Goal: Task Accomplishment & Management: Manage account settings

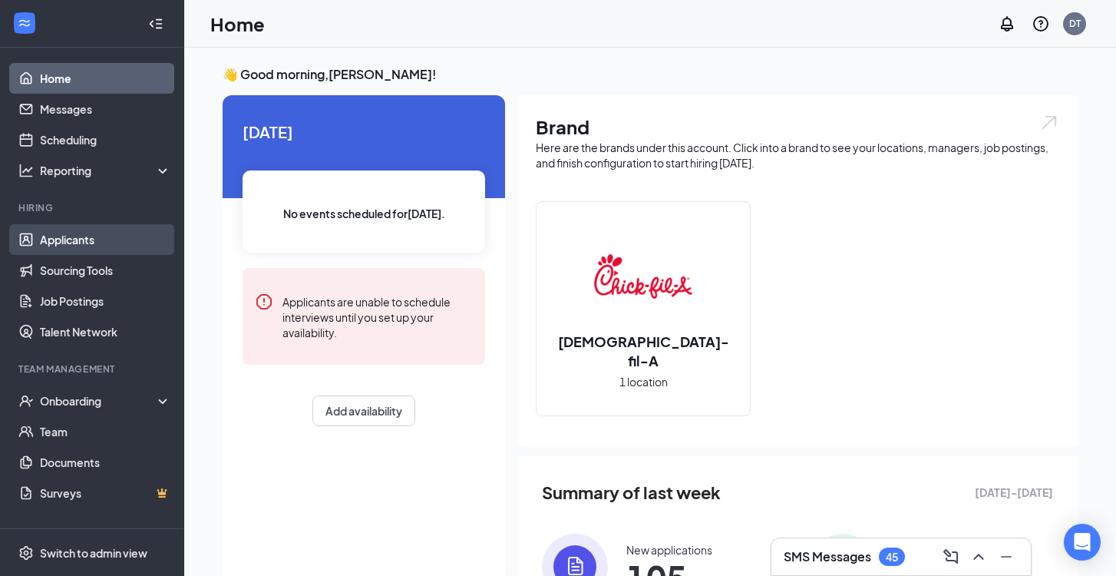
click at [110, 240] on link "Applicants" at bounding box center [105, 239] width 131 height 31
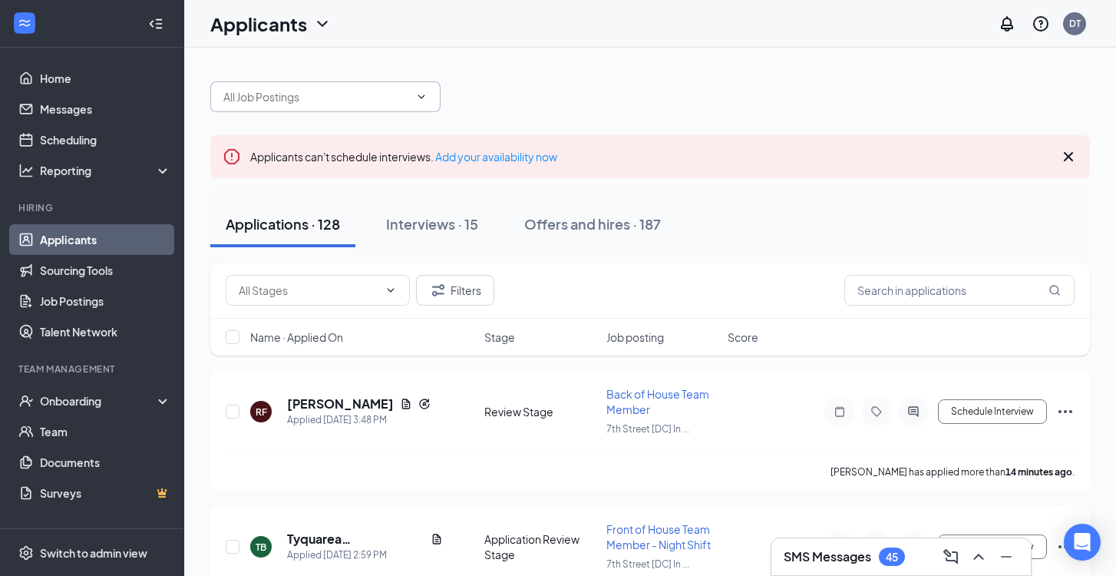
click at [326, 82] on span at bounding box center [325, 96] width 230 height 31
click at [340, 101] on input "text" at bounding box center [316, 96] width 186 height 17
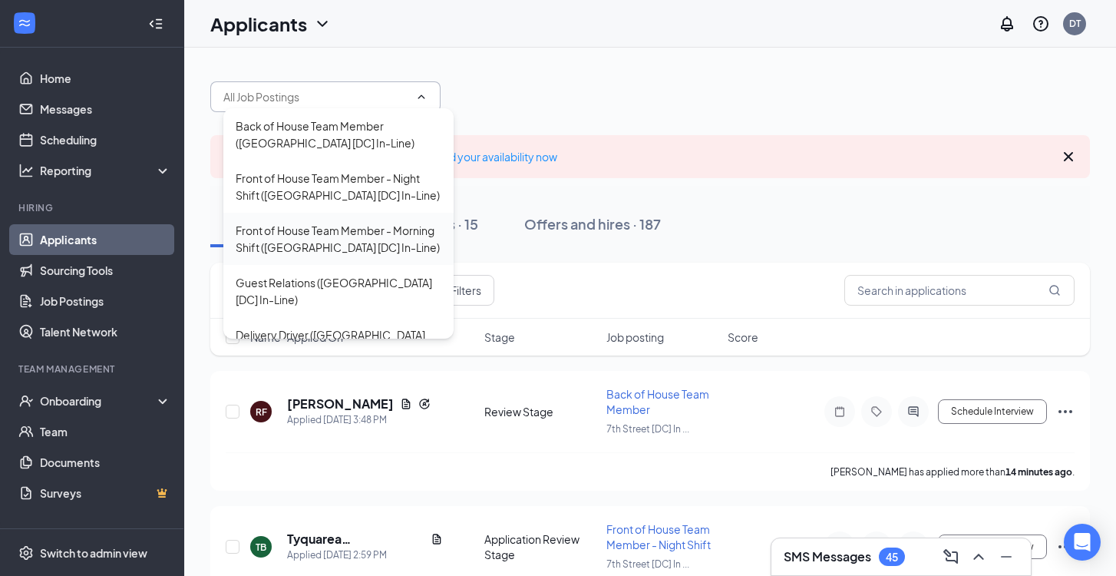
click at [330, 227] on div "Front of House Team Member - Morning Shift ([GEOGRAPHIC_DATA] [DC] In-Line)" at bounding box center [339, 239] width 206 height 34
type input "Front of House Team Member - Morning Shift ([GEOGRAPHIC_DATA] [DC] In-Line)"
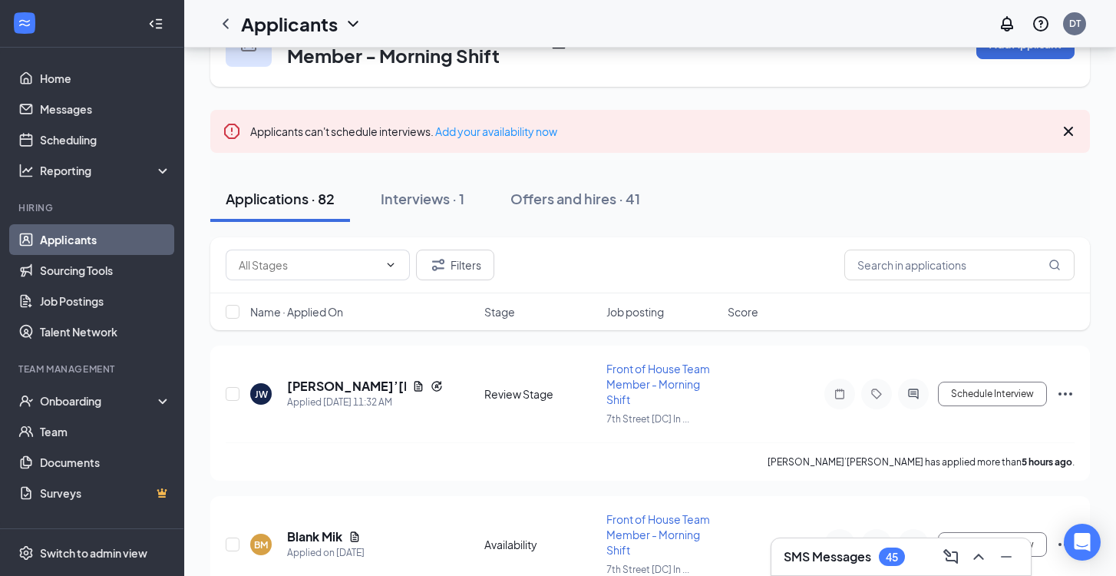
scroll to position [66, 0]
click at [349, 383] on h5 "[PERSON_NAME]’[PERSON_NAME]" at bounding box center [346, 385] width 119 height 17
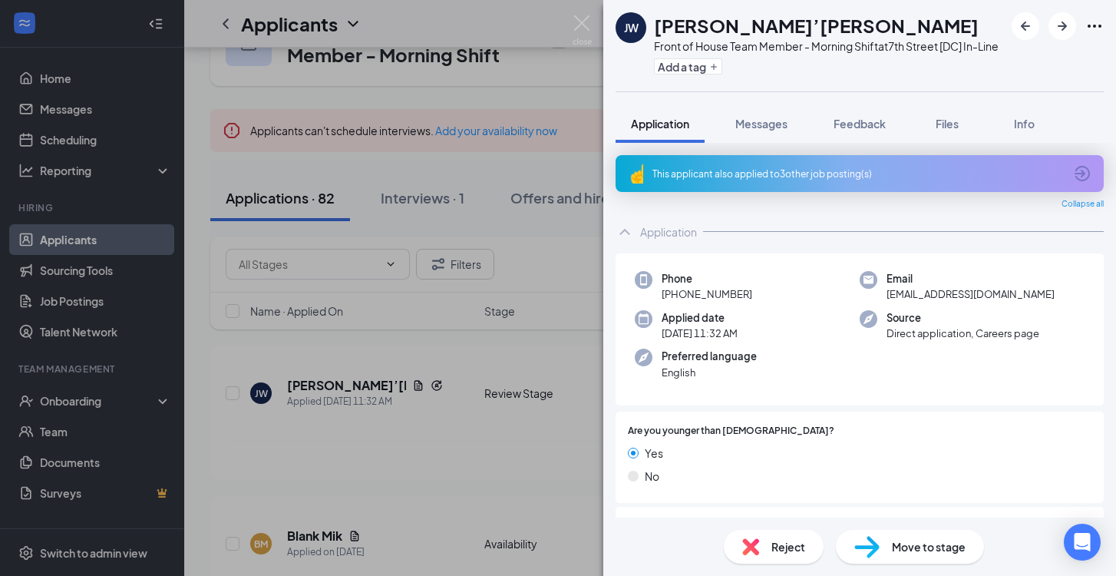
click at [787, 540] on span "Reject" at bounding box center [789, 546] width 34 height 17
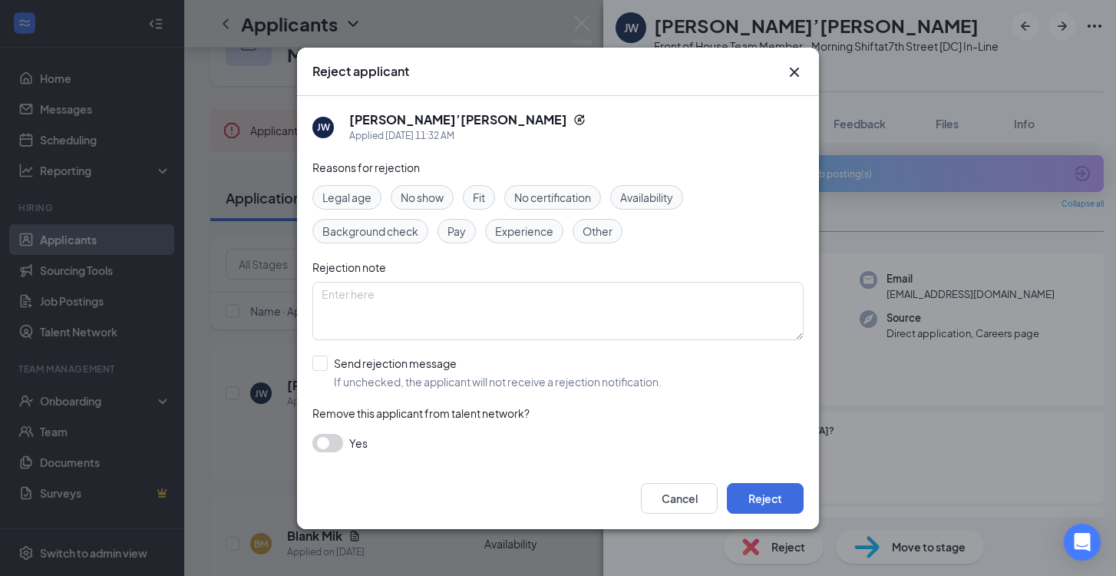
click at [346, 205] on div "Legal age" at bounding box center [347, 197] width 69 height 25
click at [773, 498] on button "Reject" at bounding box center [765, 498] width 77 height 31
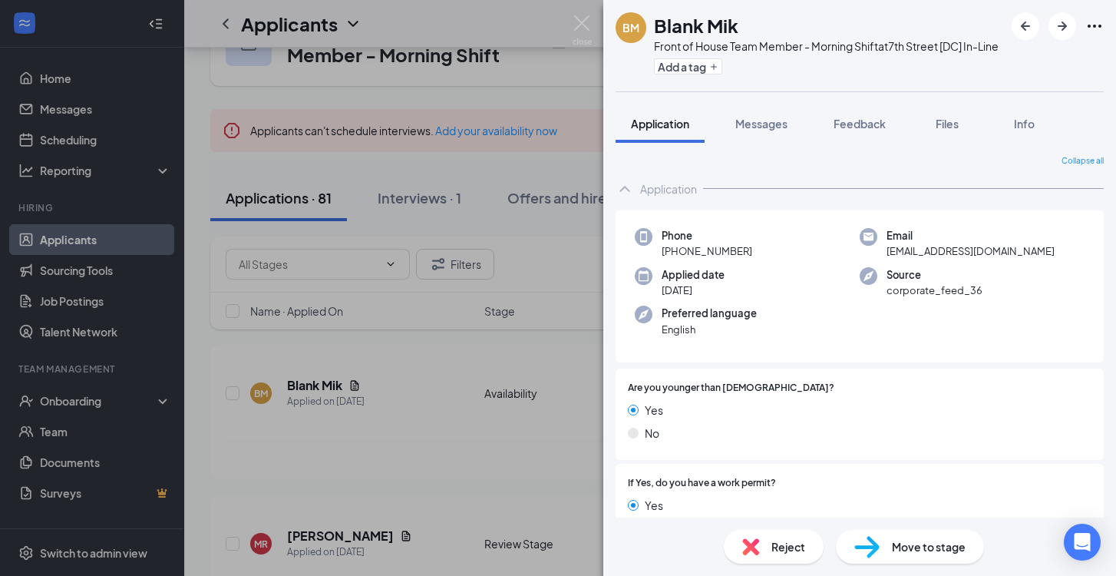
click at [784, 549] on span "Reject" at bounding box center [789, 546] width 34 height 17
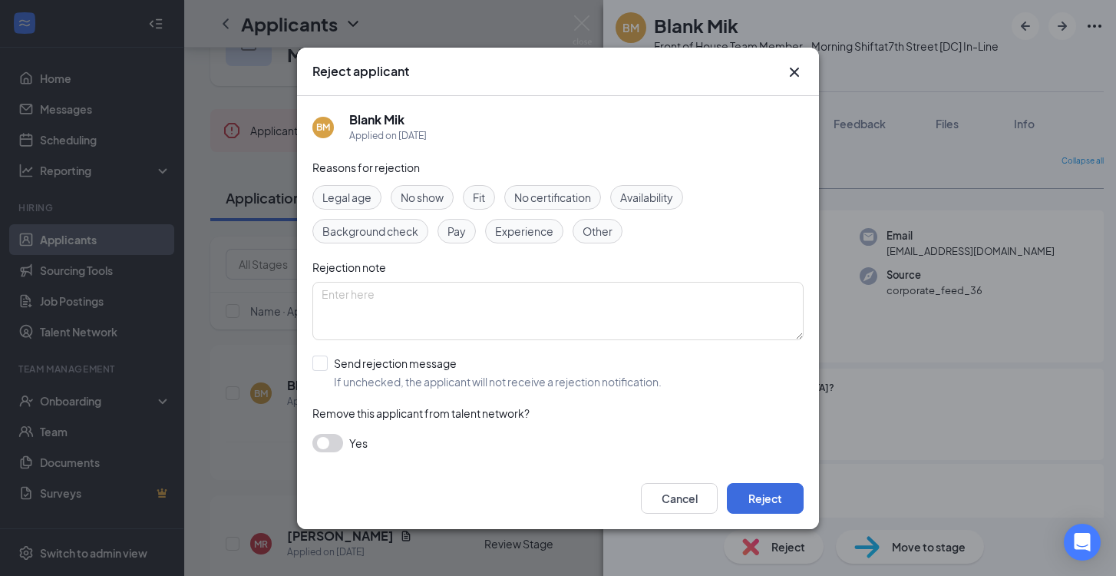
click at [369, 197] on span "Legal age" at bounding box center [347, 197] width 49 height 17
click at [755, 483] on button "Reject" at bounding box center [765, 498] width 77 height 31
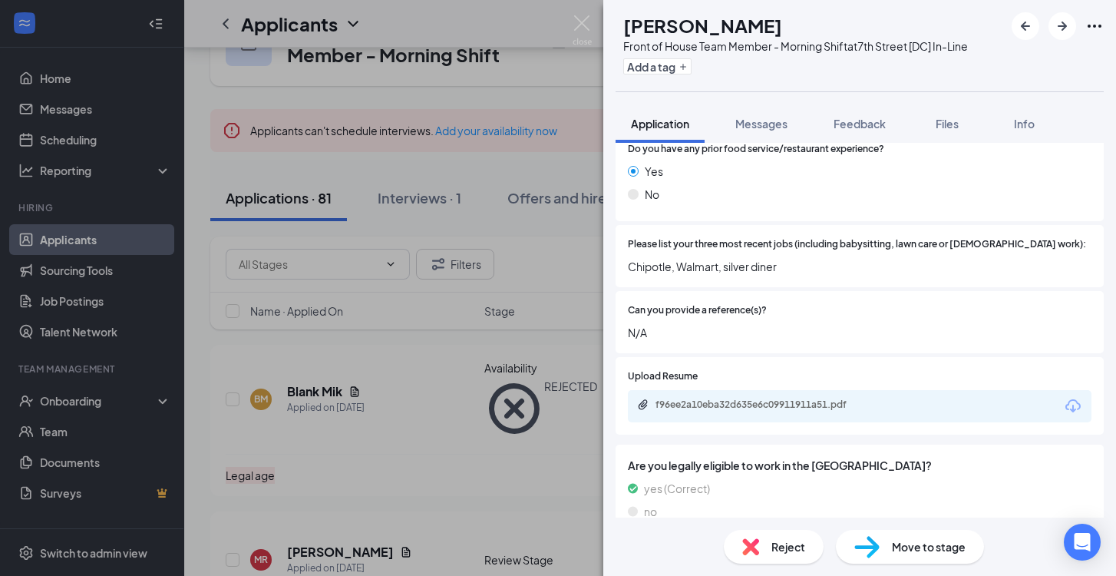
scroll to position [607, 0]
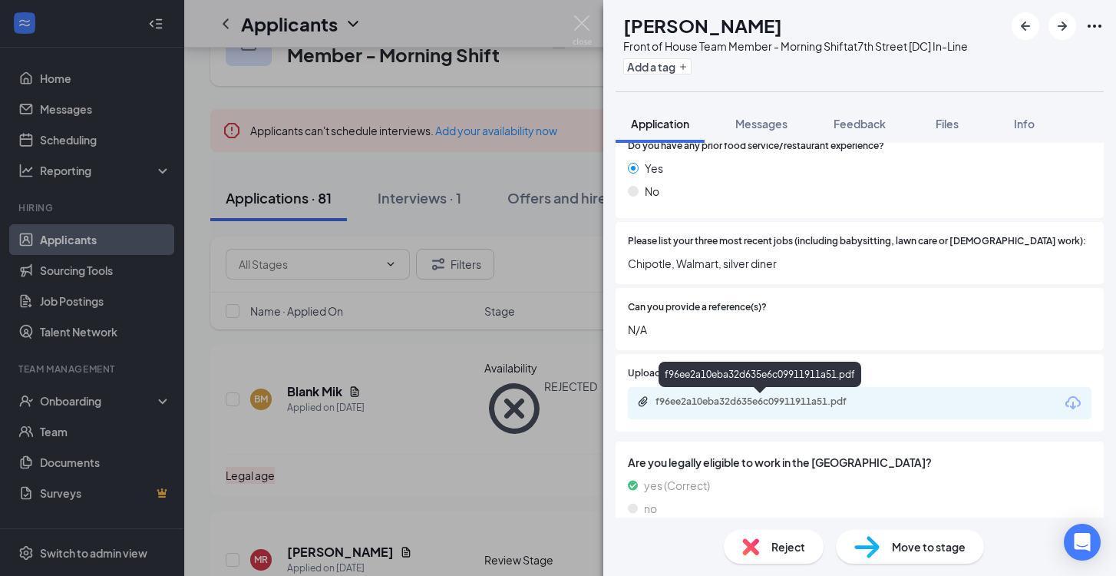
click at [766, 399] on div "f96ee2a10eba32d635e6c09911911a51.pdf" at bounding box center [763, 401] width 215 height 12
click at [795, 540] on span "Reject" at bounding box center [789, 546] width 34 height 17
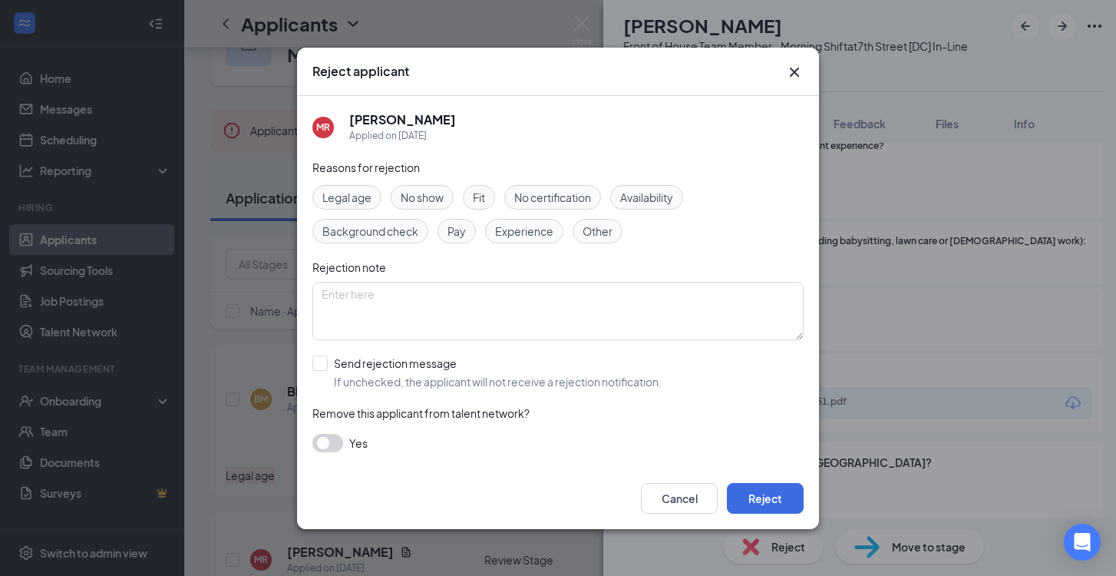
click at [488, 198] on div "Fit" at bounding box center [479, 197] width 32 height 25
click at [772, 501] on button "Reject" at bounding box center [765, 498] width 77 height 31
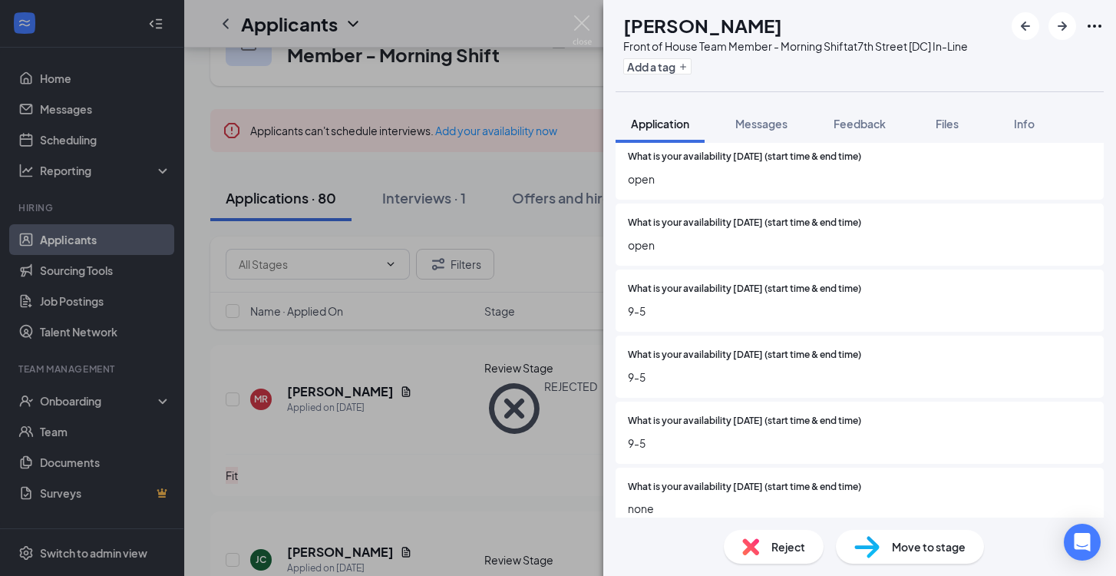
scroll to position [1378, 0]
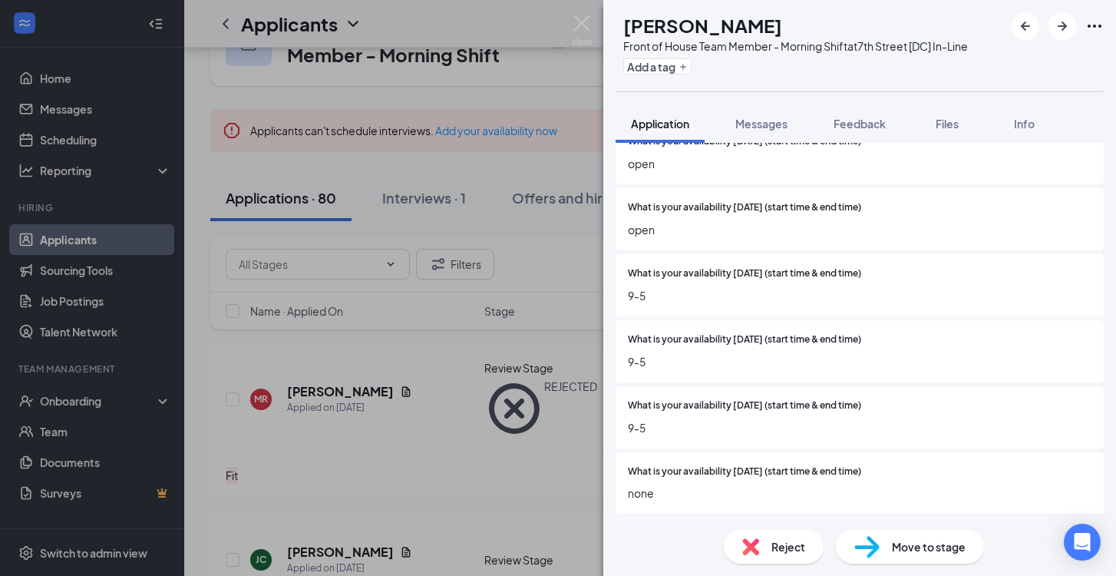
click at [782, 542] on span "Reject" at bounding box center [789, 546] width 34 height 17
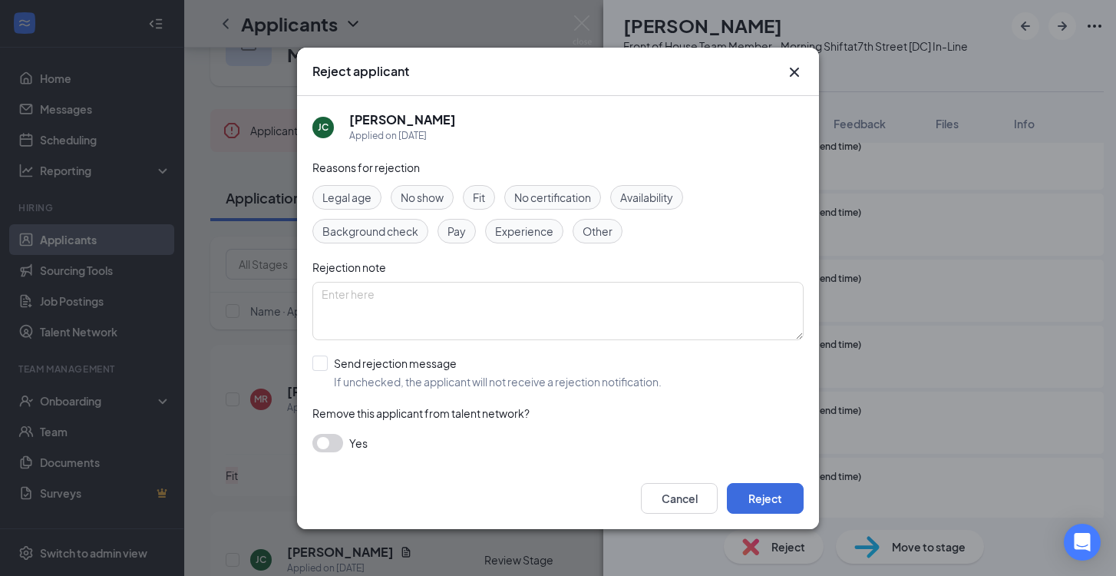
click at [652, 200] on span "Availability" at bounding box center [646, 197] width 53 height 17
click at [786, 485] on button "Reject" at bounding box center [765, 498] width 77 height 31
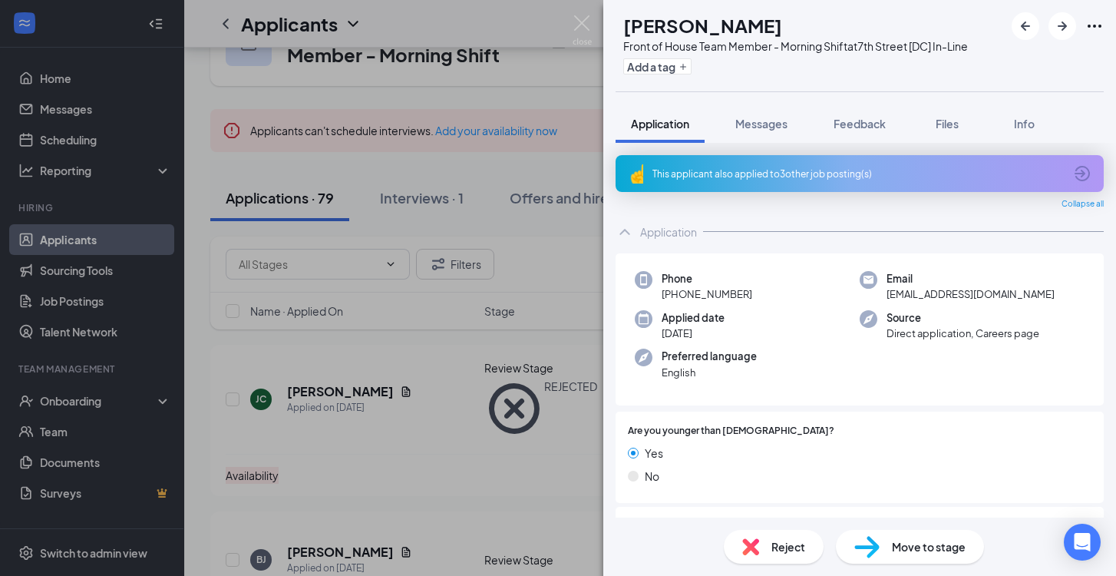
click at [799, 556] on div "Reject" at bounding box center [774, 547] width 100 height 34
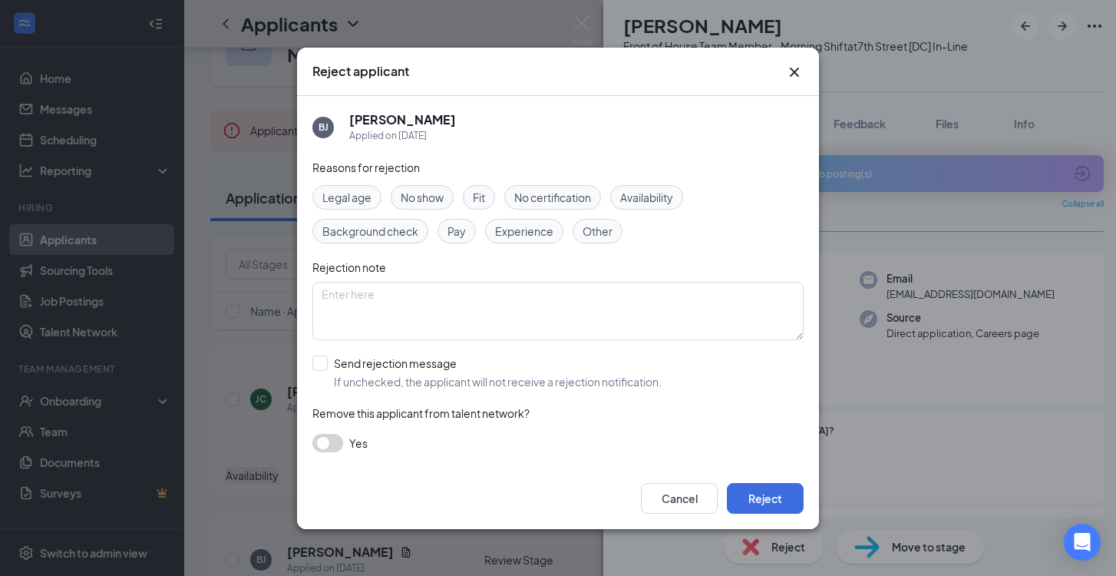
click at [356, 194] on span "Legal age" at bounding box center [347, 197] width 49 height 17
click at [780, 501] on button "Reject" at bounding box center [765, 498] width 77 height 31
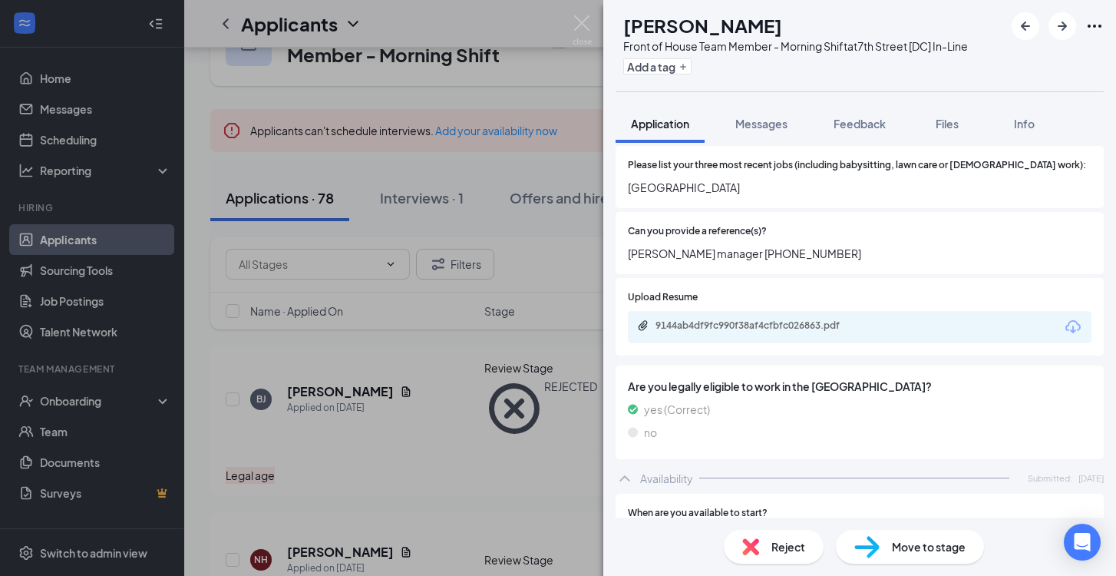
scroll to position [584, 0]
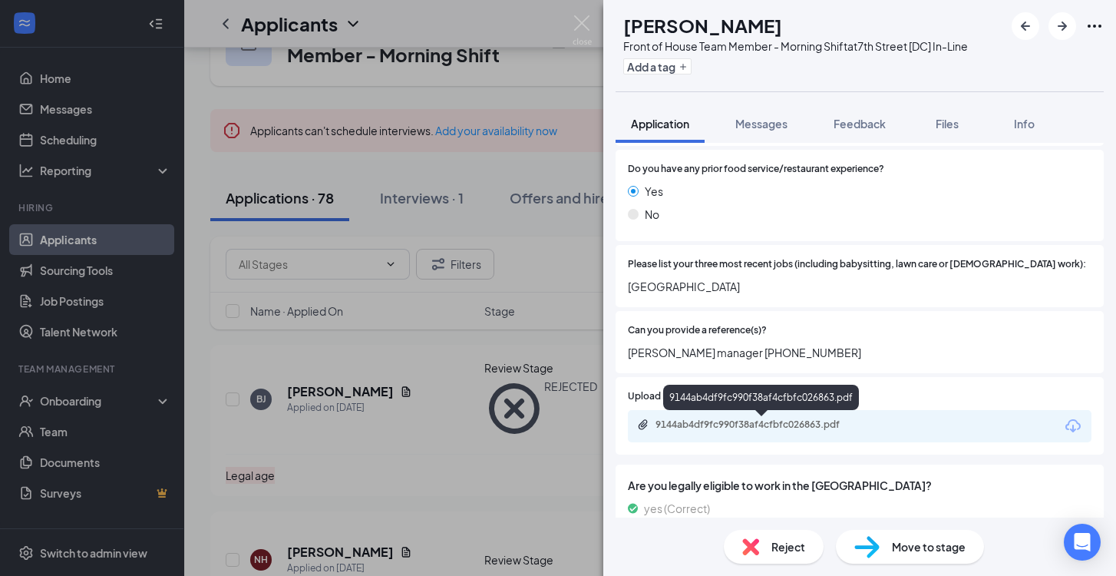
click at [752, 422] on div "9144ab4df9fc990f38af4cfbfc026863.pdf" at bounding box center [763, 424] width 215 height 12
click at [360, 246] on div "NH [PERSON_NAME] Front of House Team Member - Morning Shift at [GEOGRAPHIC_DATA…" at bounding box center [558, 288] width 1116 height 576
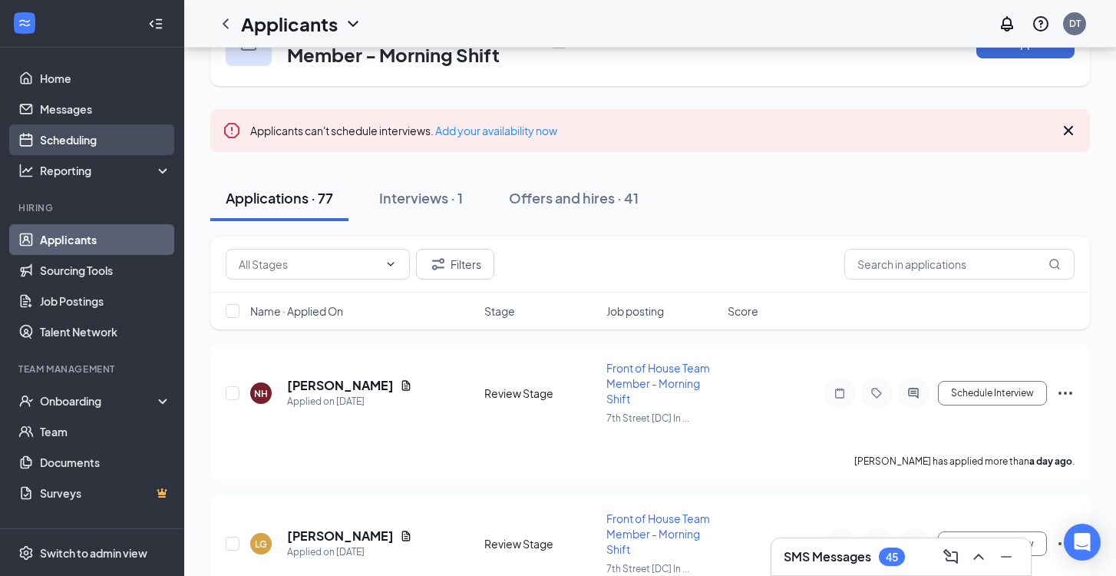
click at [134, 134] on link "Scheduling" at bounding box center [105, 139] width 131 height 31
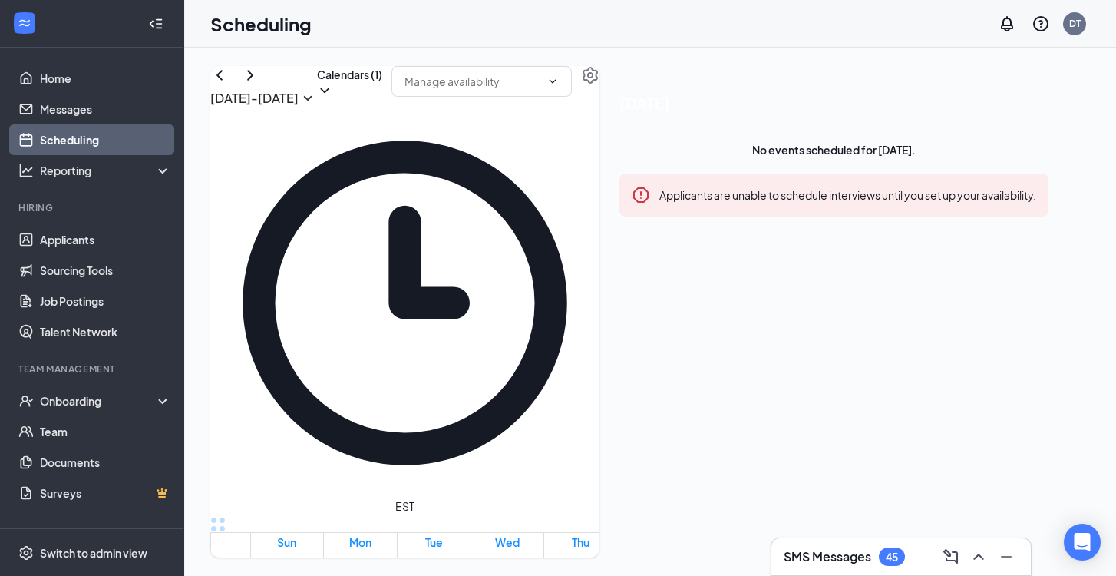
scroll to position [1457, 0]
click at [332, 98] on icon "ChevronDown" at bounding box center [324, 90] width 15 height 15
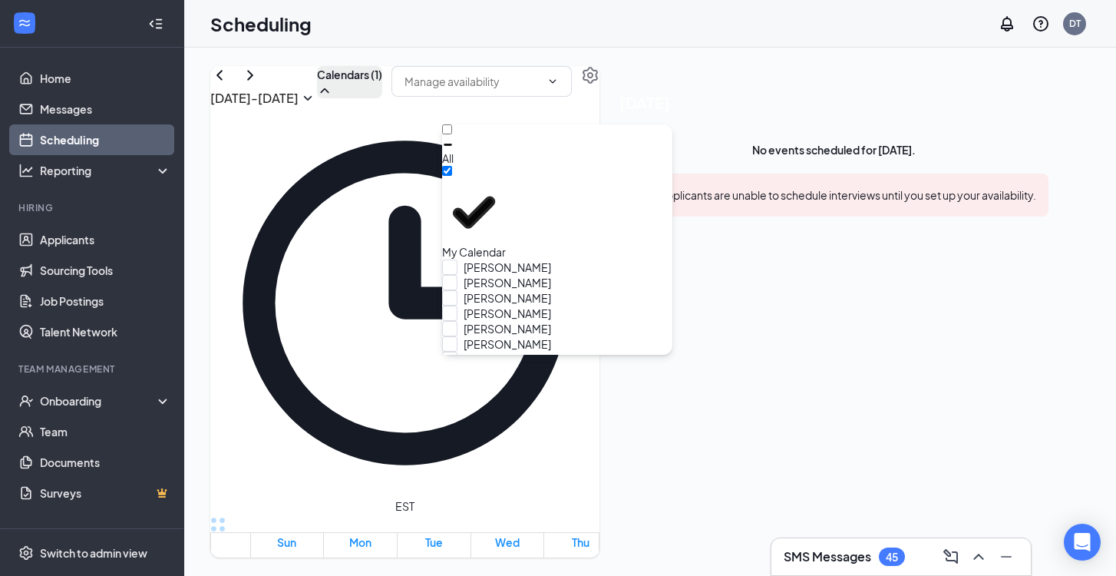
click at [504, 53] on div "[DATE] - [DATE] Calendars (1) EST Sun 14 Mon 15 Tue 16 Wed 17 Thu 18 Fri 19 Sat…" at bounding box center [650, 312] width 932 height 528
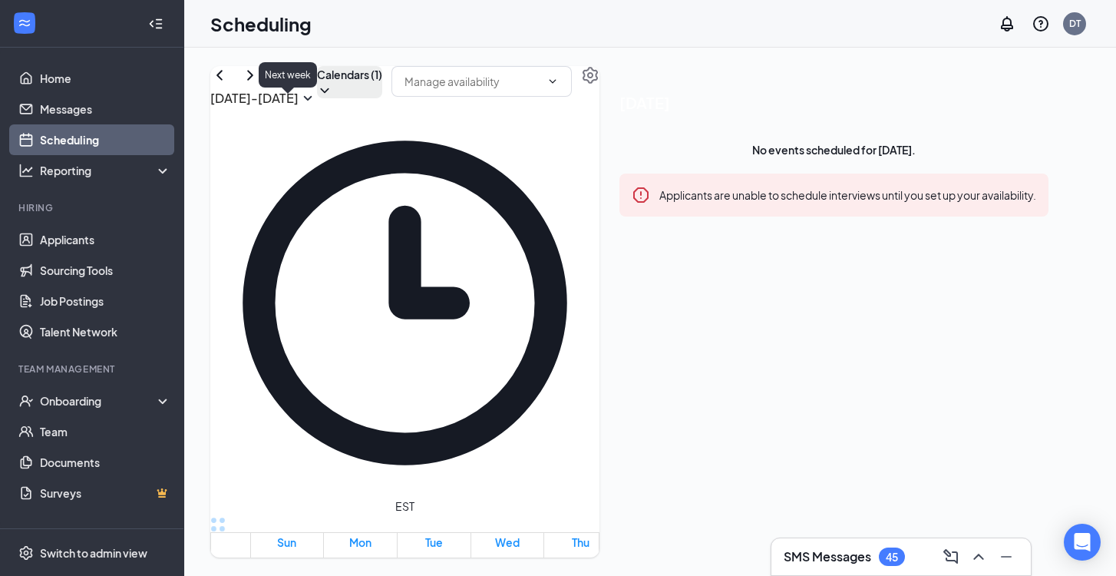
click at [260, 84] on icon "ChevronRight" at bounding box center [250, 75] width 18 height 18
click at [113, 234] on link "Applicants" at bounding box center [105, 239] width 131 height 31
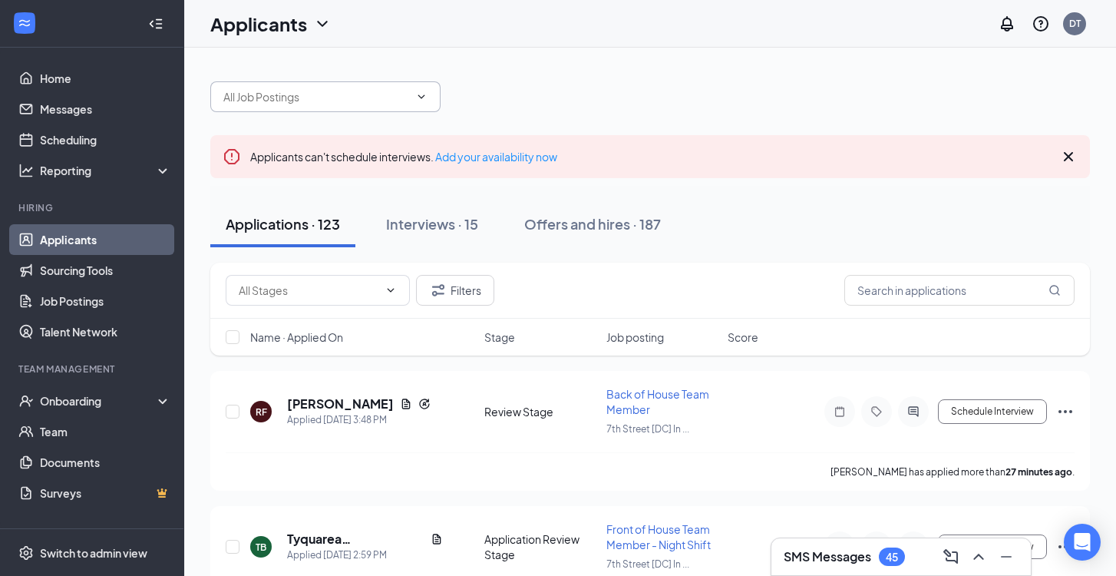
click at [332, 100] on input "text" at bounding box center [316, 96] width 186 height 17
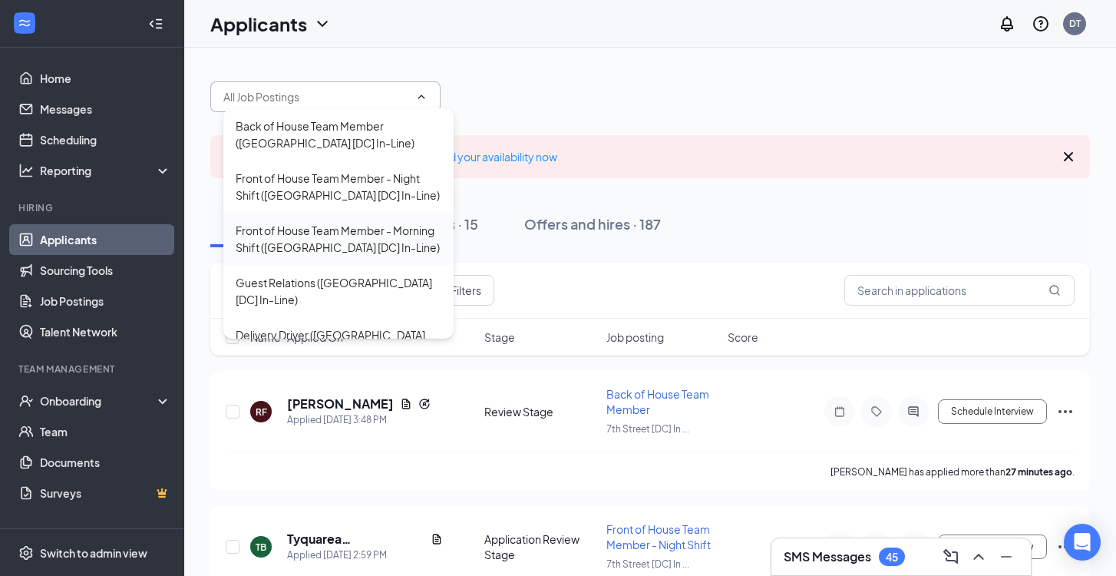
click at [342, 232] on div "Front of House Team Member - Morning Shift ([GEOGRAPHIC_DATA] [DC] In-Line)" at bounding box center [339, 239] width 206 height 34
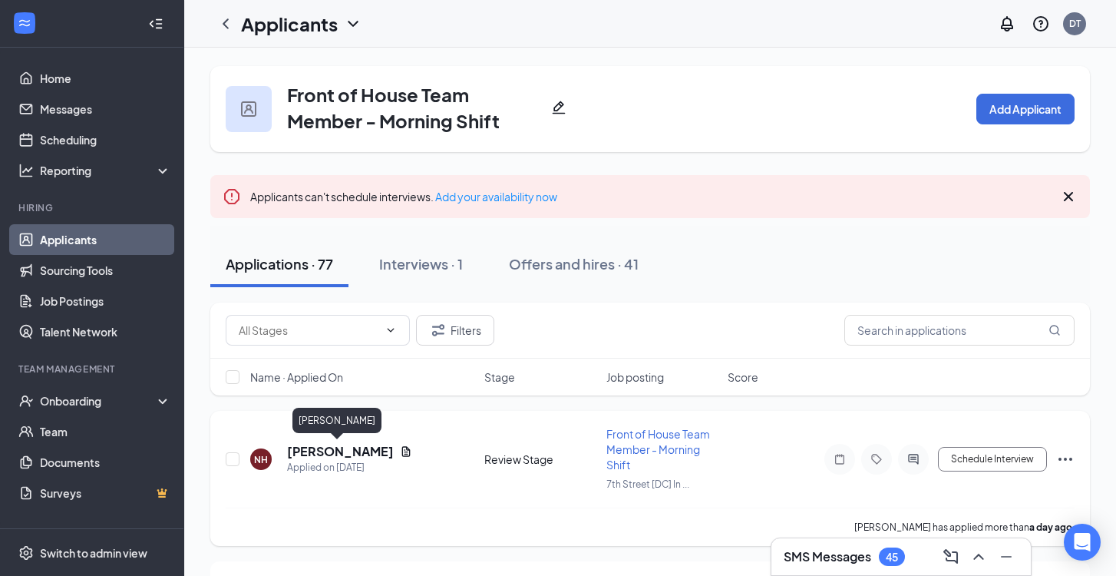
click at [353, 445] on h5 "[PERSON_NAME]" at bounding box center [340, 451] width 107 height 17
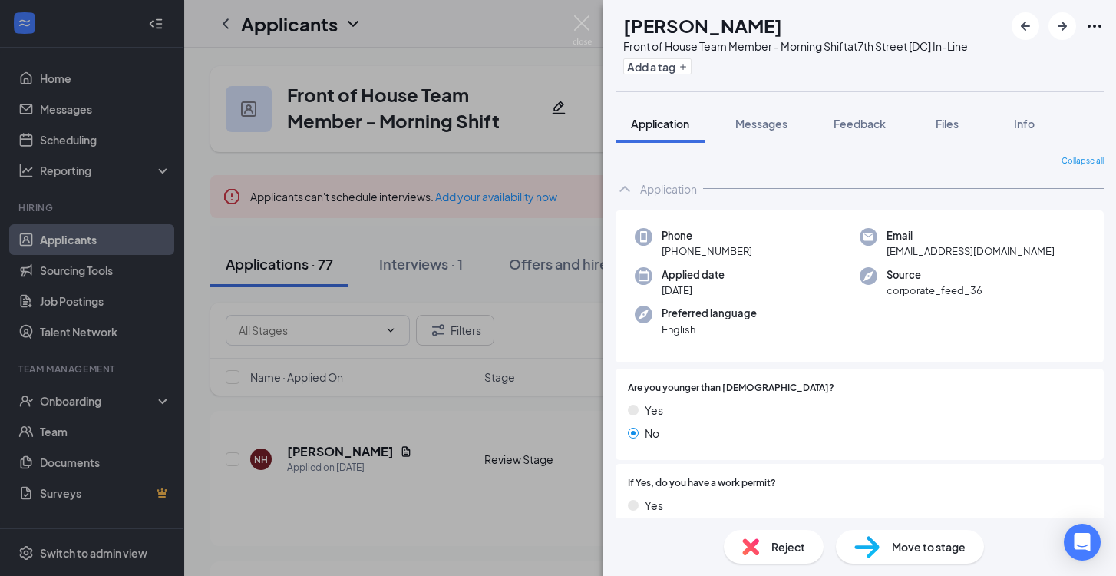
click at [886, 545] on div "Move to stage" at bounding box center [910, 547] width 148 height 34
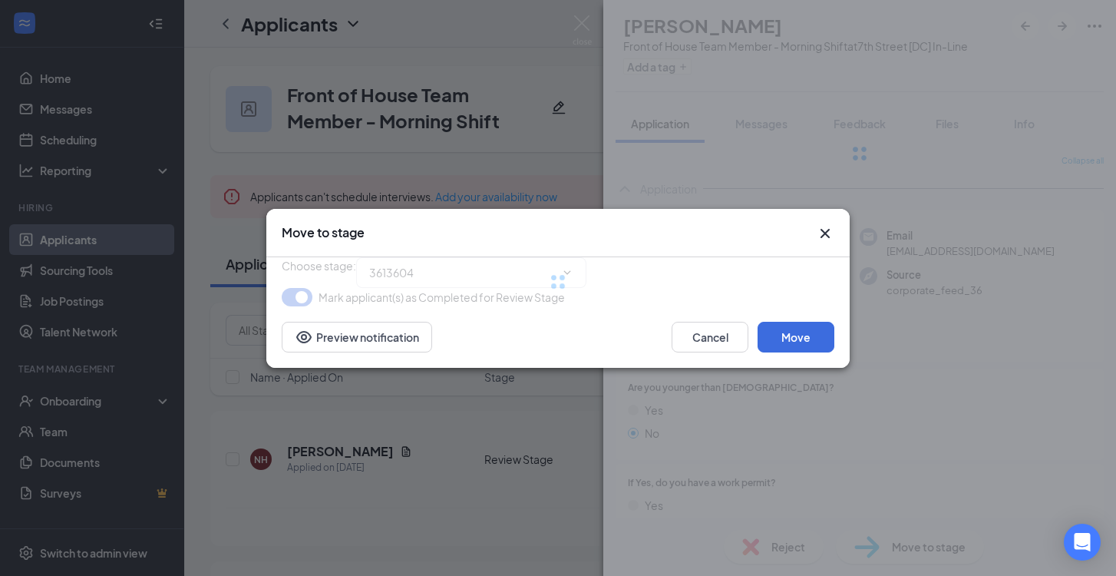
type input "Onsite Interview (next stage)"
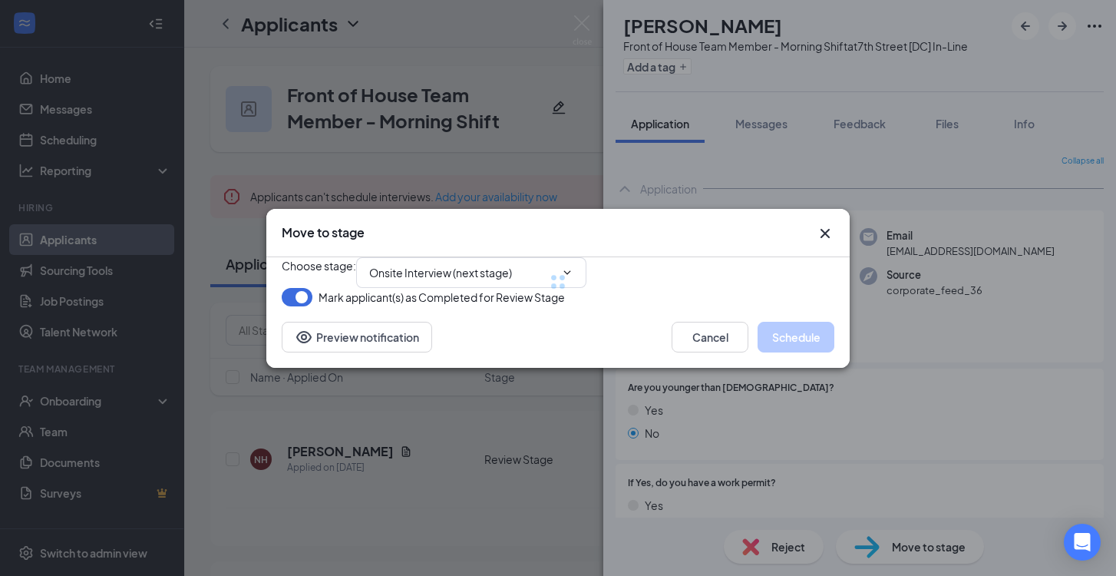
click at [566, 257] on div at bounding box center [558, 281] width 553 height 49
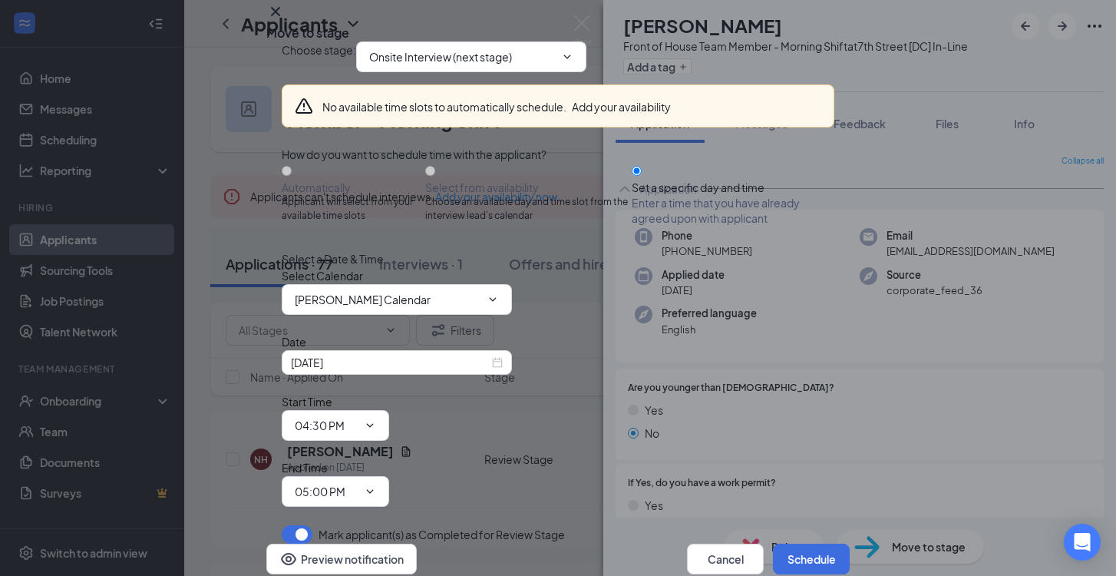
scroll to position [74, 0]
click at [444, 371] on input "[DATE]" at bounding box center [390, 362] width 198 height 17
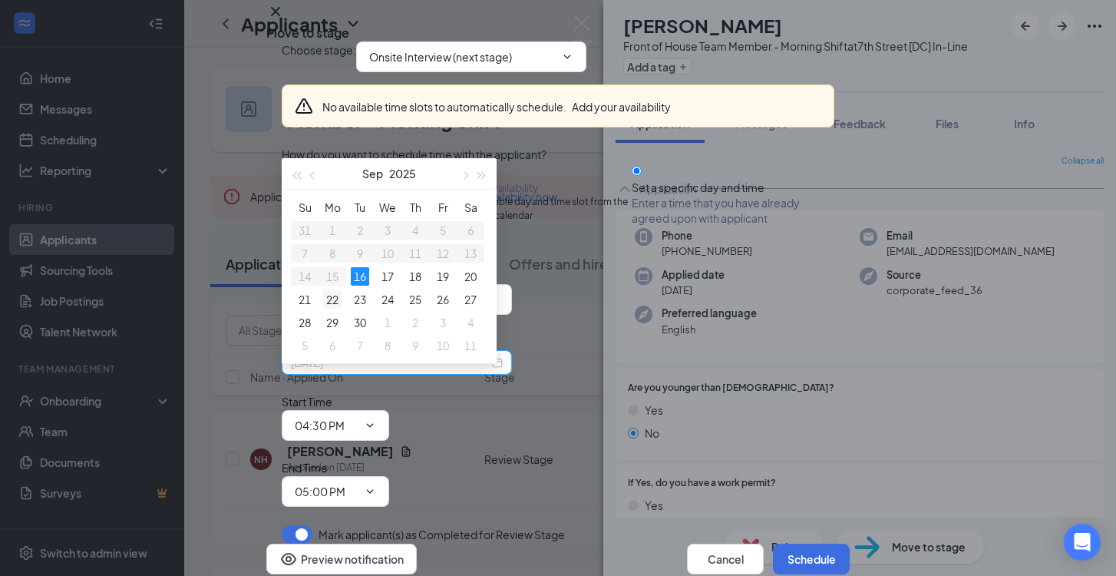
type input "[DATE]"
click at [333, 297] on div "22" at bounding box center [332, 299] width 18 height 18
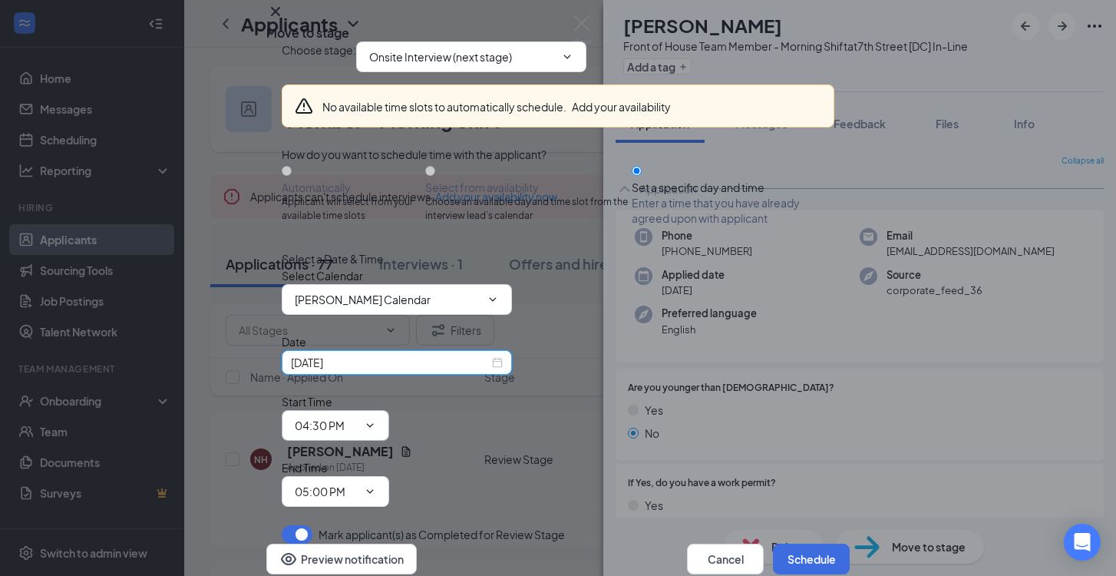
click at [358, 417] on input "04:30 PM" at bounding box center [326, 425] width 63 height 17
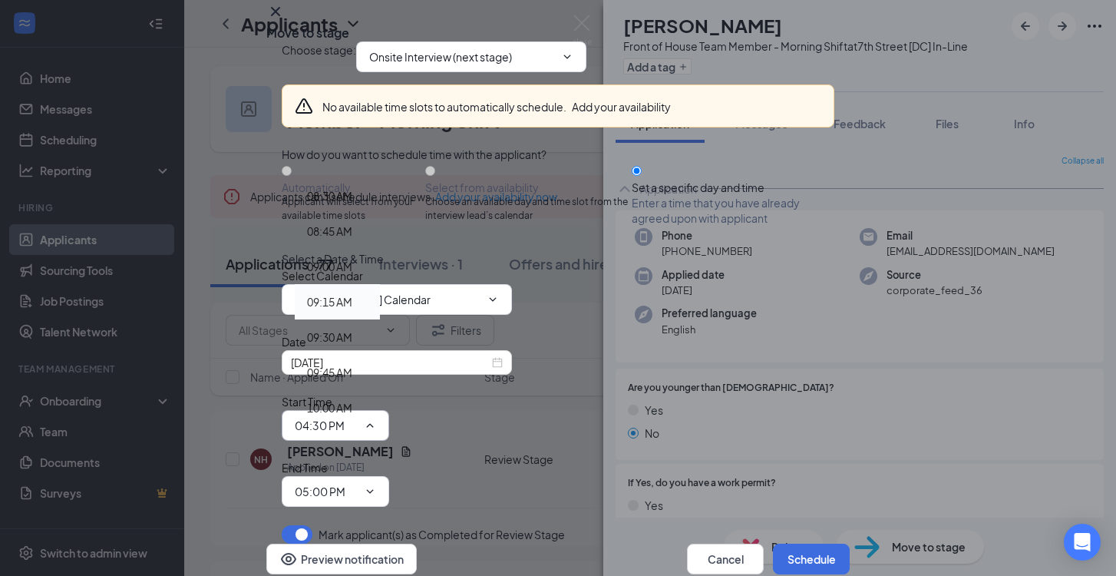
click at [380, 284] on div "09:15 AM" at bounding box center [337, 301] width 85 height 35
type input "09:15 AM"
click at [389, 476] on span "05:00 PM" at bounding box center [336, 491] width 108 height 31
click at [358, 483] on input "05:00 PM" at bounding box center [326, 491] width 63 height 17
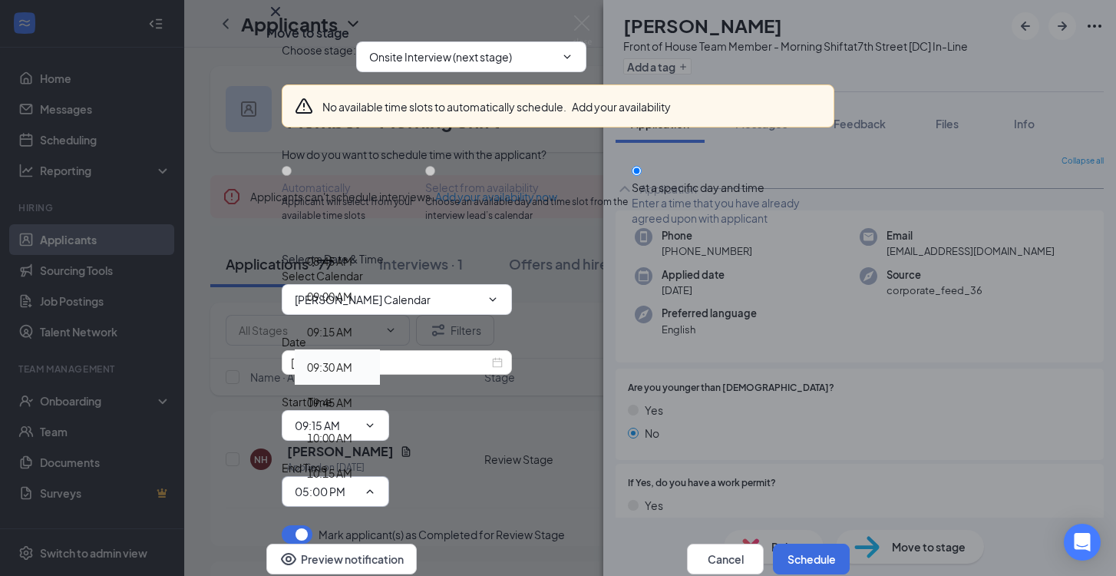
click at [352, 359] on div "09:30 AM" at bounding box center [329, 367] width 45 height 17
type input "09:30 AM"
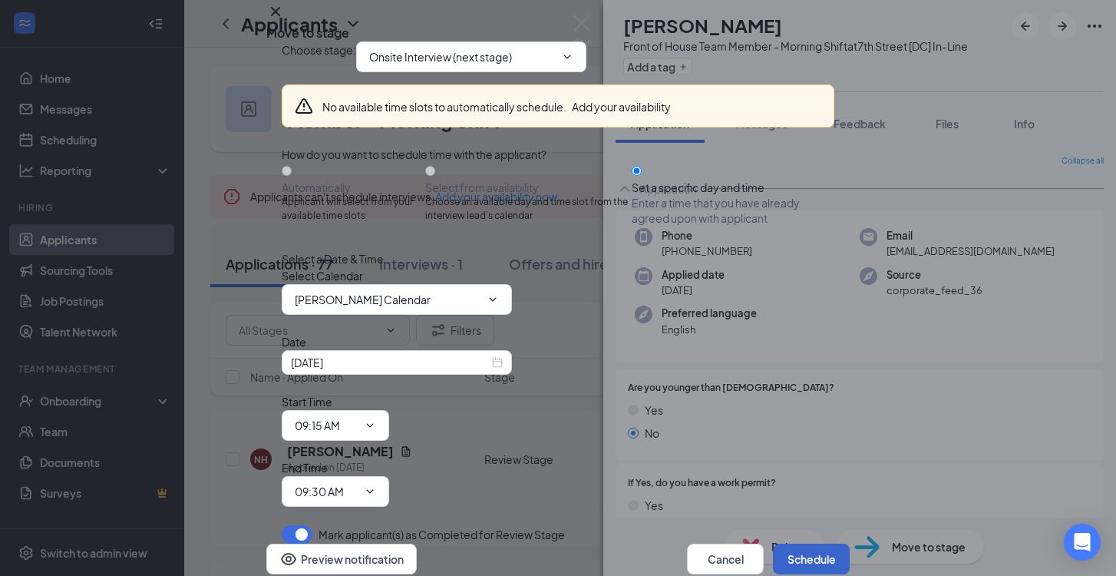
click at [787, 544] on button "Schedule" at bounding box center [811, 559] width 77 height 31
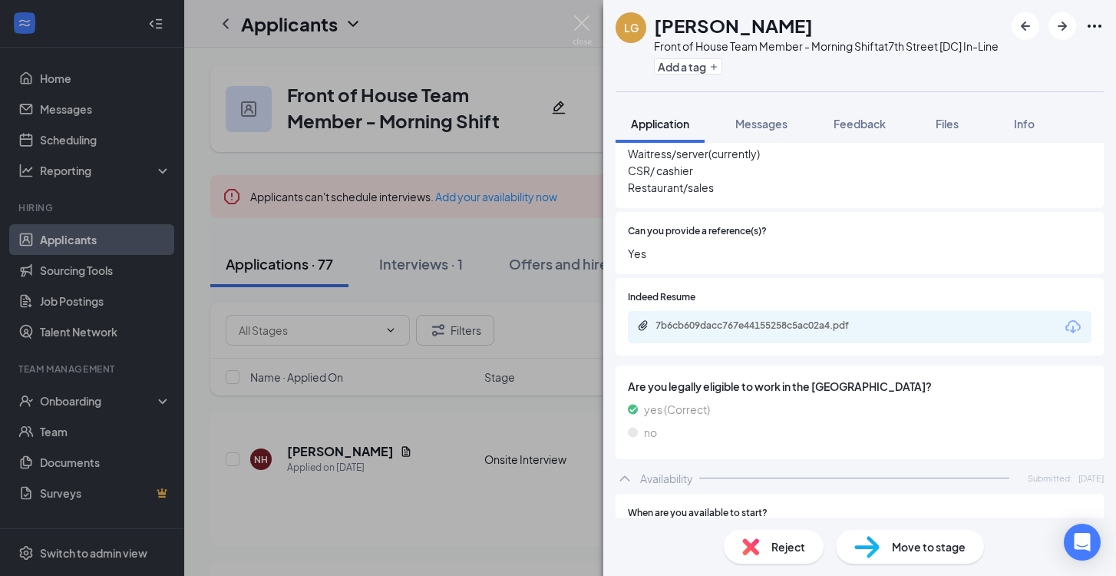
scroll to position [720, 0]
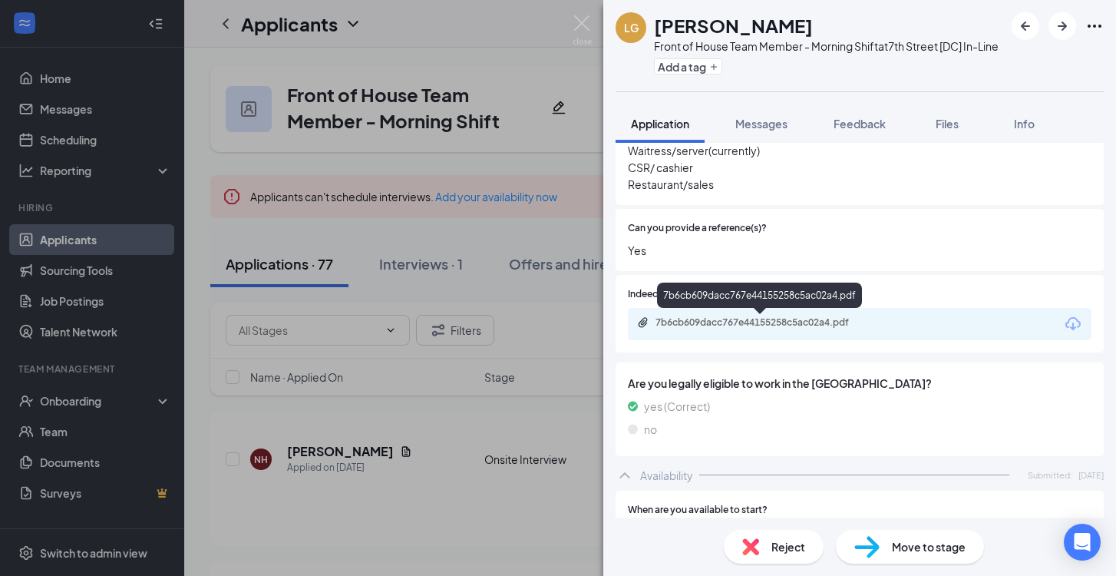
click at [737, 323] on div "7b6cb609dacc767e44155258c5ac02a4.pdf" at bounding box center [763, 322] width 215 height 12
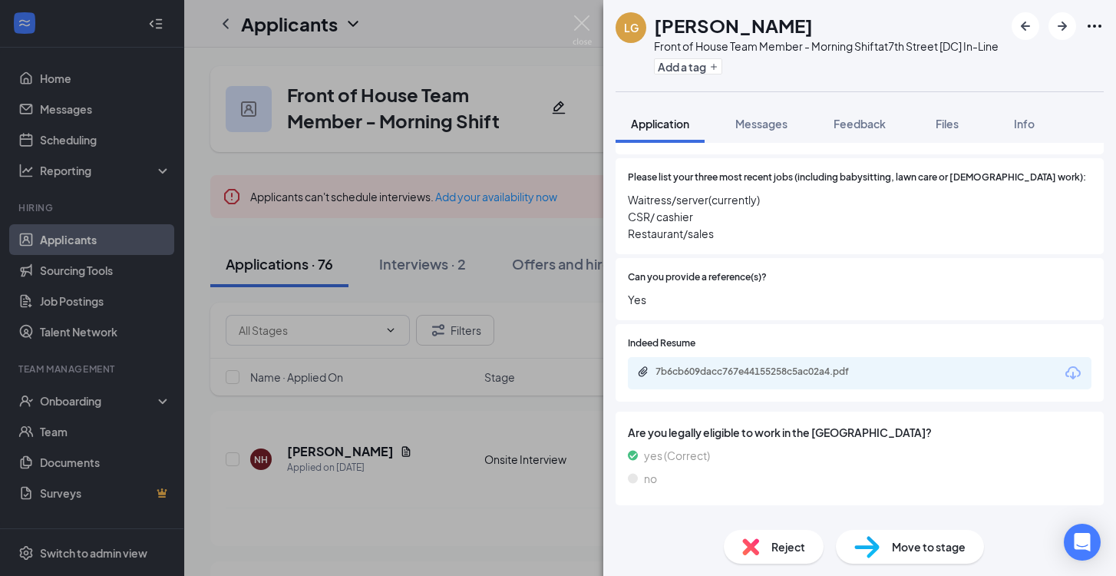
scroll to position [645, 0]
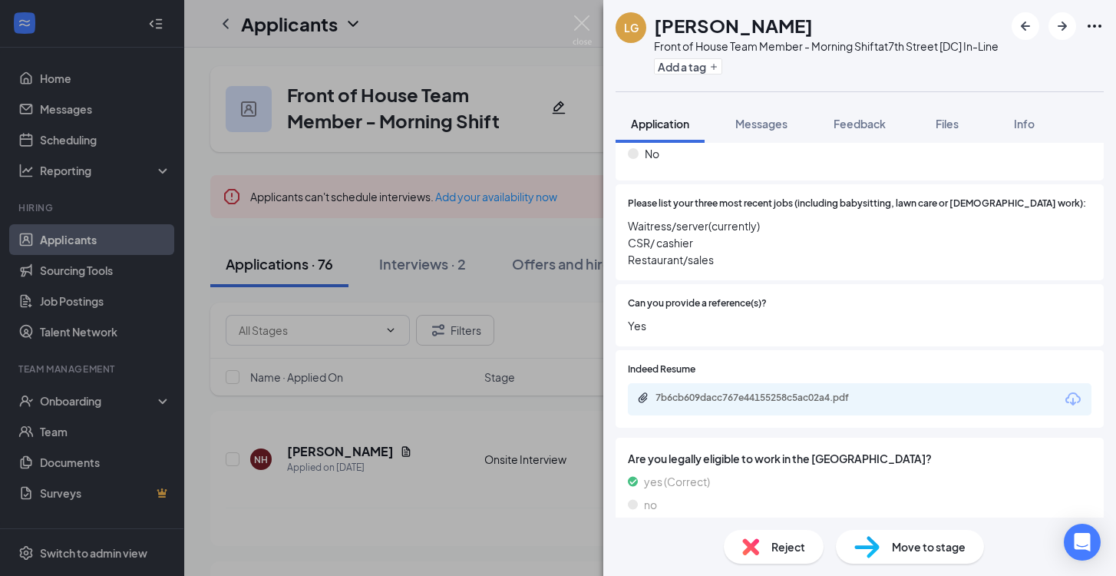
click at [870, 544] on img at bounding box center [867, 547] width 25 height 22
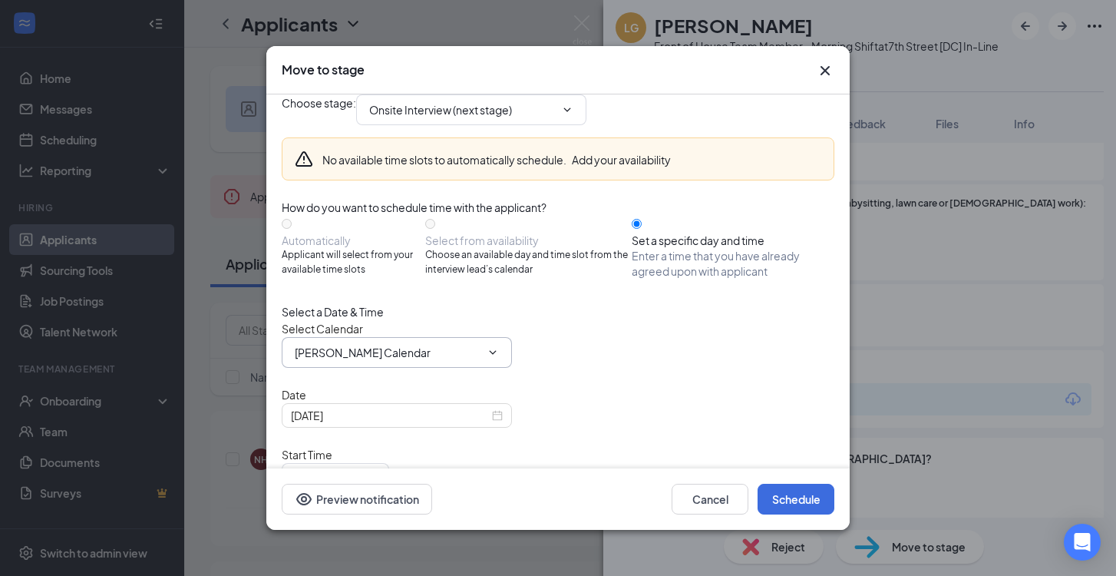
scroll to position [74, 0]
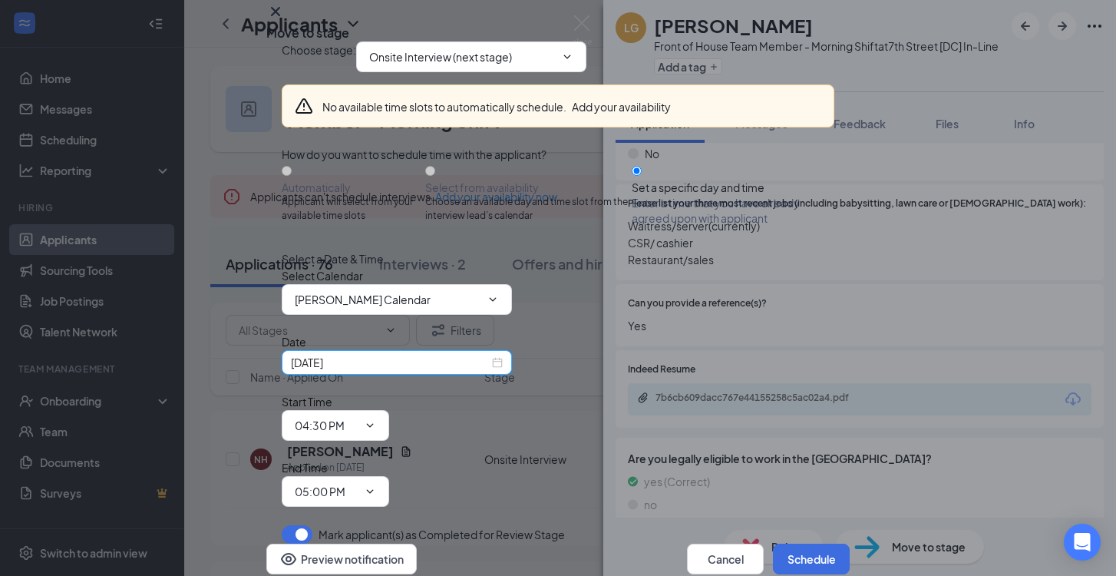
click at [451, 371] on input "[DATE]" at bounding box center [390, 362] width 198 height 17
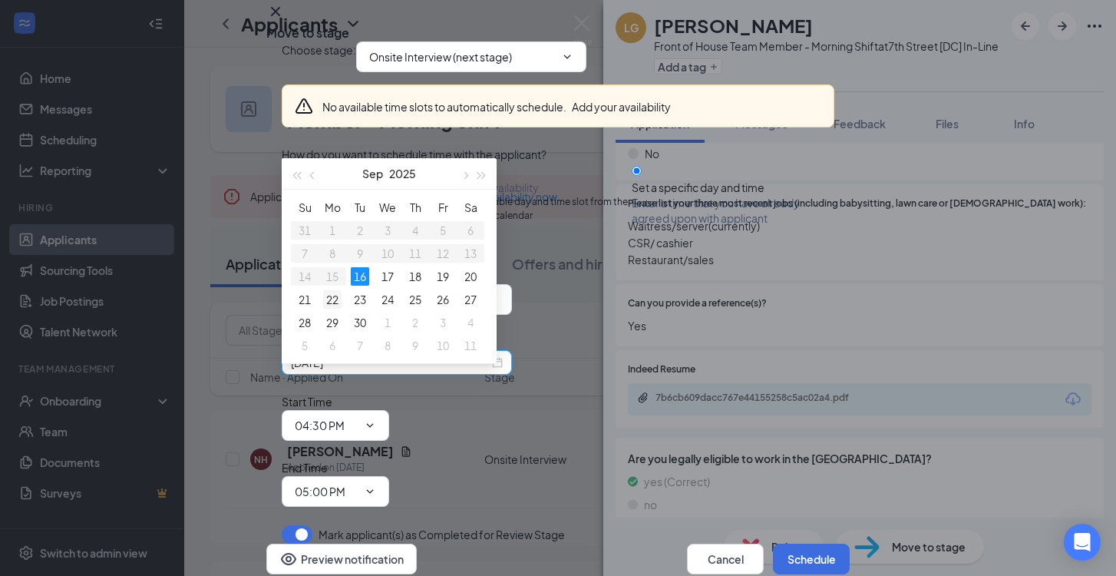
type input "[DATE]"
click at [330, 298] on div "22" at bounding box center [332, 299] width 18 height 18
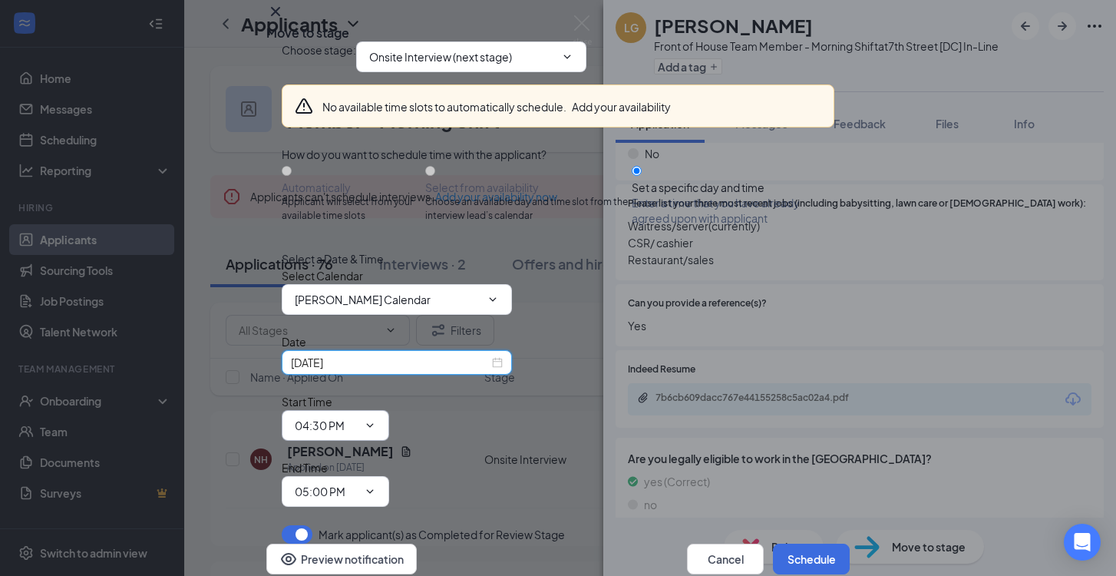
click at [358, 417] on input "04:30 PM" at bounding box center [326, 425] width 63 height 17
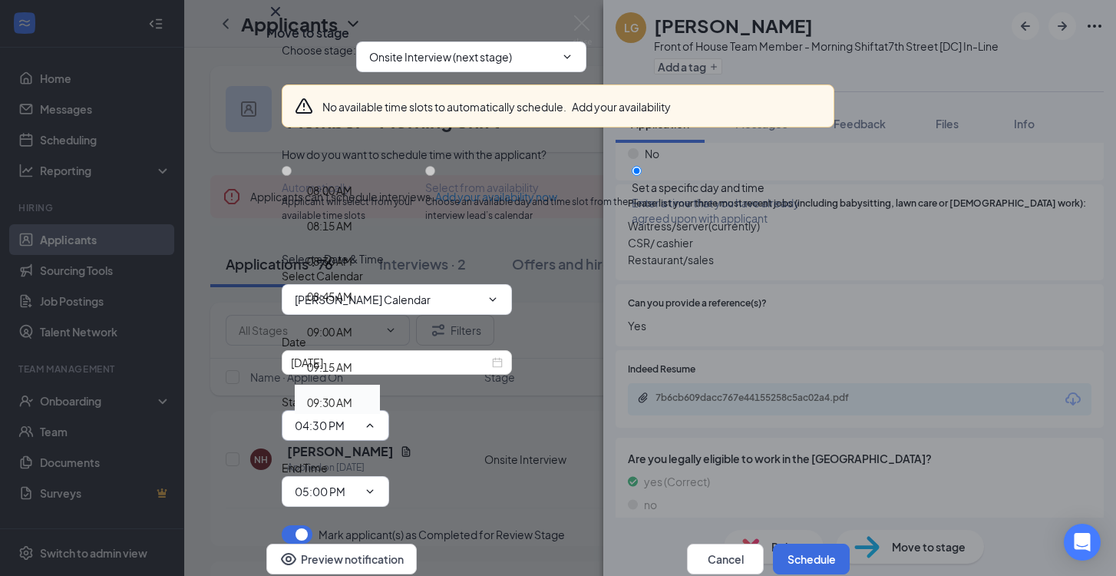
click at [352, 394] on div "09:30 AM" at bounding box center [329, 402] width 45 height 17
type input "09:30 AM"
click at [358, 483] on input "05:00 PM" at bounding box center [326, 491] width 63 height 17
click at [380, 392] on div "09:45 AM" at bounding box center [337, 409] width 85 height 35
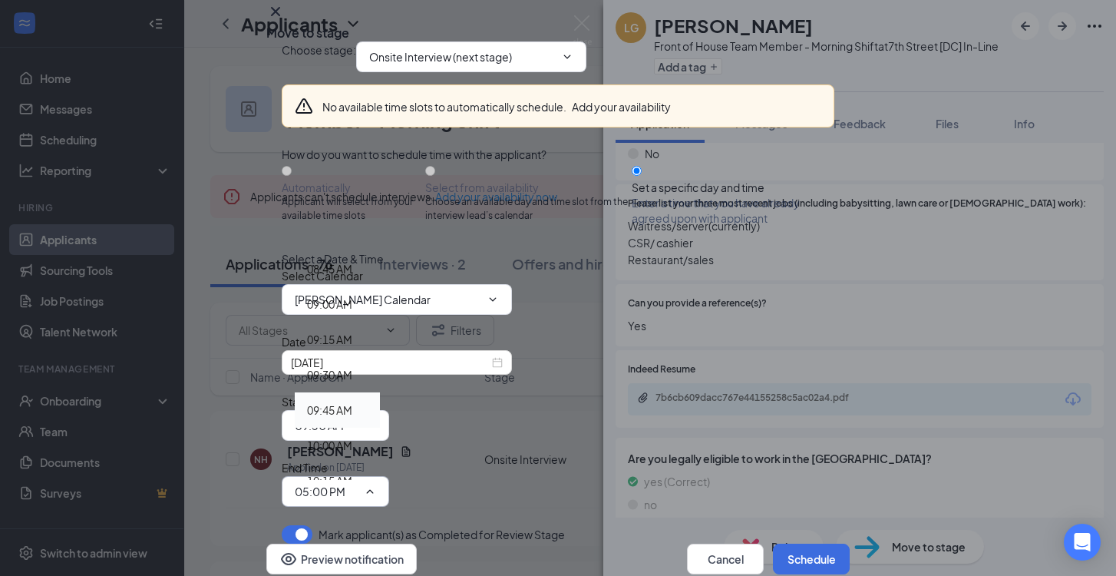
type input "09:45 AM"
click at [776, 544] on button "Schedule" at bounding box center [811, 559] width 77 height 31
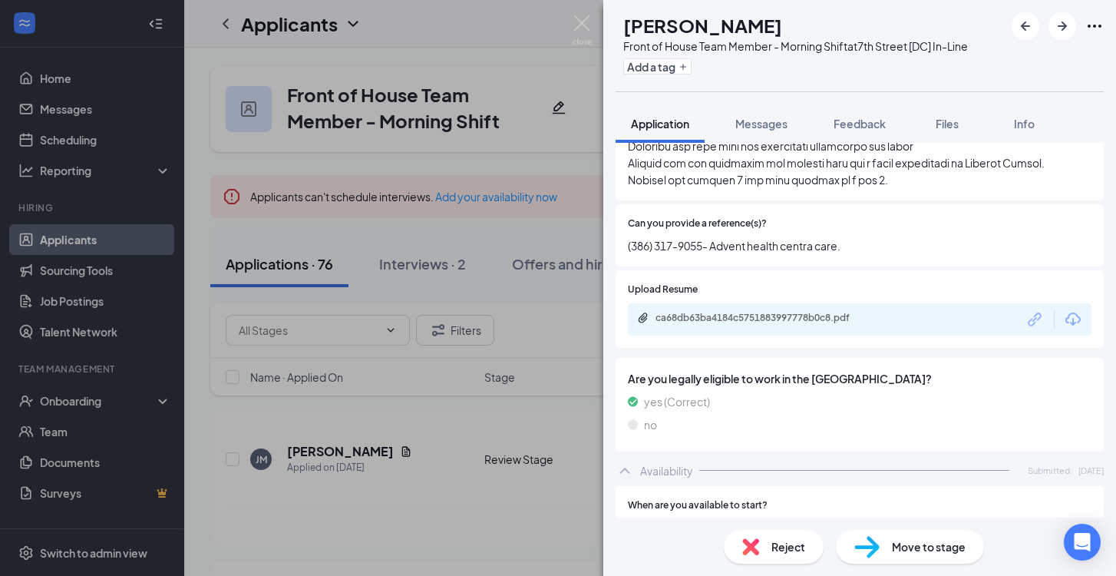
scroll to position [1245, 0]
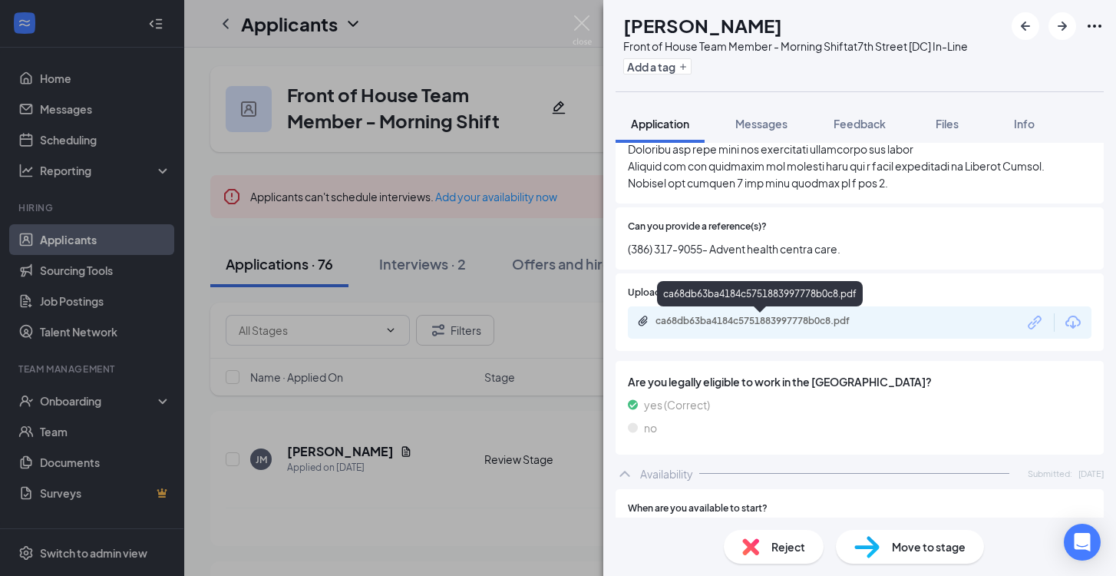
click at [763, 316] on div "ca68db63ba4184c5751883997778b0c8.pdf" at bounding box center [763, 321] width 215 height 12
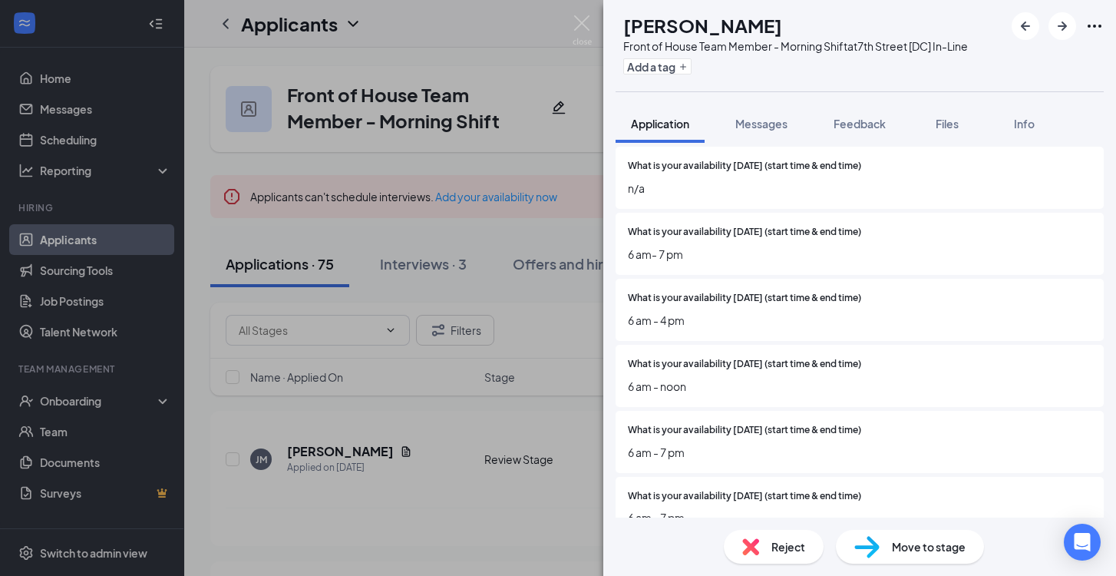
scroll to position [1892, 0]
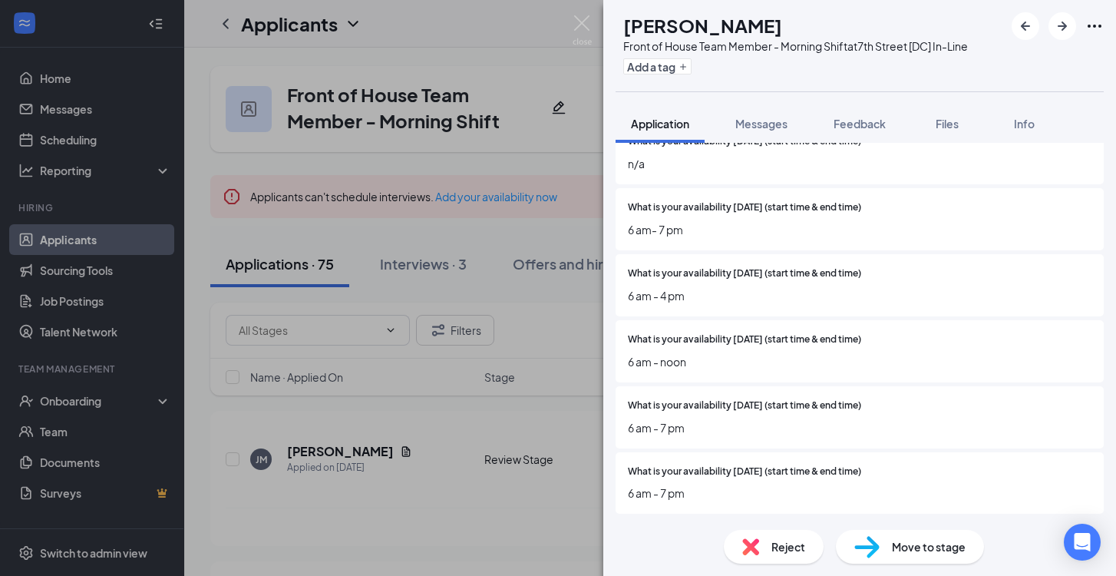
click at [865, 553] on img at bounding box center [867, 547] width 25 height 22
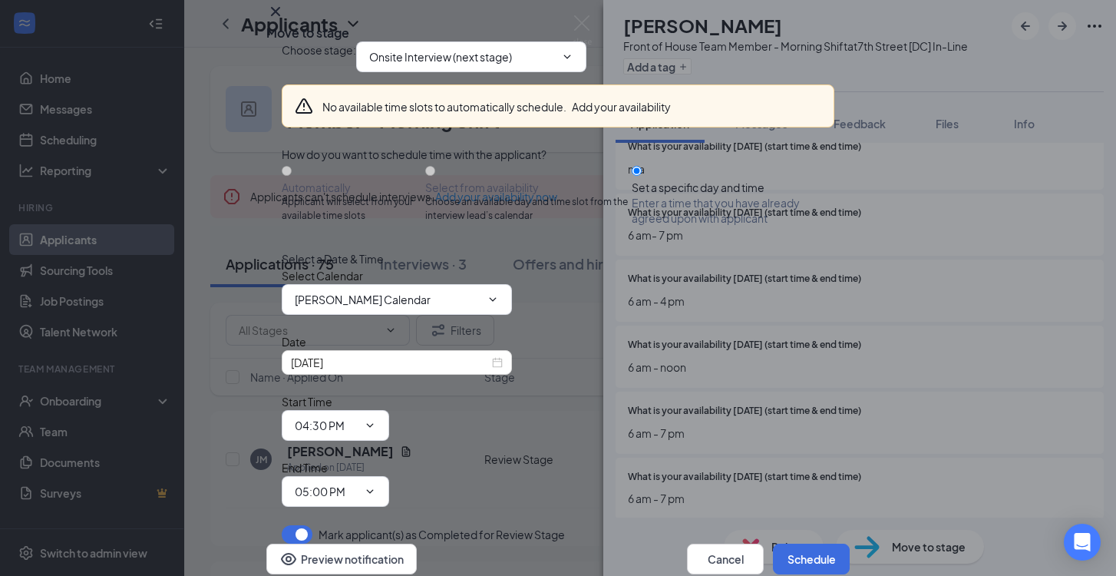
scroll to position [74, 0]
click at [498, 371] on div "[DATE]" at bounding box center [397, 362] width 212 height 17
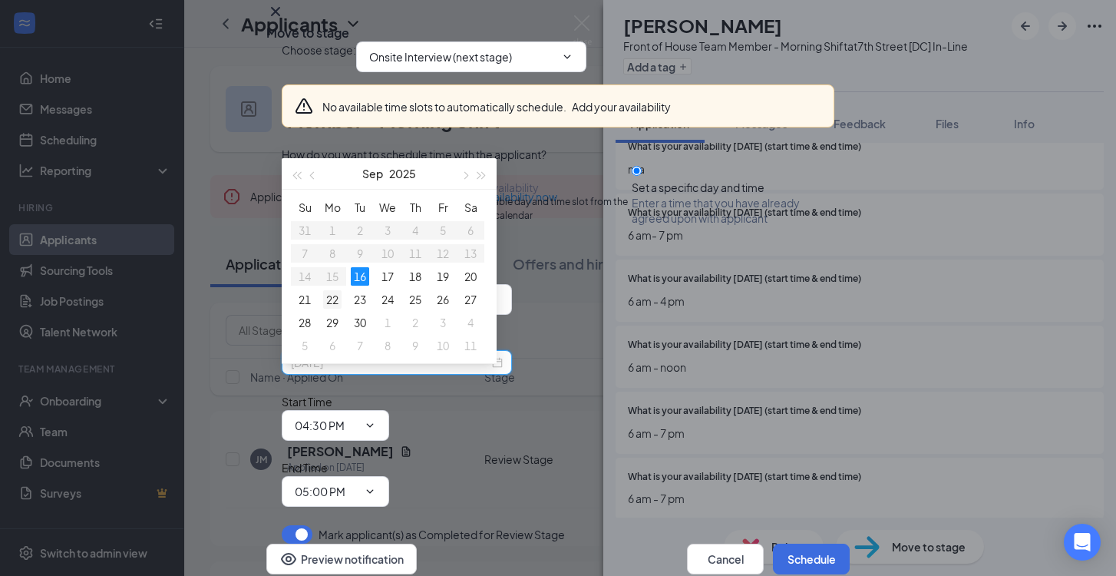
type input "[DATE]"
click at [331, 296] on div "22" at bounding box center [332, 299] width 18 height 18
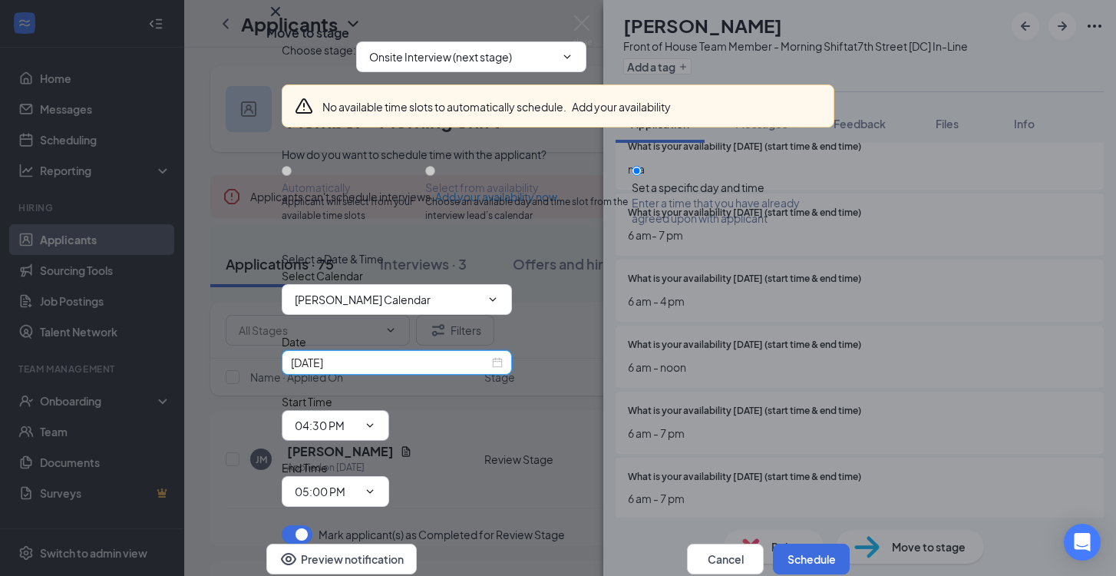
click at [358, 417] on input "04:30 PM" at bounding box center [326, 425] width 63 height 17
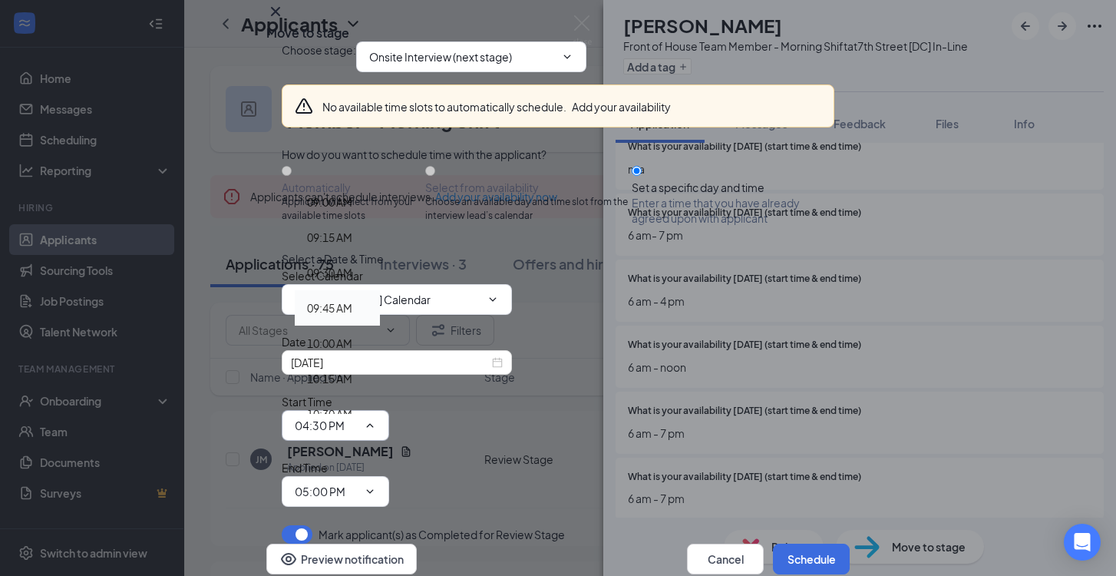
click at [352, 299] on div "09:45 AM" at bounding box center [329, 307] width 45 height 17
type input "09:45 AM"
click at [358, 483] on input "05:00 PM" at bounding box center [326, 491] width 63 height 17
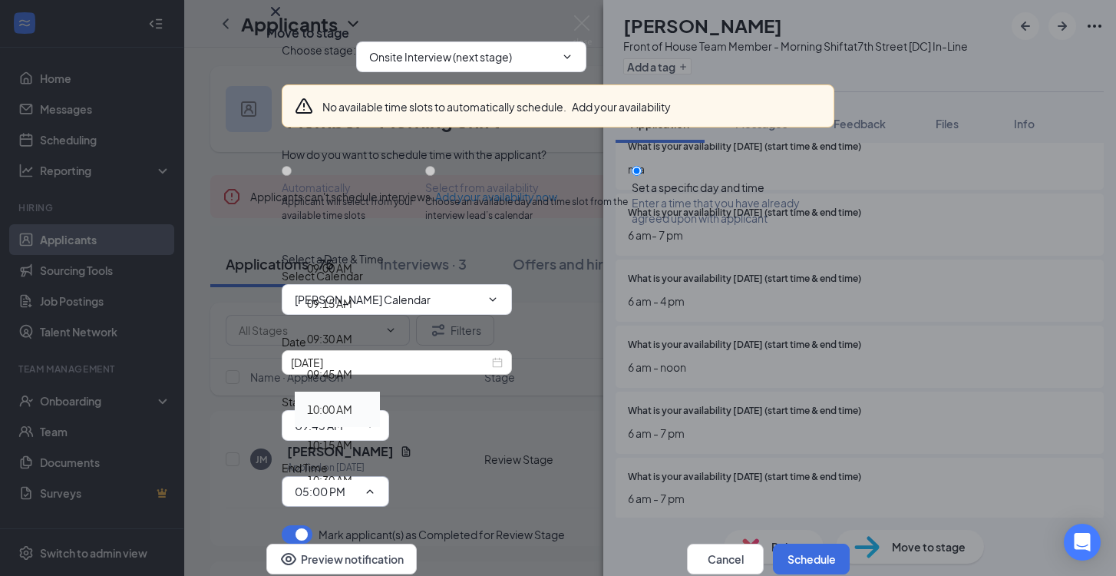
click at [352, 401] on div "10:00 AM" at bounding box center [329, 409] width 45 height 17
type input "10:00 AM"
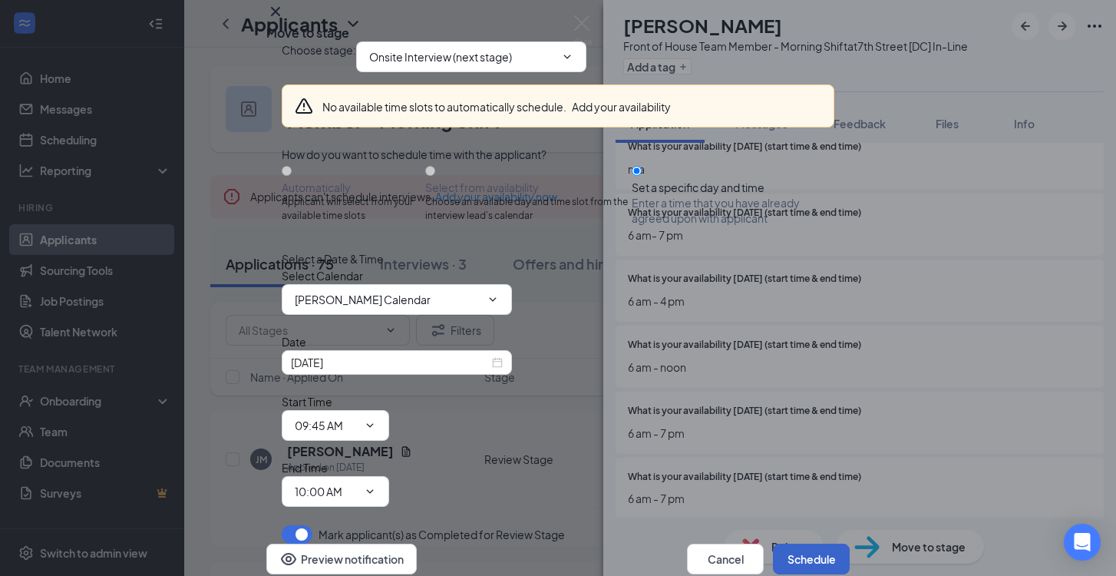
click at [787, 544] on button "Schedule" at bounding box center [811, 559] width 77 height 31
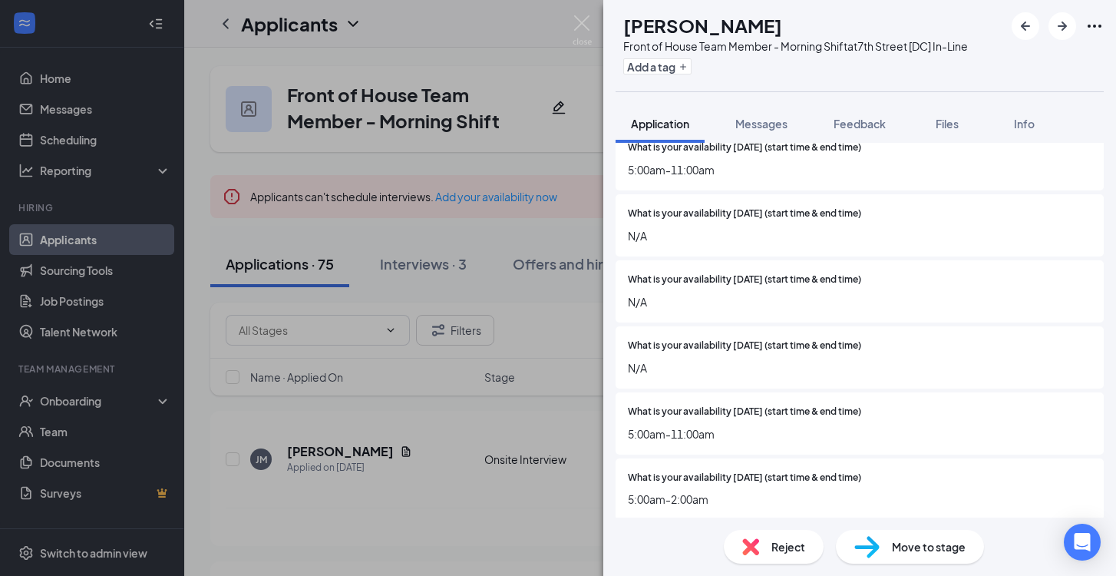
scroll to position [1368, 0]
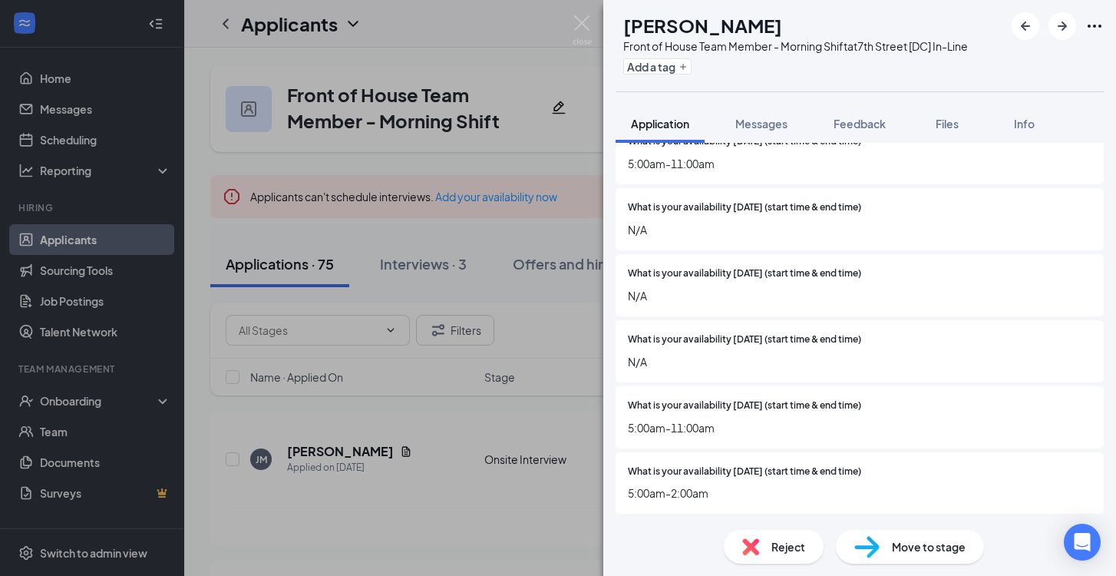
click at [803, 549] on span "Reject" at bounding box center [789, 546] width 34 height 17
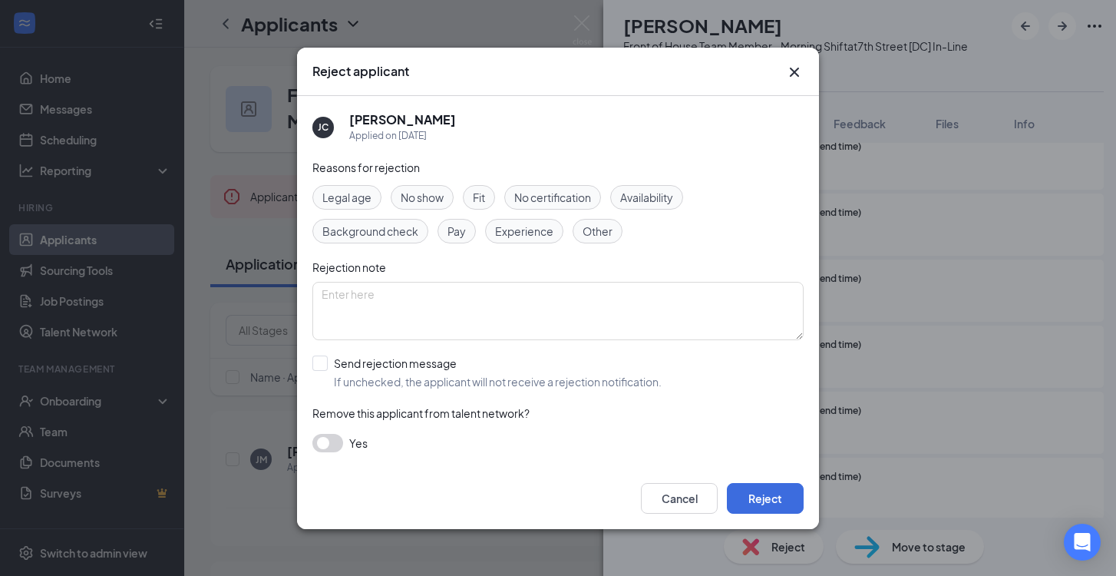
click at [629, 190] on span "Availability" at bounding box center [646, 197] width 53 height 17
click at [780, 489] on button "Reject" at bounding box center [765, 498] width 77 height 31
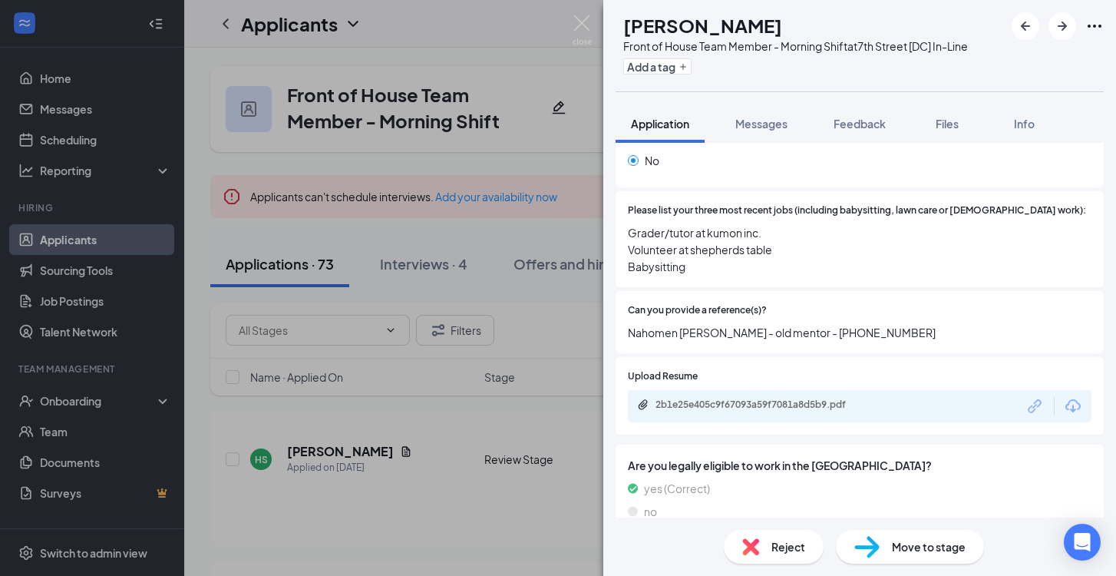
scroll to position [647, 0]
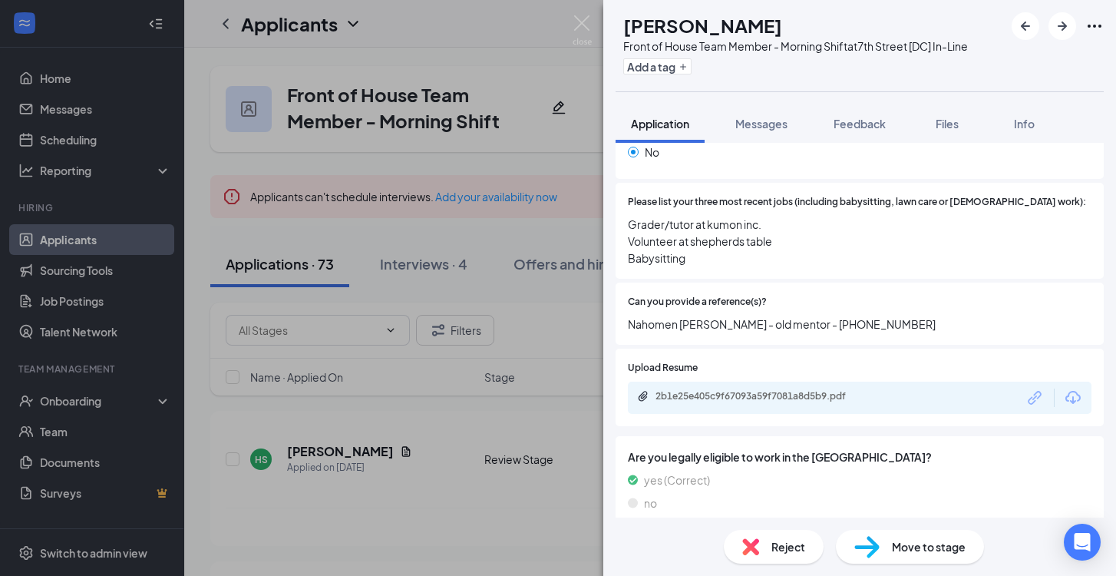
click at [796, 409] on div "2b1e25e405c9f67093a59f7081a8d5b9.pdf" at bounding box center [860, 398] width 464 height 32
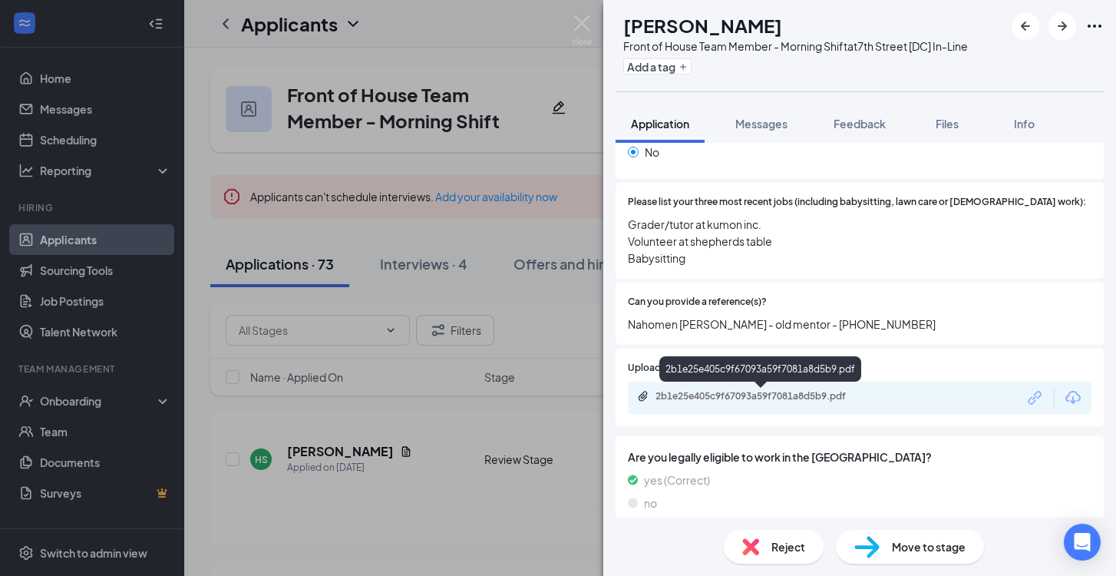
click at [801, 394] on div "2b1e25e405c9f67093a59f7081a8d5b9.pdf" at bounding box center [763, 396] width 215 height 12
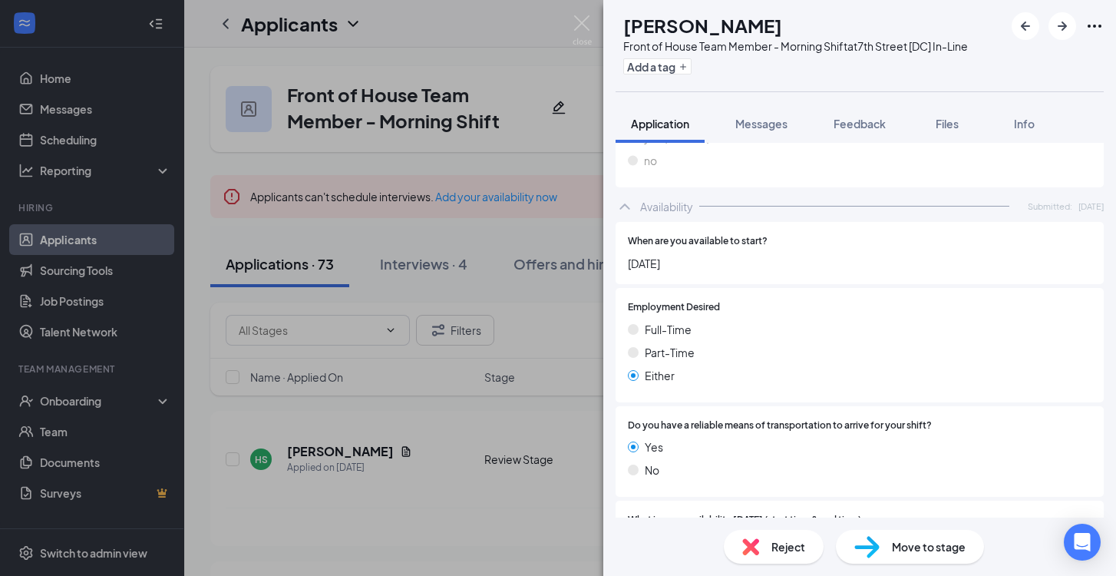
scroll to position [1368, 0]
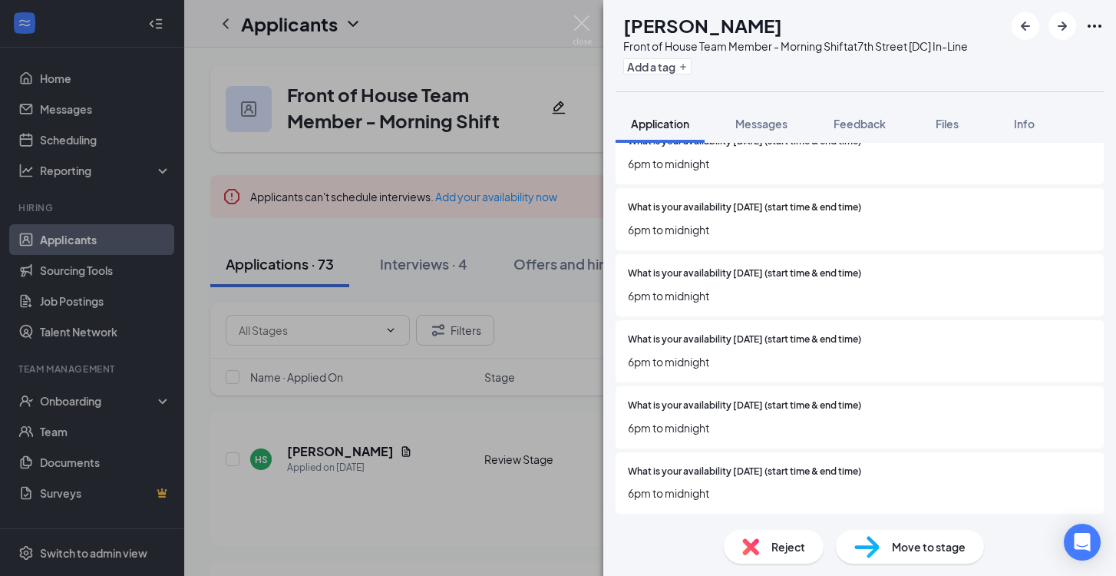
click at [799, 543] on span "Reject" at bounding box center [789, 546] width 34 height 17
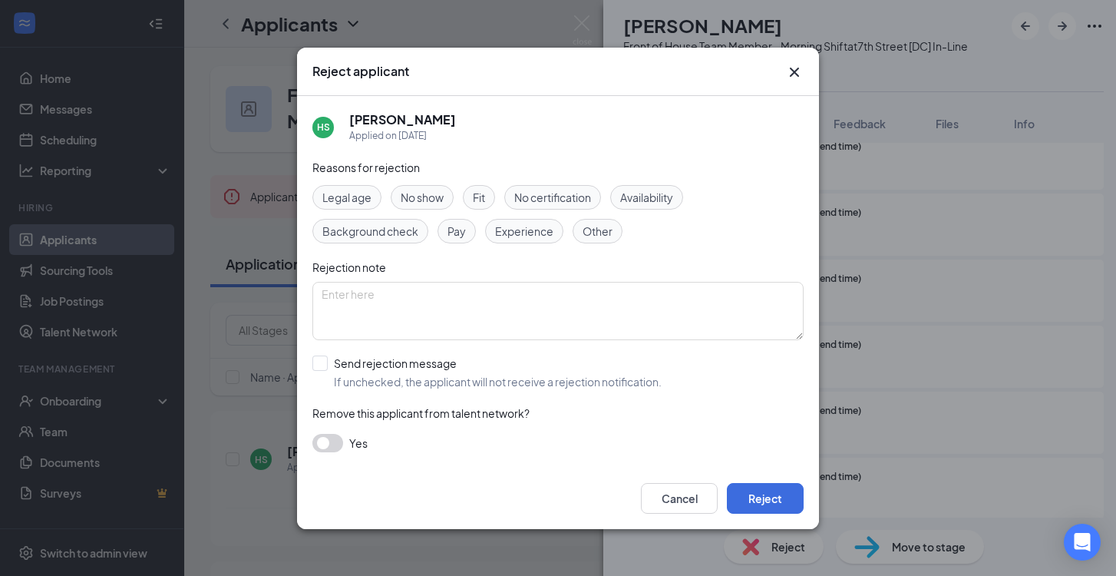
click at [661, 202] on span "Availability" at bounding box center [646, 197] width 53 height 17
click at [528, 228] on span "Experience" at bounding box center [524, 231] width 58 height 17
click at [789, 503] on button "Reject" at bounding box center [765, 498] width 77 height 31
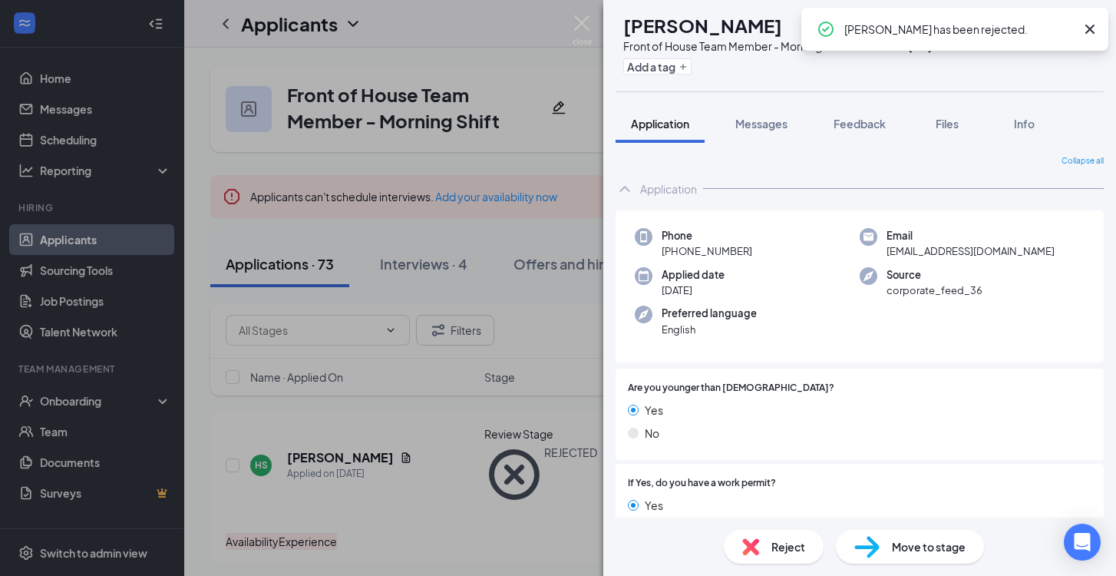
click at [779, 541] on span "Reject" at bounding box center [789, 546] width 34 height 17
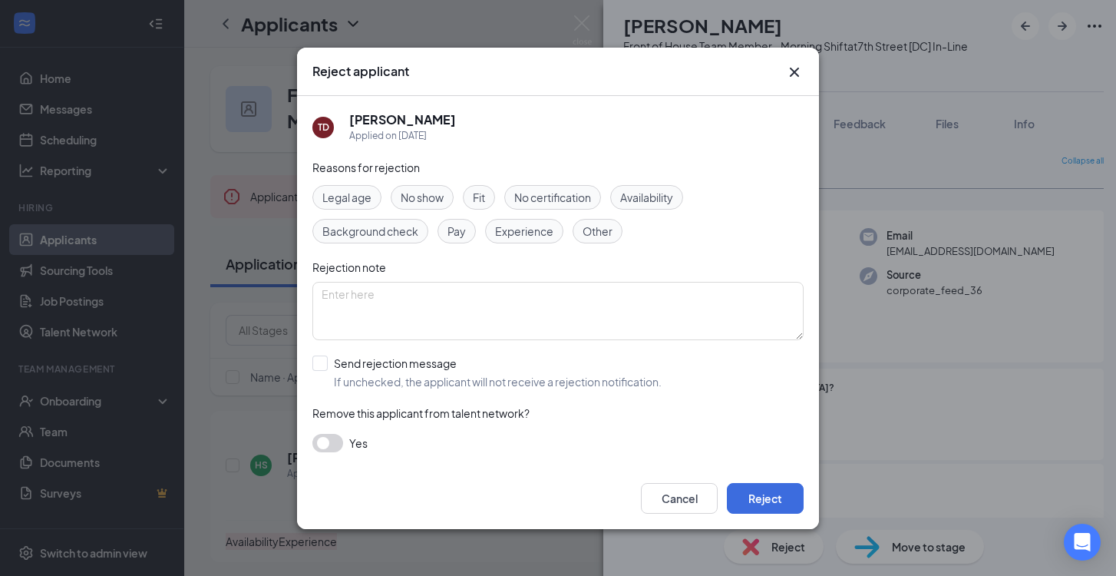
click at [362, 198] on span "Legal age" at bounding box center [347, 197] width 49 height 17
click at [762, 500] on button "Reject" at bounding box center [765, 498] width 77 height 31
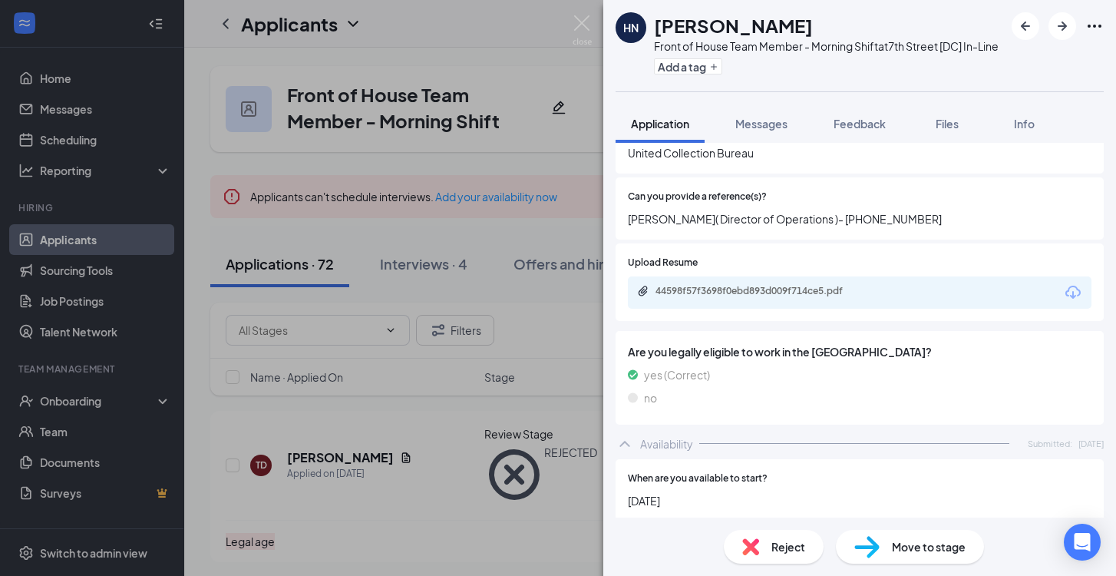
scroll to position [721, 0]
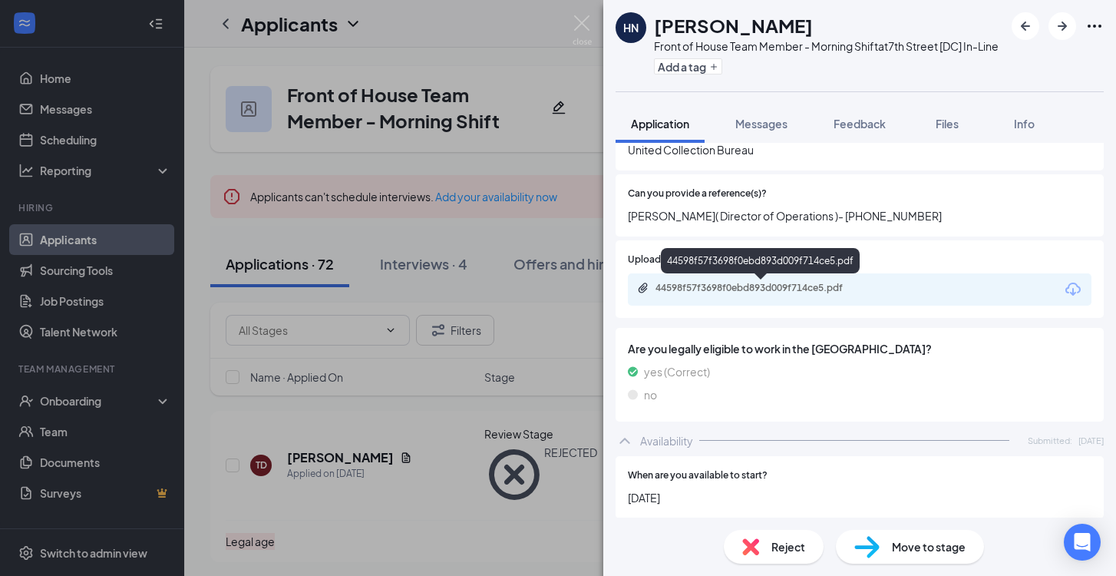
click at [745, 293] on div "44598f57f3698f0ebd893d009f714ce5.pdf" at bounding box center [763, 288] width 215 height 12
click at [867, 541] on img at bounding box center [867, 547] width 25 height 22
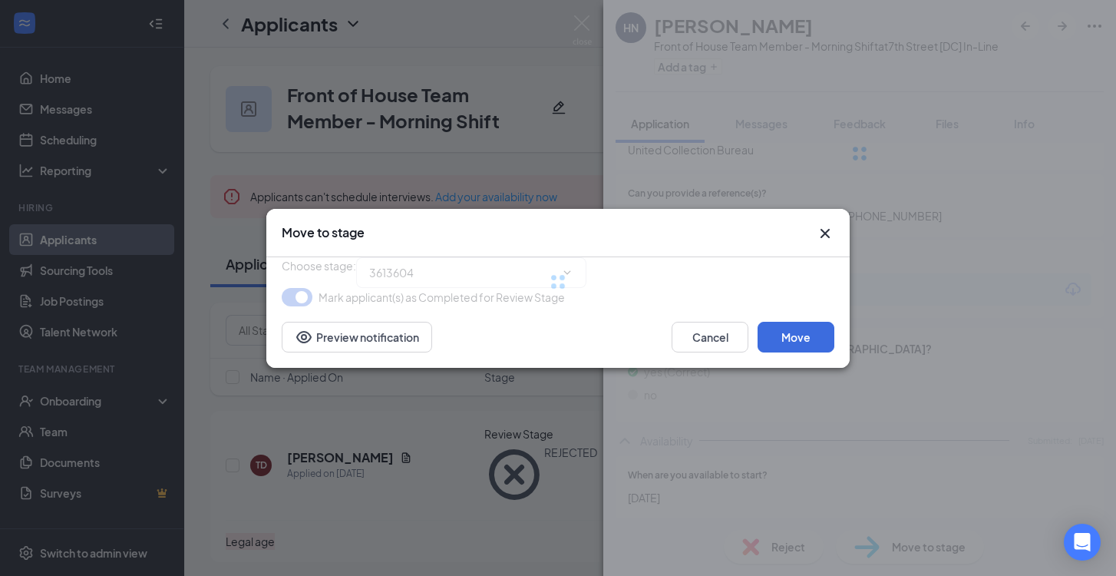
type input "Onsite Interview (next stage)"
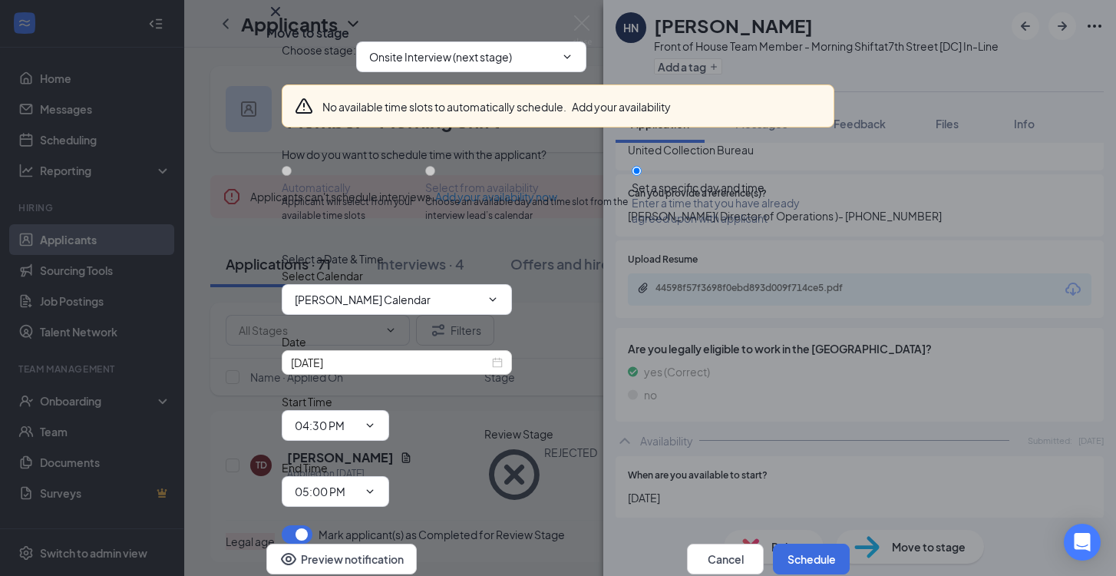
scroll to position [48, 0]
click at [480, 371] on input "[DATE]" at bounding box center [390, 362] width 198 height 17
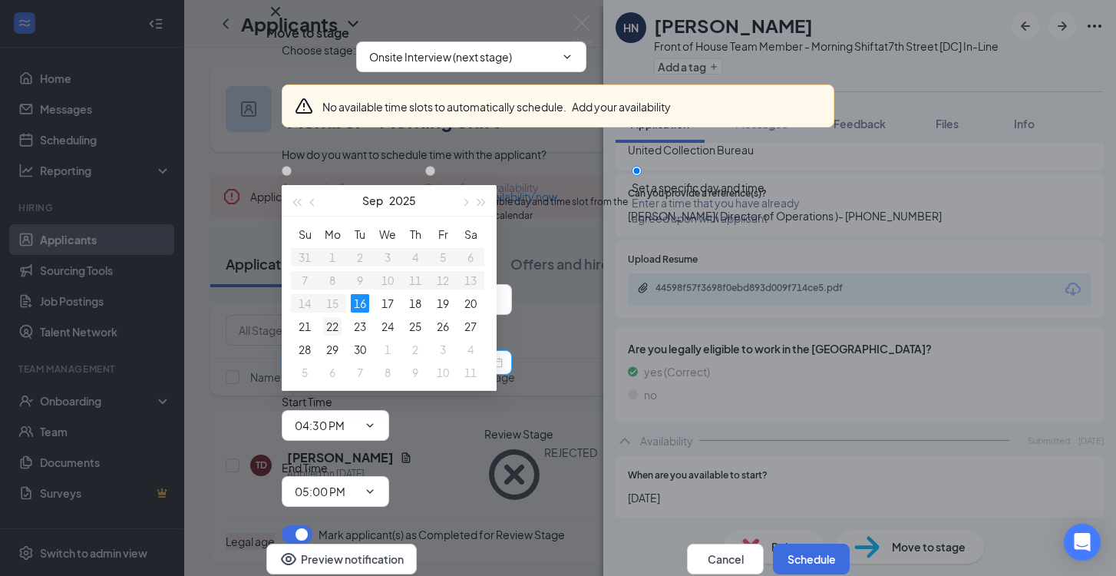
type input "[DATE]"
click at [328, 331] on div "22" at bounding box center [332, 326] width 18 height 18
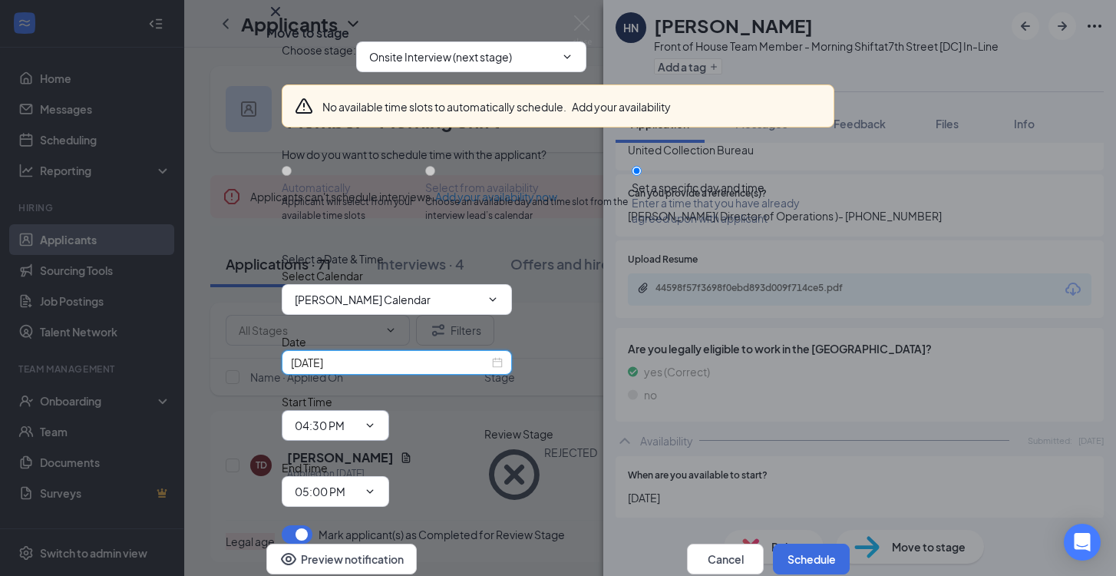
click at [389, 418] on span "04:30 PM" at bounding box center [336, 425] width 108 height 31
click at [358, 417] on input "04:30 PM" at bounding box center [326, 425] width 63 height 17
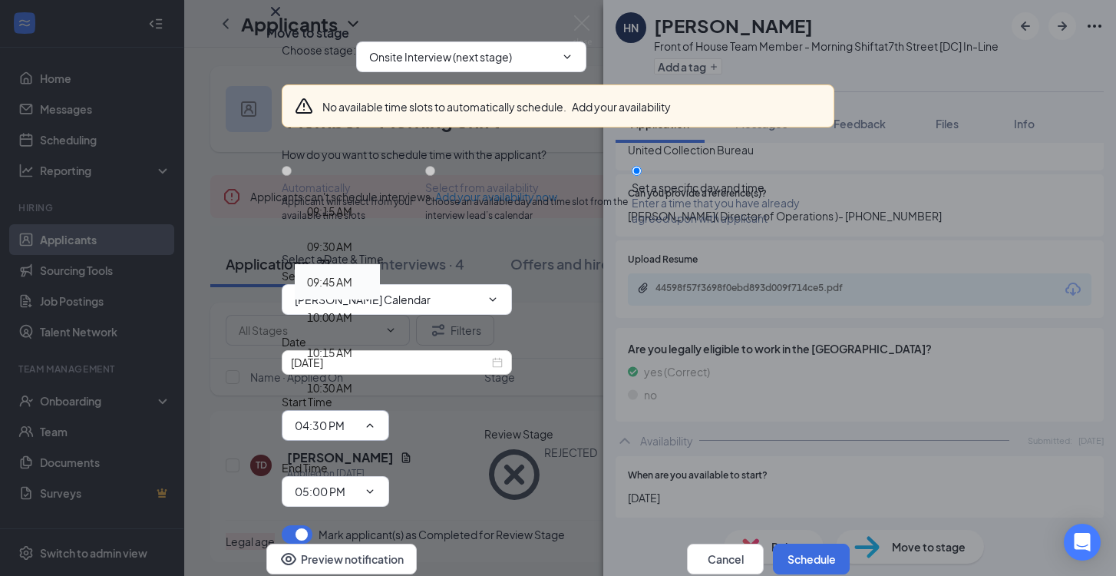
click at [352, 273] on div "09:45 AM" at bounding box center [329, 281] width 45 height 17
type input "09:45 AM"
click at [358, 483] on input "05:00 PM" at bounding box center [326, 491] width 63 height 17
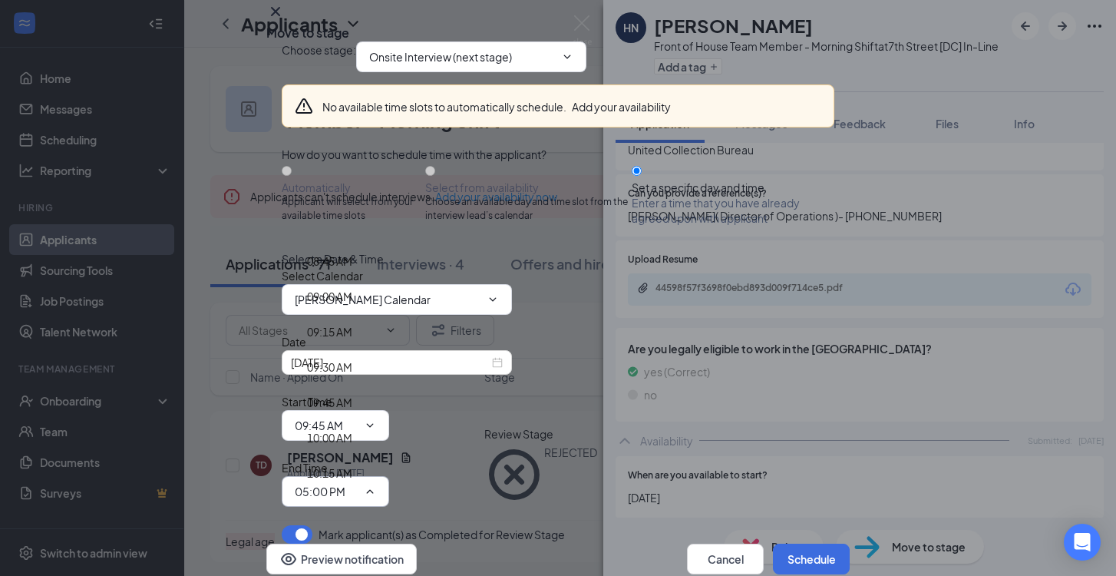
scroll to position [1244, 0]
click at [352, 428] on div "10:00 AM" at bounding box center [329, 436] width 45 height 17
type input "10:00 AM"
click at [780, 544] on button "Schedule" at bounding box center [811, 559] width 77 height 31
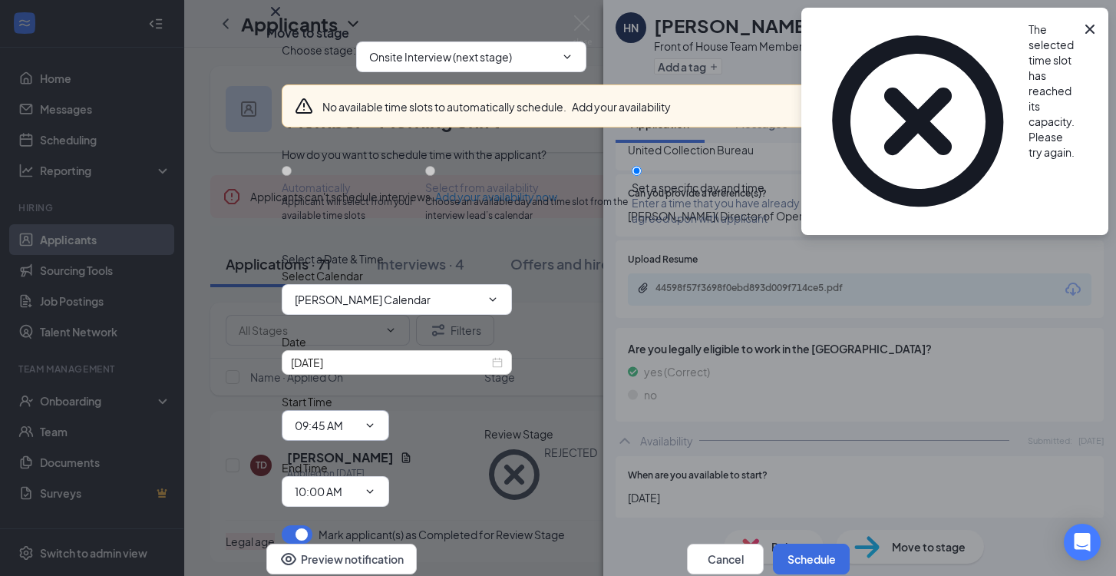
click at [389, 422] on span "09:45 AM 12:00 AM 12:15 AM 12:30 AM 12:45 AM 01:00 AM 01:15 AM 01:30 AM 01:45 A…" at bounding box center [336, 425] width 108 height 31
click at [358, 417] on input "09:45 AM" at bounding box center [326, 425] width 63 height 17
click at [352, 309] on div "10:00 AM" at bounding box center [329, 317] width 45 height 17
type input "10:00 AM"
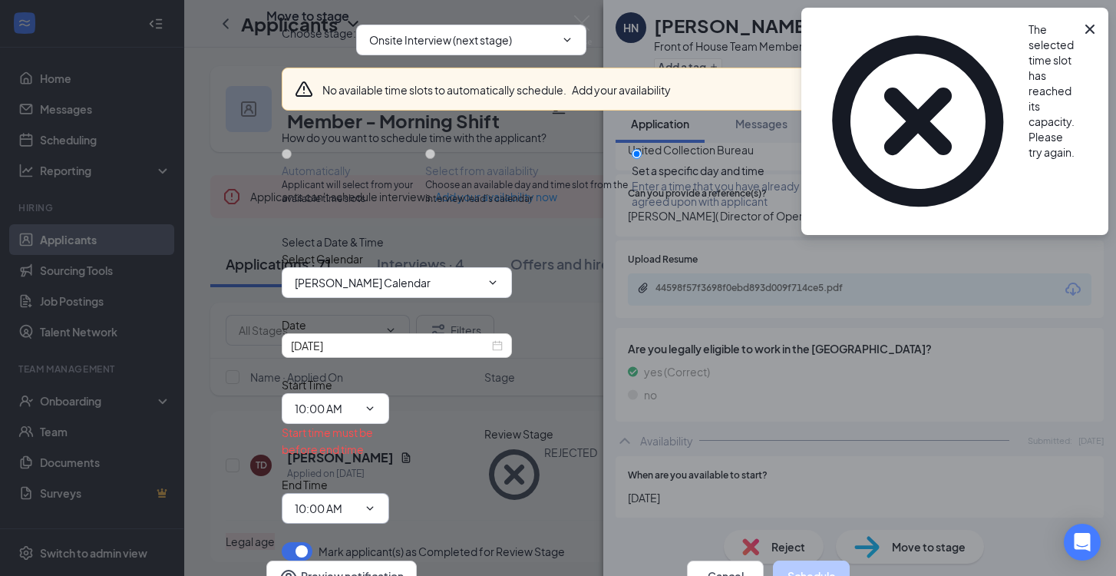
click at [358, 500] on input "10:00 AM" at bounding box center [326, 508] width 63 height 17
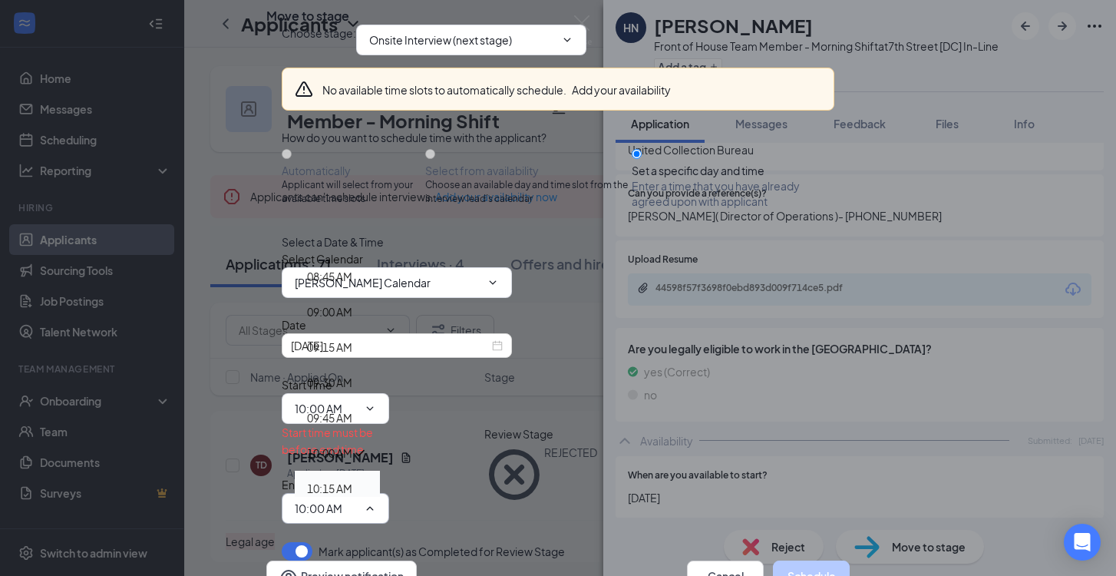
click at [352, 480] on div "10:15 AM" at bounding box center [329, 488] width 45 height 17
type input "10:15 AM"
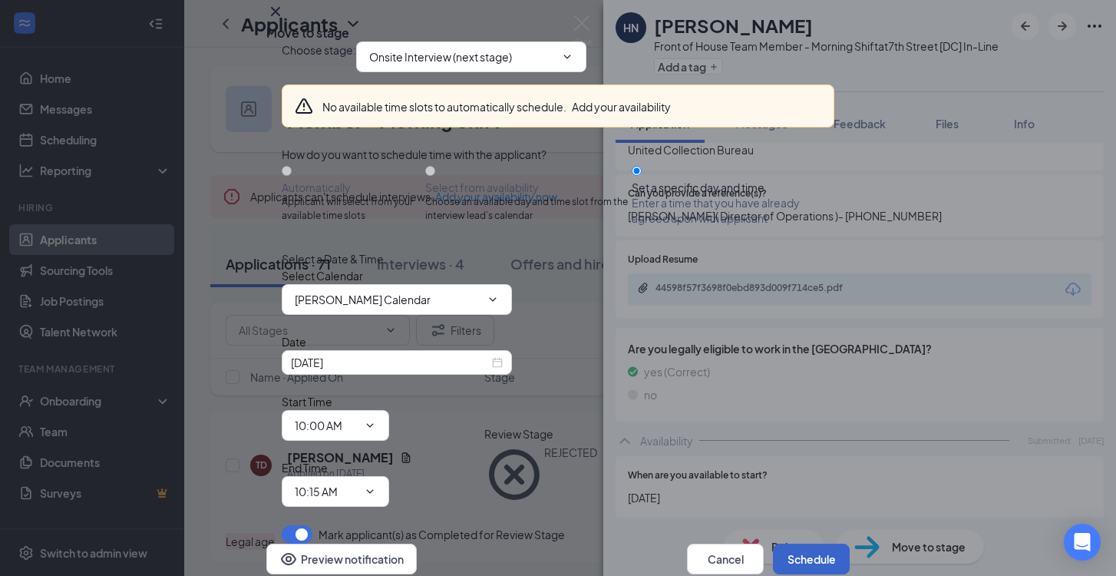
click at [812, 544] on button "Schedule" at bounding box center [811, 559] width 77 height 31
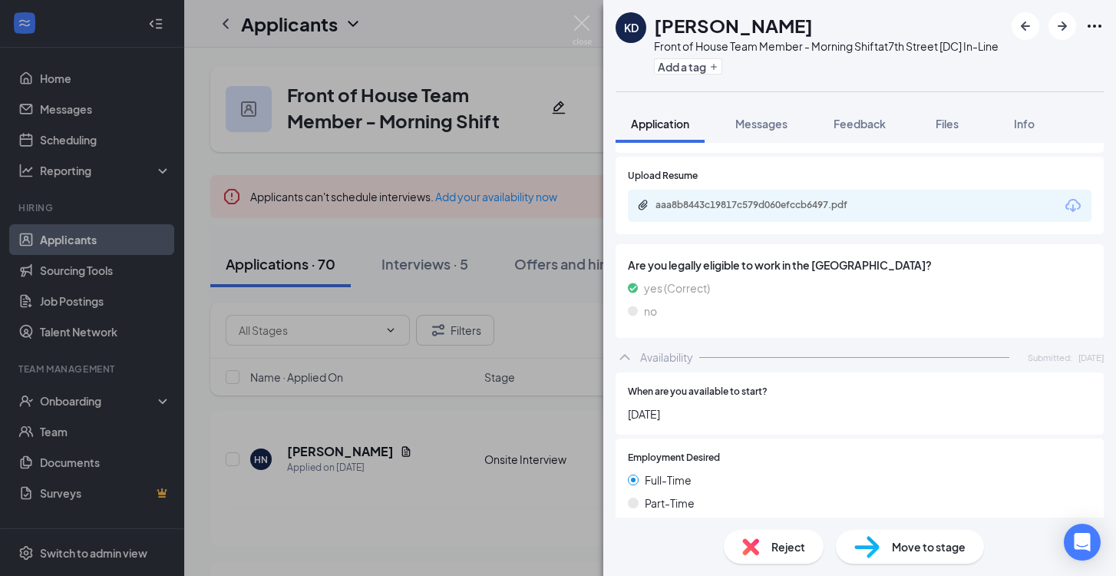
scroll to position [858, 0]
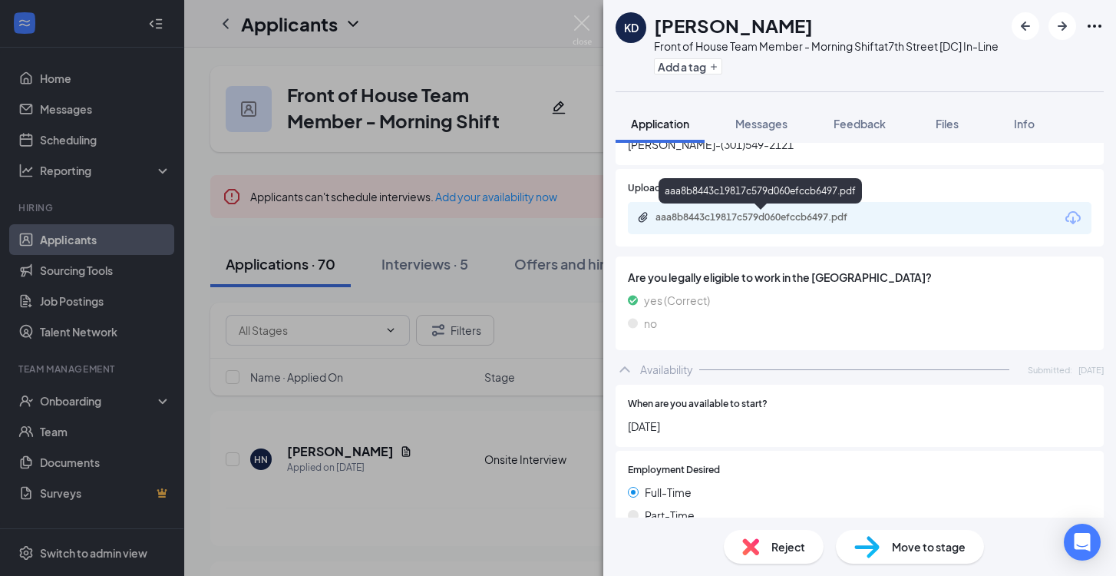
click at [733, 223] on div "aaa8b8443c19817c579d060efccb6497.pdf" at bounding box center [763, 217] width 215 height 12
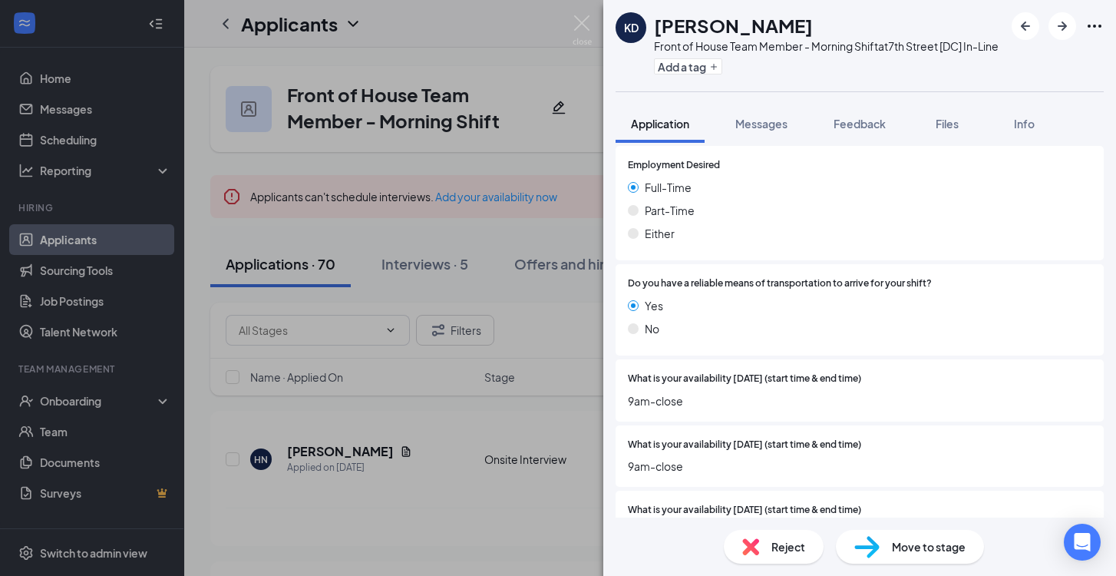
scroll to position [1085, 0]
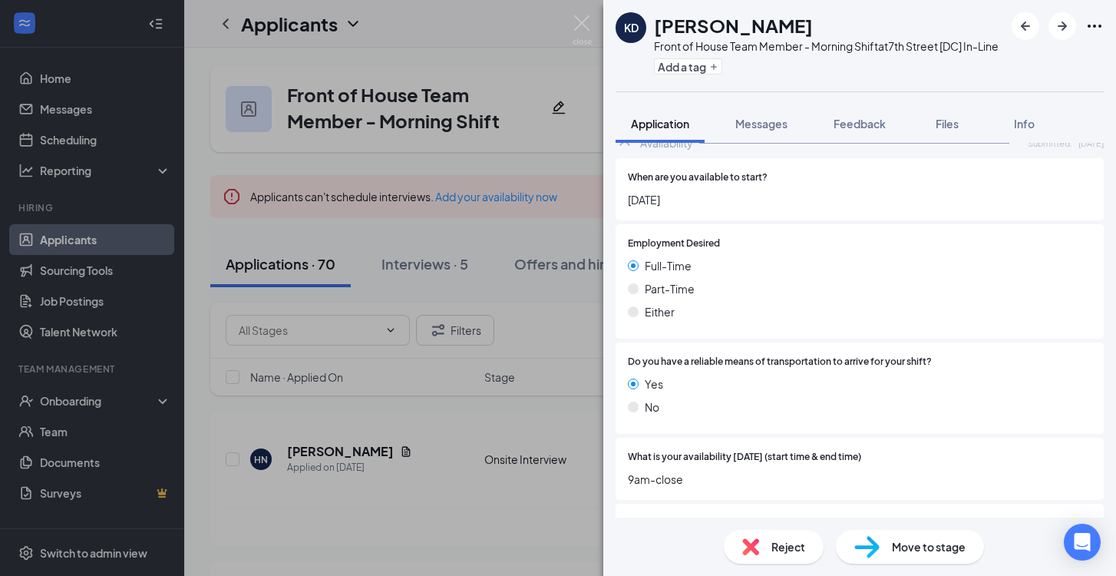
click at [769, 540] on div "Reject" at bounding box center [774, 547] width 100 height 34
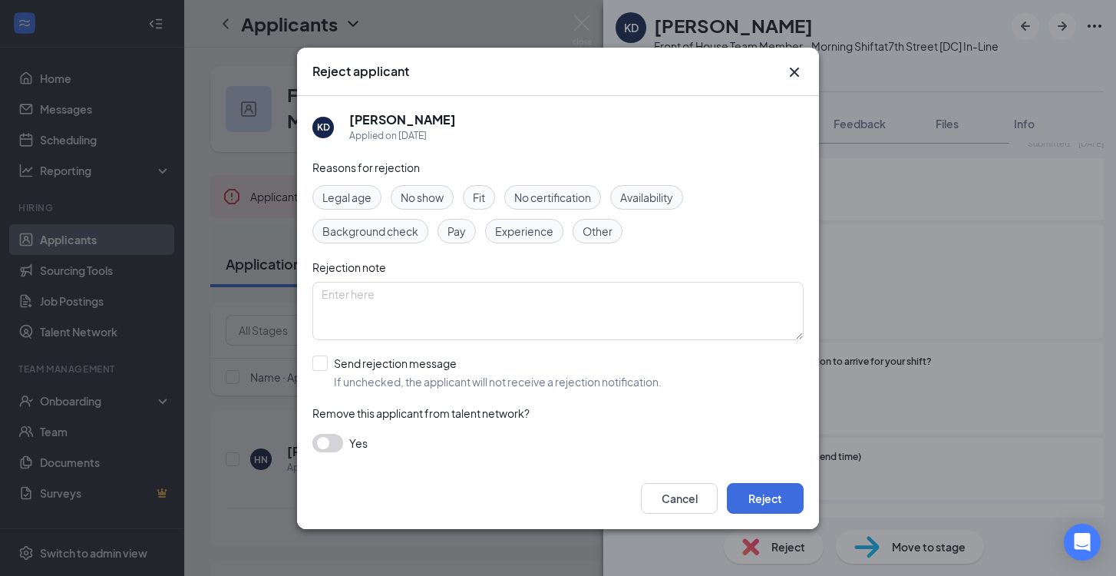
click at [491, 199] on div "Fit" at bounding box center [479, 197] width 32 height 25
click at [632, 185] on div "Availability" at bounding box center [646, 197] width 73 height 25
click at [779, 497] on button "Reject" at bounding box center [765, 498] width 77 height 31
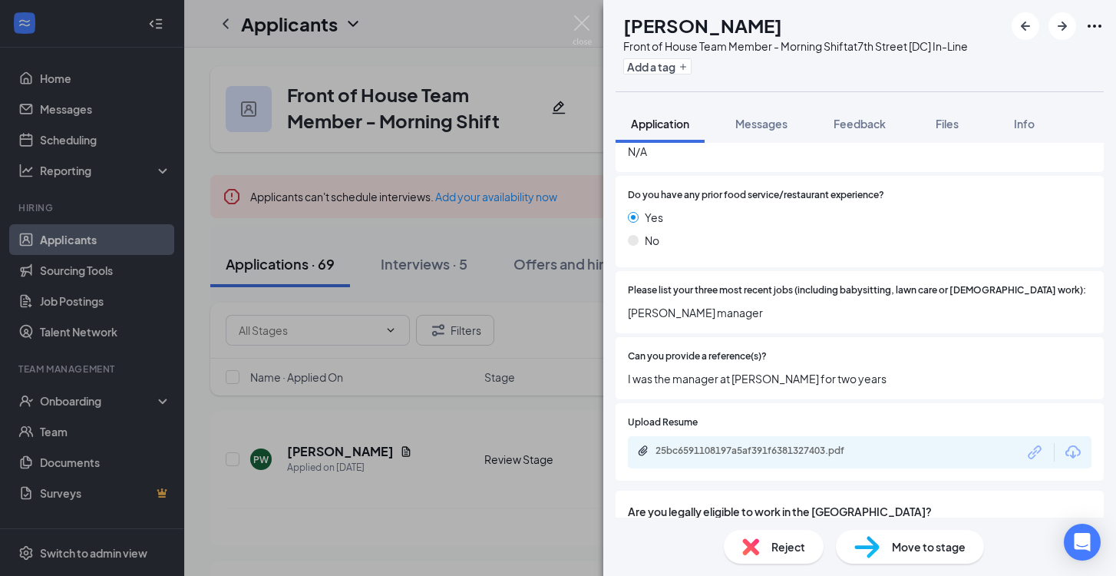
scroll to position [554, 0]
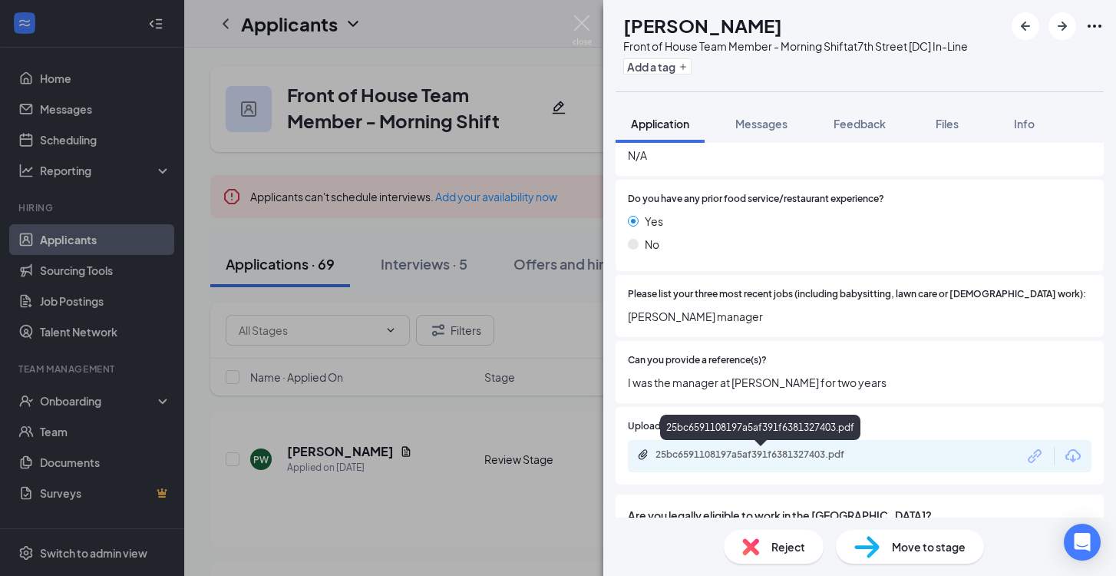
click at [783, 454] on div "25bc6591108197a5af391f6381327403.pdf" at bounding box center [763, 454] width 215 height 12
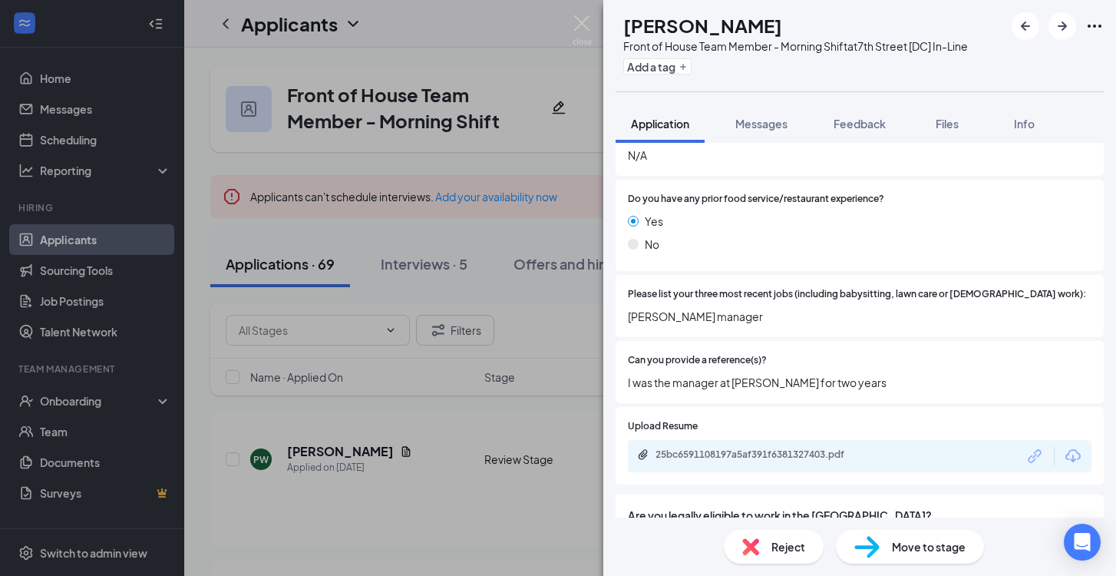
click at [799, 541] on span "Reject" at bounding box center [789, 546] width 34 height 17
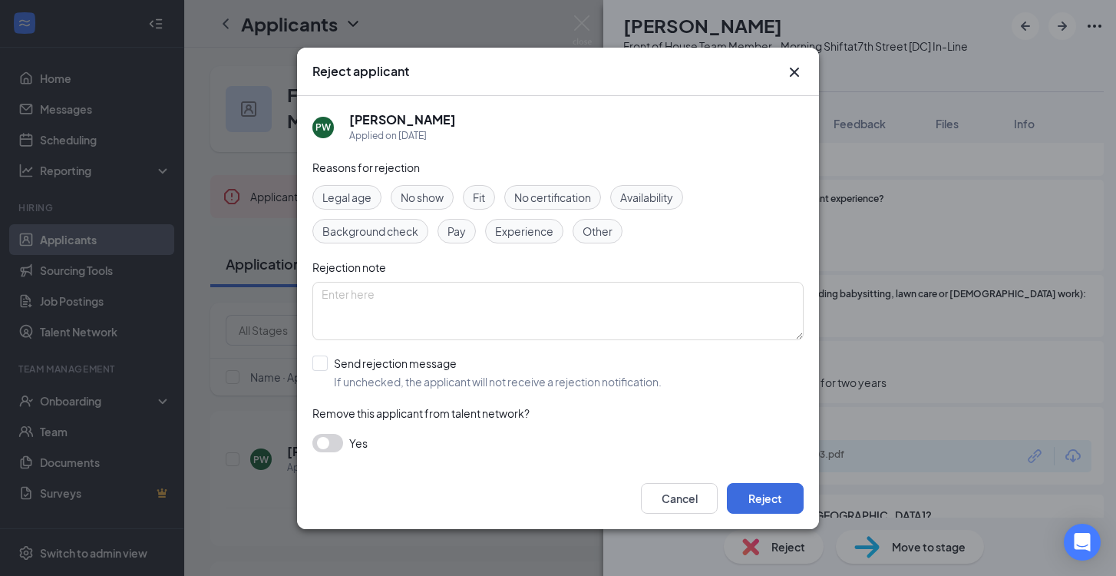
click at [485, 195] on span "Fit" at bounding box center [479, 197] width 12 height 17
click at [768, 494] on button "Reject" at bounding box center [765, 498] width 77 height 31
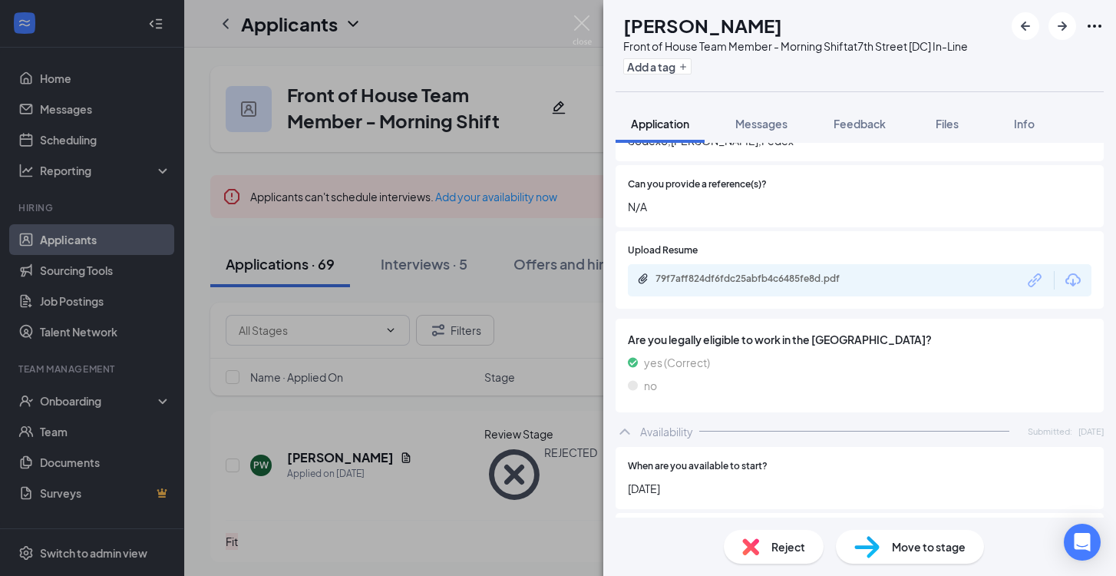
scroll to position [733, 0]
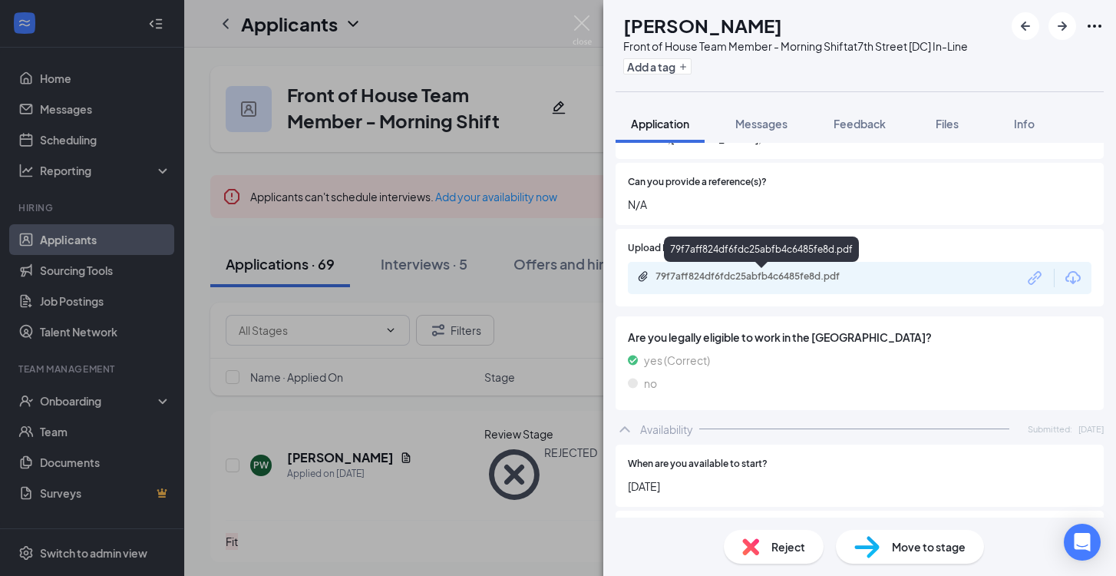
click at [754, 282] on div "79f7aff824df6fdc25abfb4c6485fe8d.pdf" at bounding box center [763, 276] width 215 height 12
click at [756, 530] on div "Reject" at bounding box center [774, 547] width 100 height 34
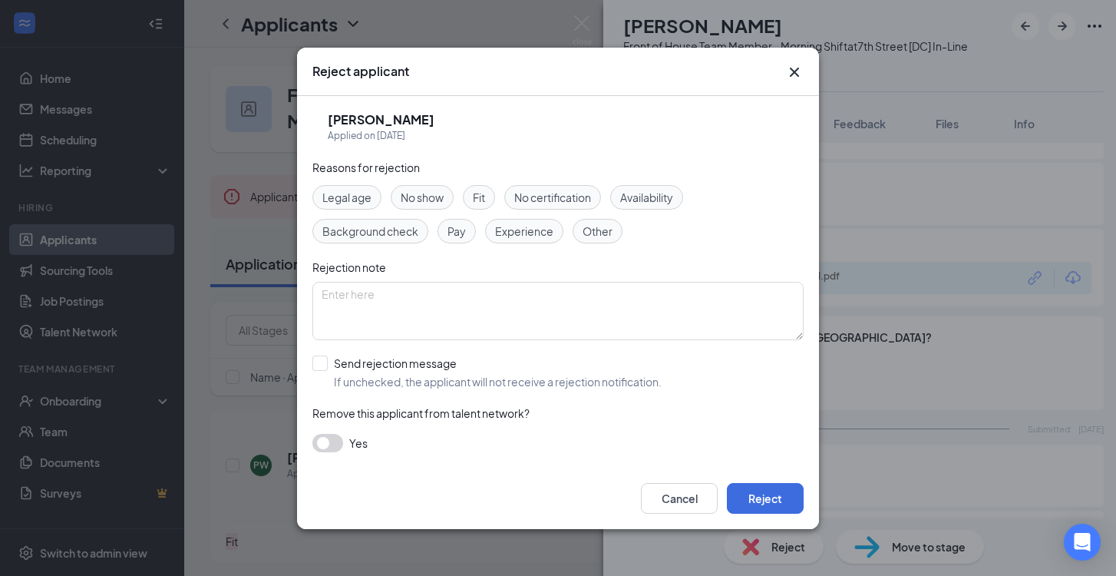
click at [490, 190] on div "Fit" at bounding box center [479, 197] width 32 height 25
click at [779, 495] on button "Reject" at bounding box center [765, 498] width 77 height 31
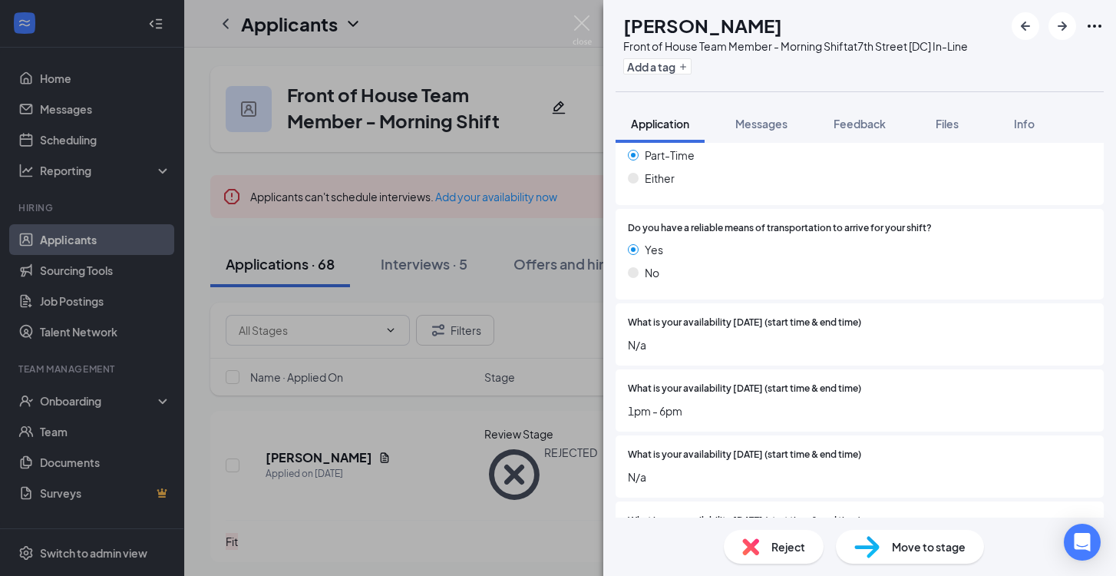
scroll to position [1335, 0]
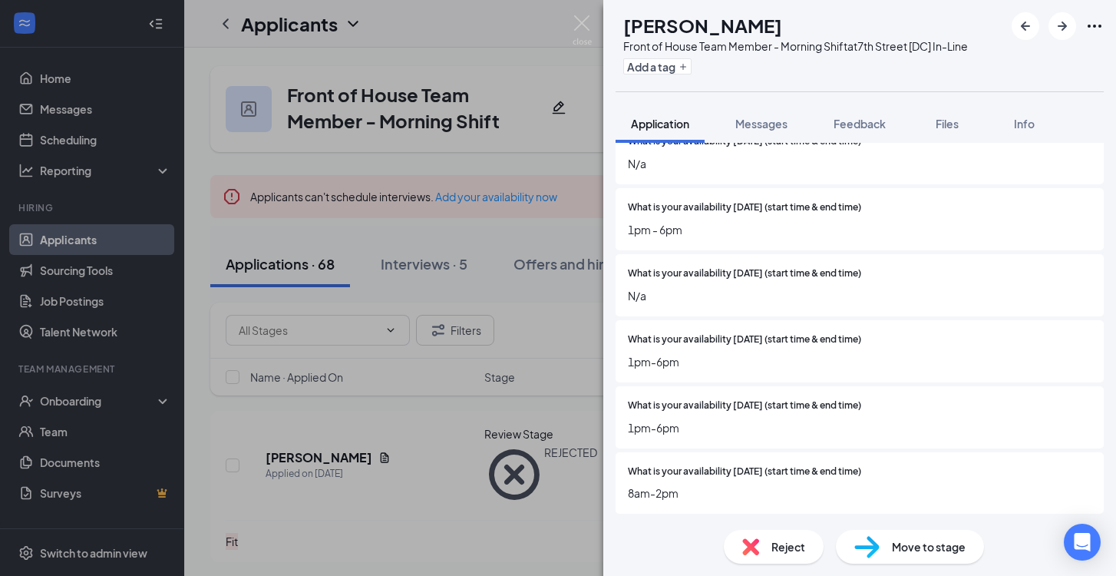
click at [772, 538] on span "Reject" at bounding box center [789, 546] width 34 height 17
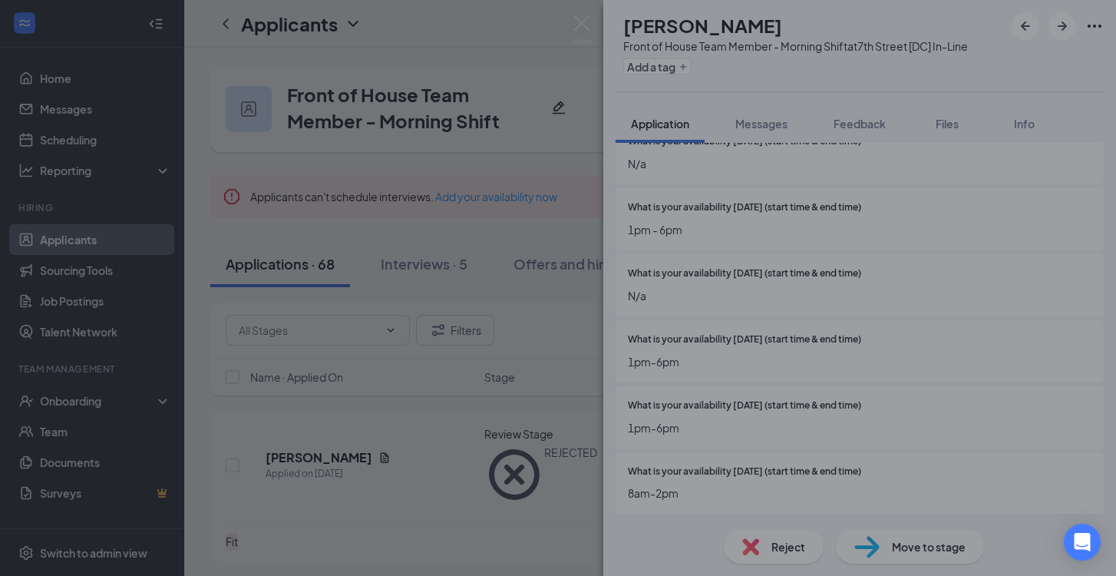
scroll to position [1328, 0]
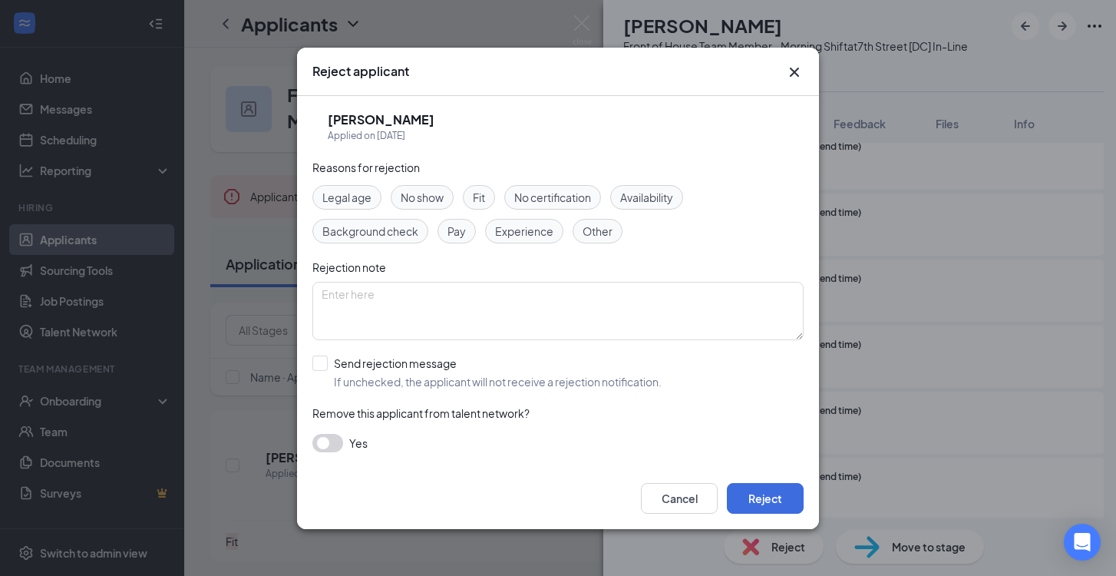
click at [638, 187] on div "Availability" at bounding box center [646, 197] width 73 height 25
click at [768, 498] on button "Reject" at bounding box center [765, 498] width 77 height 31
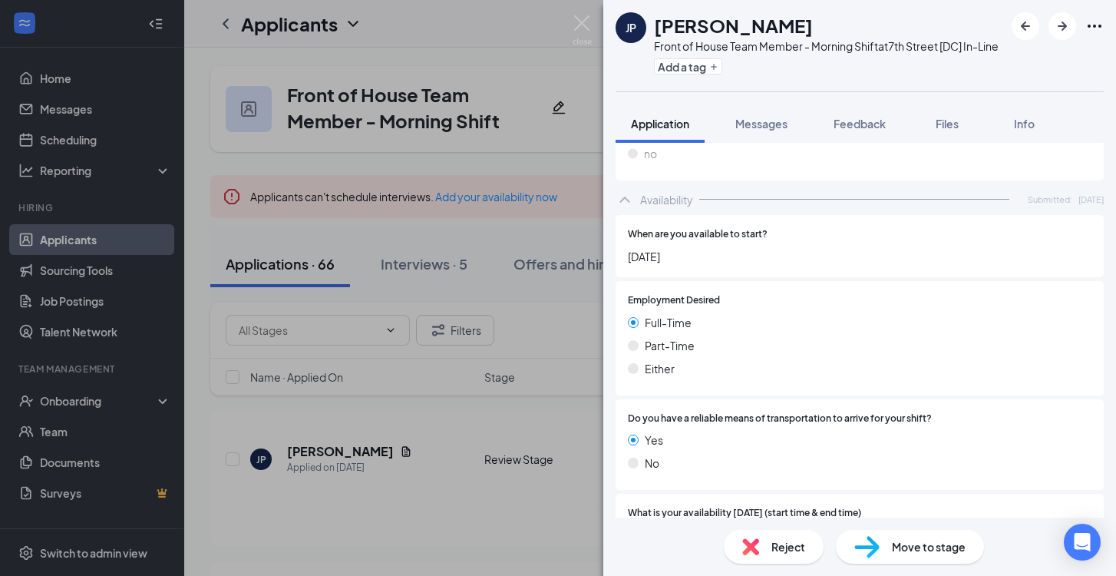
scroll to position [964, 0]
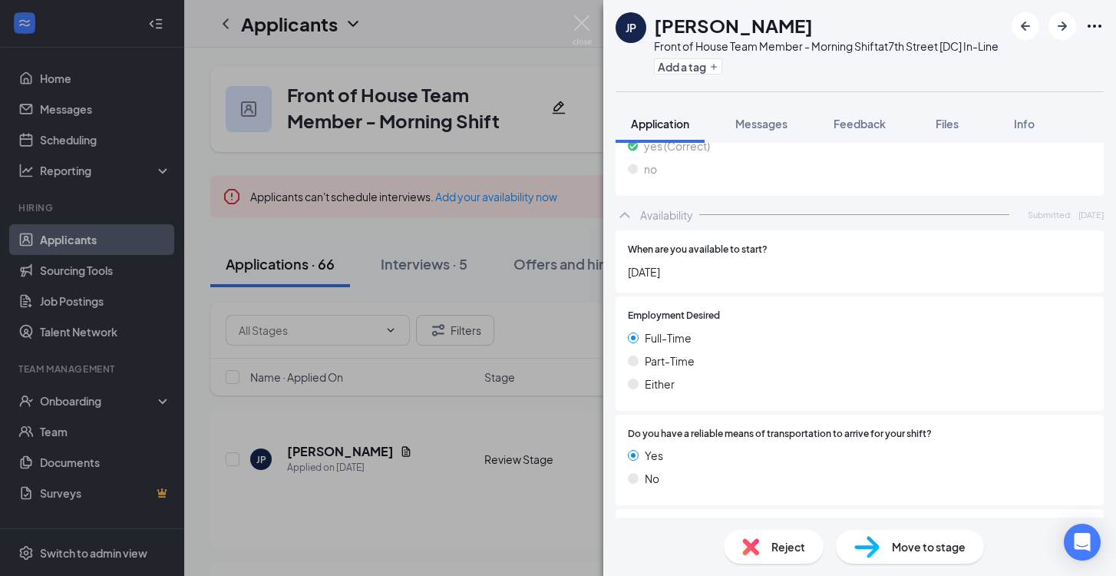
click at [777, 547] on span "Reject" at bounding box center [789, 546] width 34 height 17
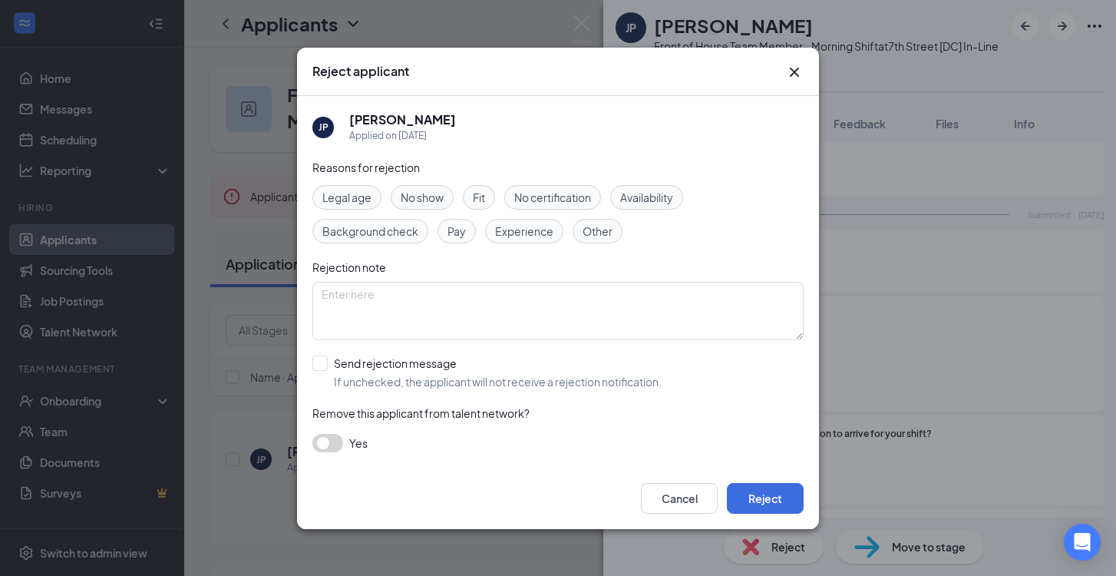
click at [634, 197] on span "Availability" at bounding box center [646, 197] width 53 height 17
click at [757, 495] on button "Reject" at bounding box center [765, 498] width 77 height 31
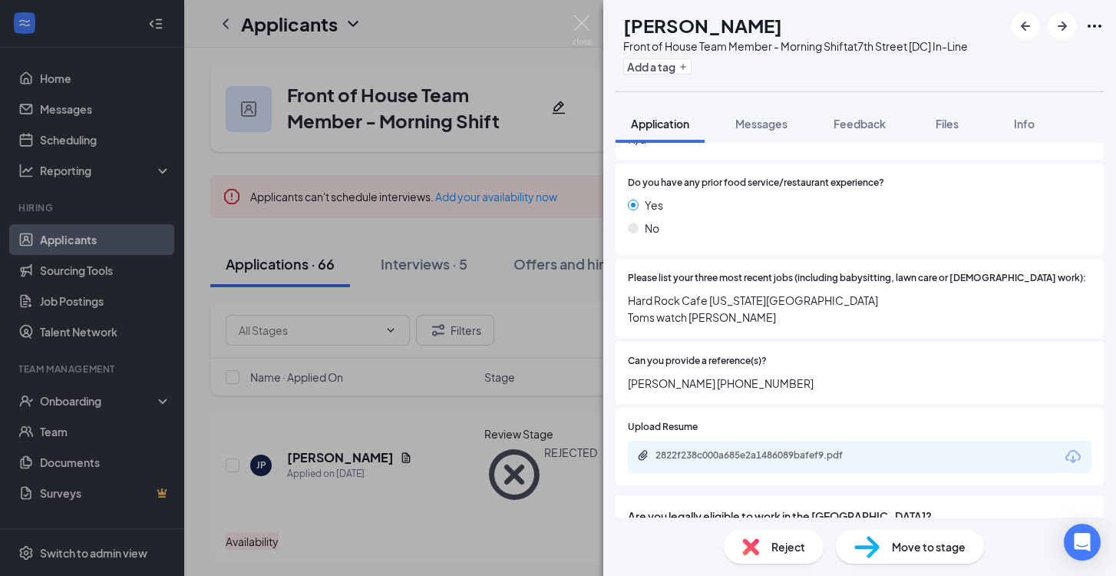
scroll to position [615, 0]
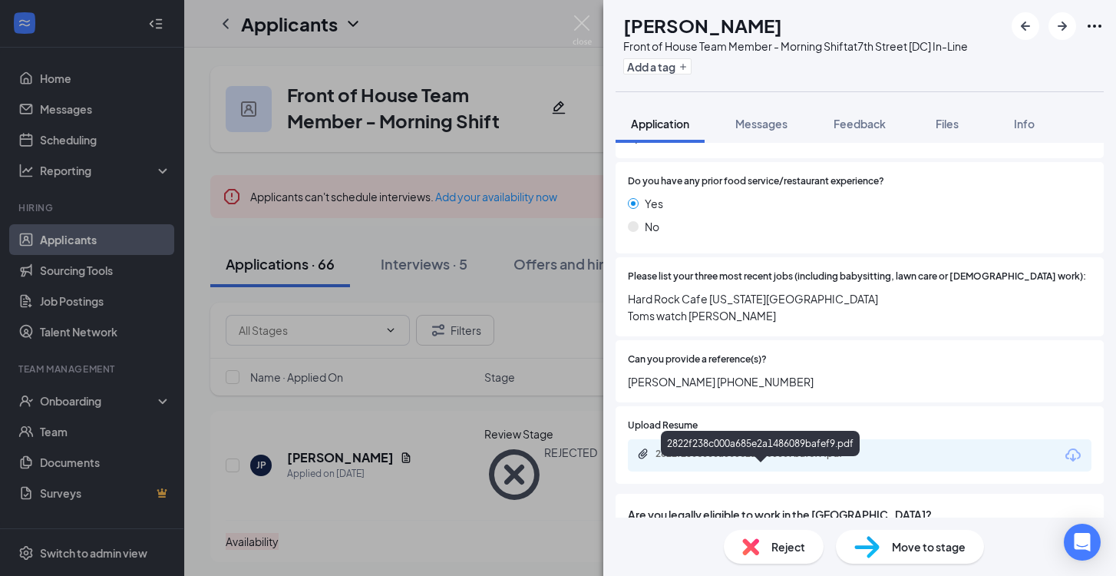
click at [760, 460] on div "2822f238c000a685e2a1486089bafef9.pdf" at bounding box center [763, 454] width 215 height 12
click at [753, 555] on div "Reject" at bounding box center [774, 547] width 100 height 34
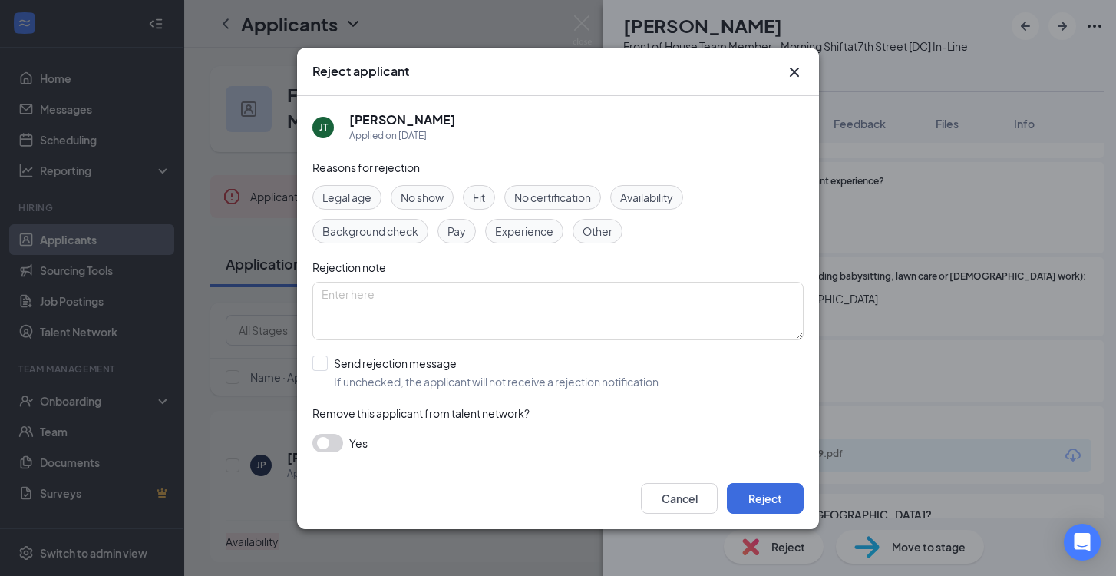
click at [480, 197] on span "Fit" at bounding box center [479, 197] width 12 height 17
click at [783, 501] on button "Reject" at bounding box center [765, 498] width 77 height 31
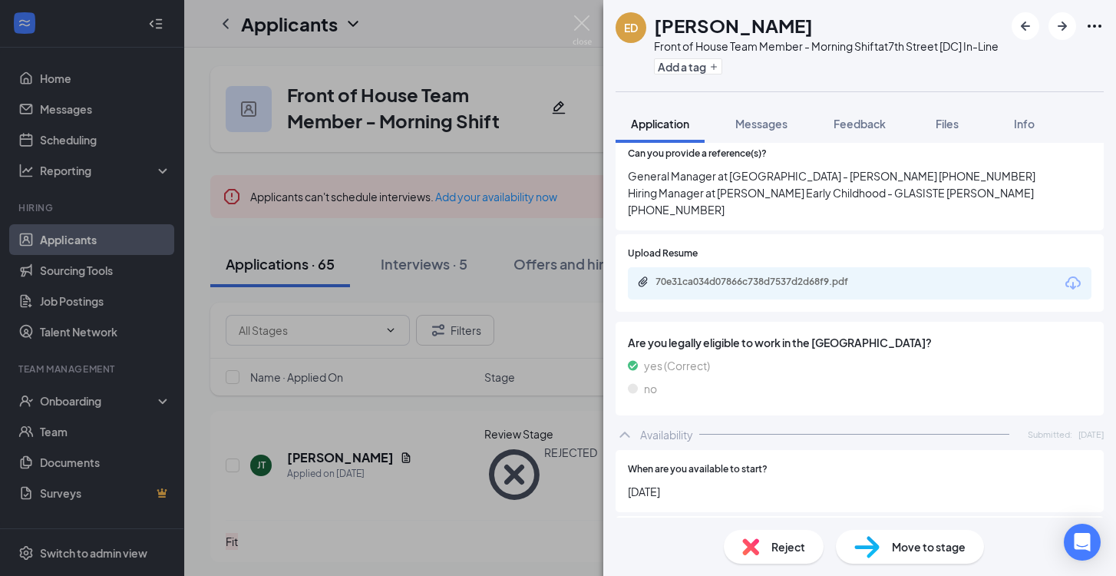
scroll to position [809, 0]
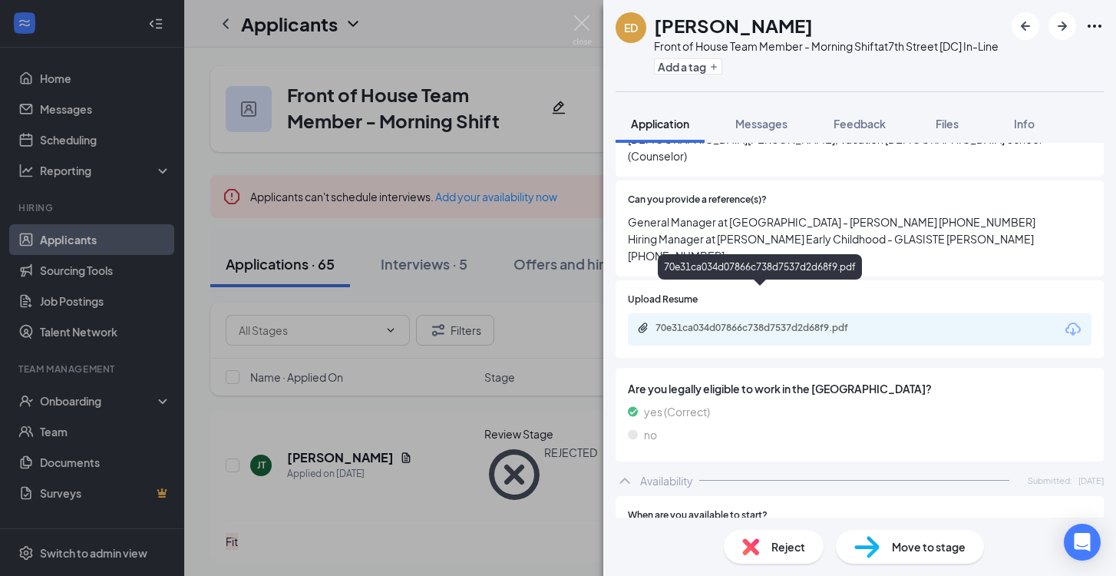
click at [703, 322] on div "70e31ca034d07866c738d7537d2d68f9.pdf" at bounding box center [763, 328] width 215 height 12
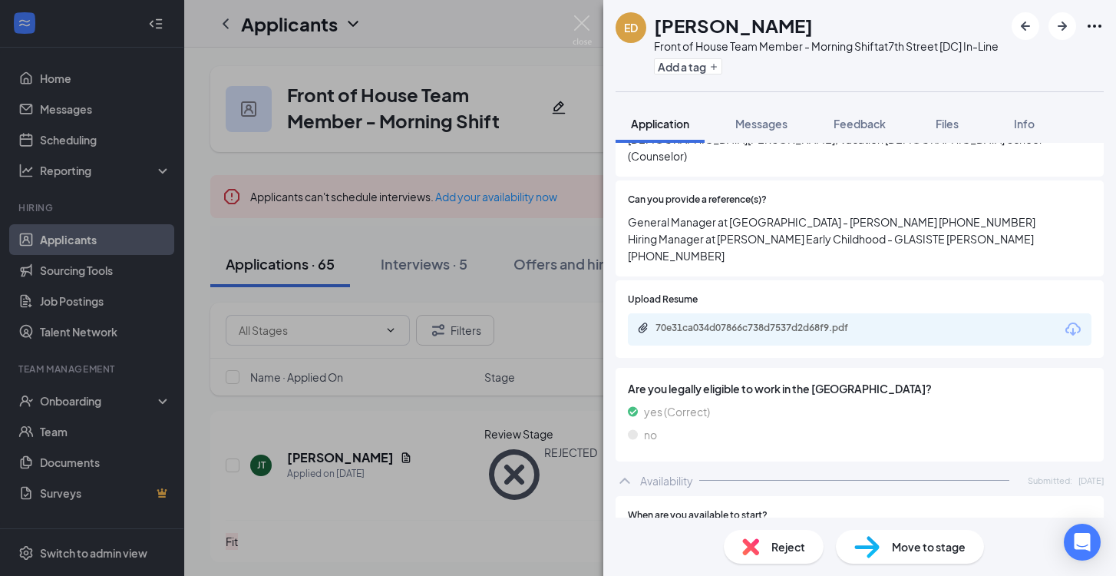
click at [805, 542] on div "Reject" at bounding box center [774, 547] width 100 height 34
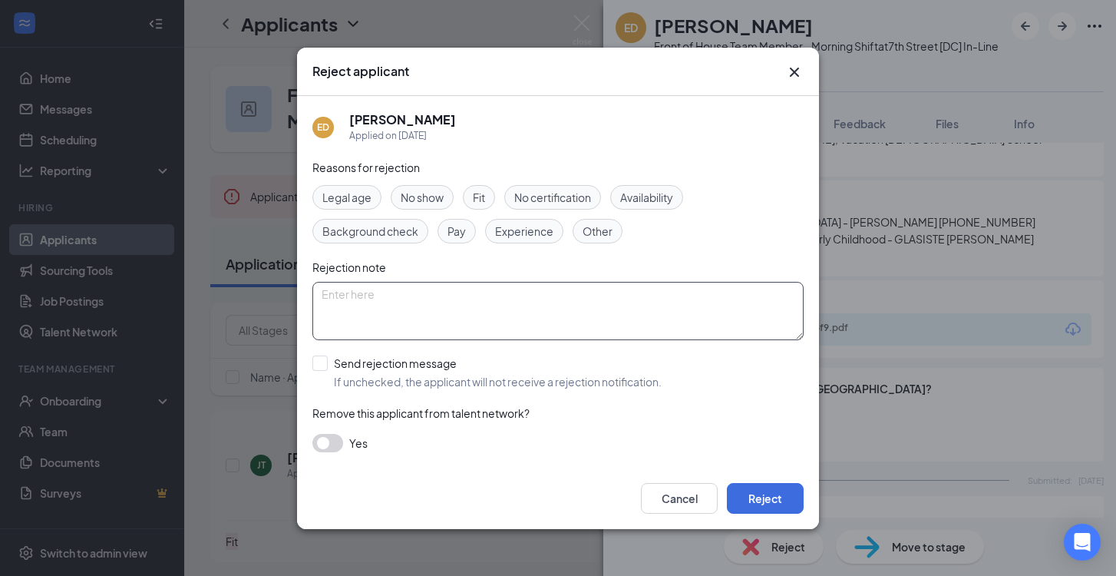
click at [568, 324] on textarea at bounding box center [558, 311] width 491 height 58
type textarea "interviewing already for different application"
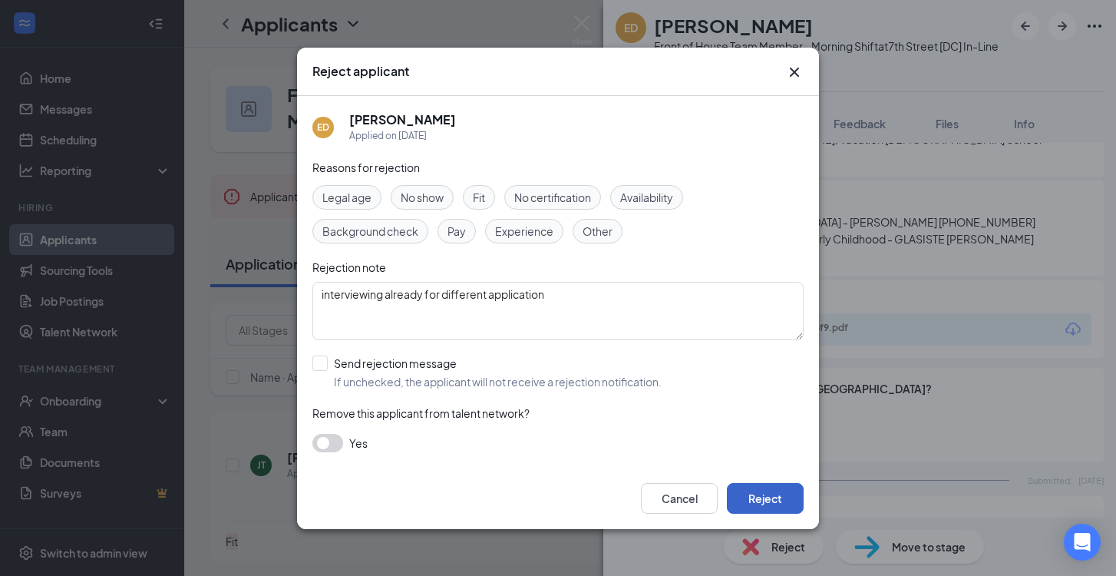
click at [776, 494] on button "Reject" at bounding box center [765, 498] width 77 height 31
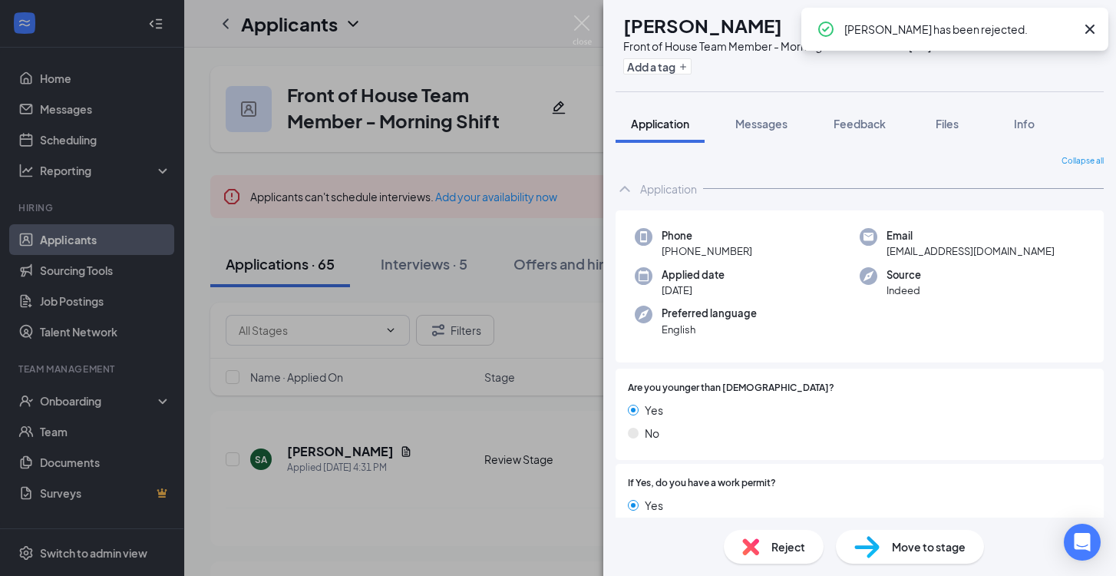
click at [806, 545] on div "Reject" at bounding box center [774, 547] width 100 height 34
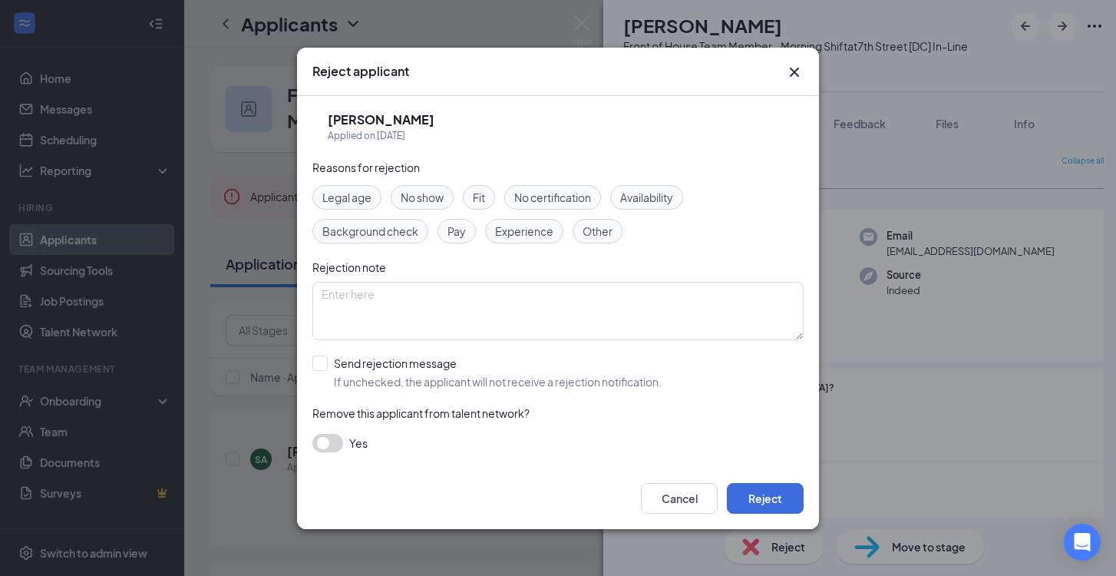
click at [371, 200] on span "Legal age" at bounding box center [347, 197] width 49 height 17
click at [789, 502] on button "Reject" at bounding box center [765, 498] width 77 height 31
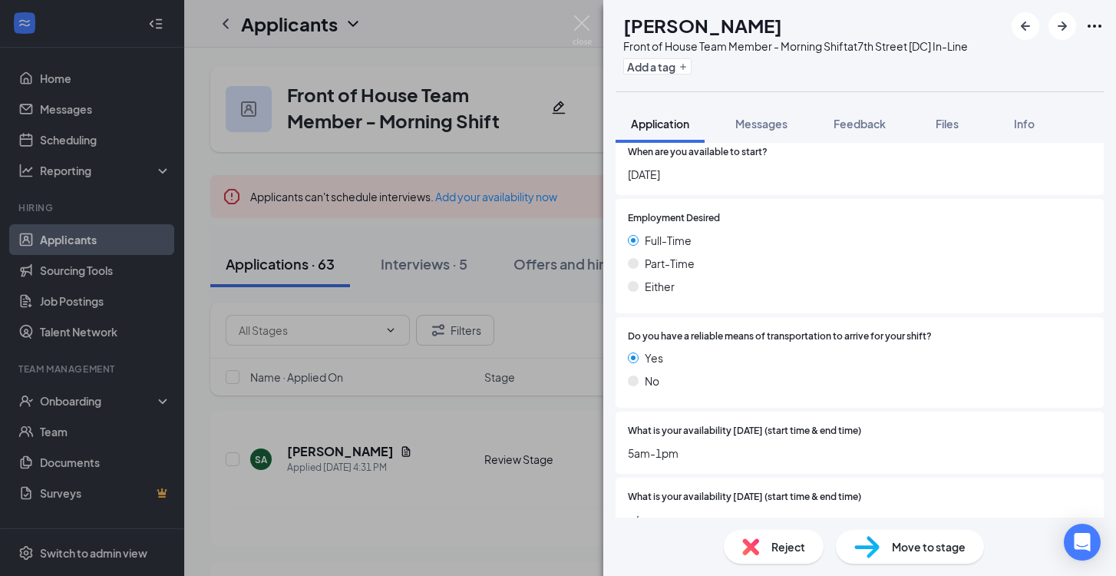
scroll to position [1044, 0]
click at [845, 543] on div "Move to stage" at bounding box center [910, 547] width 148 height 34
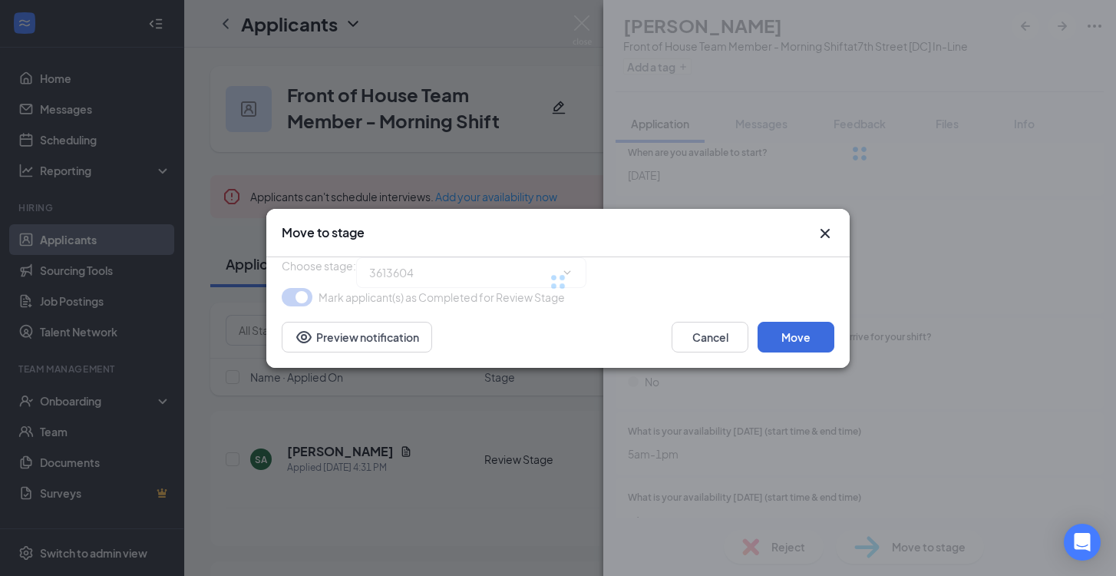
type input "Onsite Interview (next stage)"
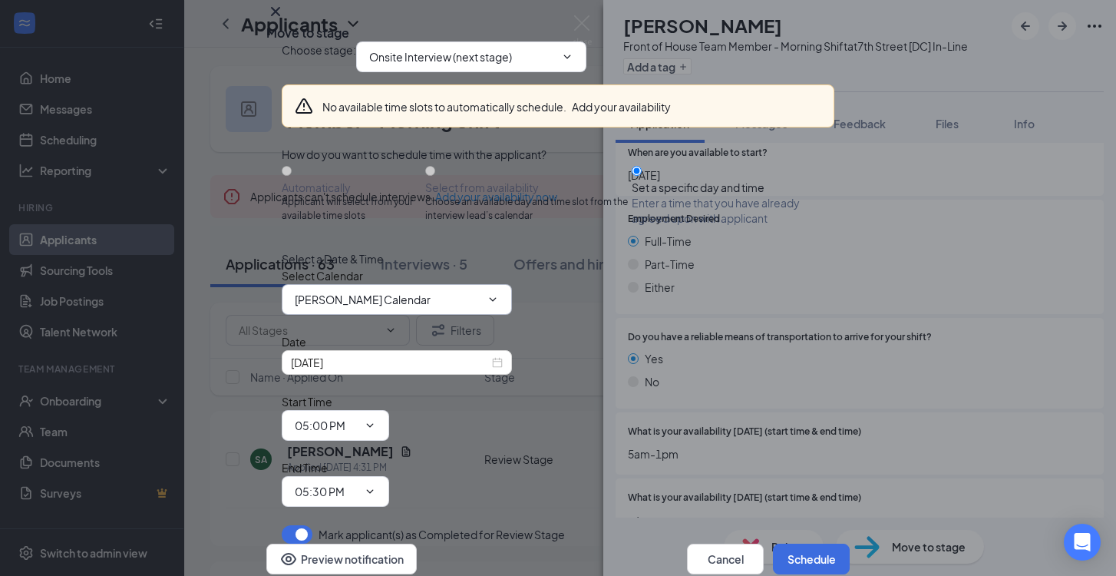
scroll to position [74, 0]
click at [491, 371] on div "[DATE]" at bounding box center [397, 362] width 212 height 17
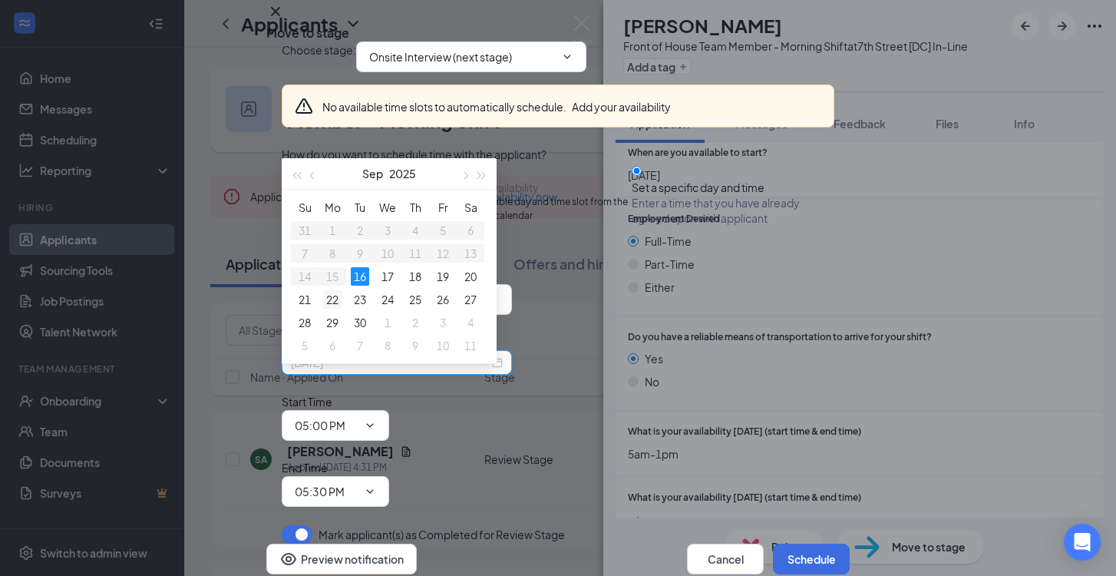
type input "[DATE]"
click at [335, 304] on div "22" at bounding box center [332, 299] width 18 height 18
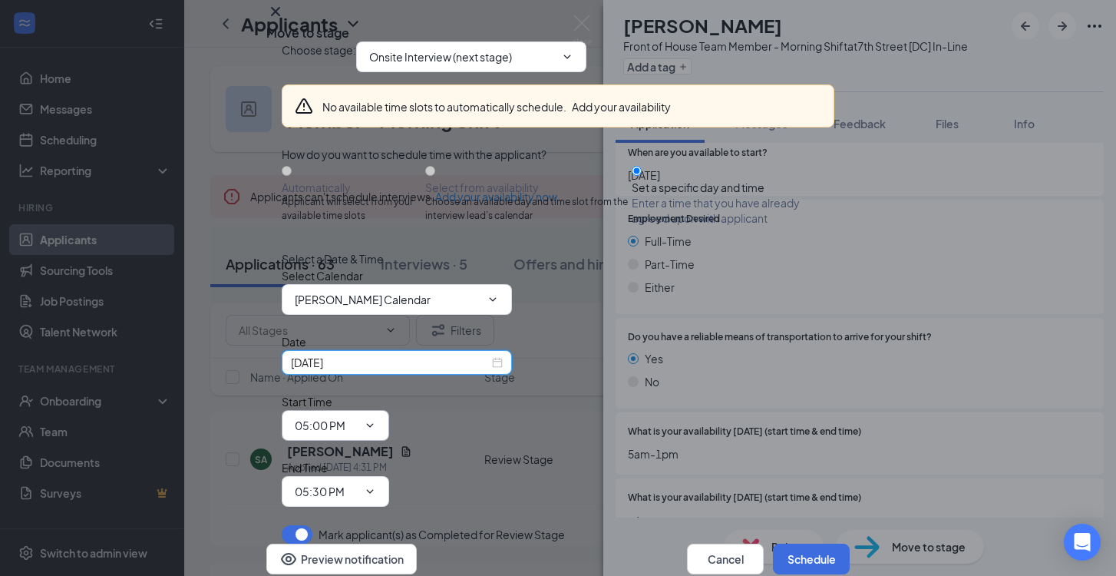
click at [389, 410] on span "05:00 PM" at bounding box center [336, 425] width 108 height 31
click at [358, 417] on input "05:00 PM" at bounding box center [326, 425] width 63 height 17
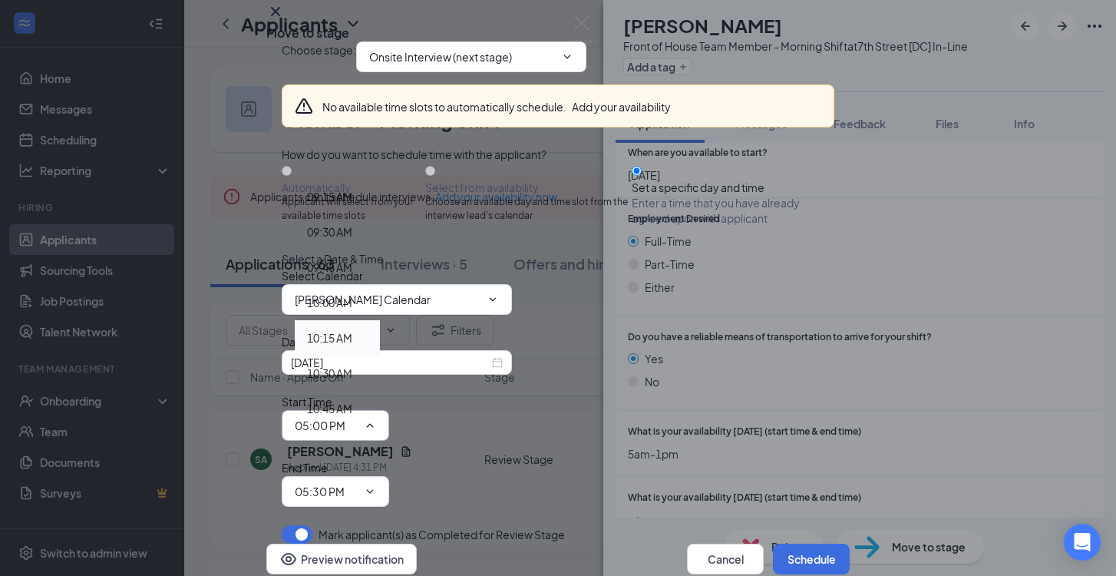
click at [352, 329] on div "10:15 AM" at bounding box center [329, 337] width 45 height 17
type input "10:15 AM"
click at [358, 483] on input "05:30 PM" at bounding box center [326, 491] width 63 height 17
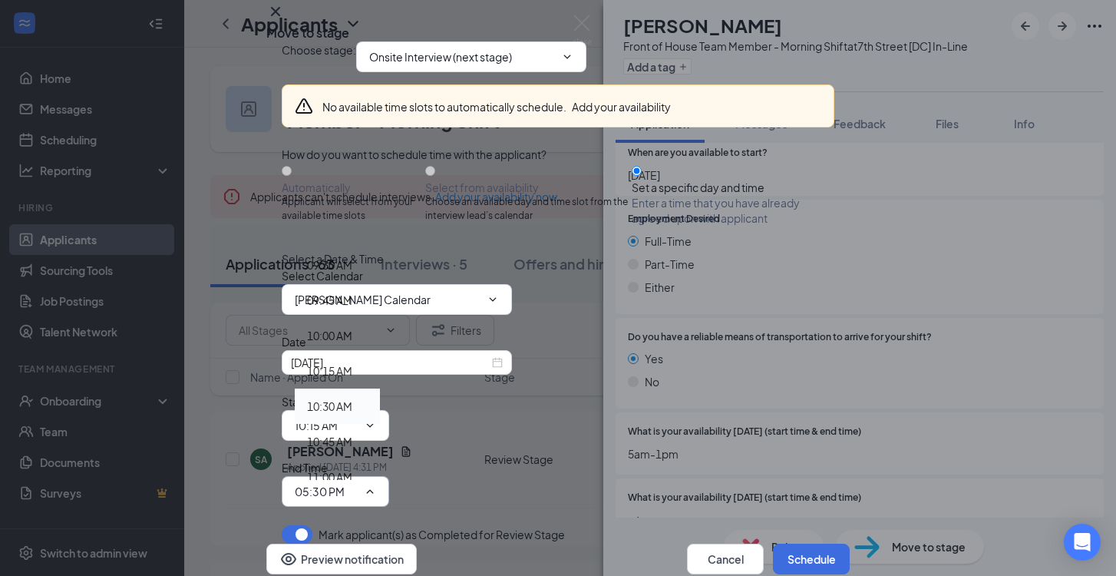
click at [352, 398] on div "10:30 AM" at bounding box center [329, 406] width 45 height 17
type input "10:30 AM"
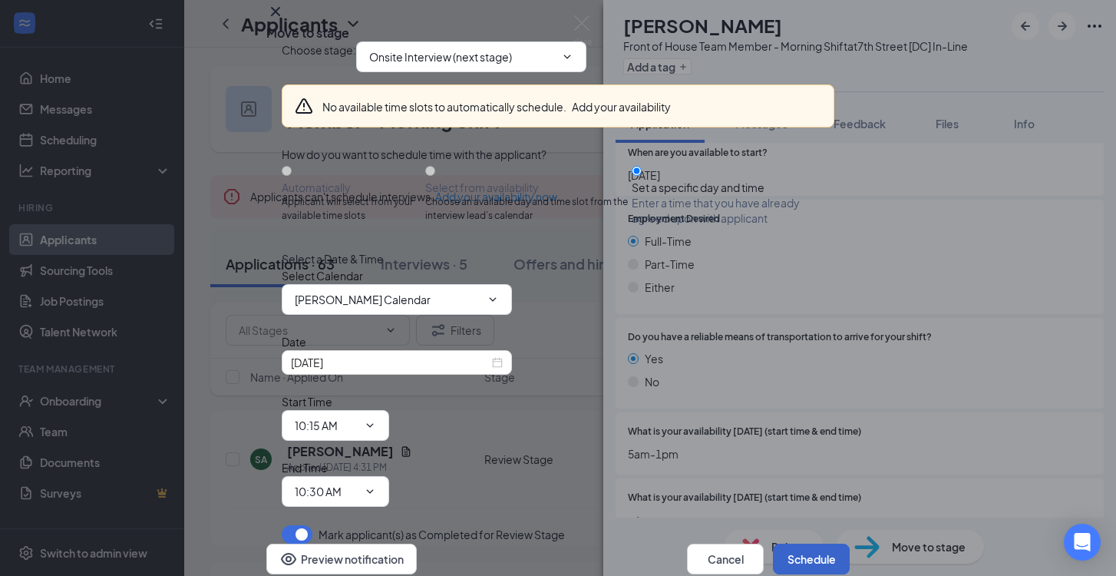
click at [807, 544] on button "Schedule" at bounding box center [811, 559] width 77 height 31
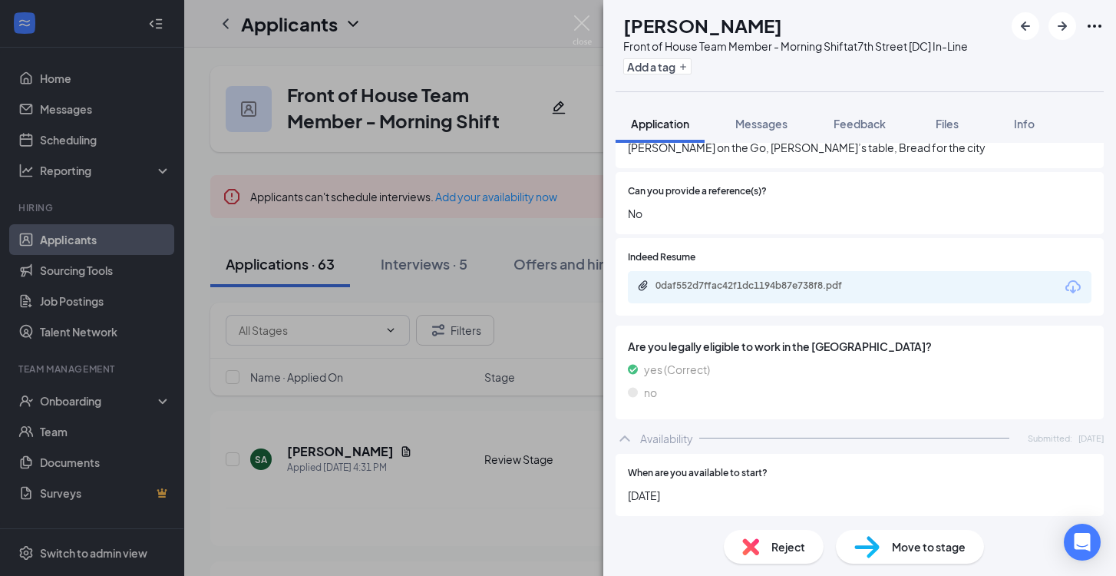
scroll to position [791, 0]
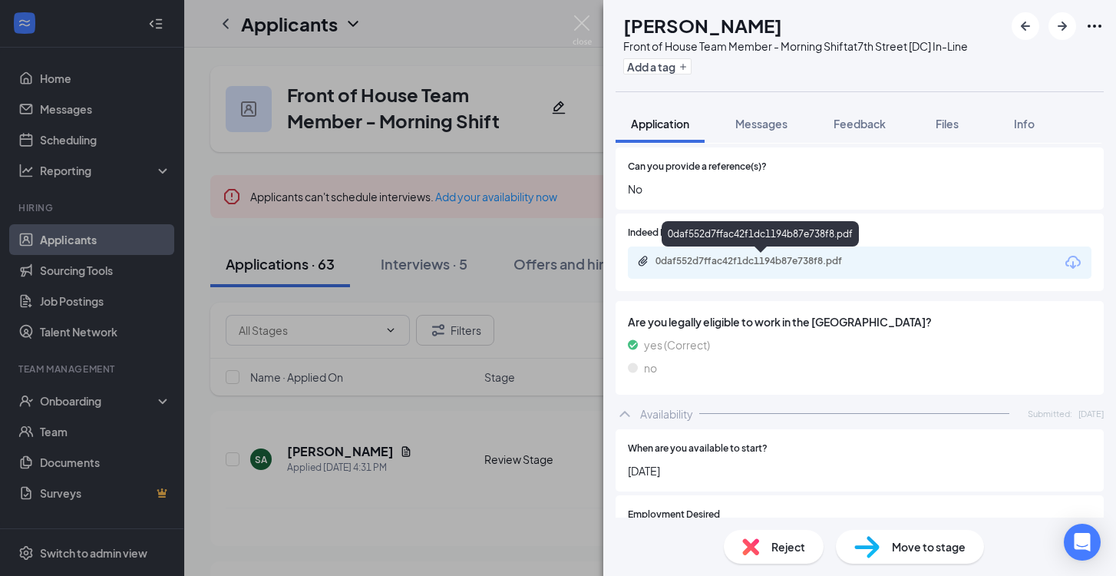
click at [746, 260] on div "0daf552d7ffac42f1dc1194b87e738f8.pdf" at bounding box center [763, 261] width 215 height 12
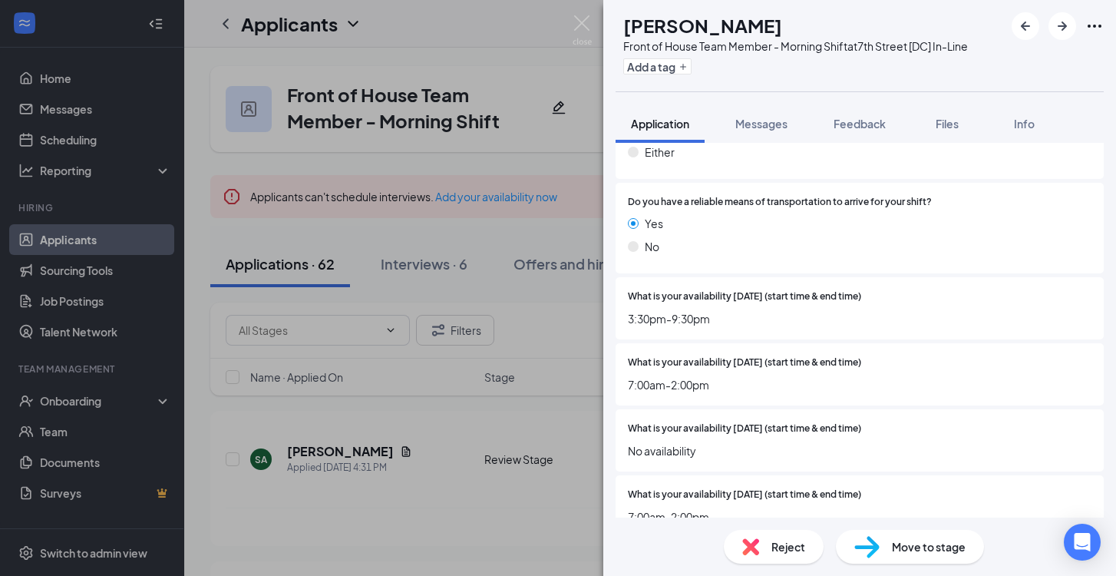
scroll to position [1217, 0]
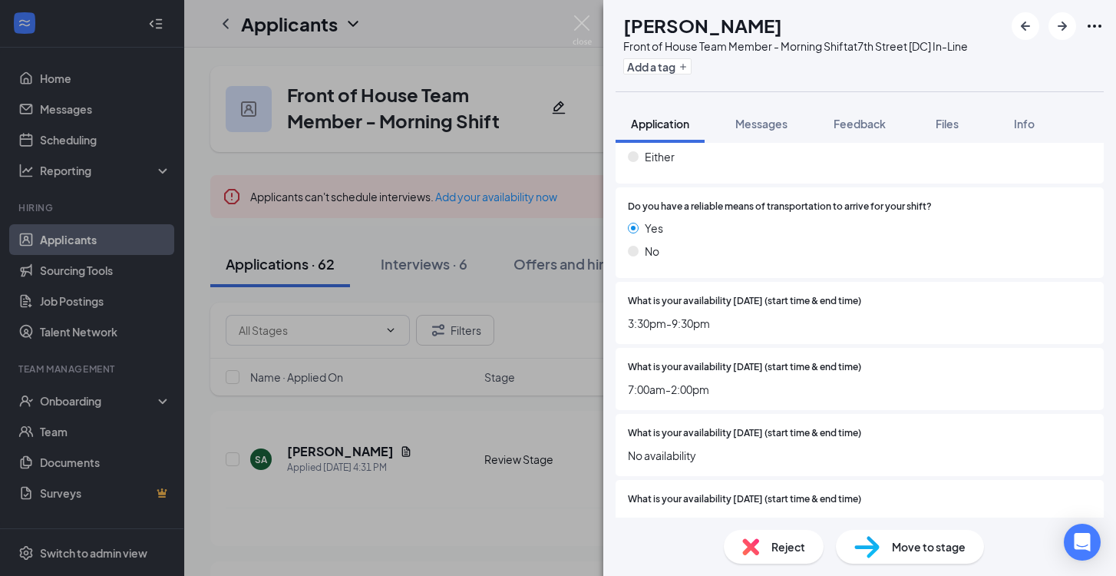
click at [799, 541] on span "Reject" at bounding box center [789, 546] width 34 height 17
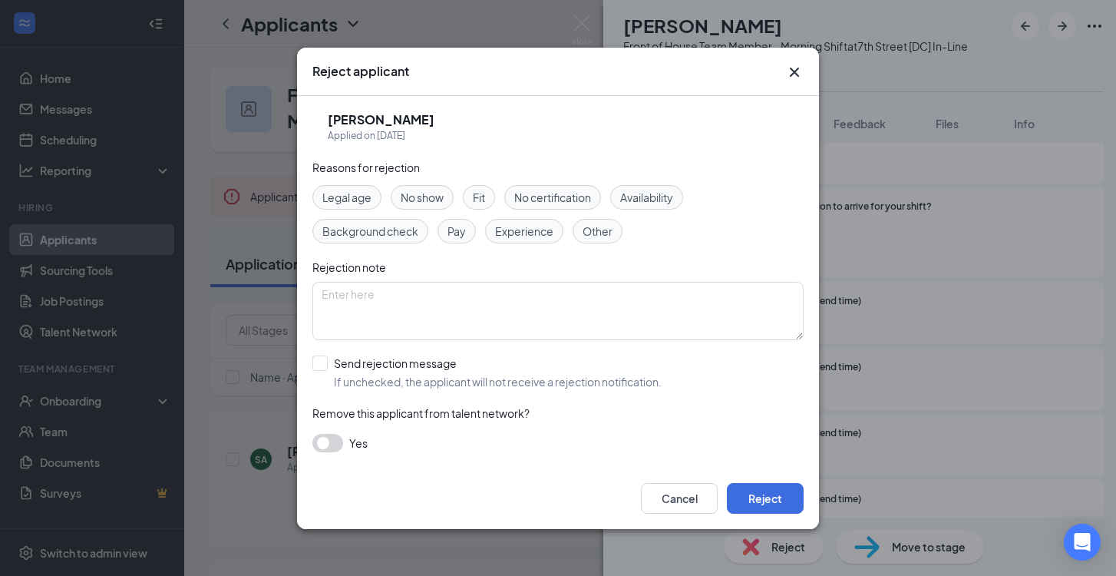
click at [680, 207] on div "Availability" at bounding box center [646, 197] width 73 height 25
click at [796, 508] on button "Reject" at bounding box center [765, 498] width 77 height 31
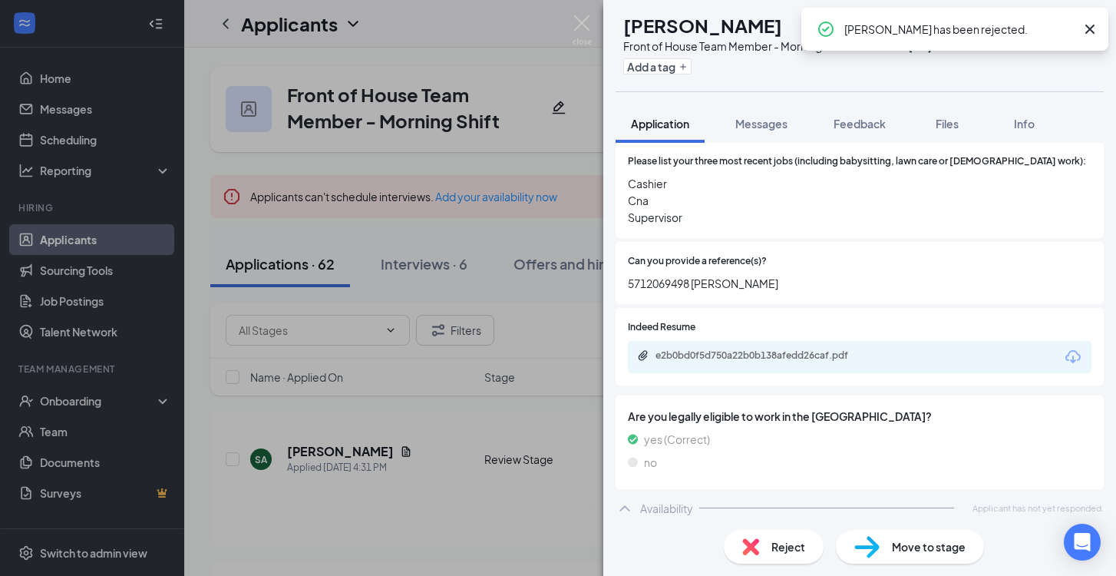
scroll to position [694, 0]
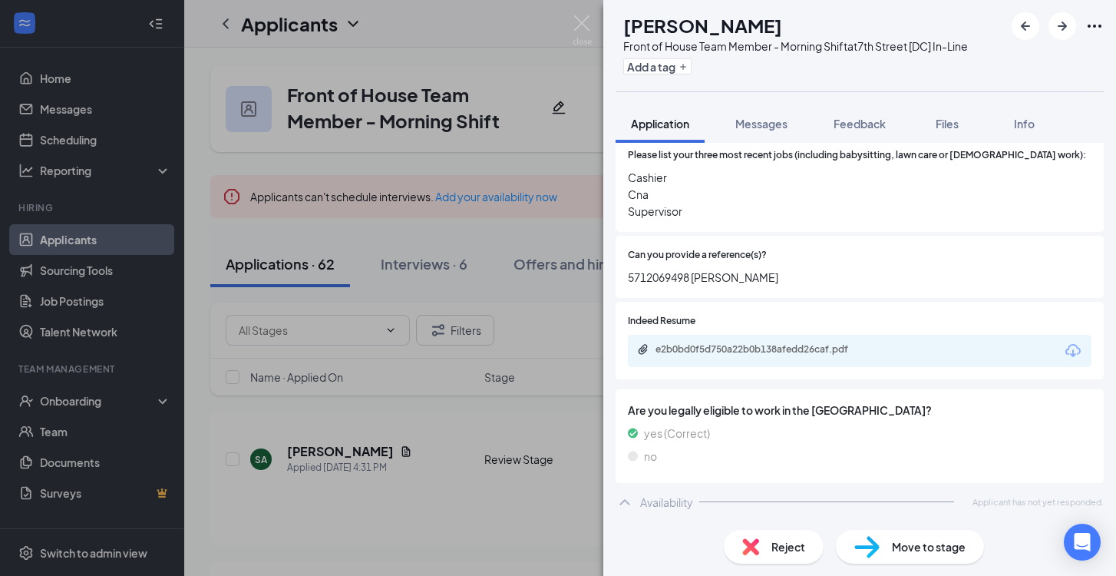
click at [782, 551] on span "Reject" at bounding box center [789, 546] width 34 height 17
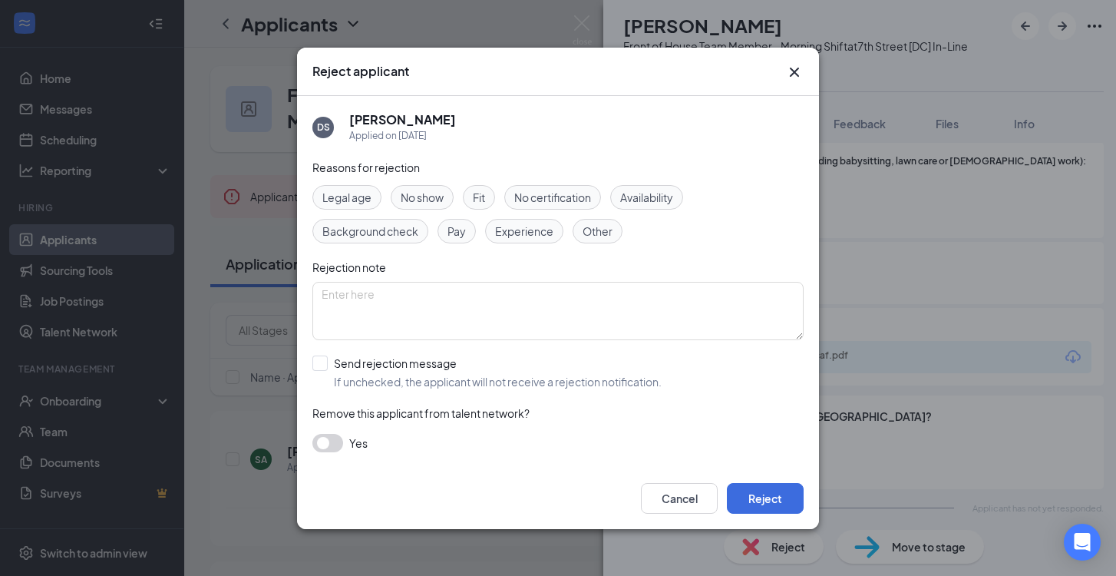
click at [647, 199] on span "Availability" at bounding box center [646, 197] width 53 height 17
click at [761, 508] on button "Reject" at bounding box center [765, 498] width 77 height 31
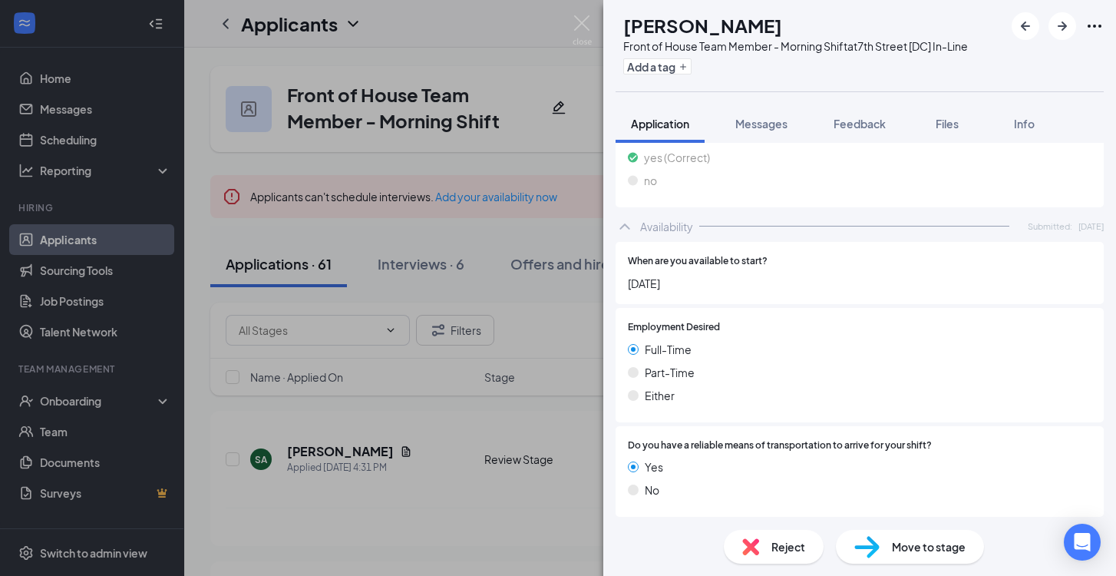
scroll to position [921, 0]
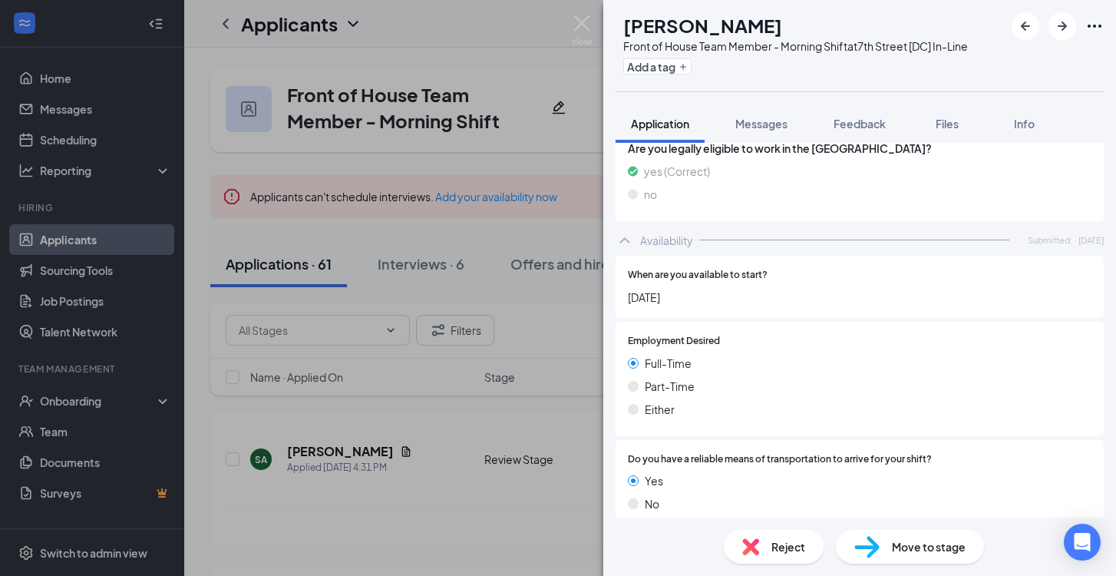
click at [765, 539] on div "Reject" at bounding box center [774, 547] width 100 height 34
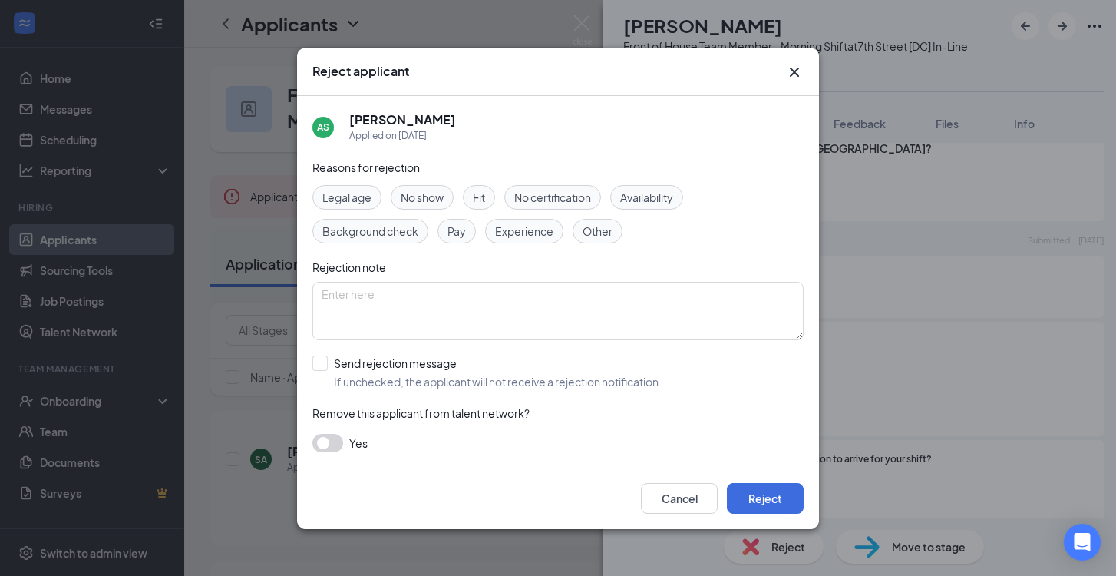
click at [681, 198] on div "Availability" at bounding box center [646, 197] width 73 height 25
click at [788, 493] on button "Reject" at bounding box center [765, 498] width 77 height 31
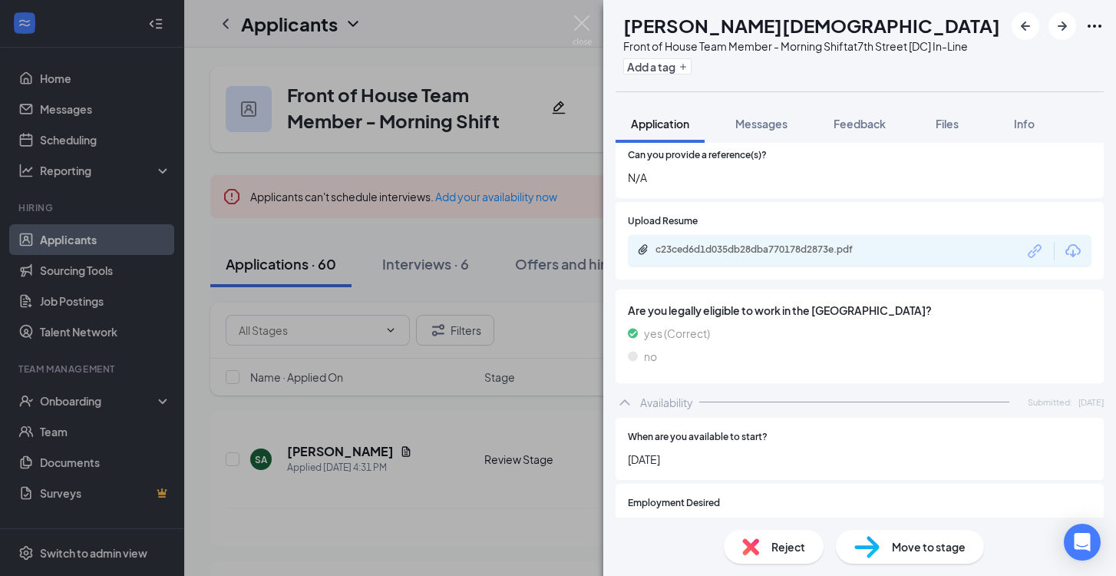
scroll to position [761, 0]
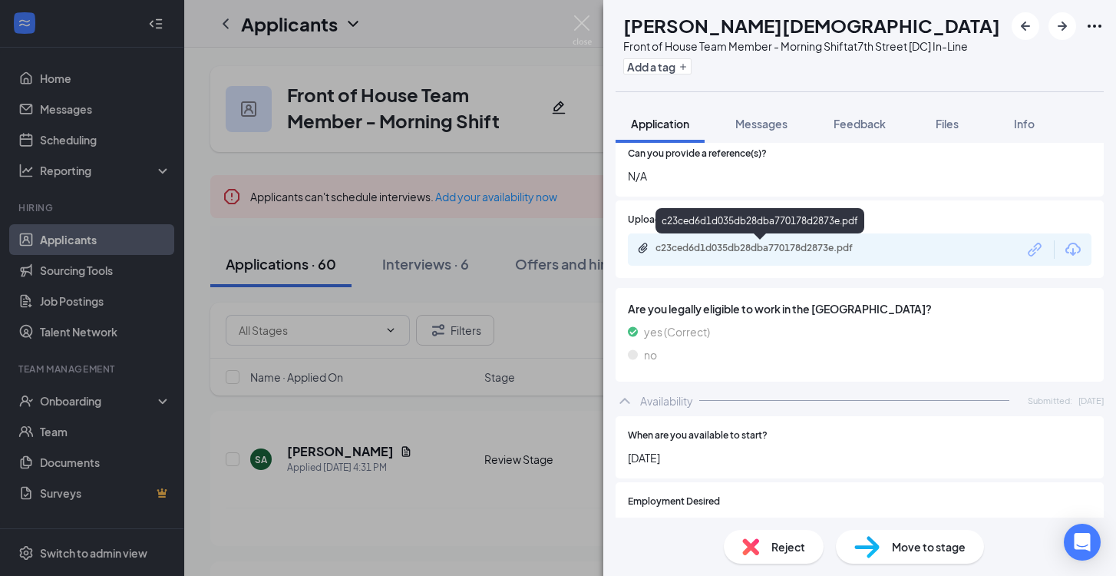
click at [777, 245] on div "c23ced6d1d035db28dba770178d2873e.pdf" at bounding box center [763, 248] width 215 height 12
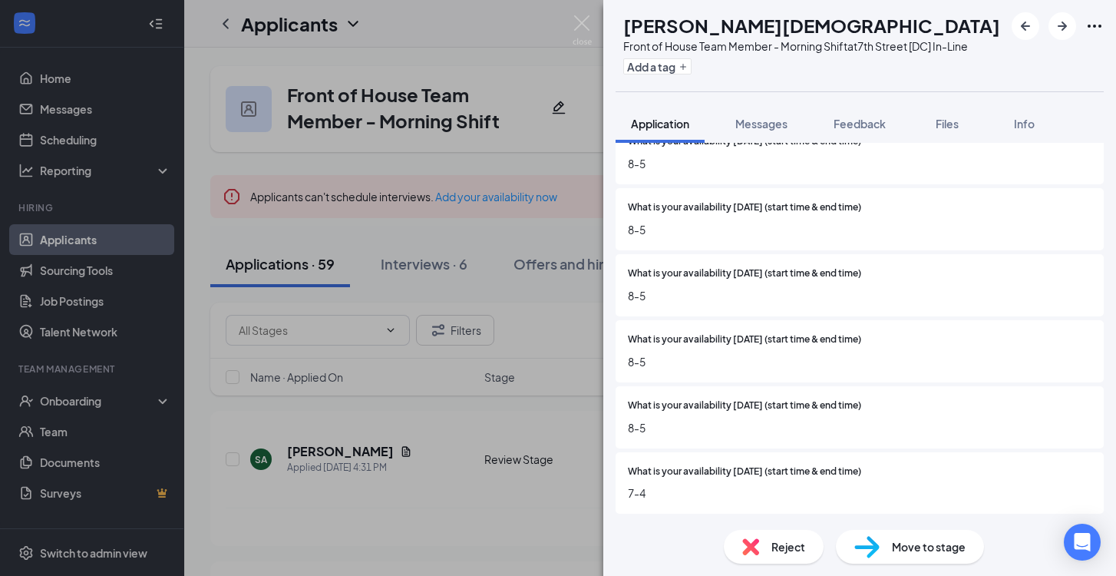
scroll to position [1328, 0]
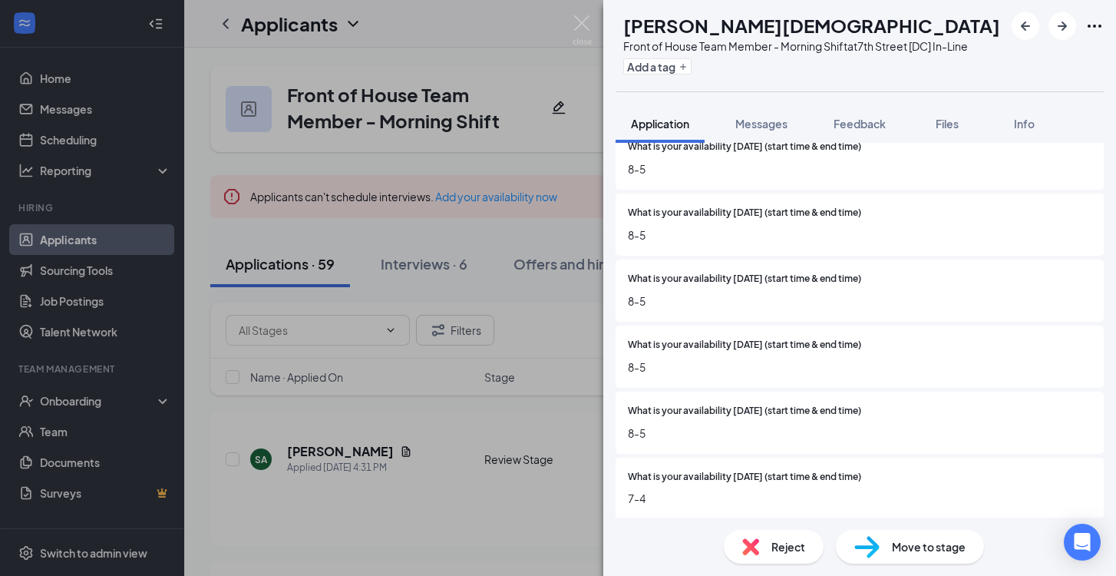
click at [801, 549] on span "Reject" at bounding box center [789, 546] width 34 height 17
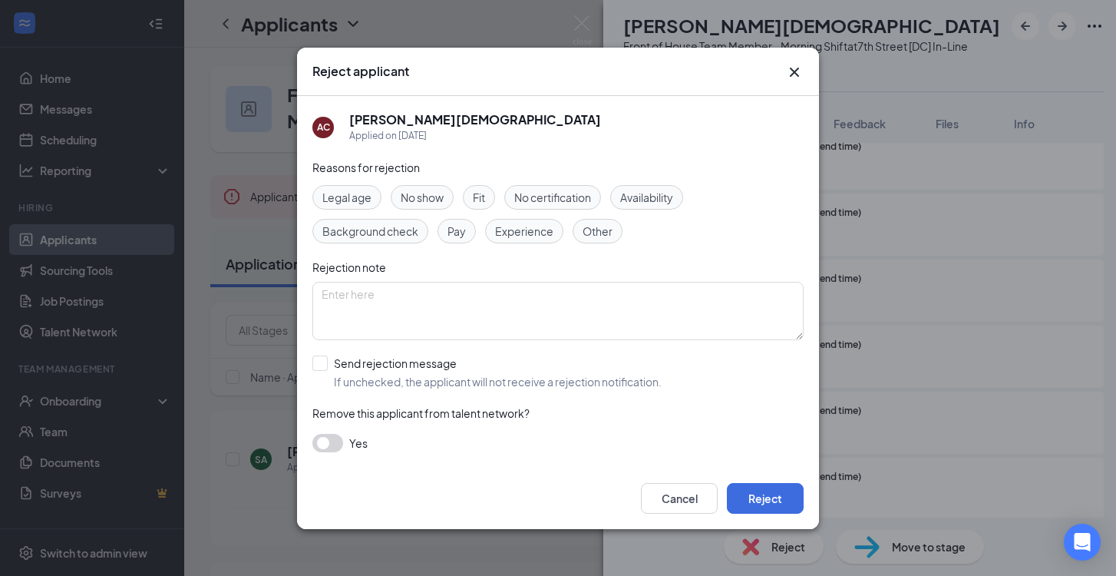
click at [477, 191] on span "Fit" at bounding box center [479, 197] width 12 height 17
click at [627, 194] on span "Availability" at bounding box center [646, 197] width 53 height 17
click at [762, 495] on button "Reject" at bounding box center [765, 498] width 77 height 31
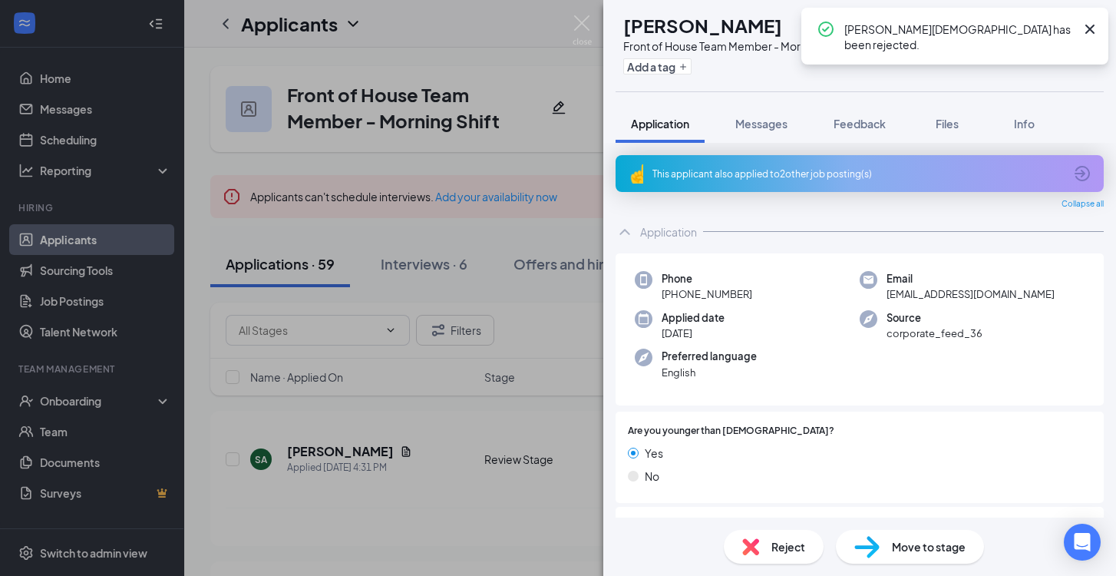
click at [766, 551] on div "Reject" at bounding box center [774, 547] width 100 height 34
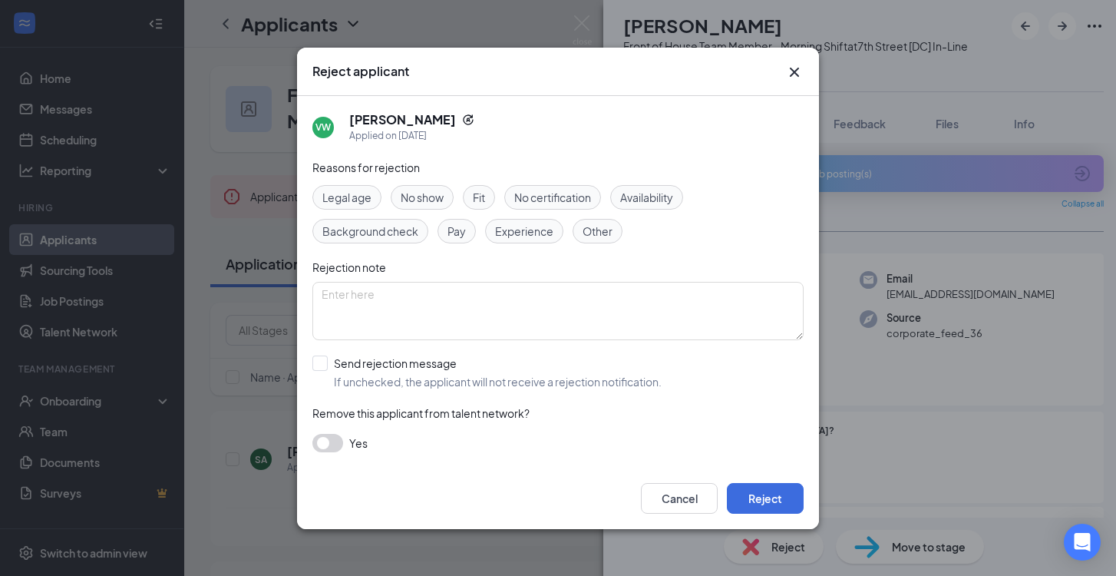
click at [363, 200] on span "Legal age" at bounding box center [347, 197] width 49 height 17
click at [782, 491] on button "Reject" at bounding box center [765, 498] width 77 height 31
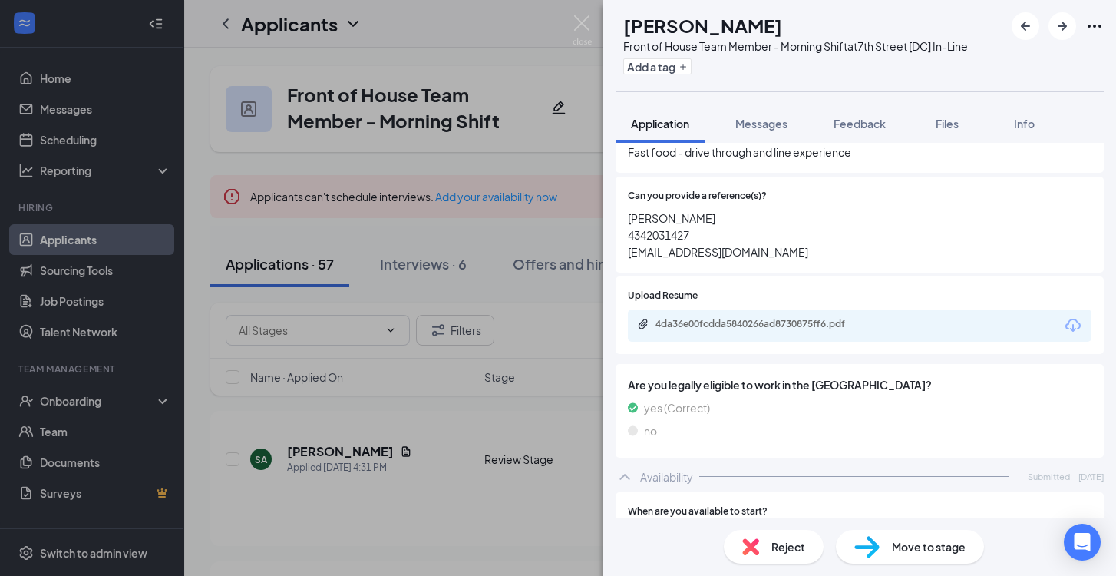
scroll to position [729, 0]
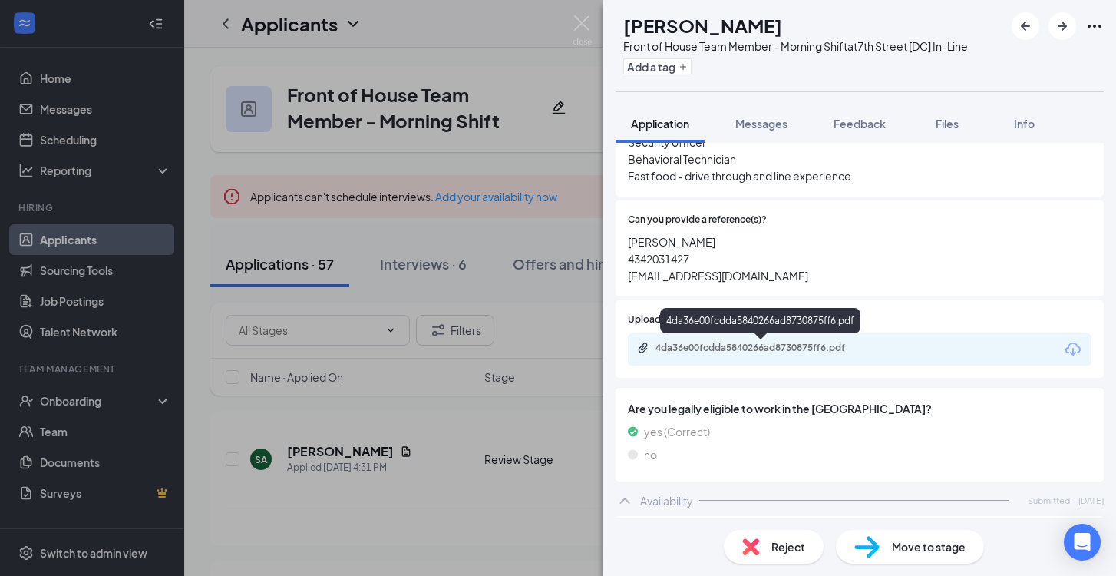
click at [694, 343] on div "4da36e00fcdda5840266ad8730875ff6.pdf" at bounding box center [763, 348] width 215 height 12
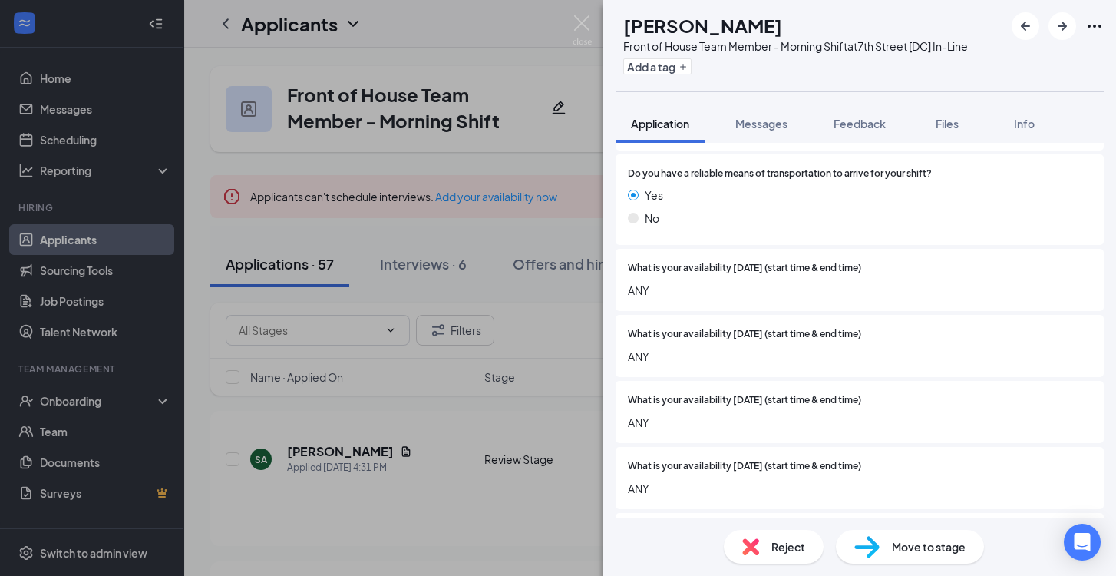
scroll to position [1402, 0]
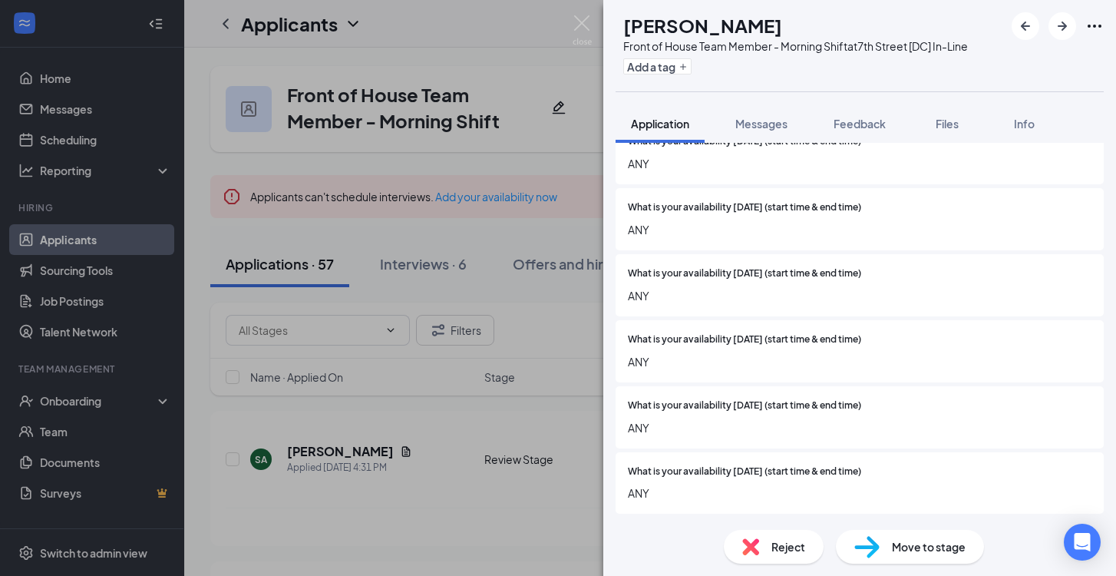
click at [898, 536] on div "Move to stage" at bounding box center [910, 547] width 148 height 34
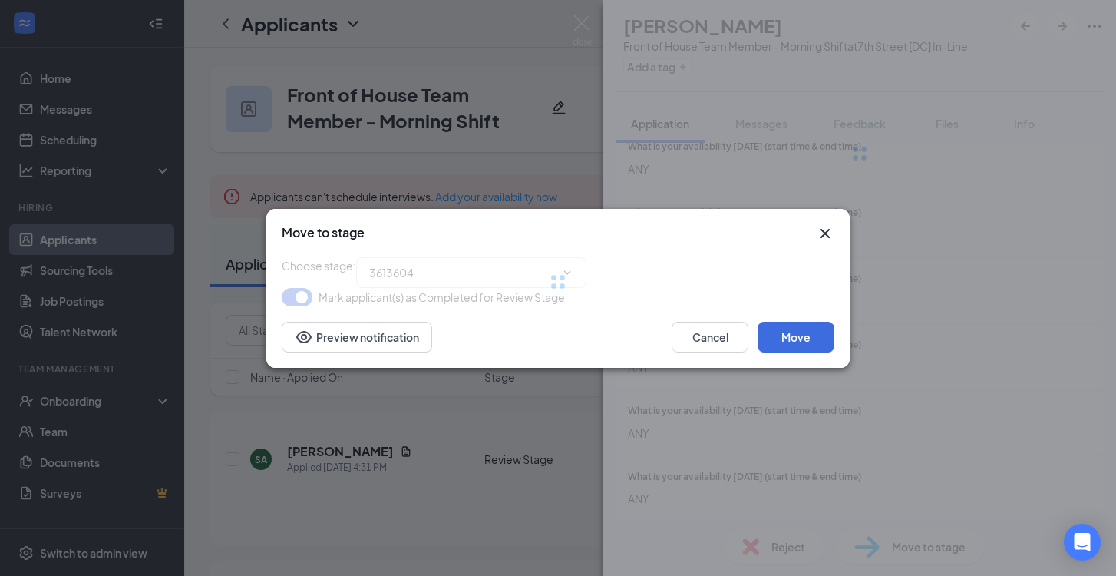
type input "Onsite Interview (next stage)"
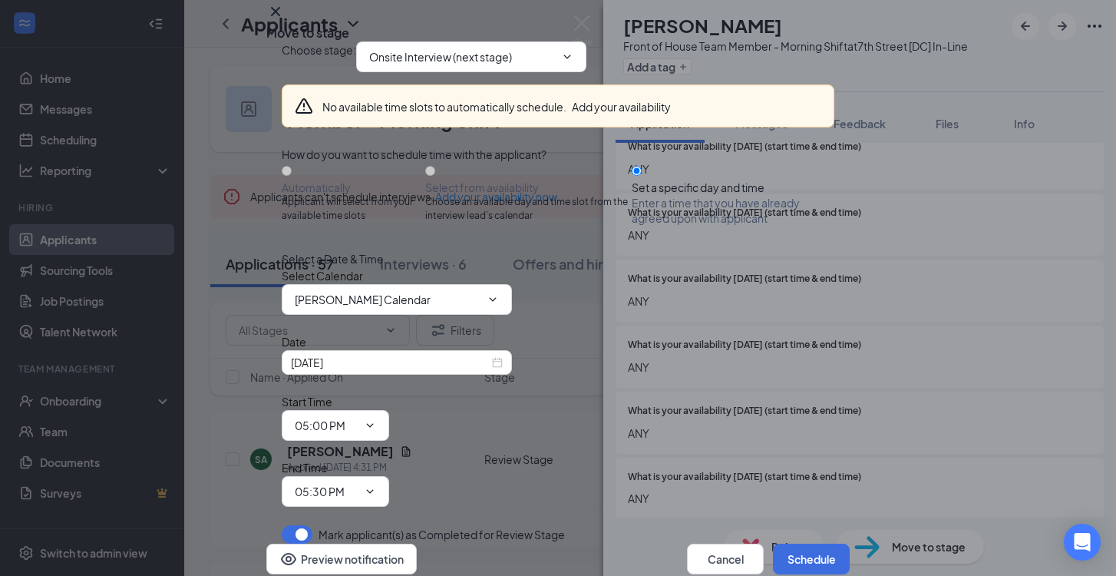
scroll to position [74, 0]
click at [285, 21] on icon "Cross" at bounding box center [275, 11] width 18 height 18
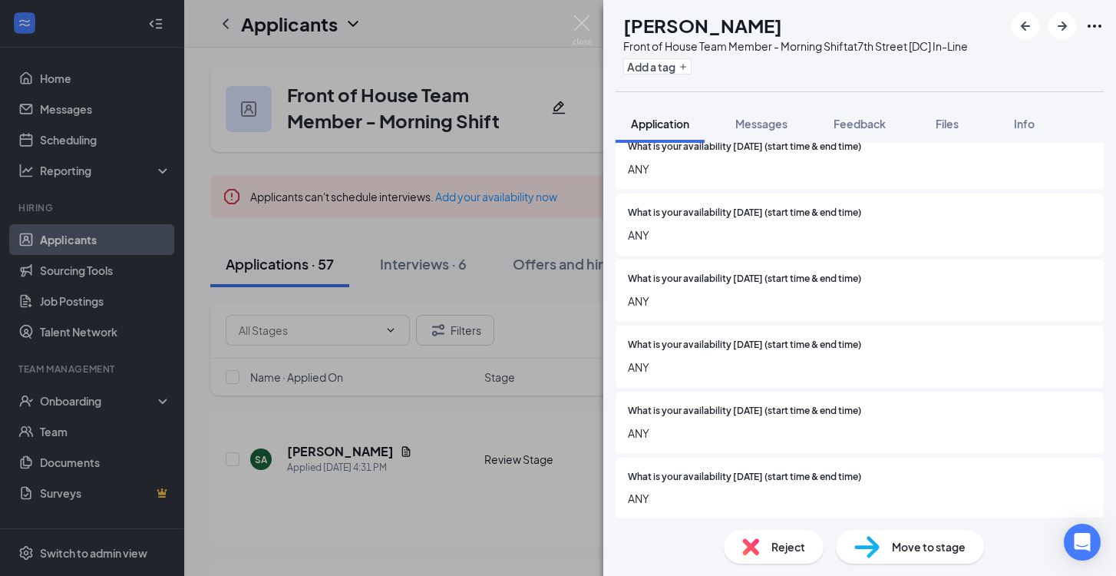
click at [755, 532] on div "Reject" at bounding box center [774, 547] width 100 height 34
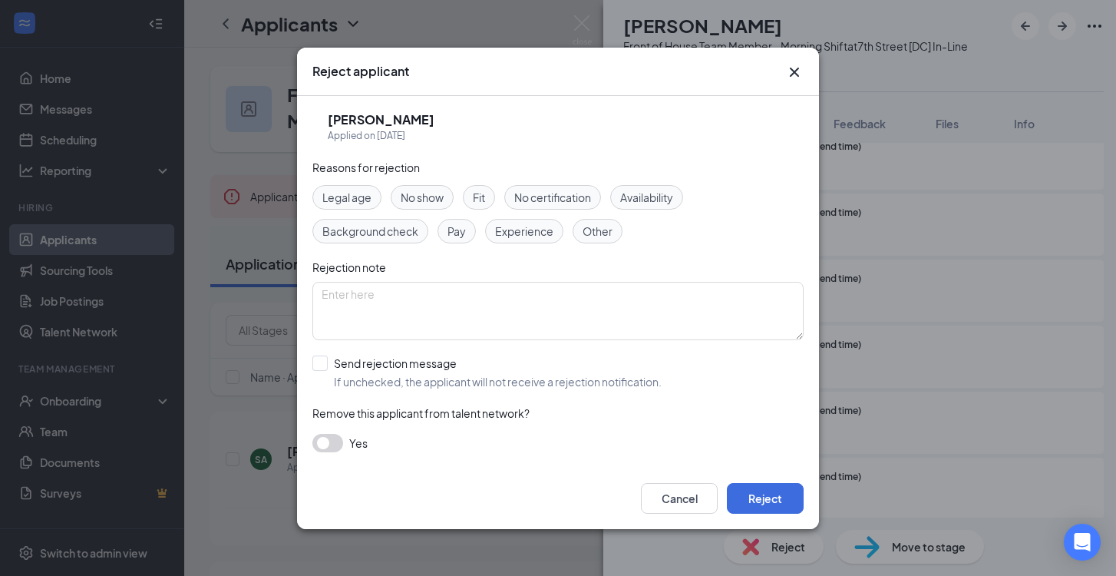
click at [489, 191] on div "Fit" at bounding box center [479, 197] width 32 height 25
click at [785, 503] on button "Reject" at bounding box center [765, 498] width 77 height 31
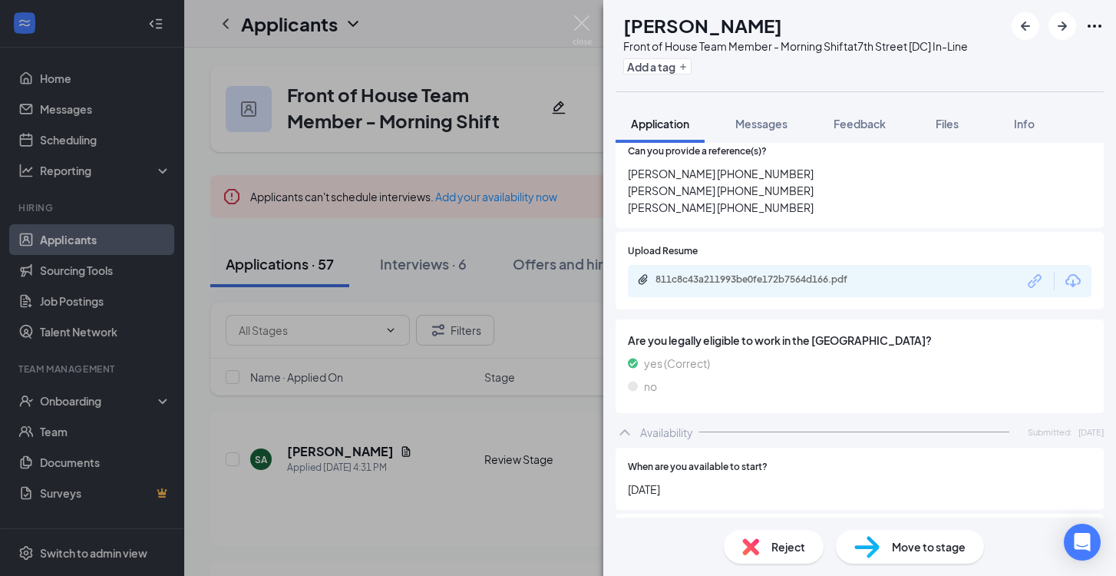
scroll to position [761, 0]
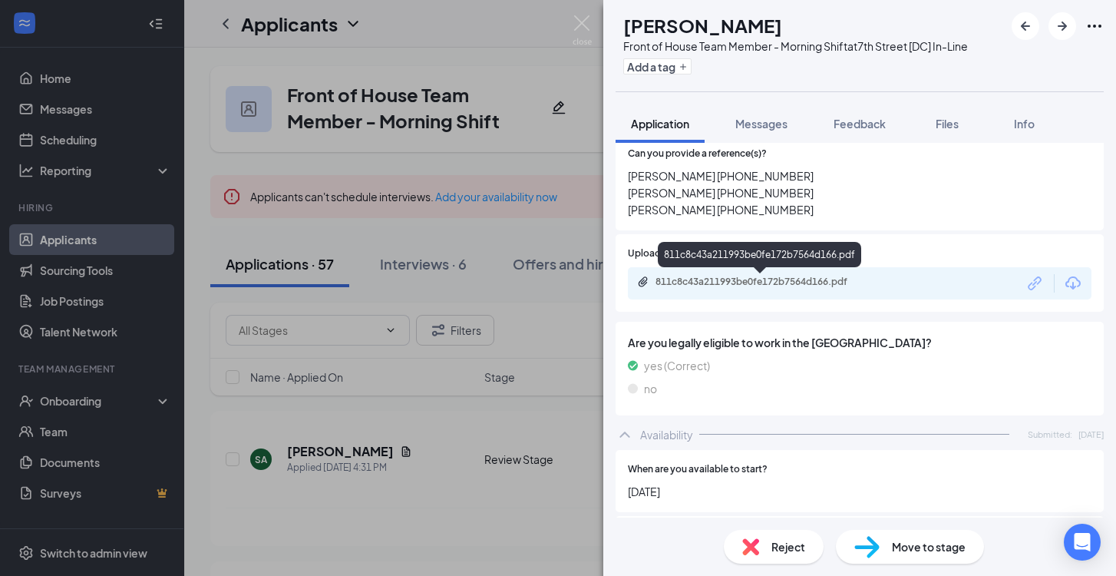
click at [747, 280] on div "811c8c43a211993be0fe172b7564d166.pdf" at bounding box center [763, 282] width 215 height 12
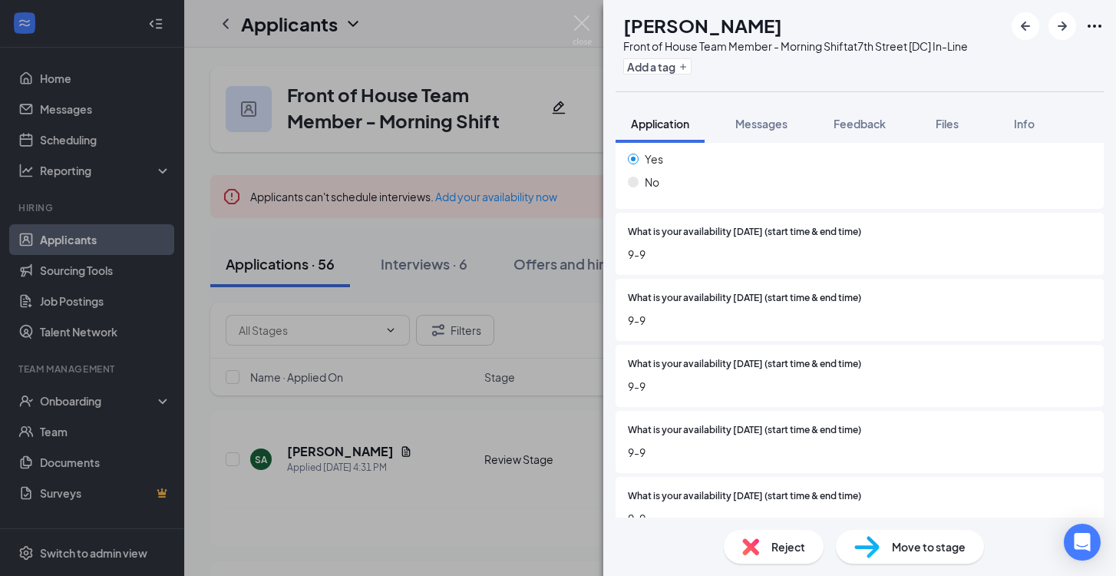
scroll to position [1368, 0]
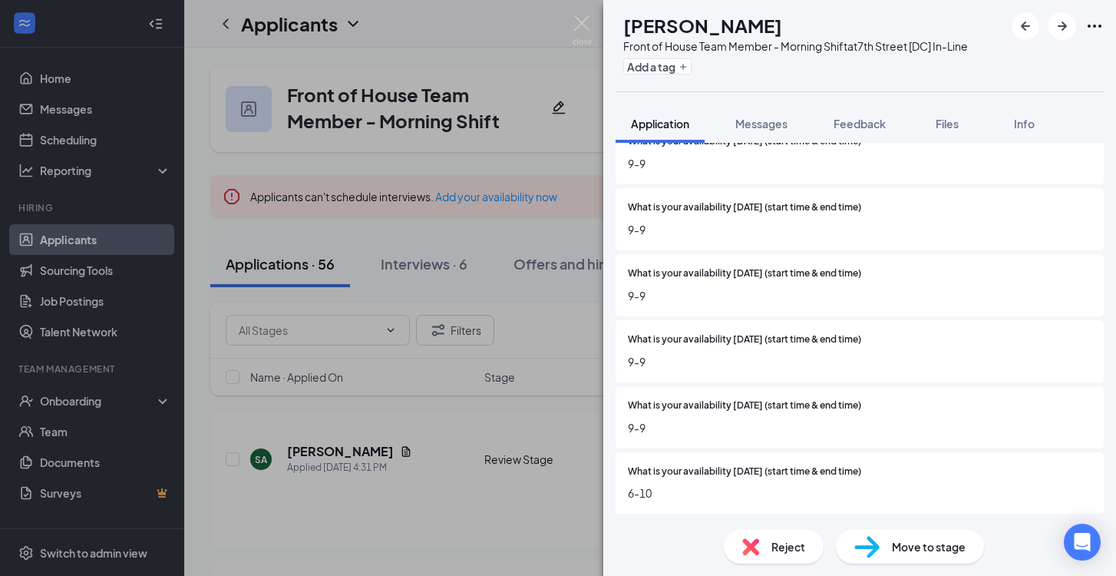
click at [796, 537] on div "Reject" at bounding box center [774, 547] width 100 height 34
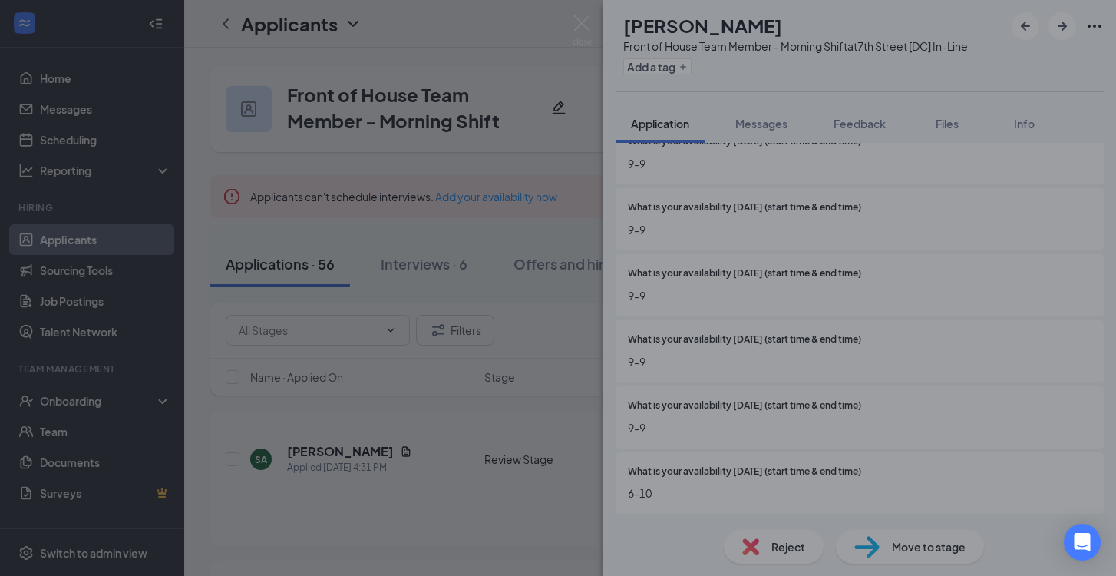
scroll to position [1362, 0]
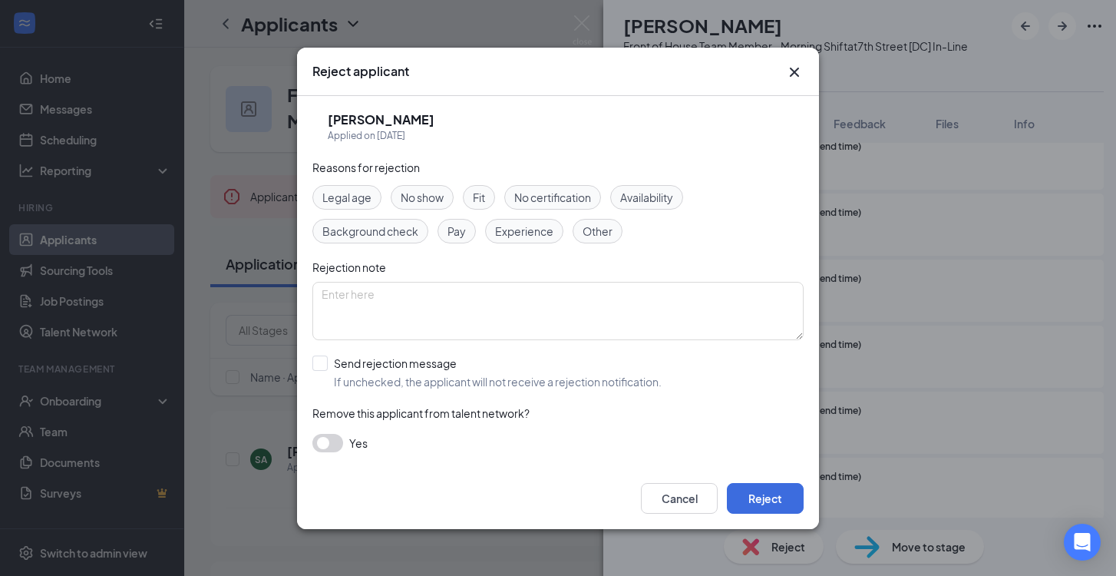
click at [630, 194] on span "Availability" at bounding box center [646, 197] width 53 height 17
click at [768, 494] on button "Reject" at bounding box center [765, 498] width 77 height 31
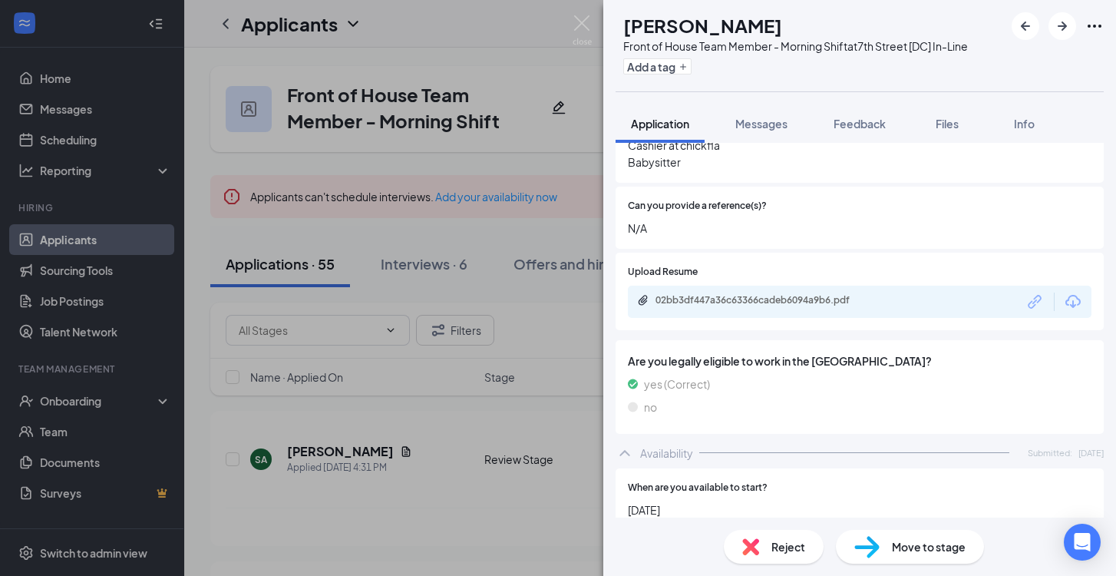
scroll to position [787, 0]
click at [725, 294] on div "02bb3df447a36c63366cadeb6094a9b6.pdf" at bounding box center [763, 299] width 215 height 12
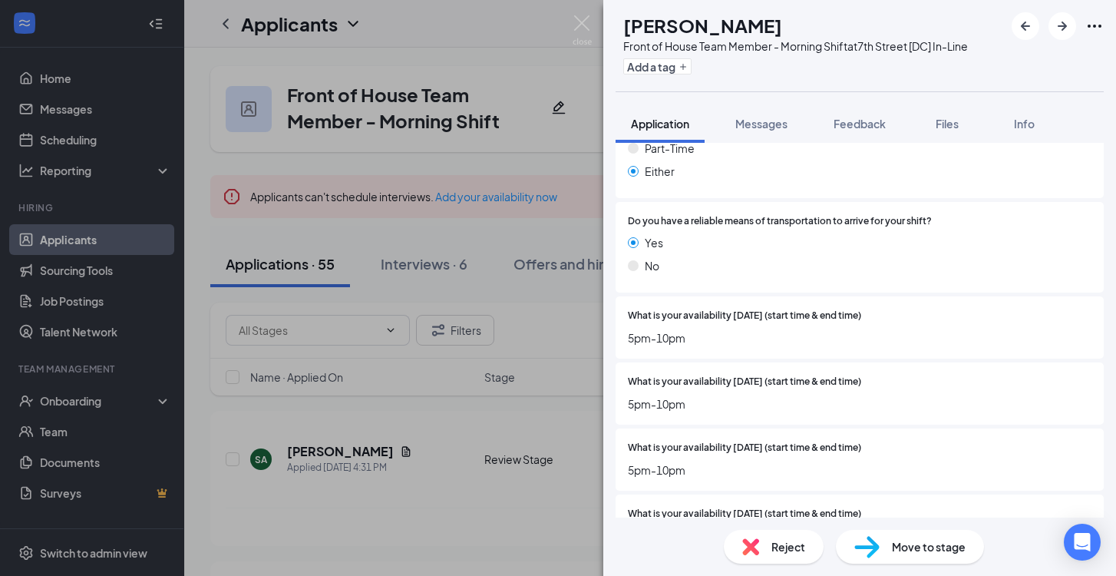
scroll to position [1229, 0]
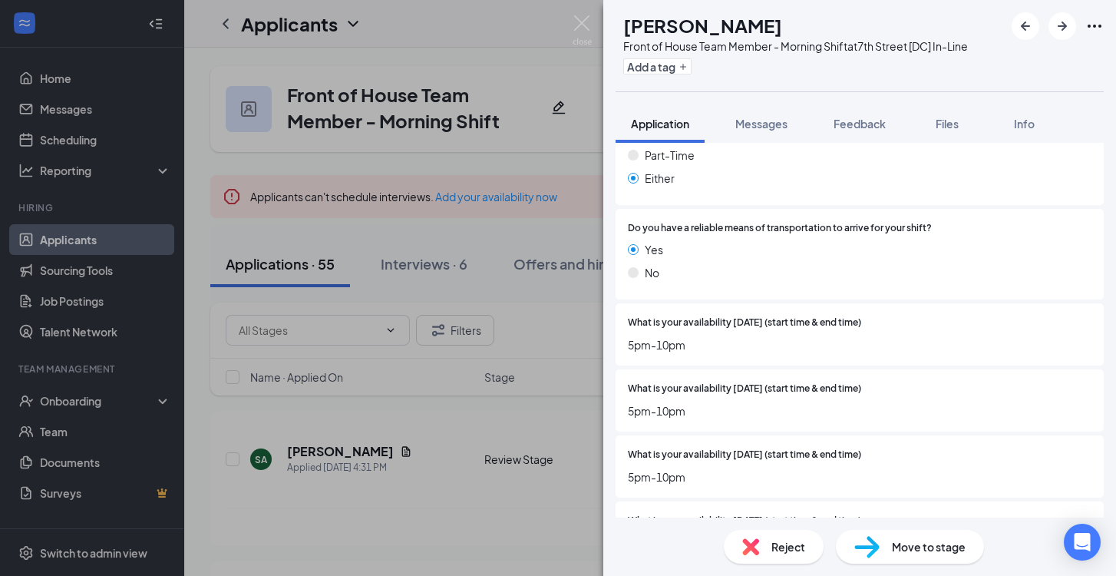
click at [796, 546] on span "Reject" at bounding box center [789, 546] width 34 height 17
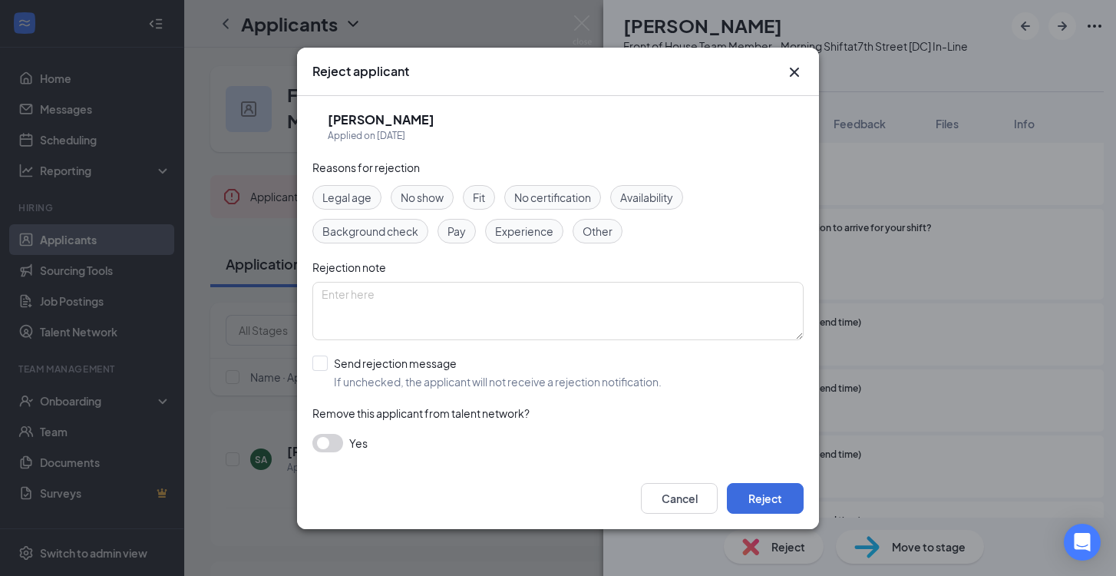
click at [672, 190] on span "Availability" at bounding box center [646, 197] width 53 height 17
click at [782, 502] on button "Reject" at bounding box center [765, 498] width 77 height 31
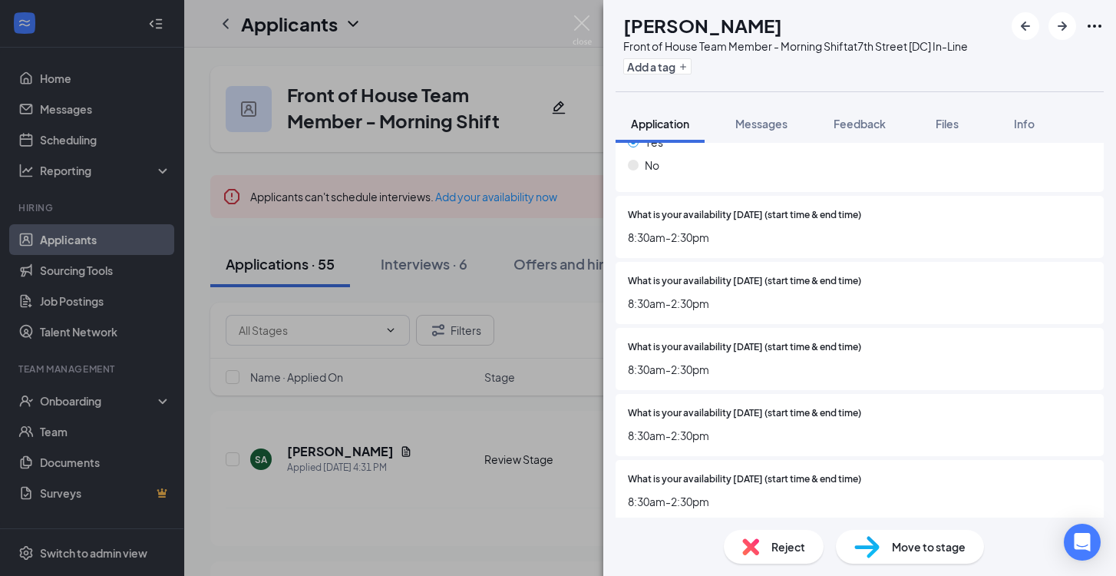
scroll to position [1351, 0]
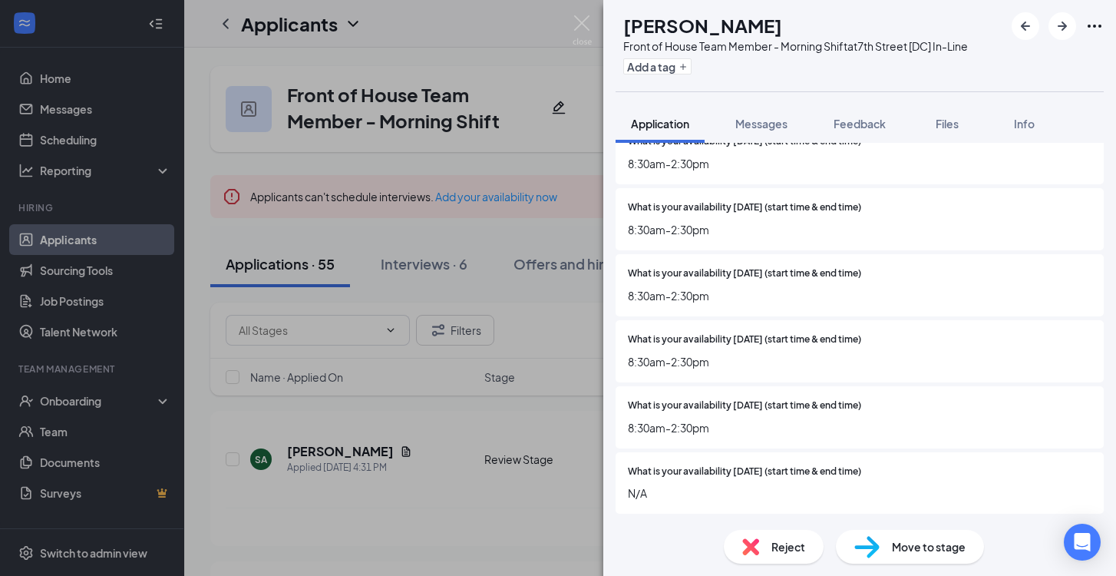
click at [805, 546] on div "Reject" at bounding box center [774, 547] width 100 height 34
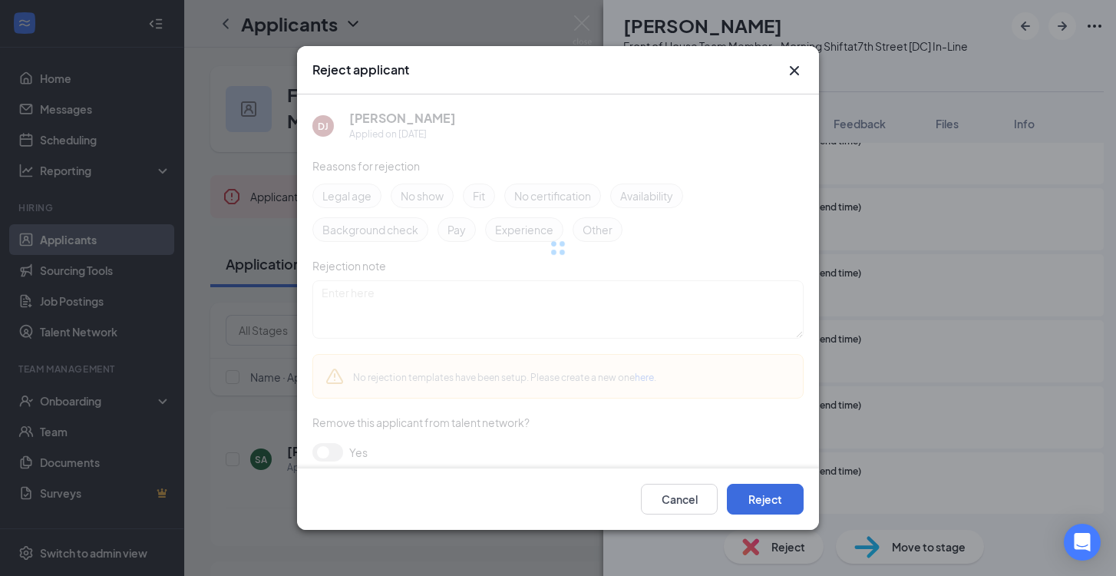
scroll to position [1345, 0]
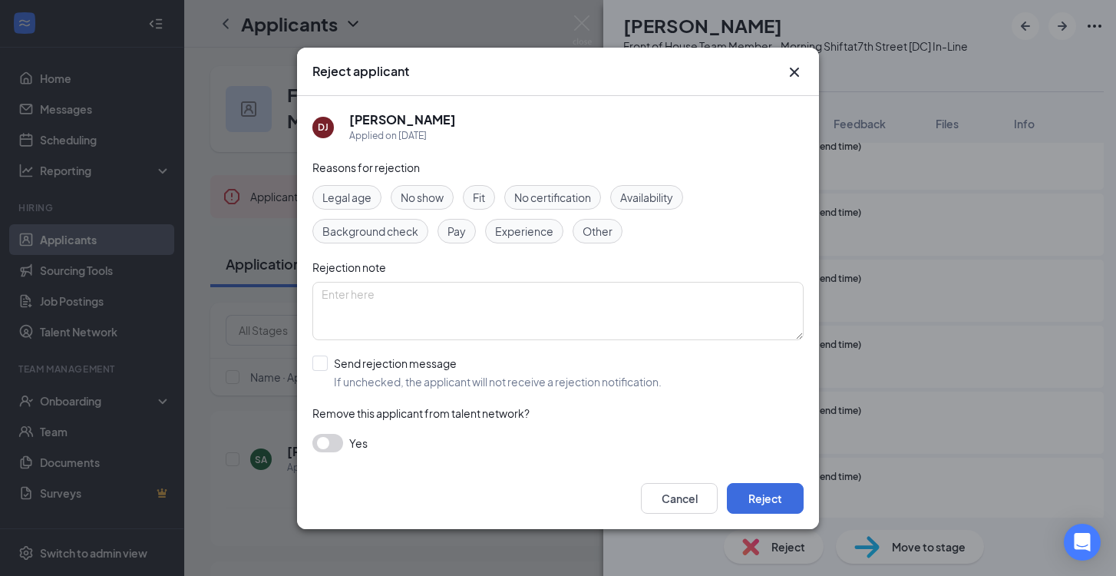
click at [651, 197] on span "Availability" at bounding box center [646, 197] width 53 height 17
click at [794, 69] on icon "Cross" at bounding box center [795, 72] width 18 height 18
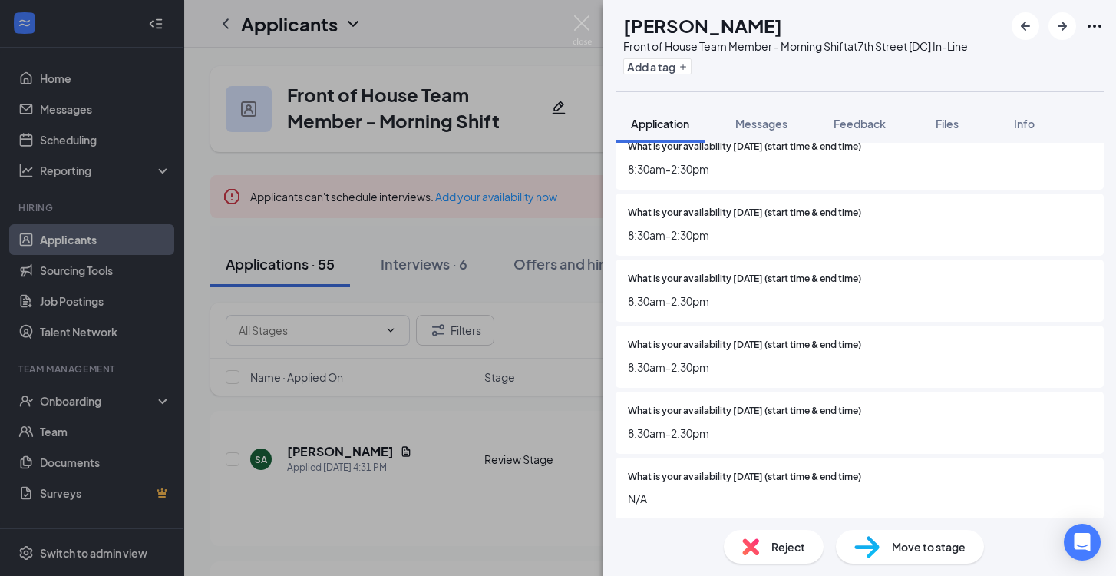
click at [796, 559] on div "Reject" at bounding box center [774, 547] width 100 height 34
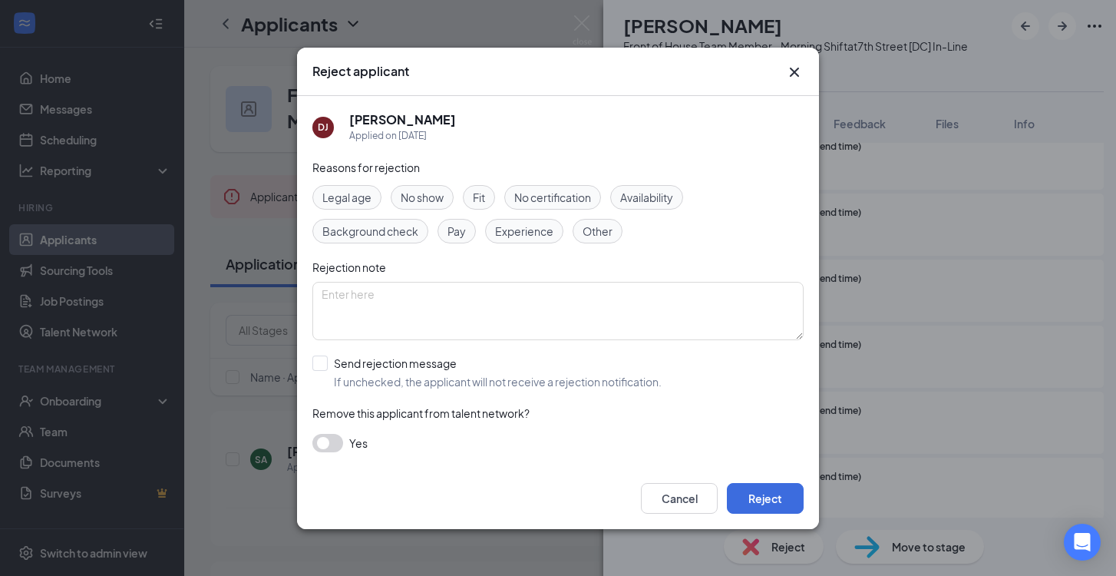
click at [663, 189] on span "Availability" at bounding box center [646, 197] width 53 height 17
click at [773, 489] on button "Reject" at bounding box center [765, 498] width 77 height 31
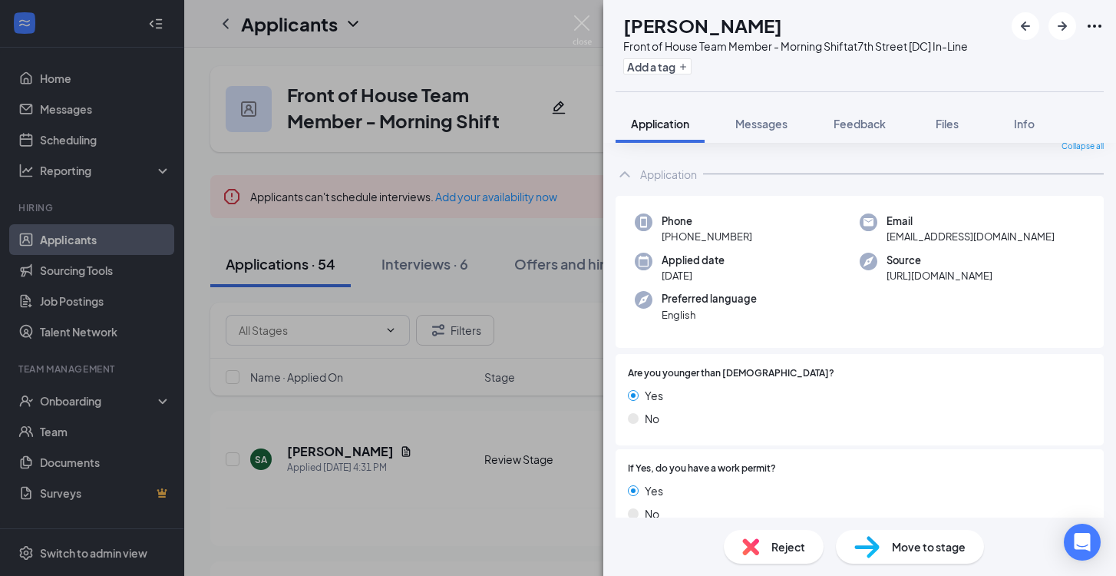
scroll to position [65, 0]
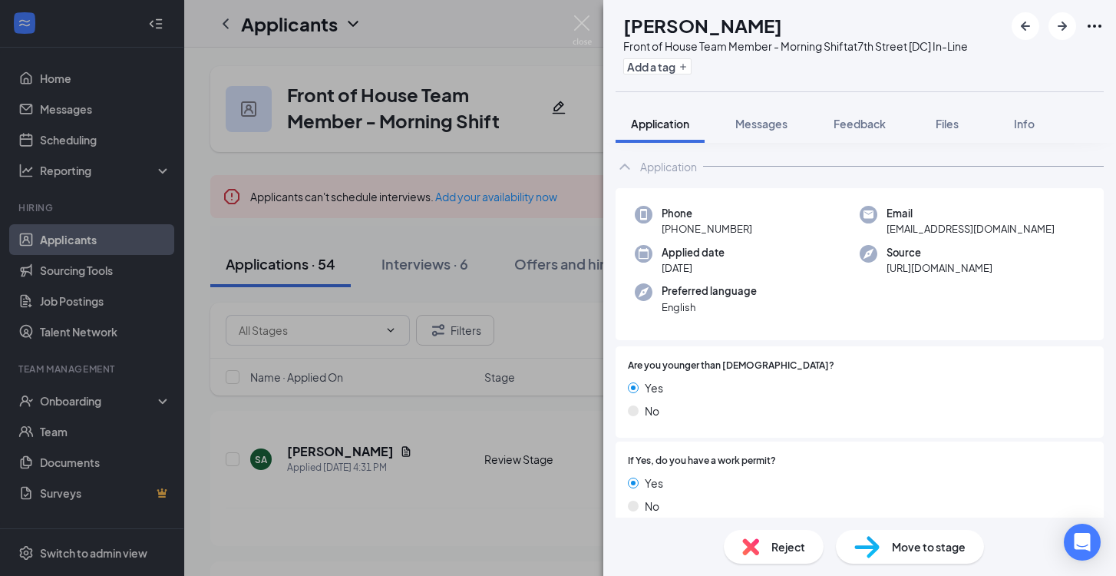
click at [772, 532] on div "Reject" at bounding box center [774, 547] width 100 height 34
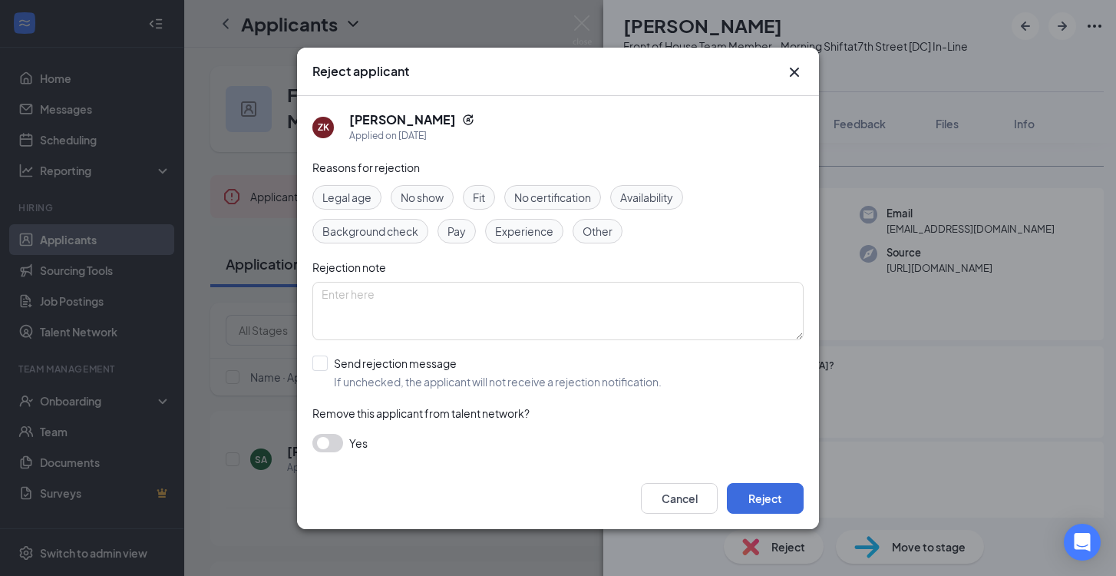
click at [356, 192] on span "Legal age" at bounding box center [347, 197] width 49 height 17
click at [769, 491] on button "Reject" at bounding box center [765, 498] width 77 height 31
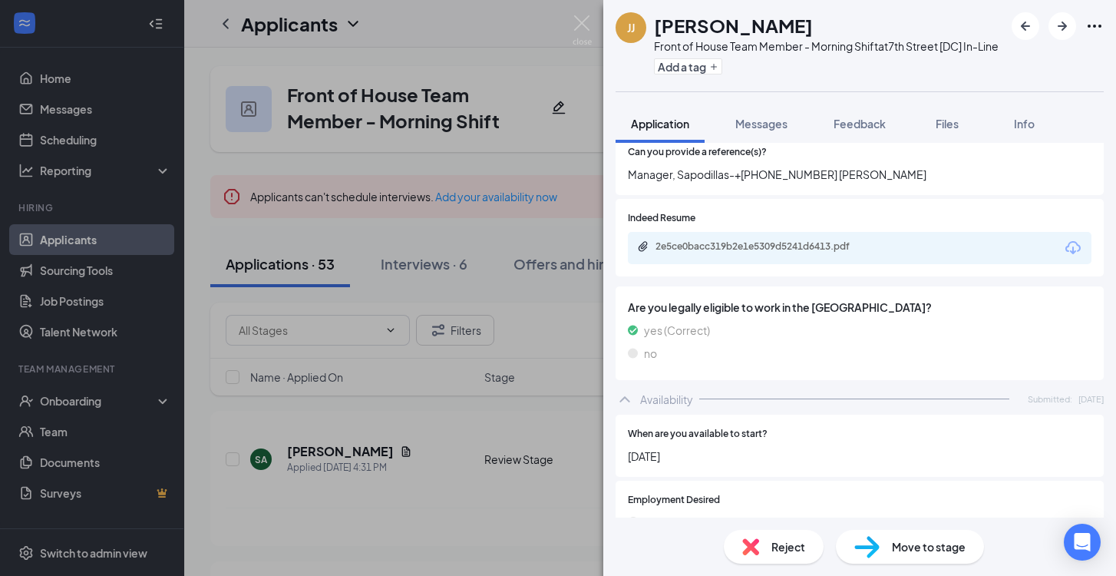
scroll to position [784, 0]
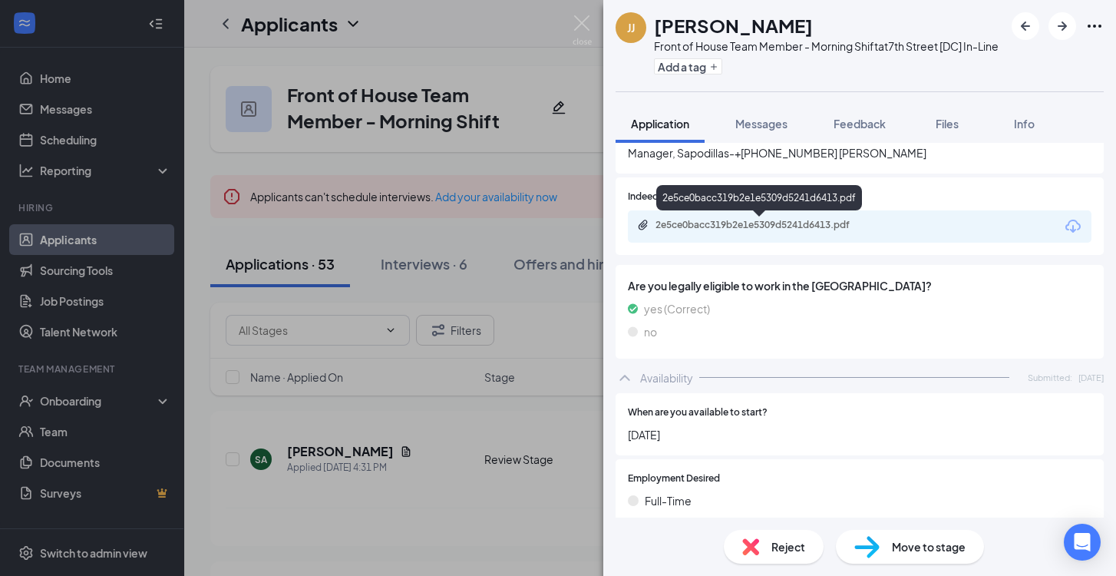
click at [789, 226] on div "2e5ce0bacc319b2e1e5309d5241d6413.pdf" at bounding box center [763, 225] width 215 height 12
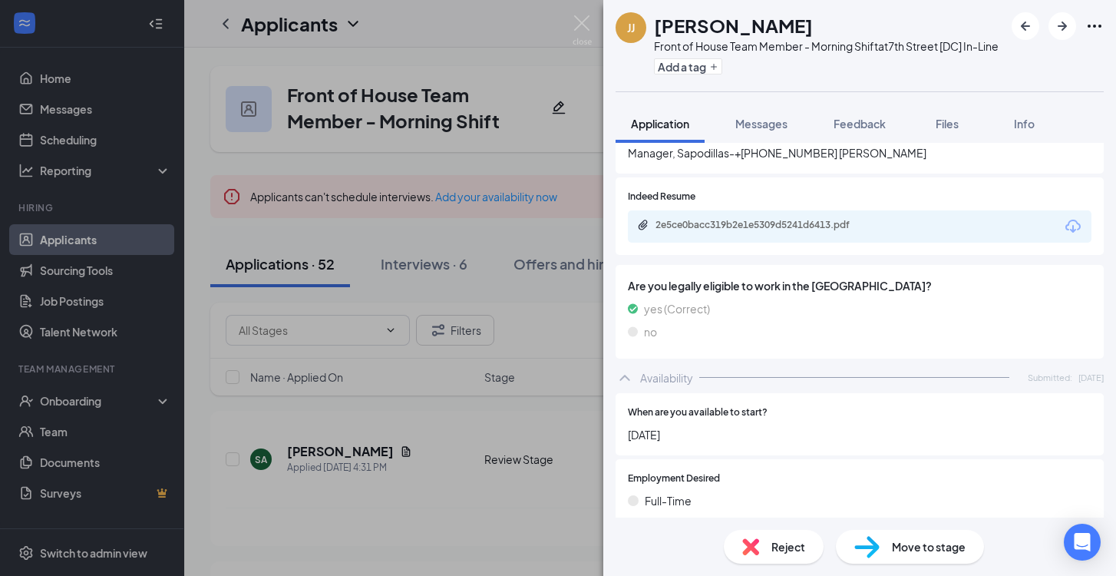
click at [799, 547] on span "Reject" at bounding box center [789, 546] width 34 height 17
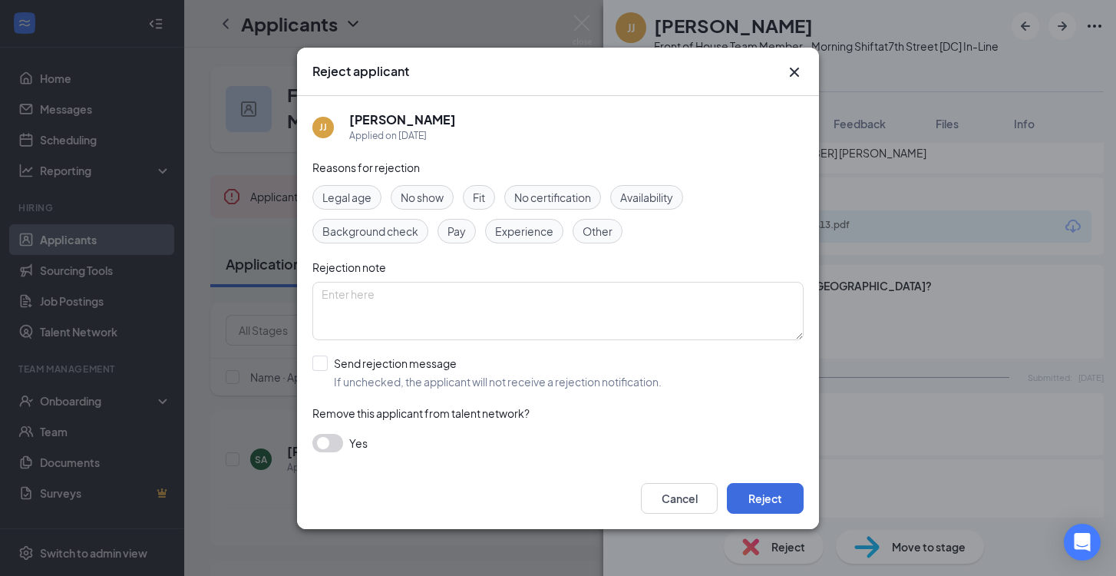
click at [485, 202] on span "Fit" at bounding box center [479, 197] width 12 height 17
click at [757, 504] on button "Reject" at bounding box center [765, 498] width 77 height 31
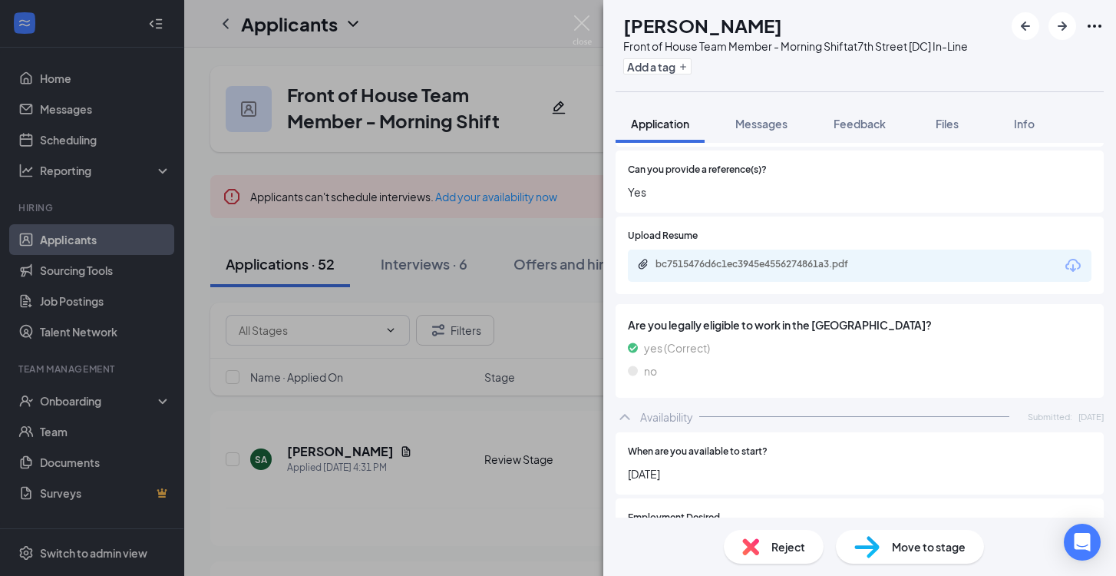
scroll to position [739, 0]
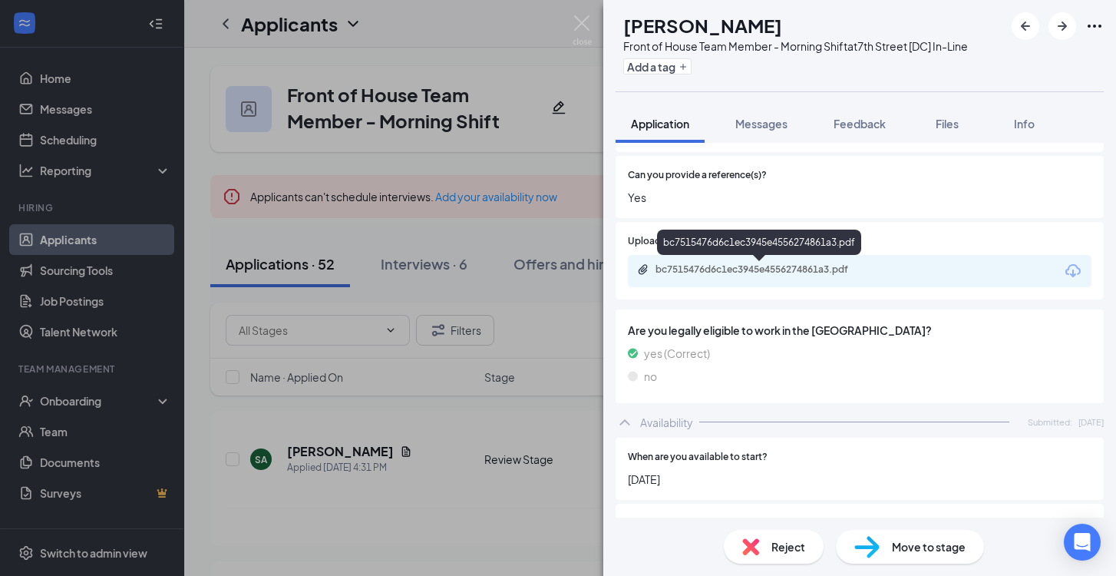
click at [774, 266] on div "bc7515476d6c1ec3945e4556274861a3.pdf" at bounding box center [763, 269] width 215 height 12
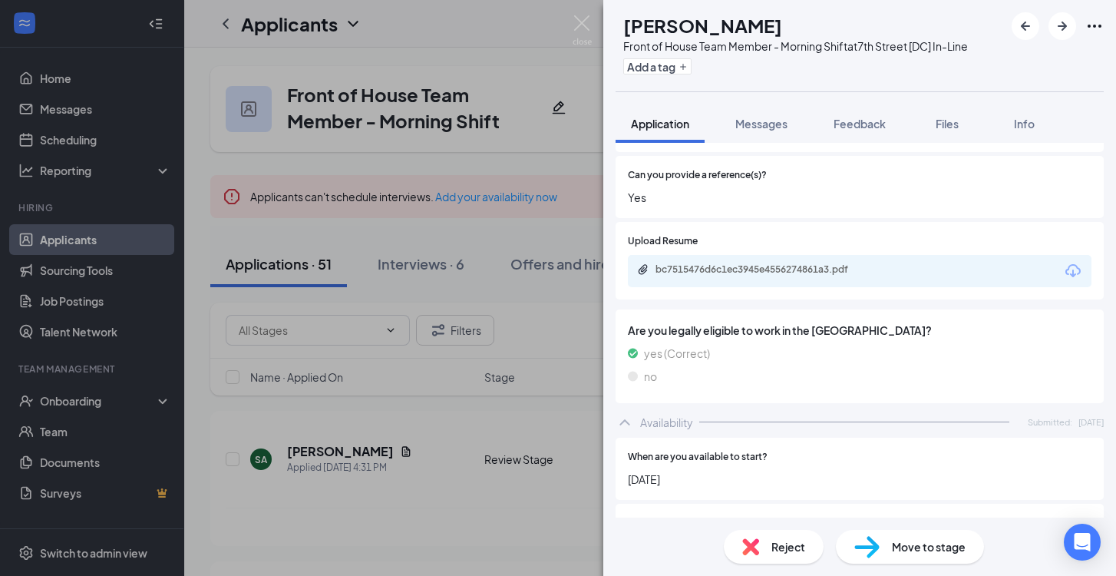
click at [789, 543] on span "Reject" at bounding box center [789, 546] width 34 height 17
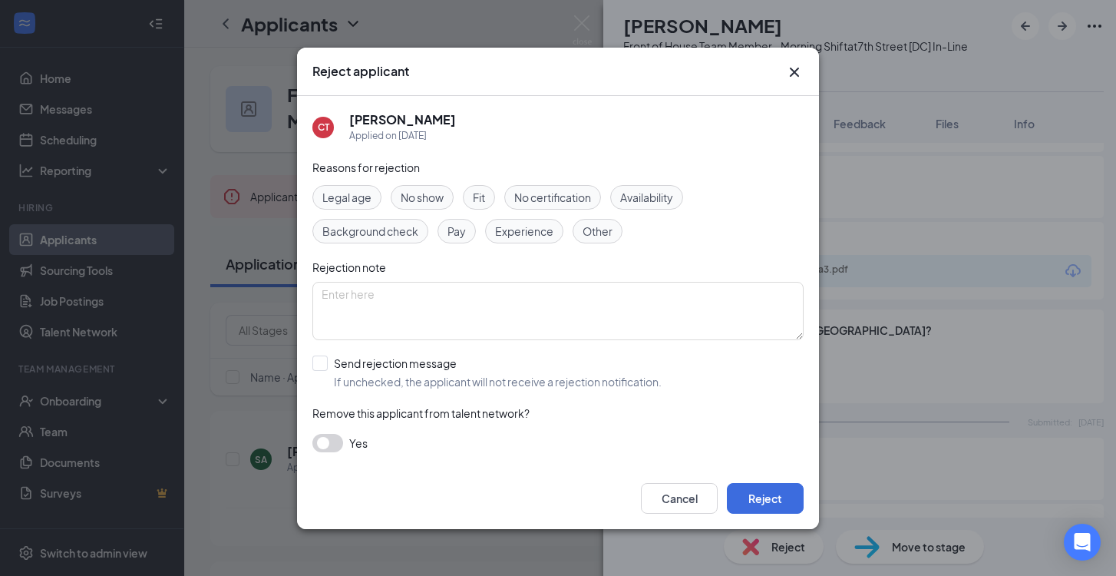
click at [488, 200] on div "Fit" at bounding box center [479, 197] width 32 height 25
click at [754, 494] on button "Reject" at bounding box center [765, 498] width 77 height 31
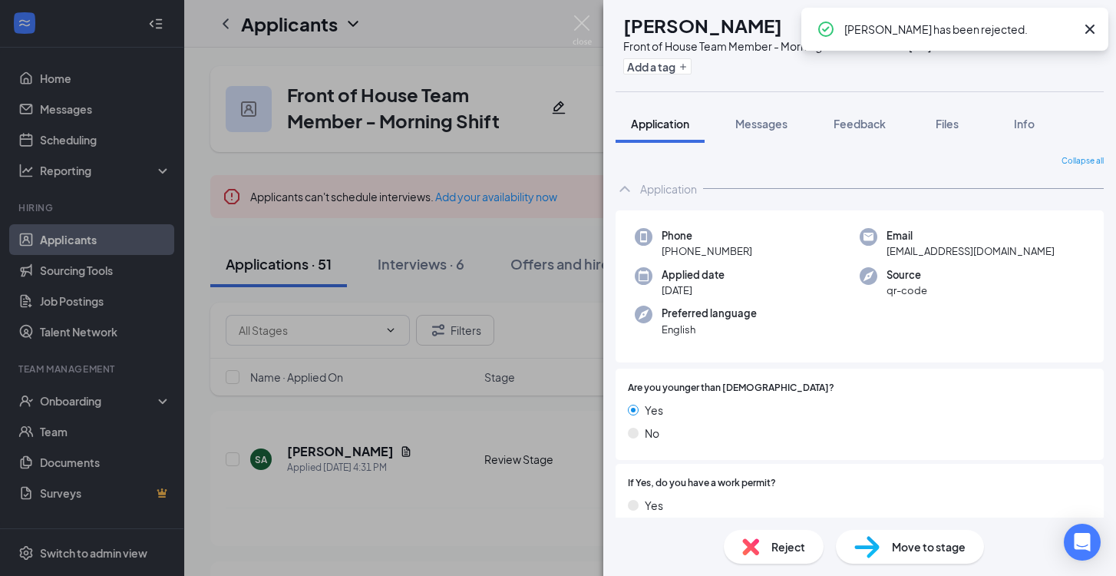
click at [762, 544] on div "Reject" at bounding box center [774, 547] width 100 height 34
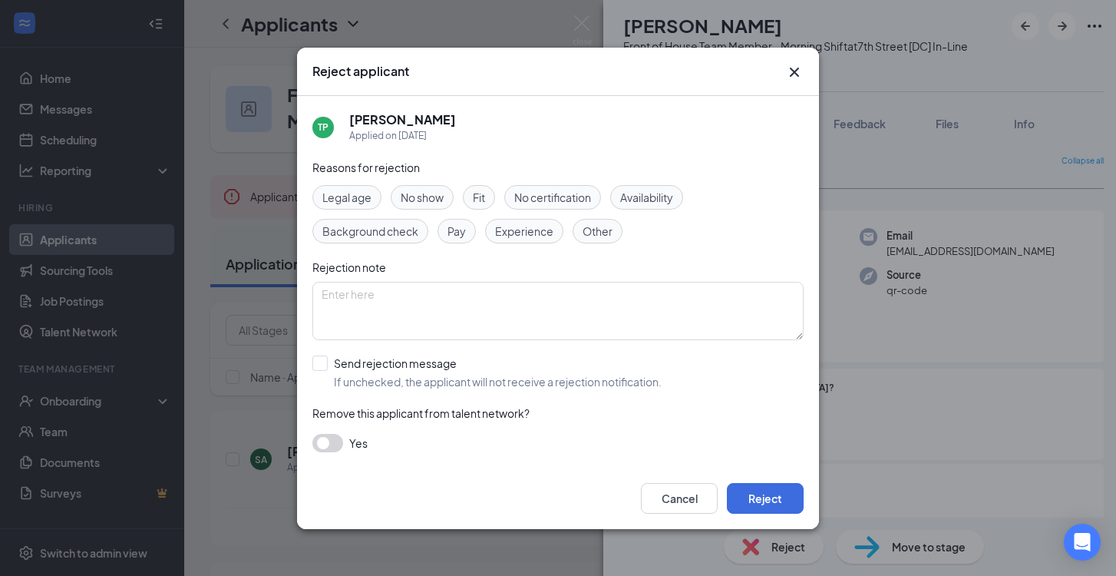
click at [361, 200] on span "Legal age" at bounding box center [347, 197] width 49 height 17
click at [754, 504] on button "Reject" at bounding box center [765, 498] width 77 height 31
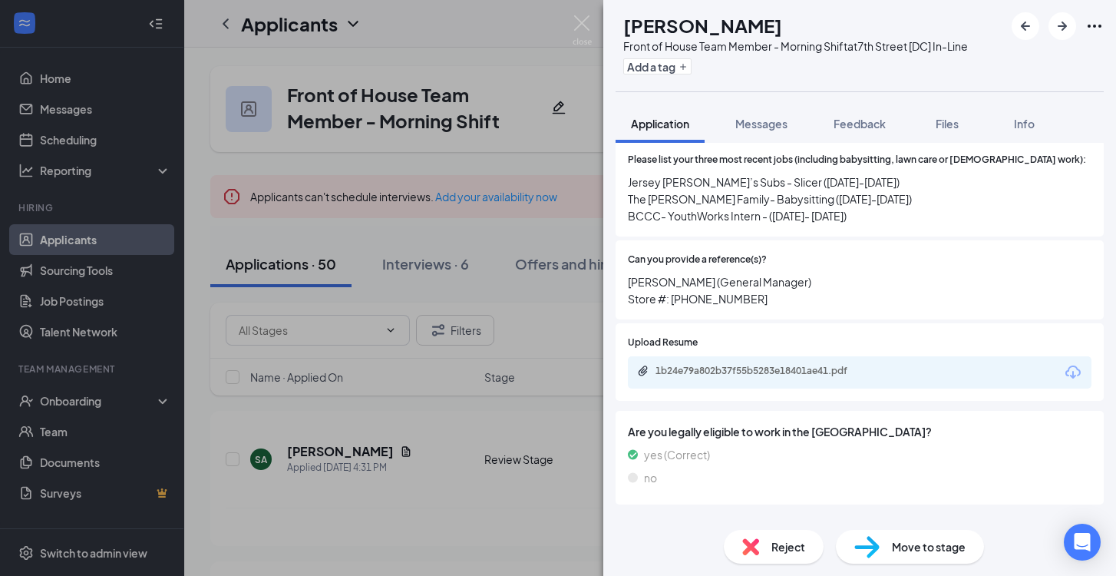
scroll to position [692, 0]
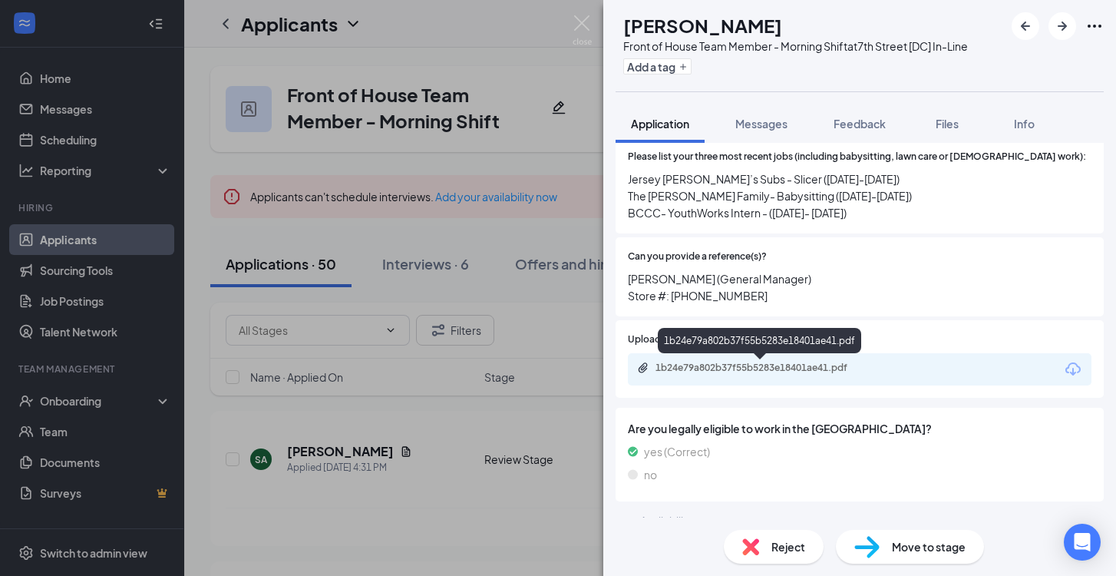
click at [731, 368] on div "1b24e79a802b37f55b5283e18401ae41.pdf" at bounding box center [763, 368] width 215 height 12
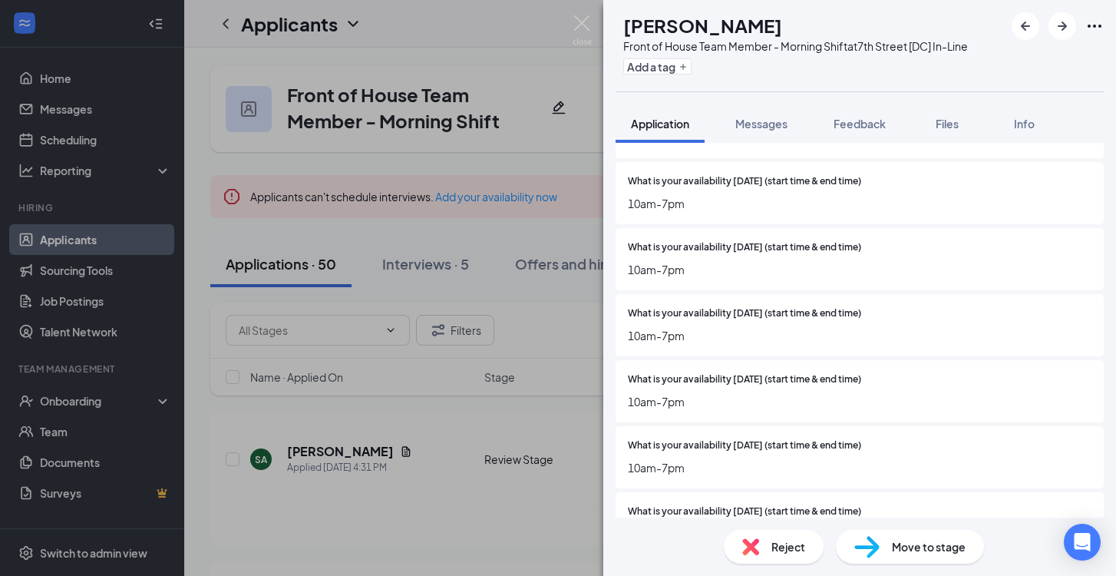
scroll to position [1385, 0]
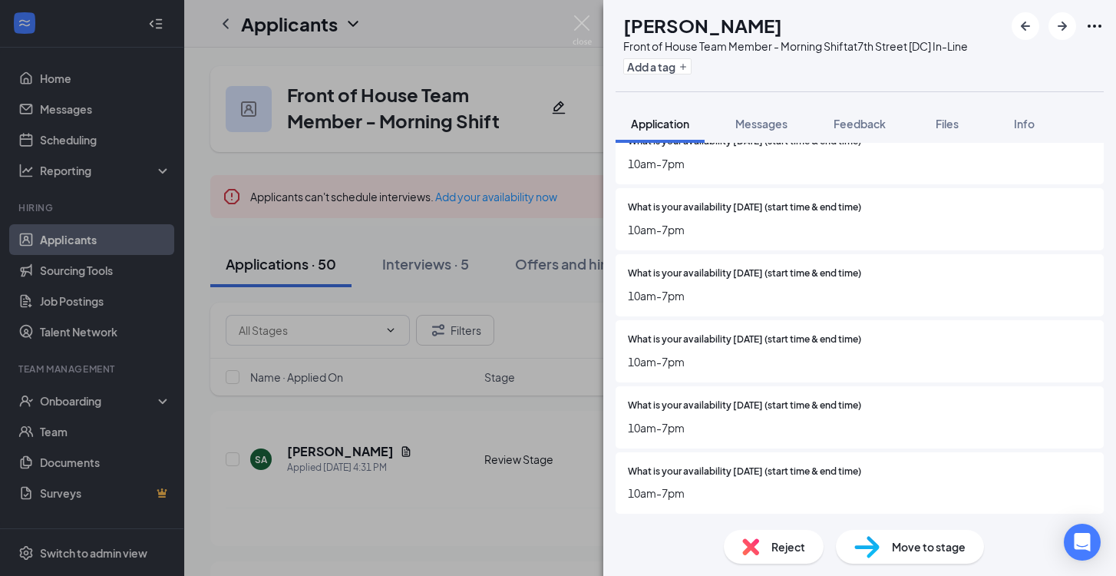
click at [790, 546] on span "Reject" at bounding box center [789, 546] width 34 height 17
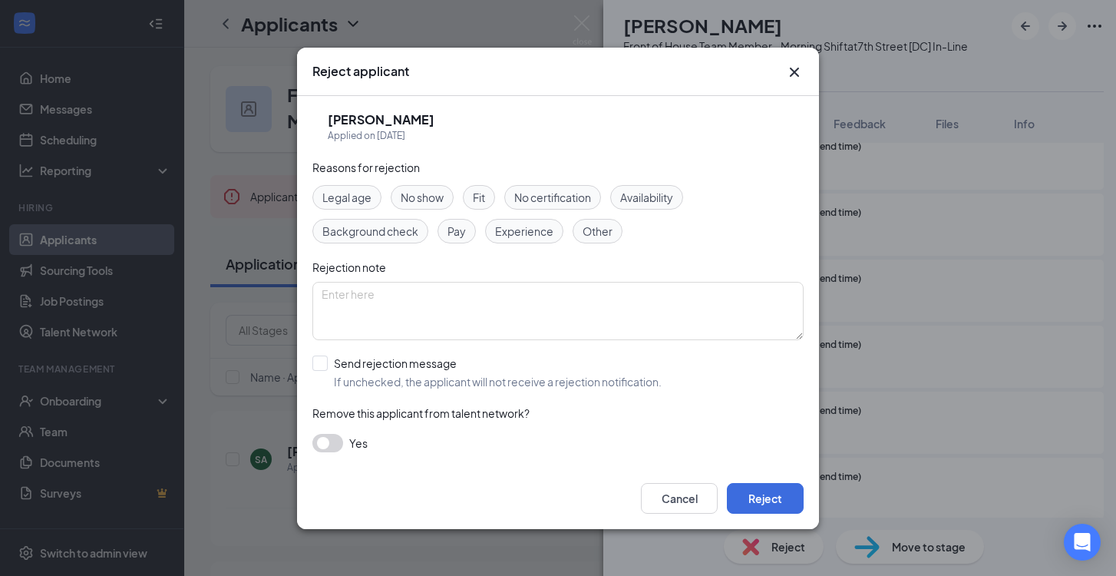
click at [664, 197] on span "Availability" at bounding box center [646, 197] width 53 height 17
click at [784, 502] on button "Reject" at bounding box center [765, 498] width 77 height 31
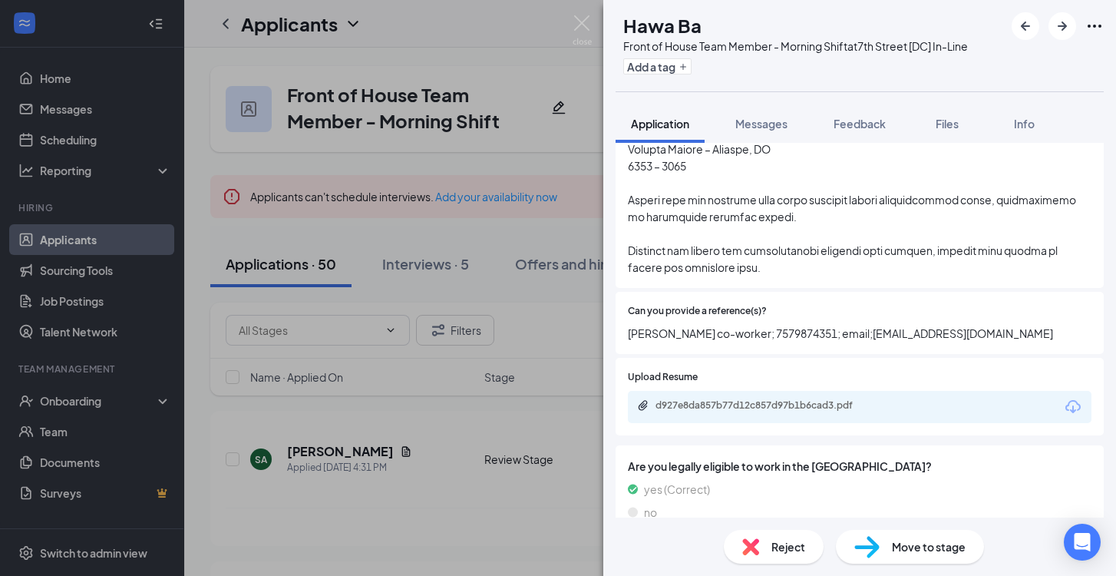
scroll to position [1121, 0]
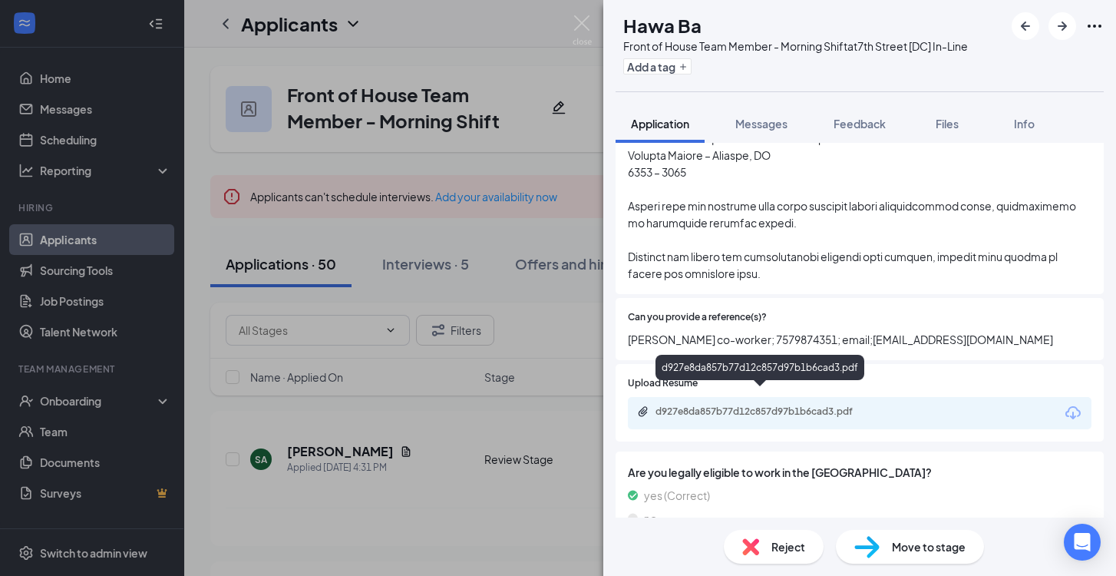
click at [759, 405] on div "d927e8da857b77d12c857d97b1b6cad3.pdf" at bounding box center [763, 411] width 215 height 12
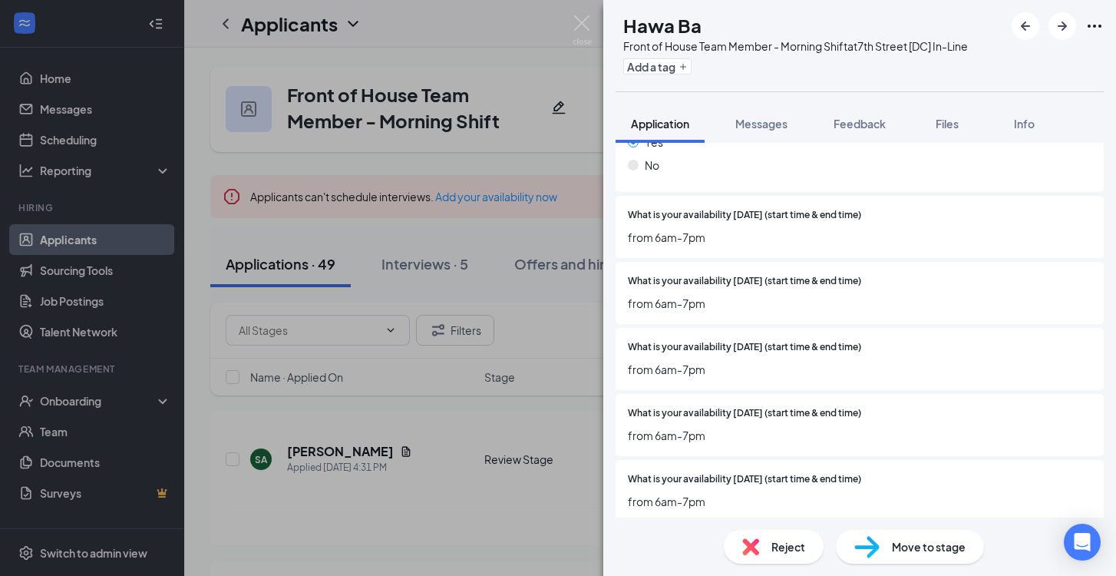
scroll to position [1841, 0]
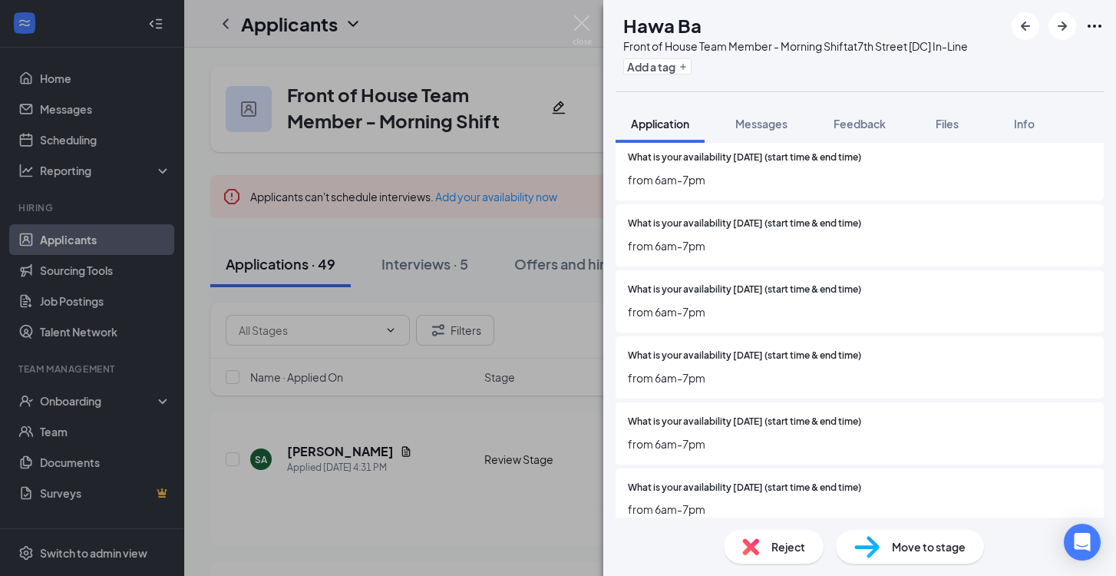
click at [871, 541] on img at bounding box center [867, 547] width 25 height 22
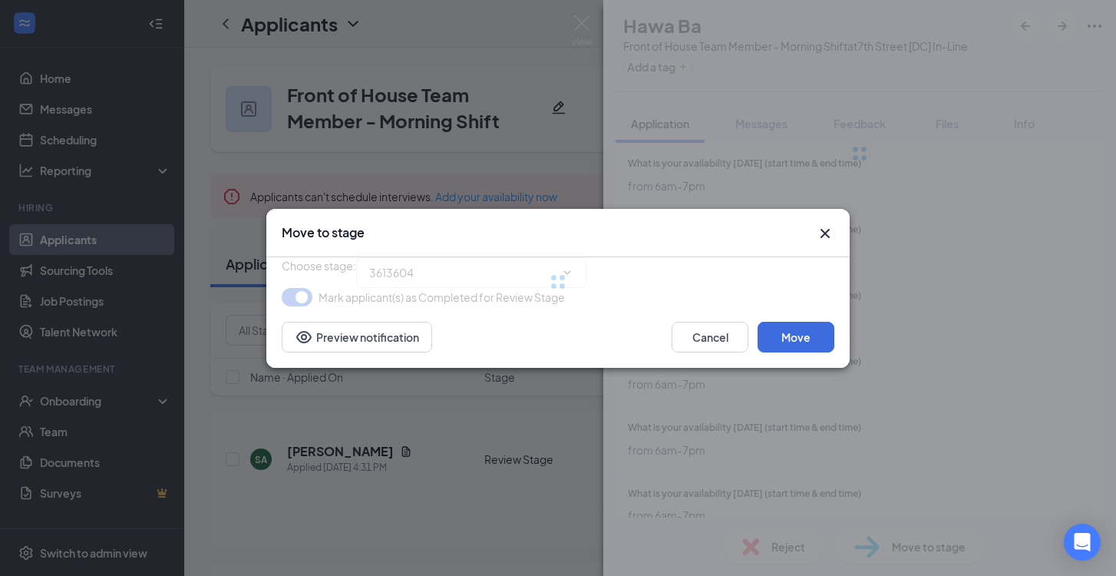
type input "Onsite Interview (next stage)"
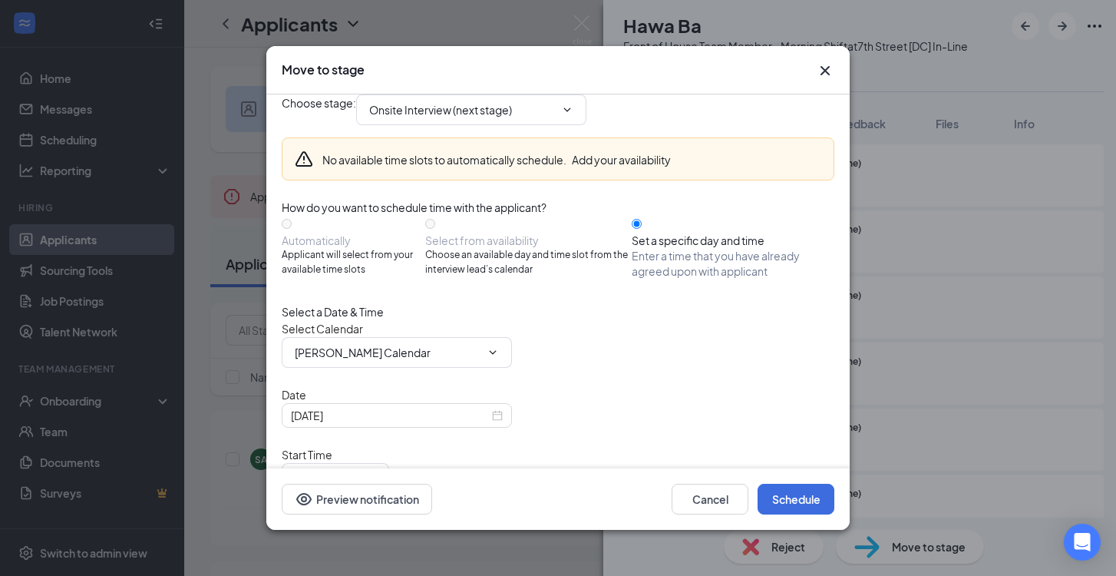
click at [824, 67] on icon "Cross" at bounding box center [825, 70] width 18 height 18
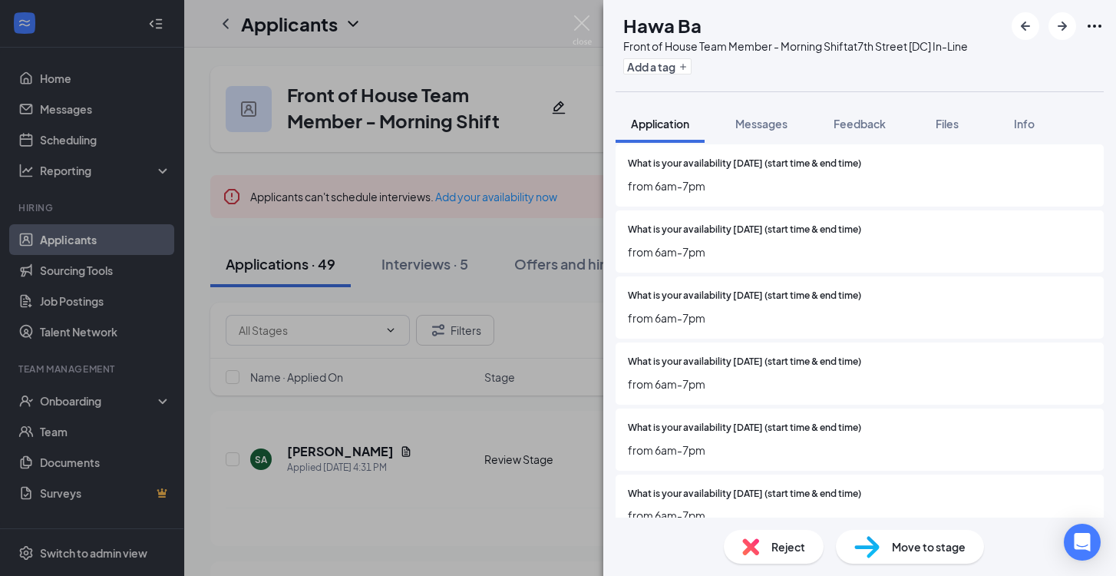
click at [873, 551] on img at bounding box center [867, 547] width 25 height 22
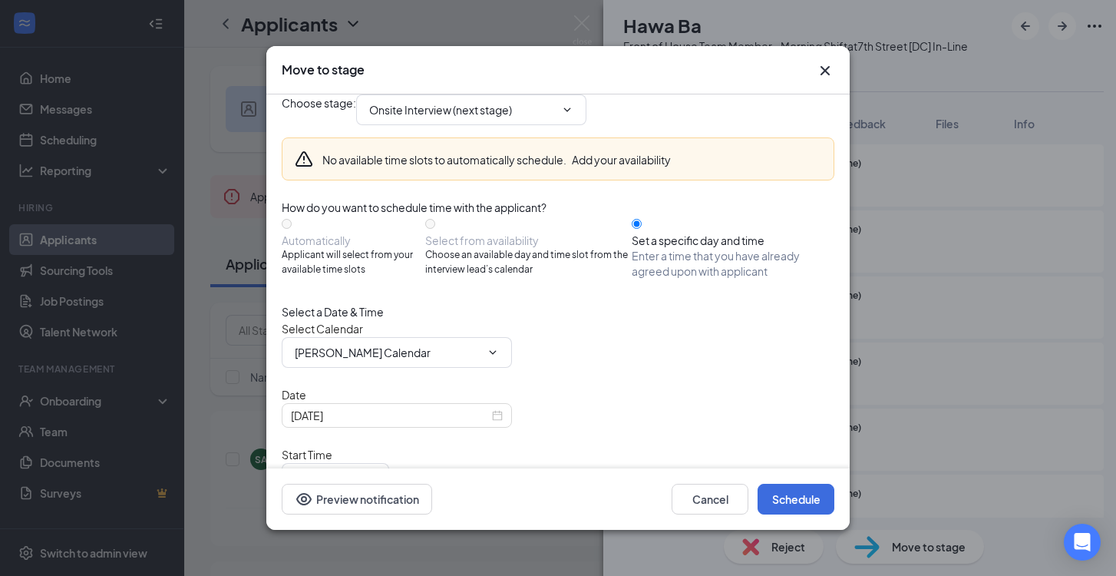
scroll to position [74, 0]
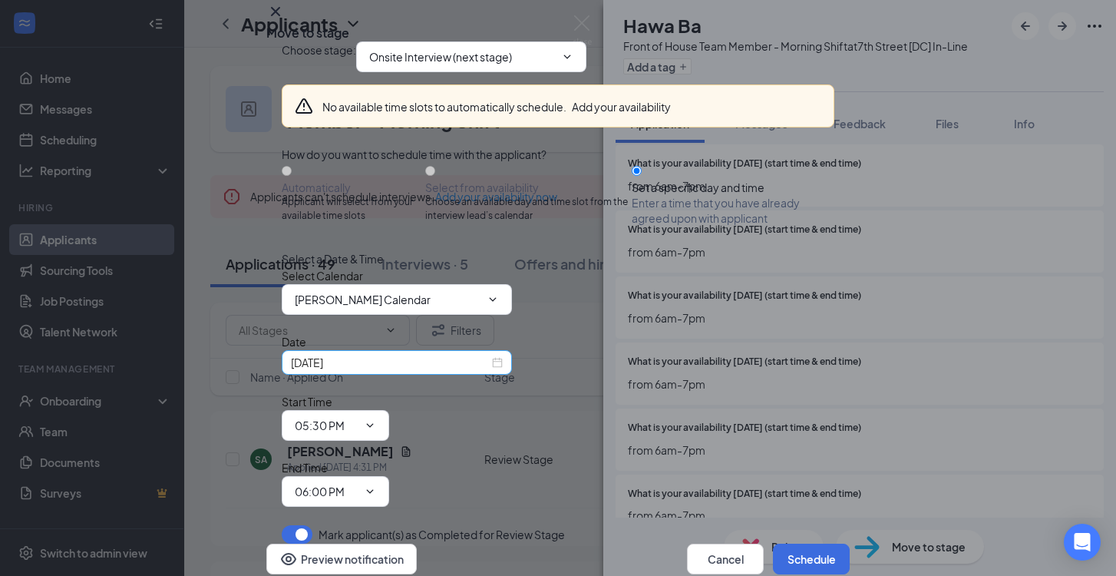
click at [435, 371] on input "[DATE]" at bounding box center [390, 362] width 198 height 17
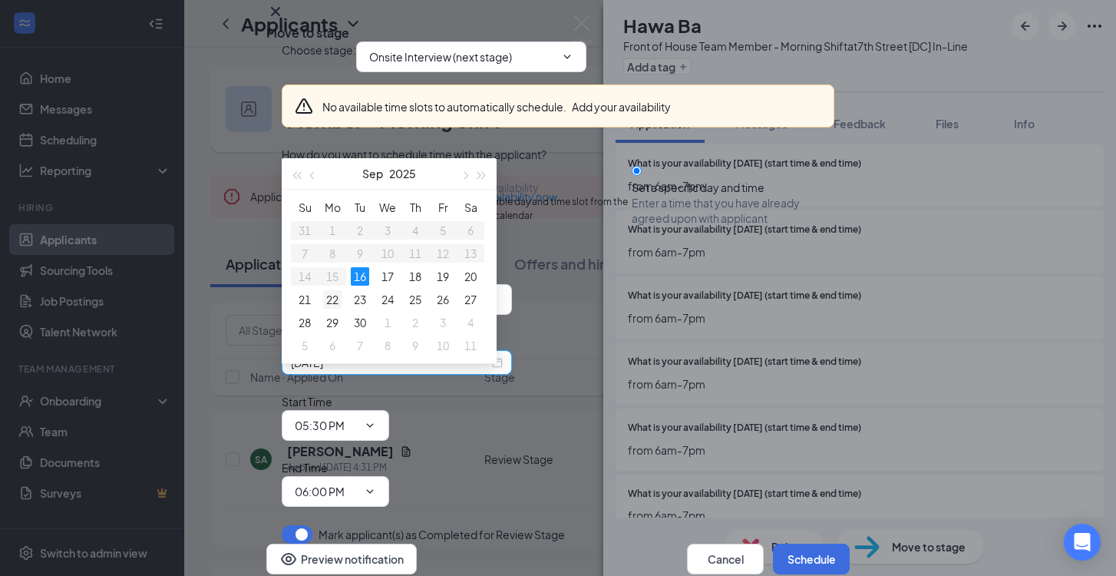
type input "[DATE]"
click at [336, 296] on div "22" at bounding box center [332, 299] width 18 height 18
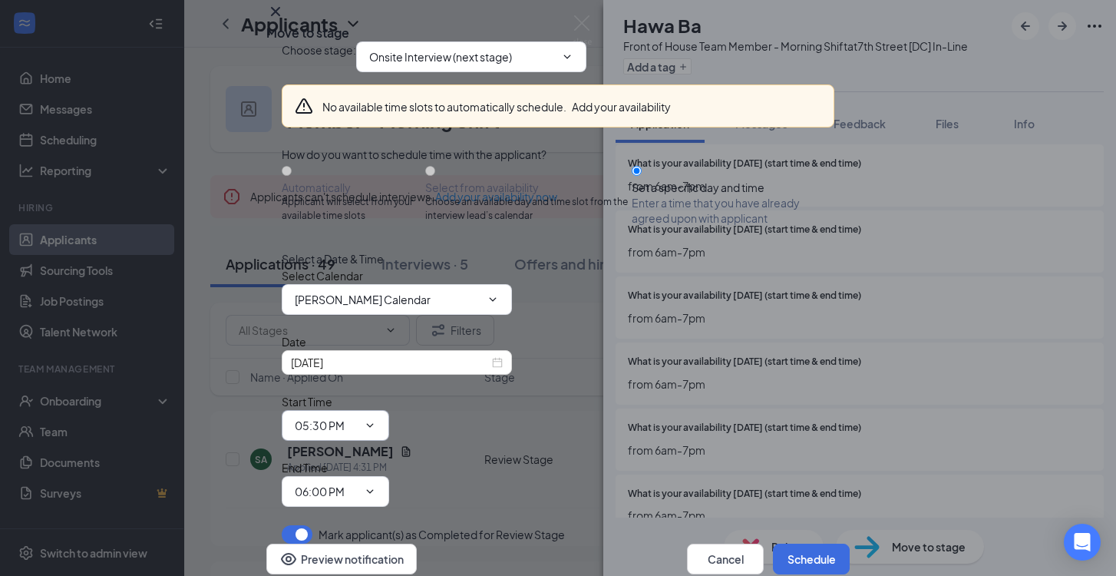
click at [358, 417] on input "05:30 PM" at bounding box center [326, 425] width 63 height 17
click at [352, 252] on div "03:00 PM" at bounding box center [329, 260] width 45 height 17
type input "03:00 PM"
click at [358, 483] on input "06:00 PM" at bounding box center [326, 491] width 63 height 17
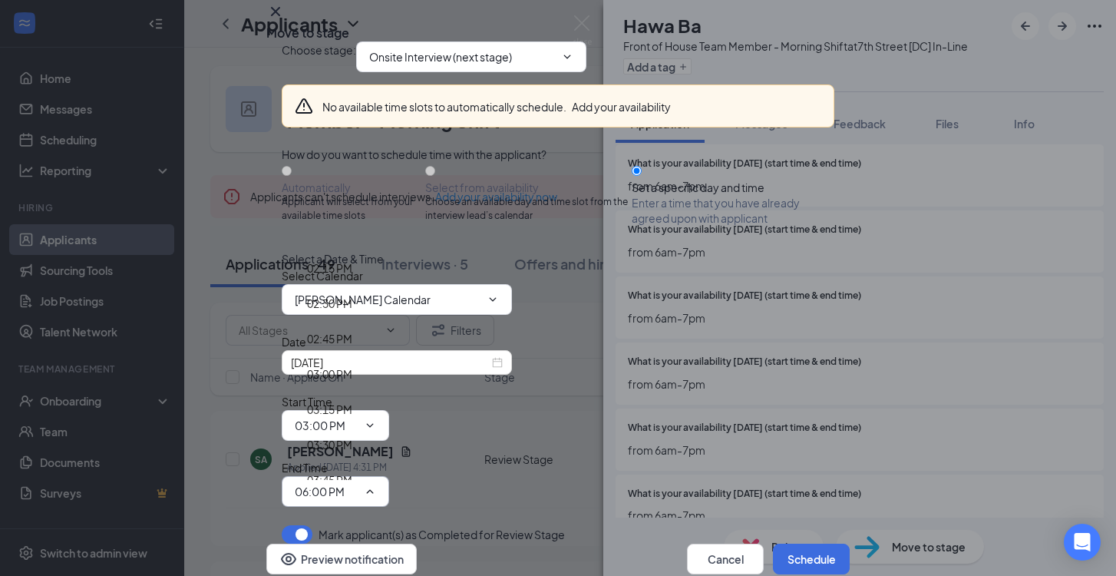
scroll to position [2016, 0]
click at [352, 398] on div "03:15 PM" at bounding box center [329, 406] width 45 height 17
type input "03:15 PM"
click at [796, 544] on button "Schedule" at bounding box center [811, 559] width 77 height 31
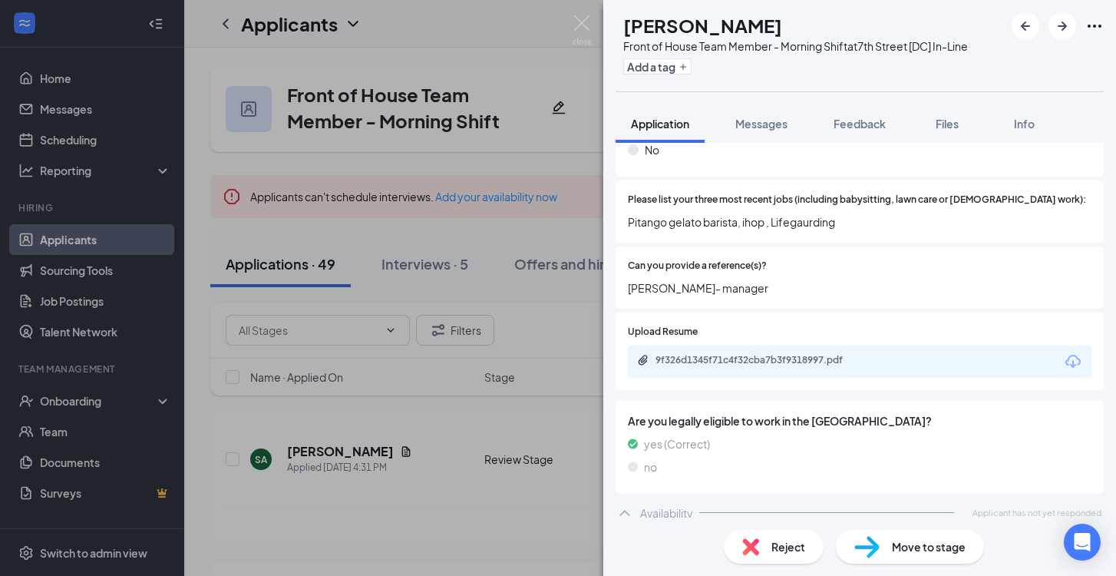
scroll to position [660, 0]
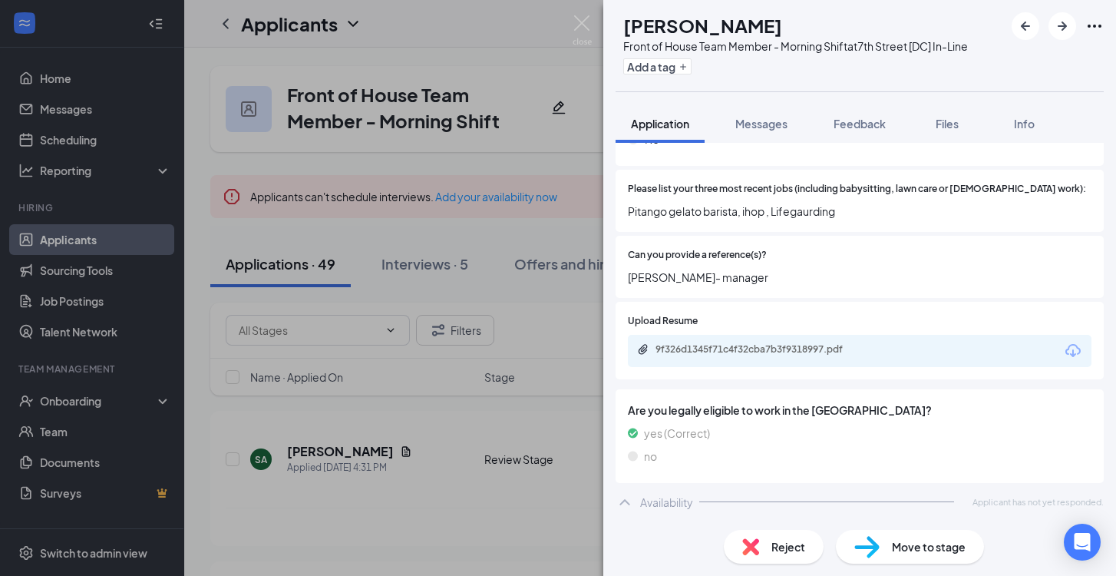
click at [810, 551] on div "Reject" at bounding box center [774, 547] width 100 height 34
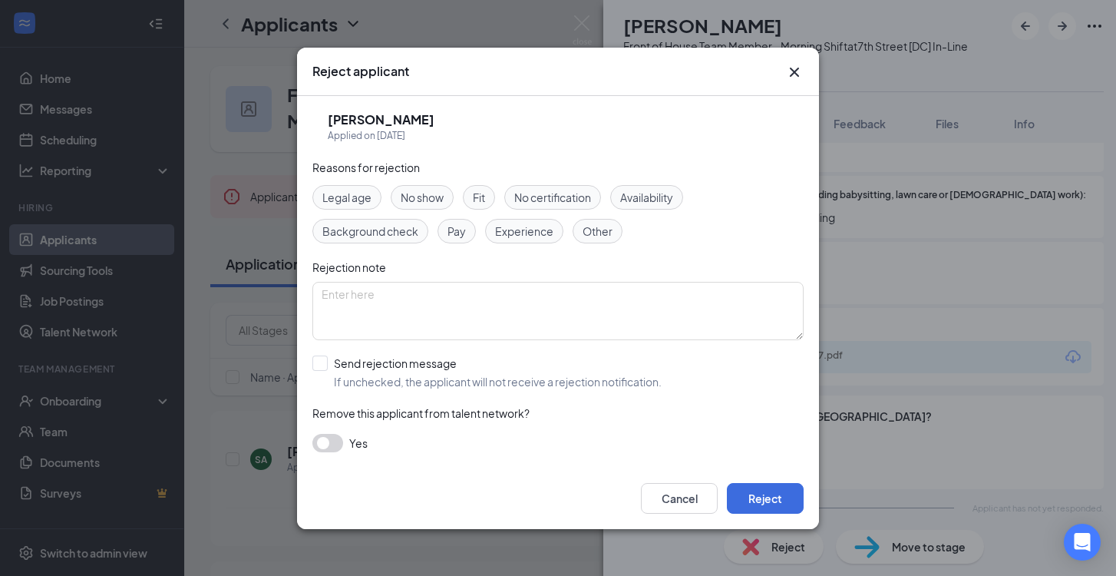
click at [643, 201] on span "Availability" at bounding box center [646, 197] width 53 height 17
click at [786, 513] on div "Cancel Reject" at bounding box center [558, 498] width 522 height 61
click at [786, 495] on button "Reject" at bounding box center [765, 498] width 77 height 31
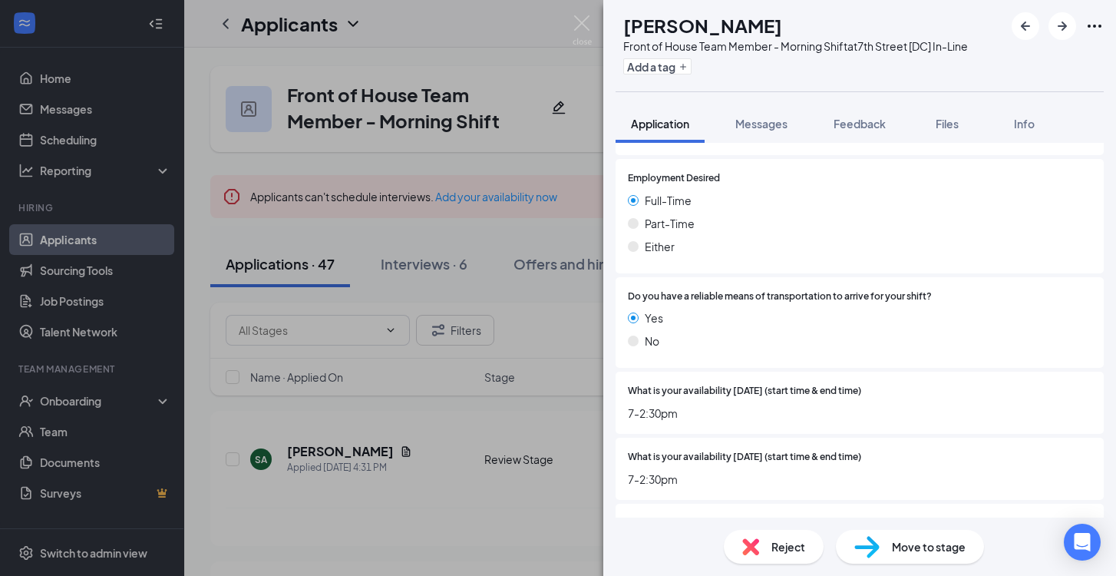
scroll to position [1126, 0]
click at [807, 536] on div "Reject" at bounding box center [774, 547] width 100 height 34
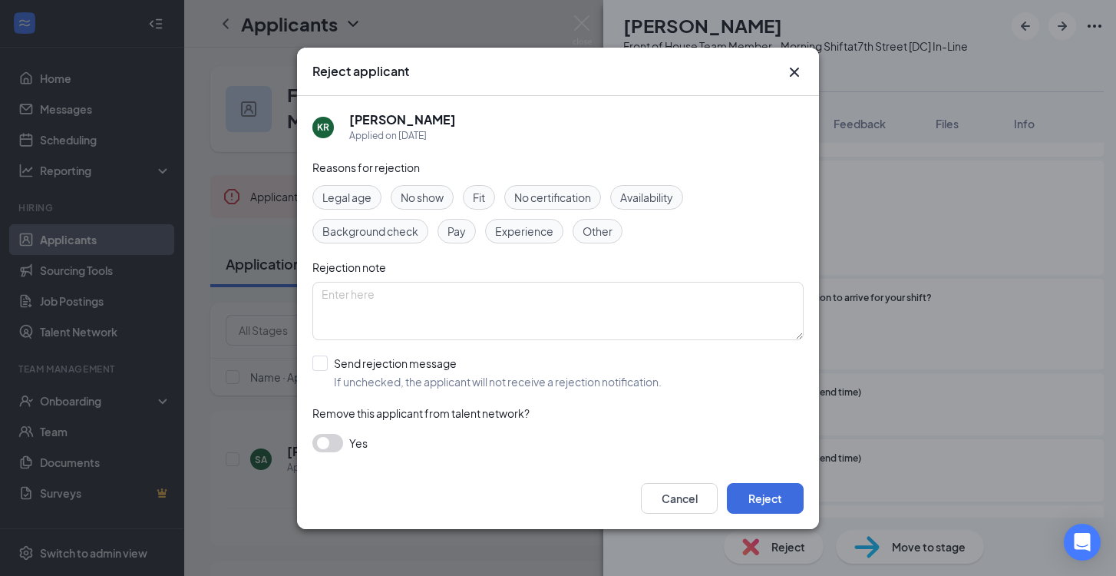
click at [654, 199] on span "Availability" at bounding box center [646, 197] width 53 height 17
click at [782, 500] on button "Reject" at bounding box center [765, 498] width 77 height 31
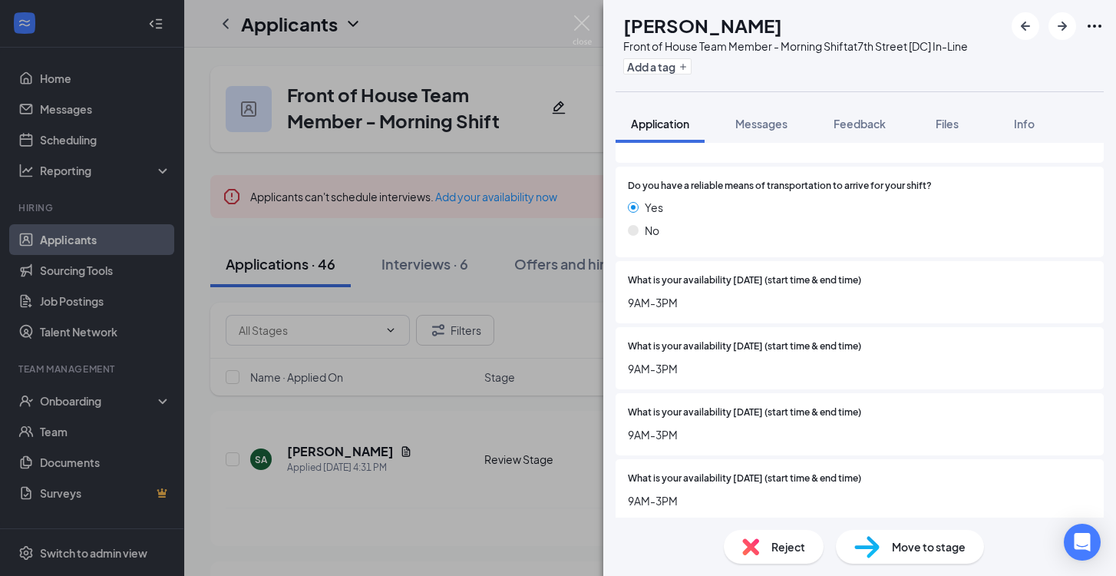
scroll to position [1228, 0]
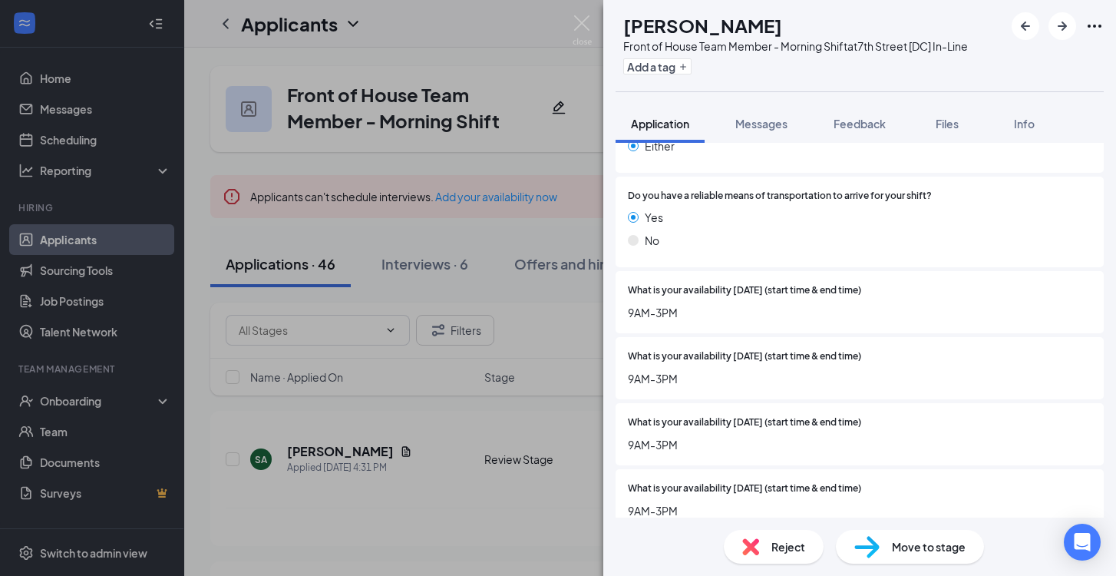
click at [797, 551] on span "Reject" at bounding box center [789, 546] width 34 height 17
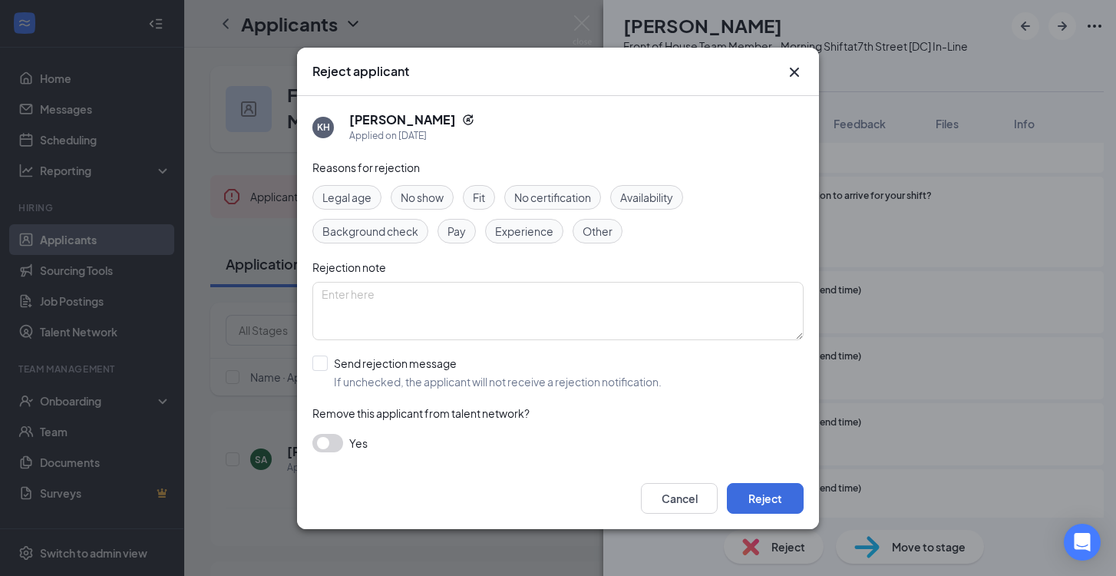
click at [652, 205] on div "Availability" at bounding box center [646, 197] width 73 height 25
click at [775, 511] on button "Reject" at bounding box center [765, 498] width 77 height 31
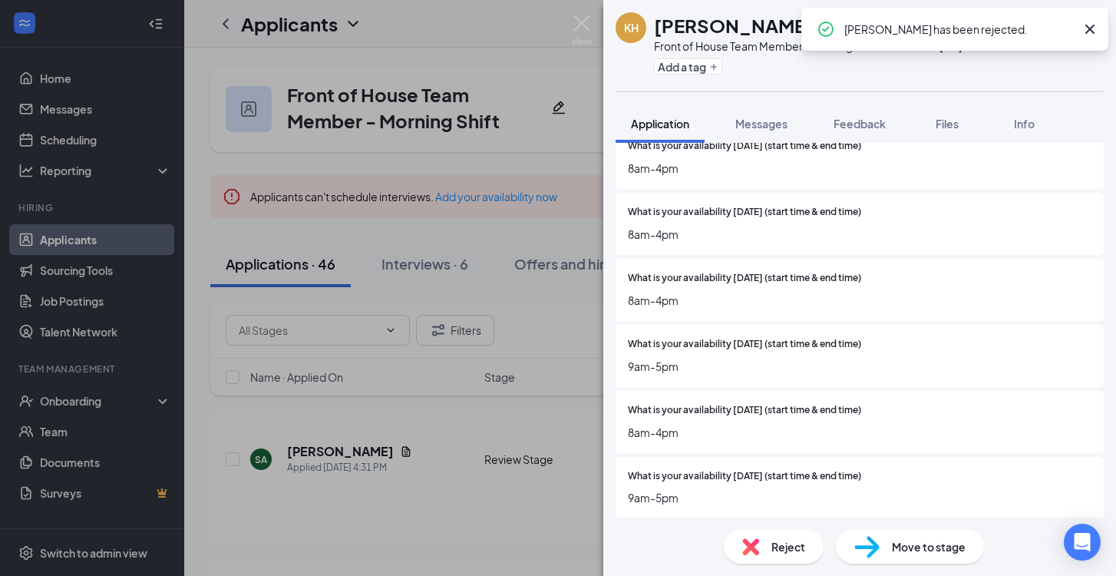
scroll to position [1402, 0]
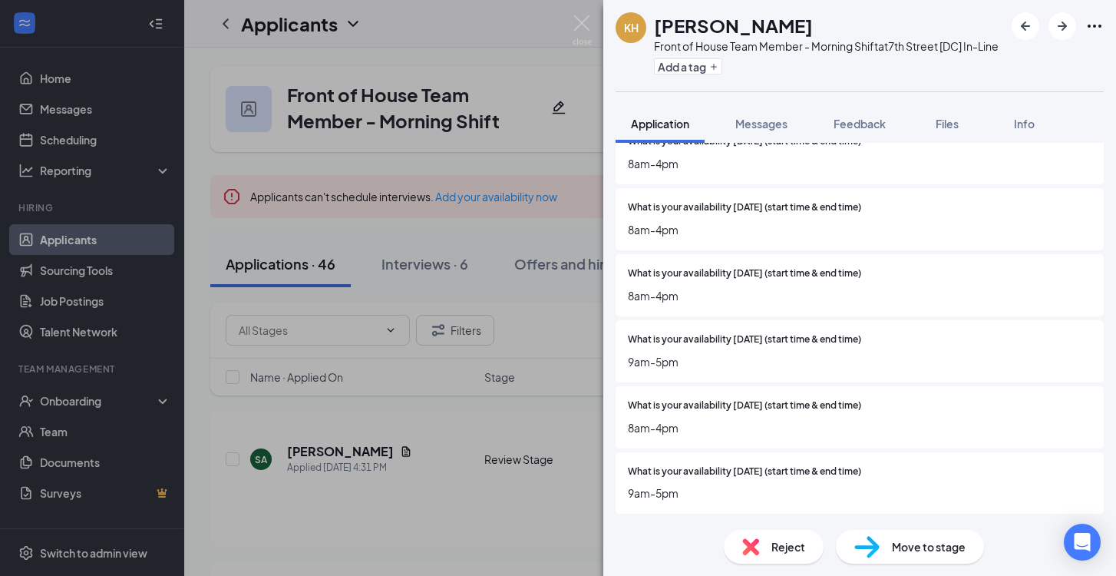
click at [809, 551] on div "Reject" at bounding box center [774, 547] width 100 height 34
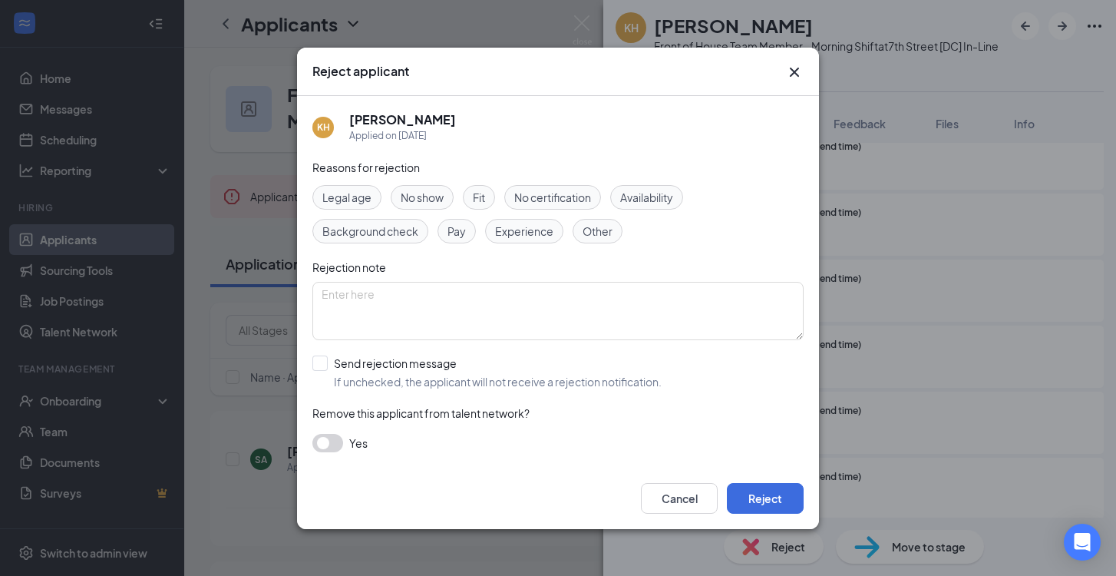
click at [627, 200] on span "Availability" at bounding box center [646, 197] width 53 height 17
click at [791, 505] on button "Reject" at bounding box center [765, 498] width 77 height 31
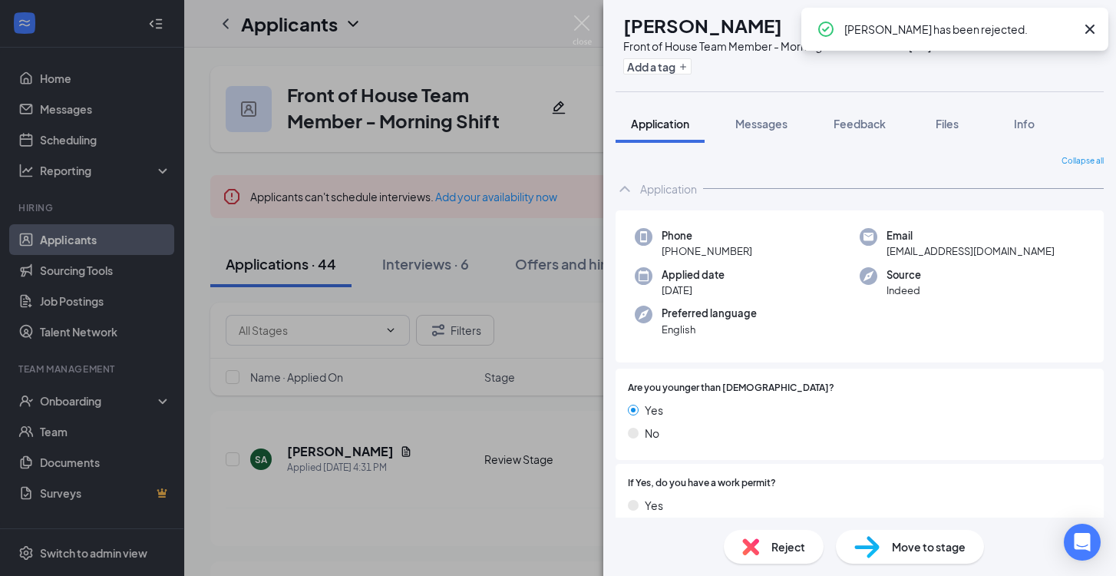
click at [803, 548] on span "Reject" at bounding box center [789, 546] width 34 height 17
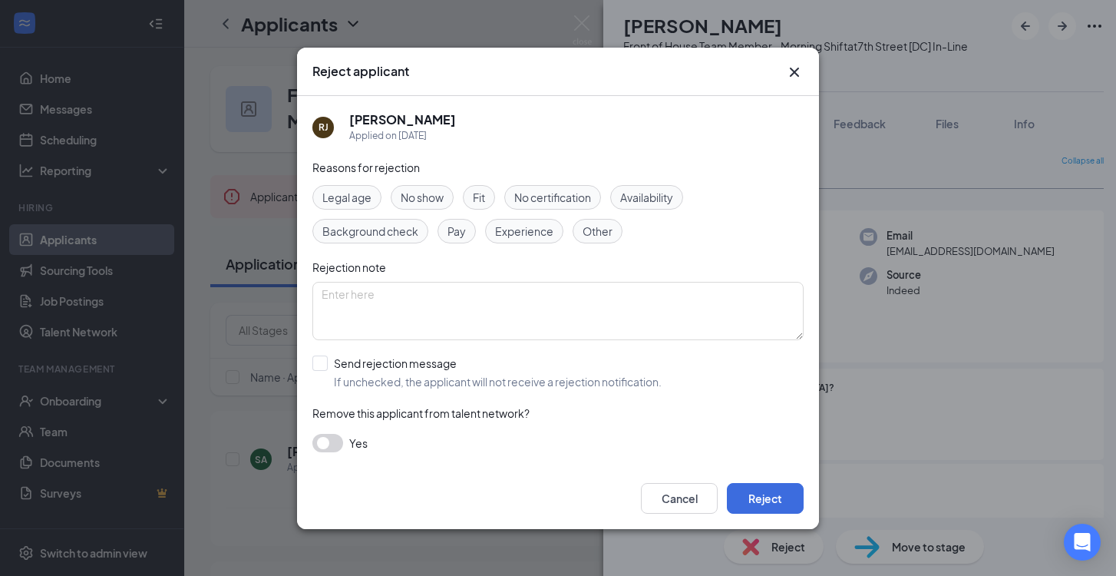
click at [369, 197] on span "Legal age" at bounding box center [347, 197] width 49 height 17
click at [752, 481] on div "Cancel Reject" at bounding box center [558, 498] width 522 height 61
click at [753, 489] on button "Reject" at bounding box center [765, 498] width 77 height 31
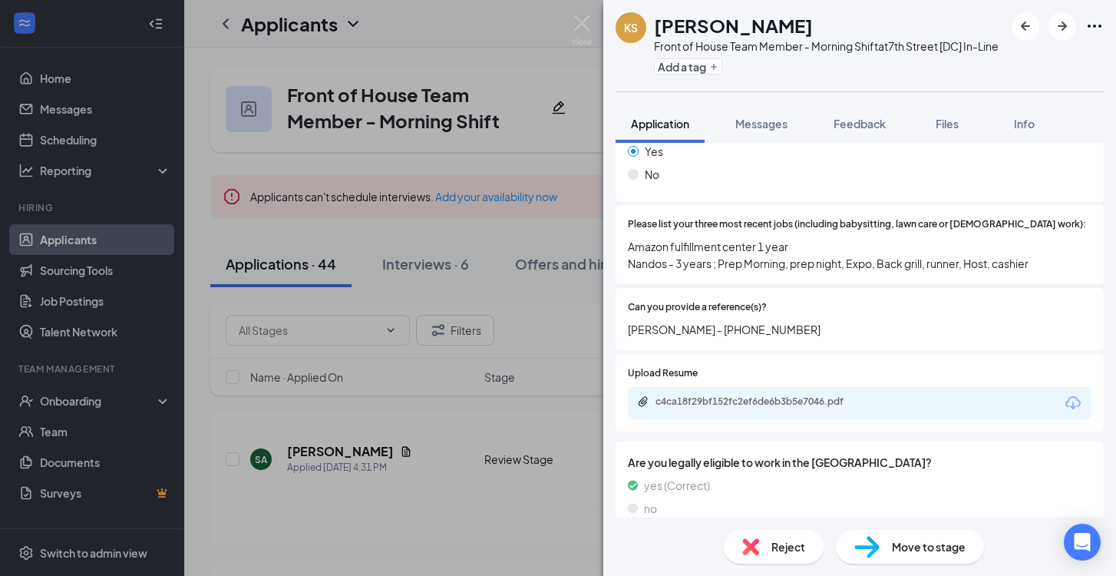
scroll to position [667, 0]
click at [746, 407] on div "c4ca18f29bf152fc2ef6de6b3b5e7046.pdf" at bounding box center [763, 402] width 215 height 12
click at [888, 541] on div "Move to stage" at bounding box center [910, 547] width 148 height 34
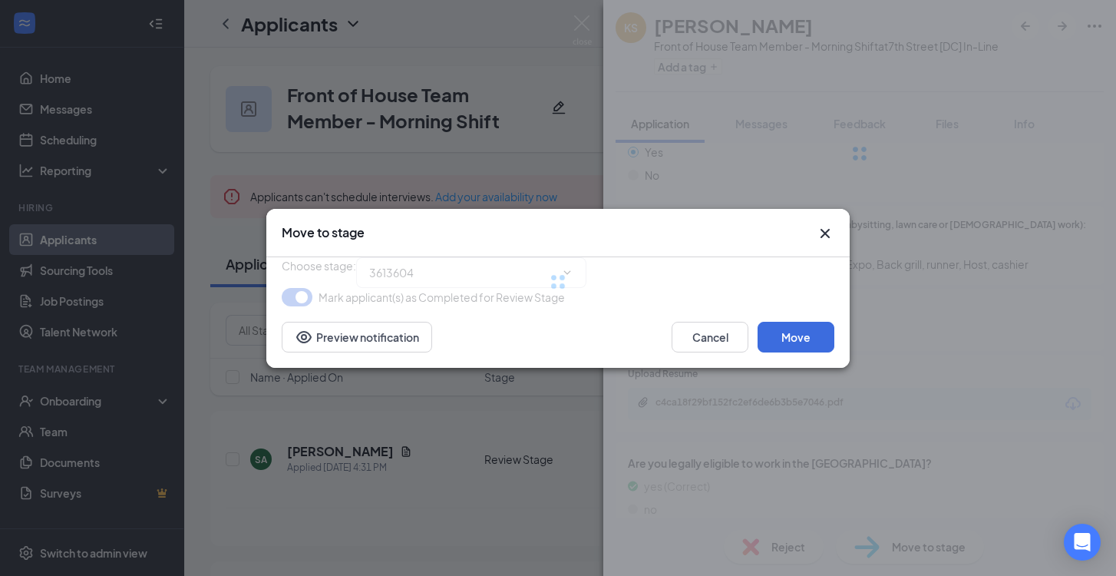
type input "Onsite Interview (next stage)"
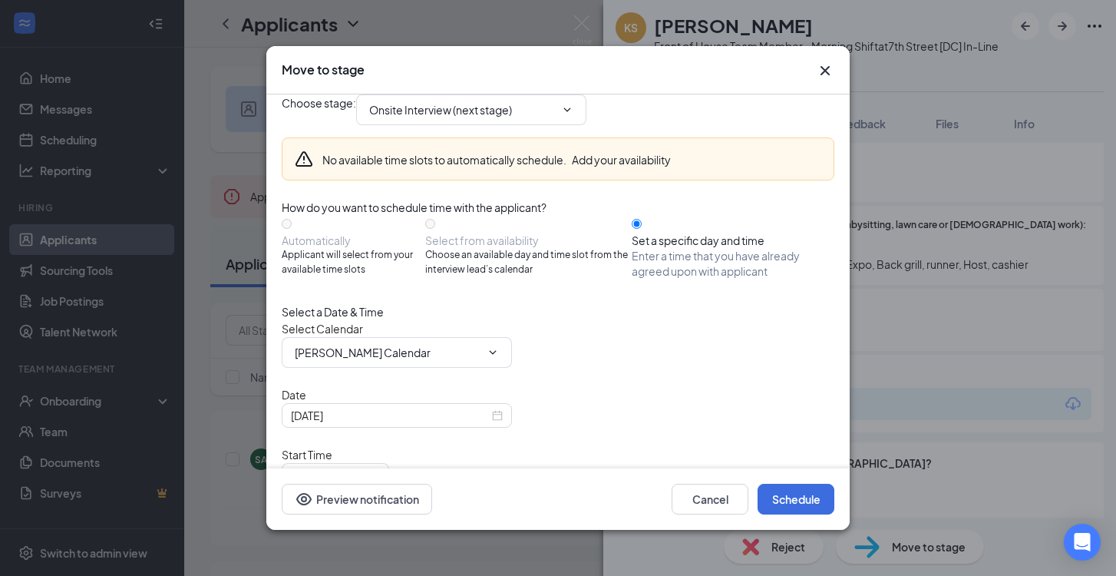
scroll to position [74, 0]
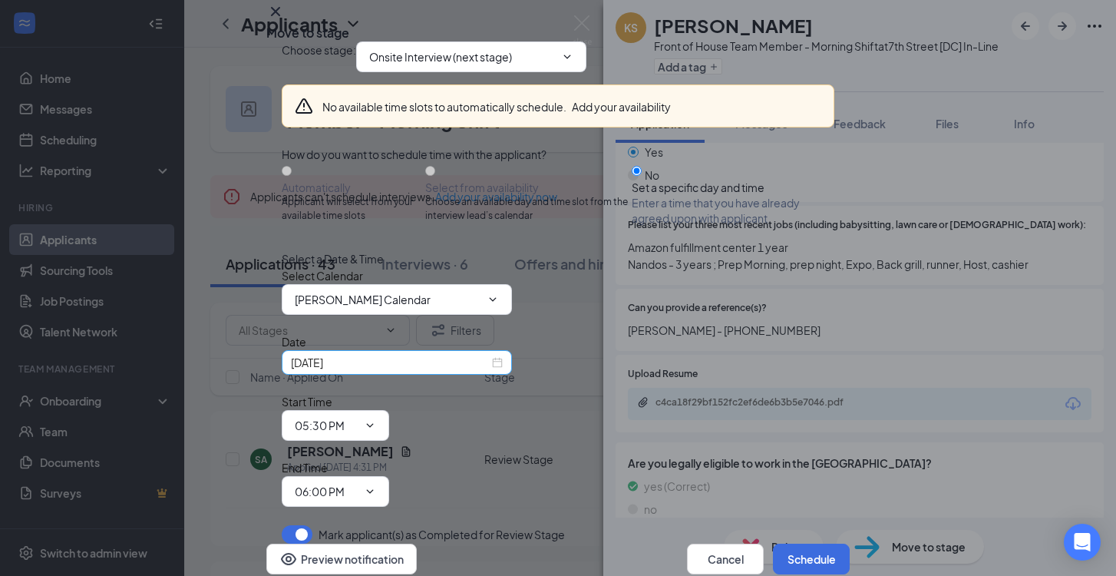
click at [465, 371] on input "[DATE]" at bounding box center [390, 362] width 198 height 17
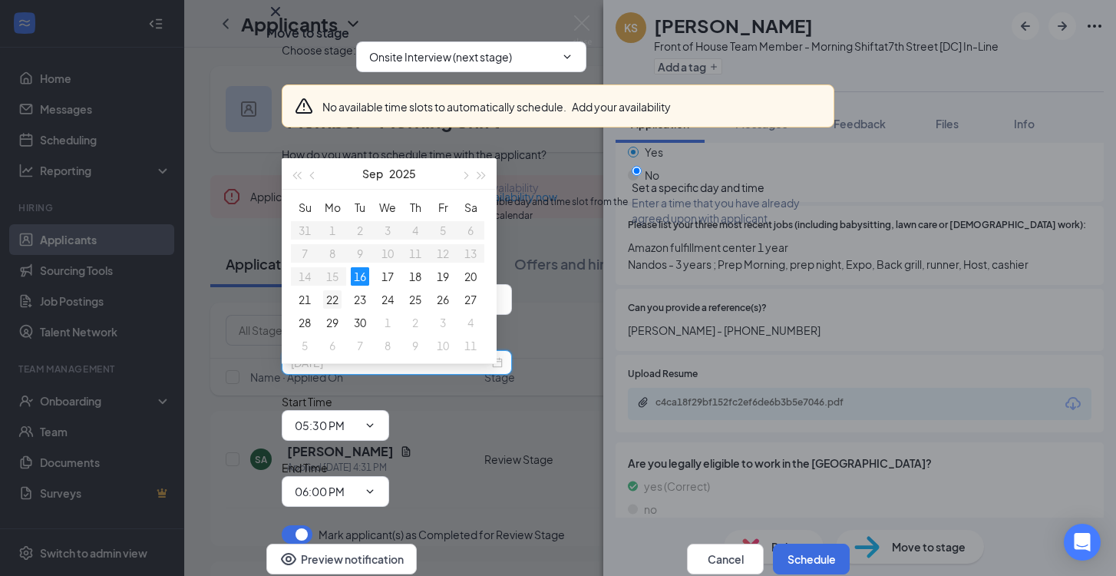
type input "[DATE]"
click at [328, 293] on div "22" at bounding box center [332, 299] width 18 height 18
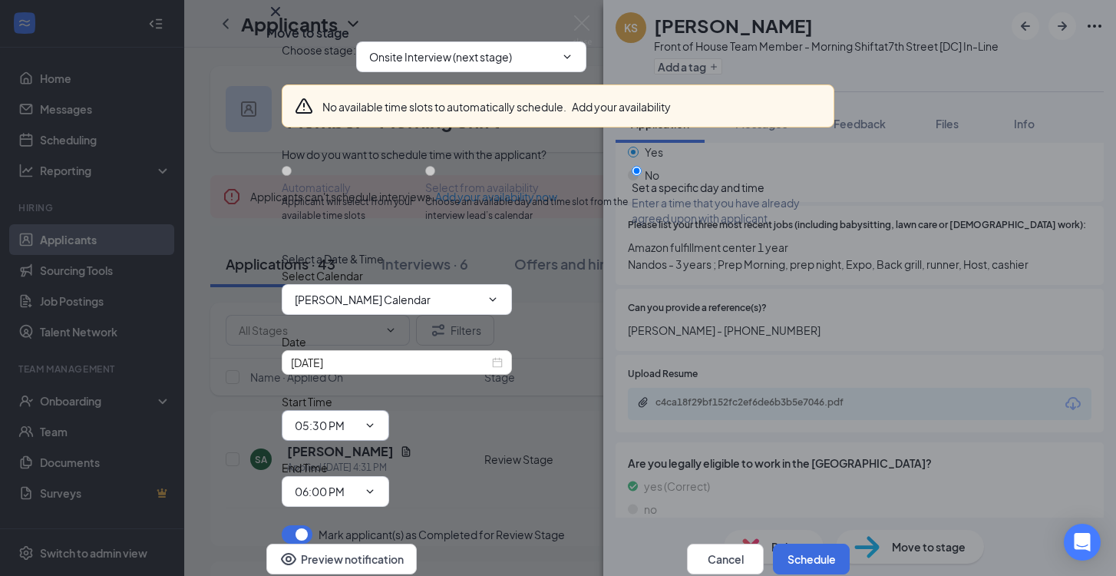
click at [376, 419] on icon "ChevronDown" at bounding box center [370, 425] width 12 height 12
click at [358, 417] on input "05:30 PM" at bounding box center [326, 425] width 63 height 17
click at [380, 361] on div "03:15 PM" at bounding box center [337, 378] width 85 height 35
type input "03:15 PM"
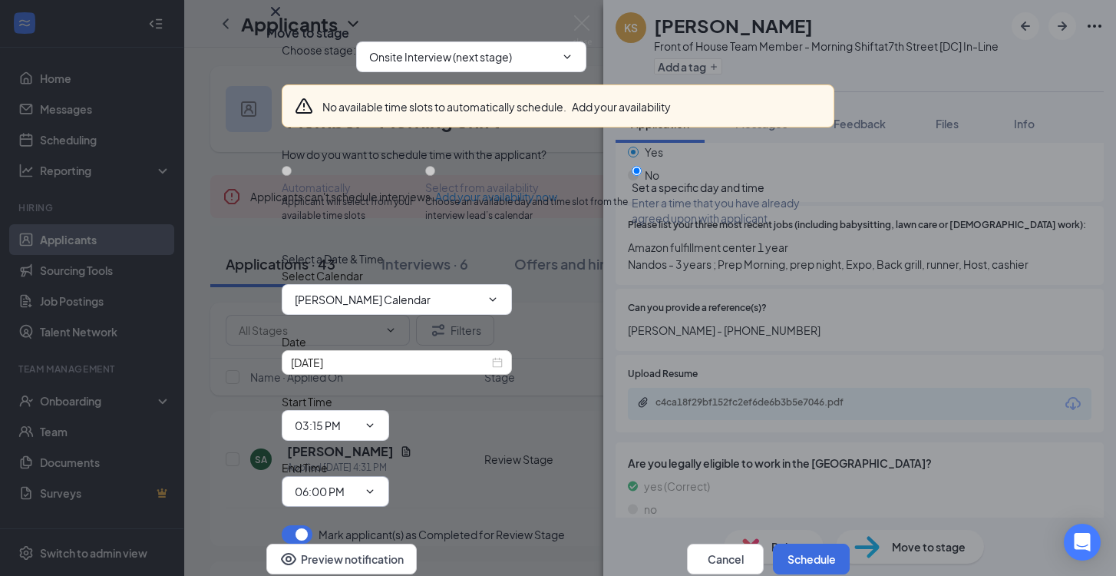
click at [358, 483] on input "06:00 PM" at bounding box center [326, 491] width 63 height 17
click at [352, 450] on div "03:30 PM" at bounding box center [329, 458] width 45 height 17
type input "03:30 PM"
click at [793, 544] on button "Schedule" at bounding box center [811, 559] width 77 height 31
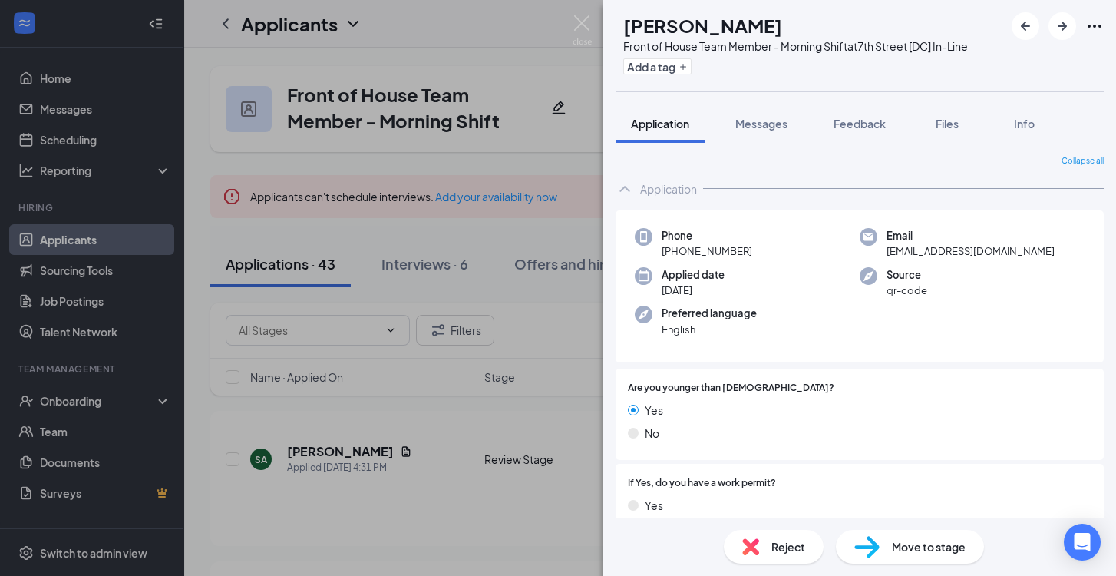
click at [803, 541] on span "Reject" at bounding box center [789, 546] width 34 height 17
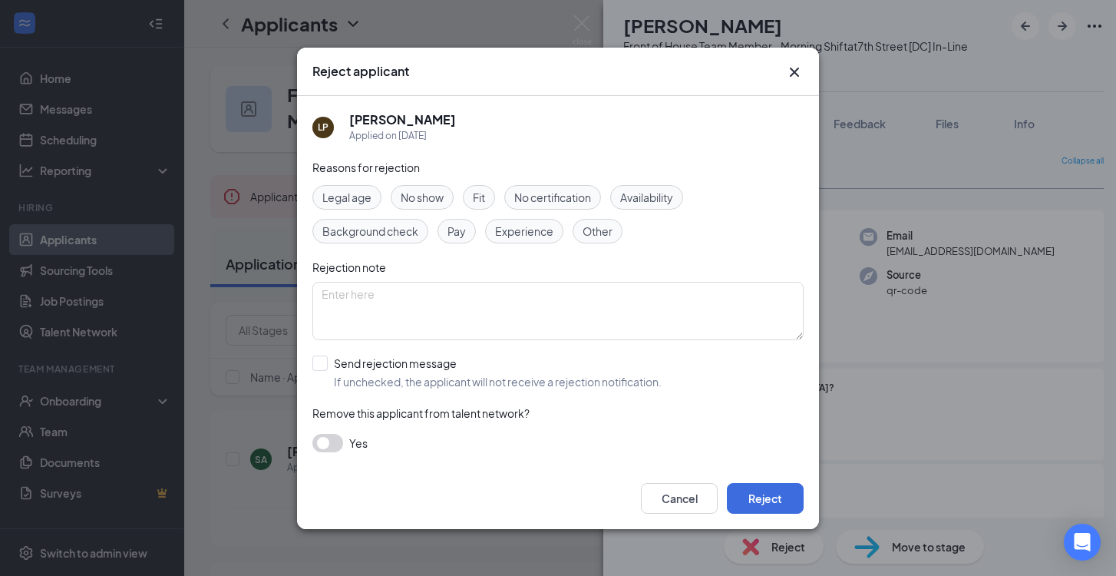
click at [369, 193] on span "Legal age" at bounding box center [347, 197] width 49 height 17
click at [791, 497] on button "Reject" at bounding box center [765, 498] width 77 height 31
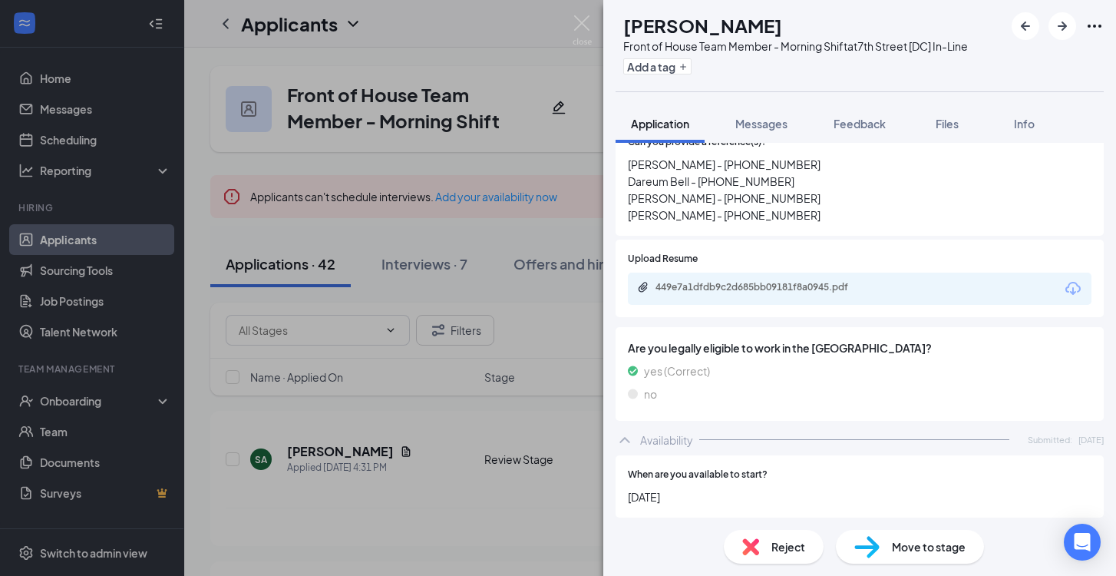
scroll to position [882, 0]
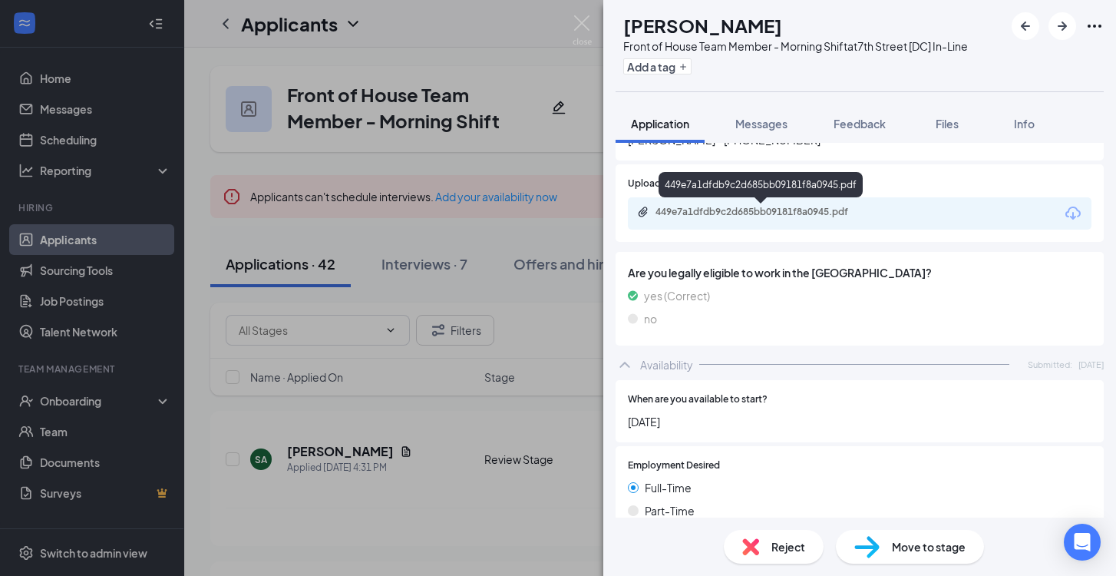
click at [739, 215] on div "449e7a1dfdb9c2d685bb09181f8a0945.pdf" at bounding box center [763, 212] width 215 height 12
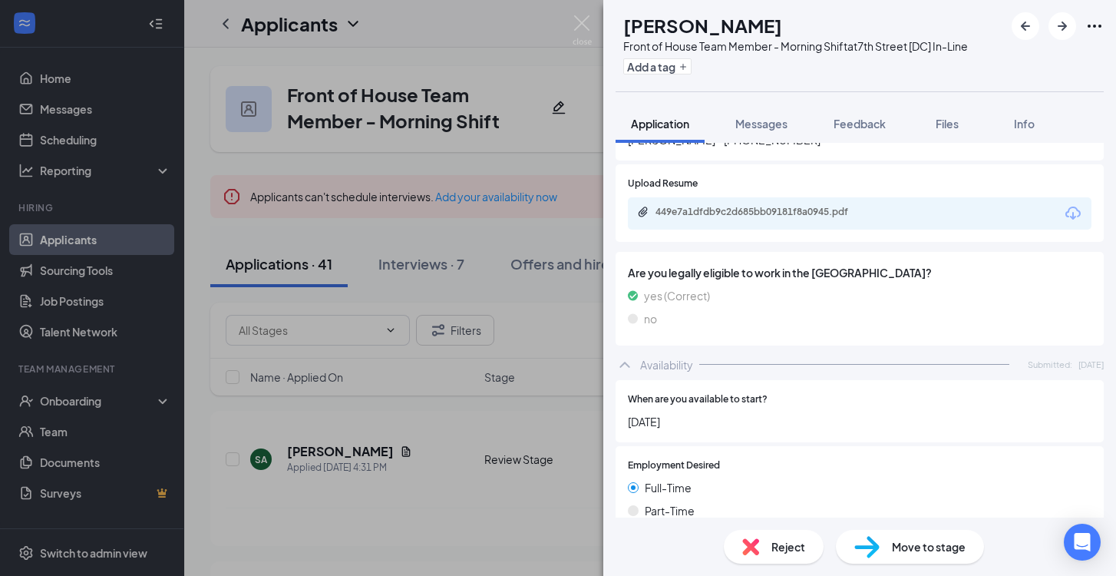
click at [905, 541] on span "Move to stage" at bounding box center [929, 546] width 74 height 17
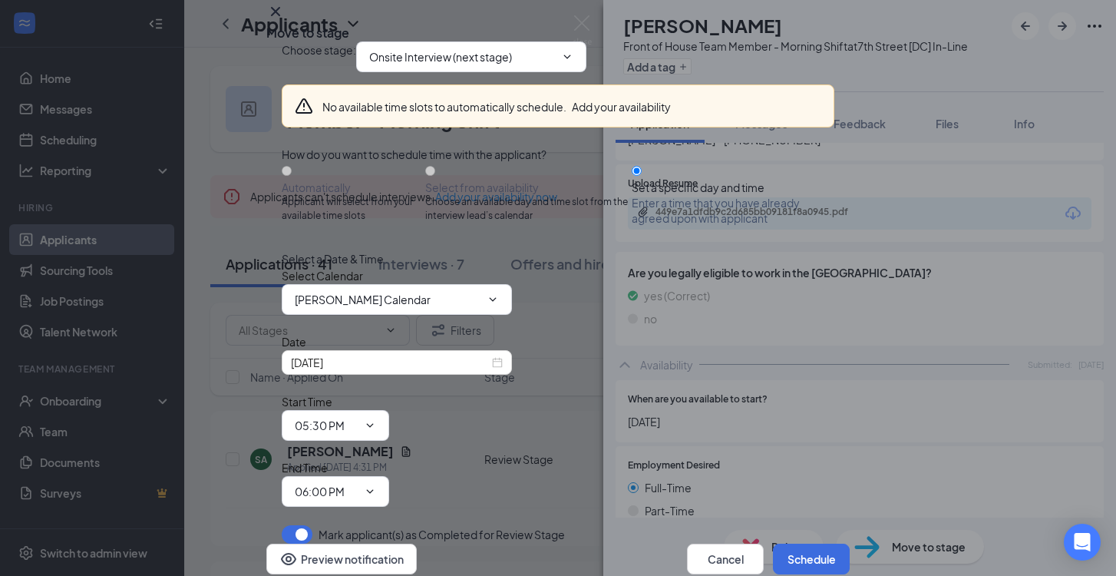
scroll to position [74, 0]
click at [436, 371] on input "[DATE]" at bounding box center [390, 362] width 198 height 17
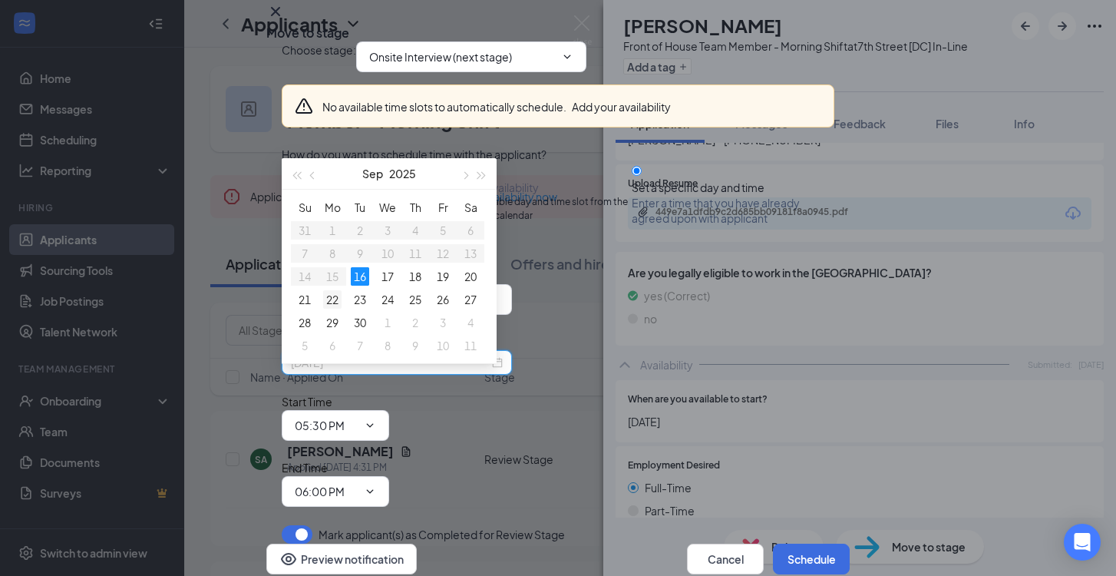
type input "[DATE]"
click at [339, 294] on div "22" at bounding box center [332, 299] width 18 height 18
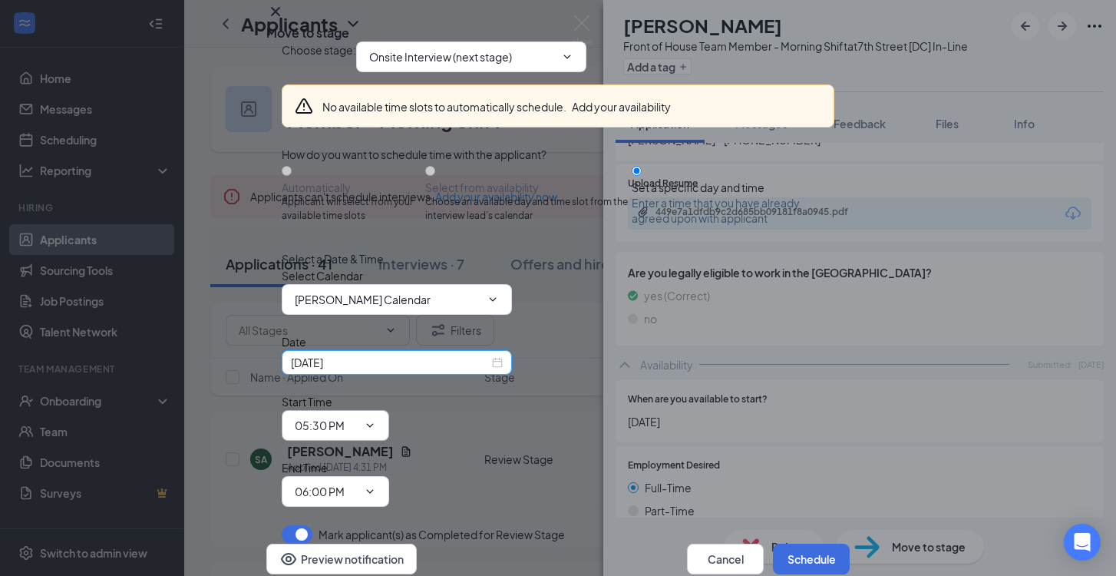
click at [358, 417] on input "05:30 PM" at bounding box center [326, 425] width 63 height 17
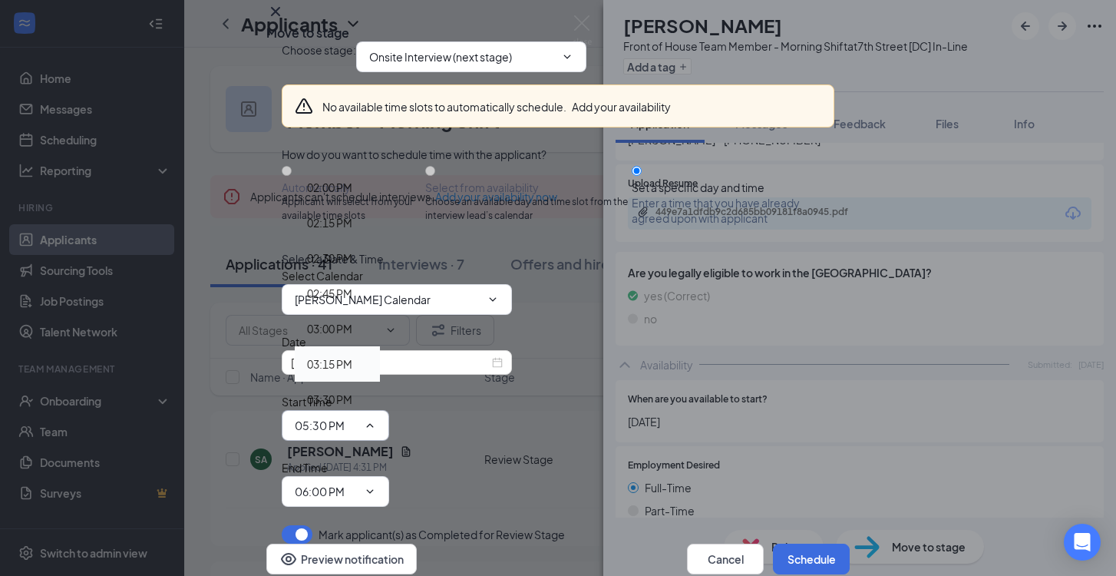
click at [352, 356] on div "03:15 PM" at bounding box center [329, 364] width 45 height 17
type input "03:15 PM"
click at [358, 483] on input "06:00 PM" at bounding box center [326, 491] width 63 height 17
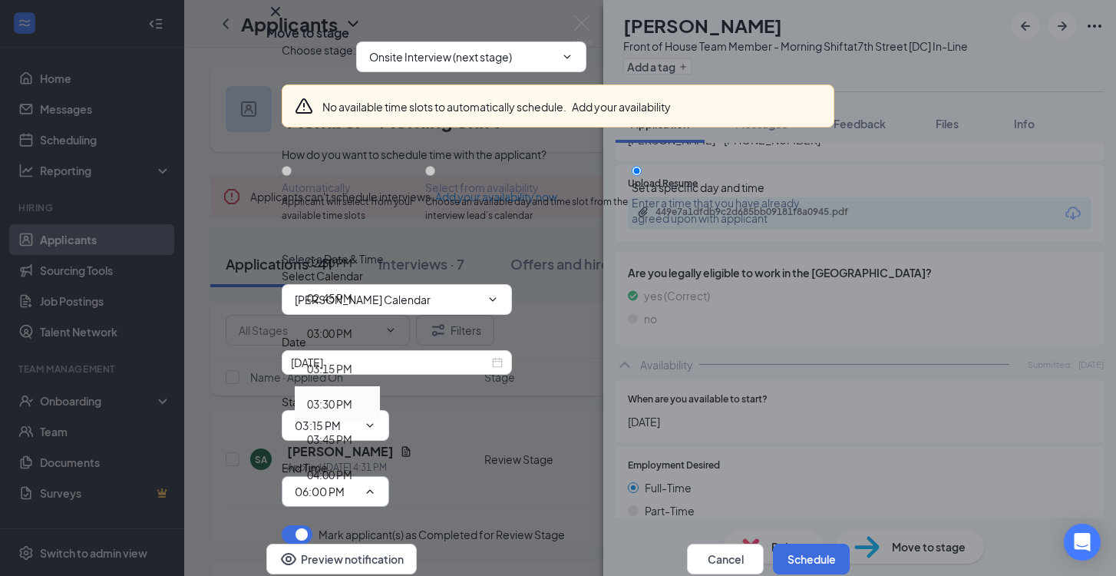
click at [352, 395] on div "03:30 PM" at bounding box center [329, 403] width 45 height 17
type input "03:30 PM"
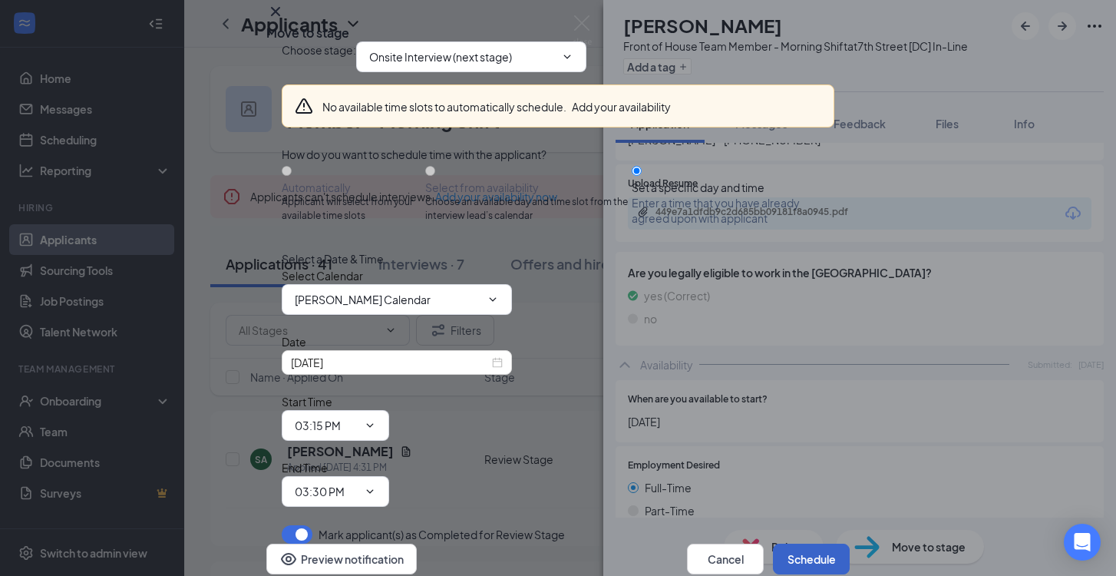
click at [789, 544] on button "Schedule" at bounding box center [811, 559] width 77 height 31
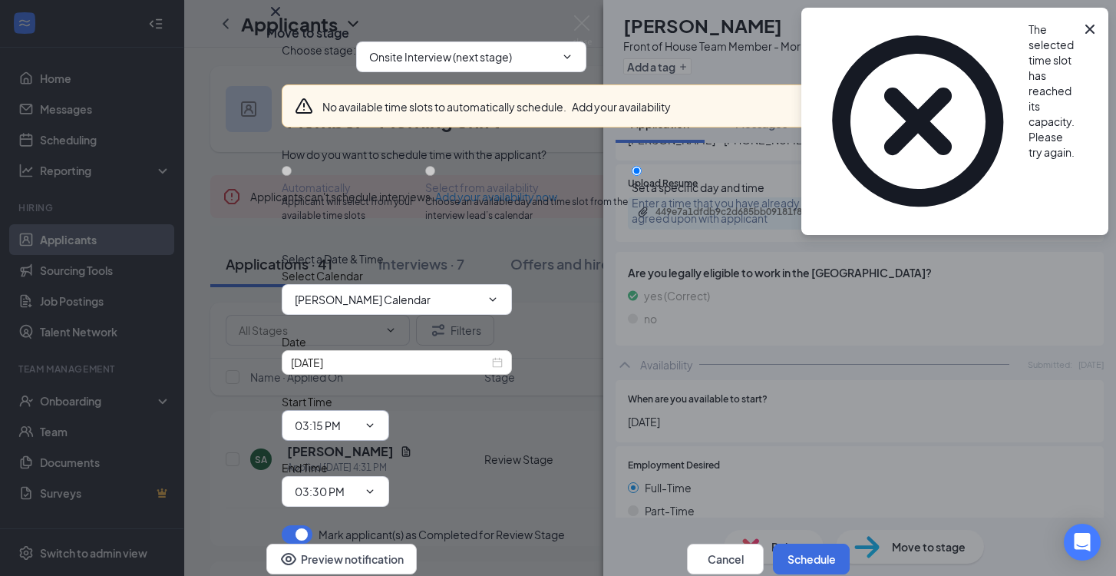
click at [358, 417] on input "03:15 PM" at bounding box center [326, 425] width 63 height 17
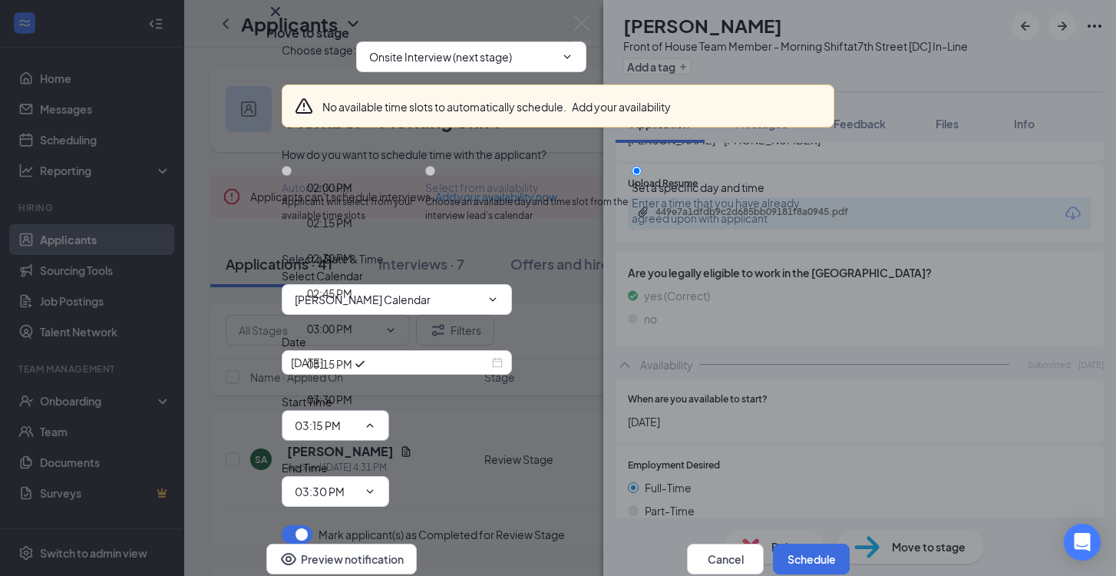
click at [358, 417] on input "03:15 PM" at bounding box center [326, 425] width 63 height 17
click at [352, 391] on div "03:30 PM" at bounding box center [329, 399] width 45 height 17
type input "03:30 PM"
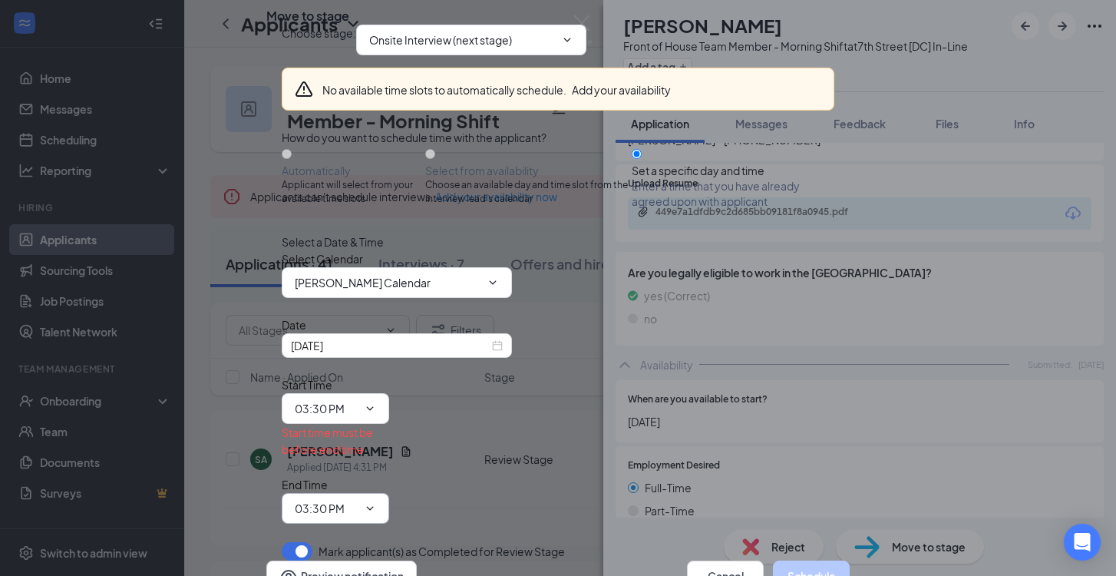
click at [358, 500] on input "03:30 PM" at bounding box center [326, 508] width 63 height 17
click at [352, 448] on div "03:45 PM" at bounding box center [329, 456] width 45 height 17
type input "03:45 PM"
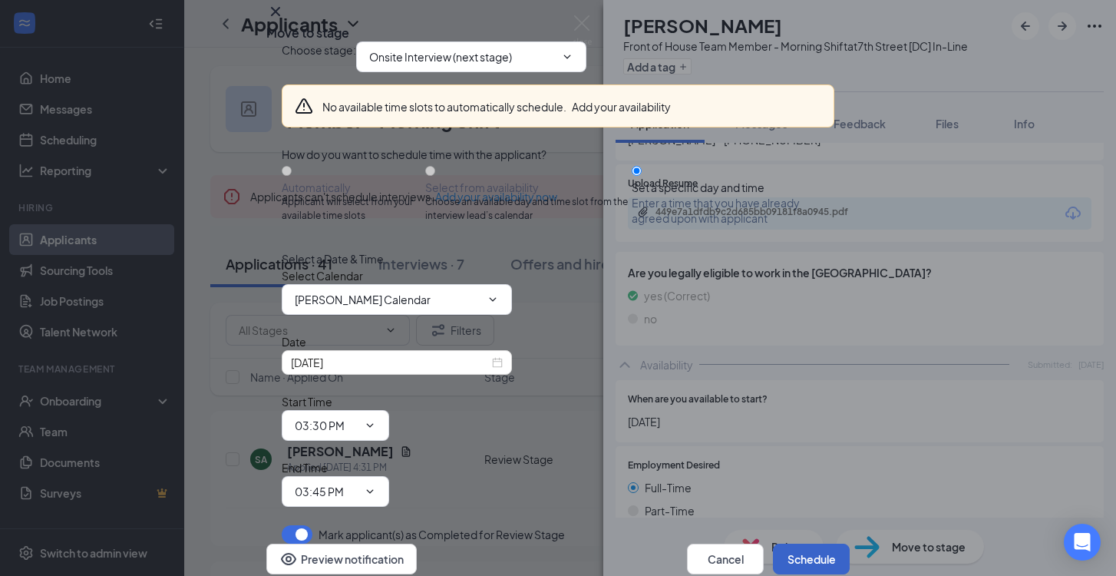
click at [822, 544] on button "Schedule" at bounding box center [811, 559] width 77 height 31
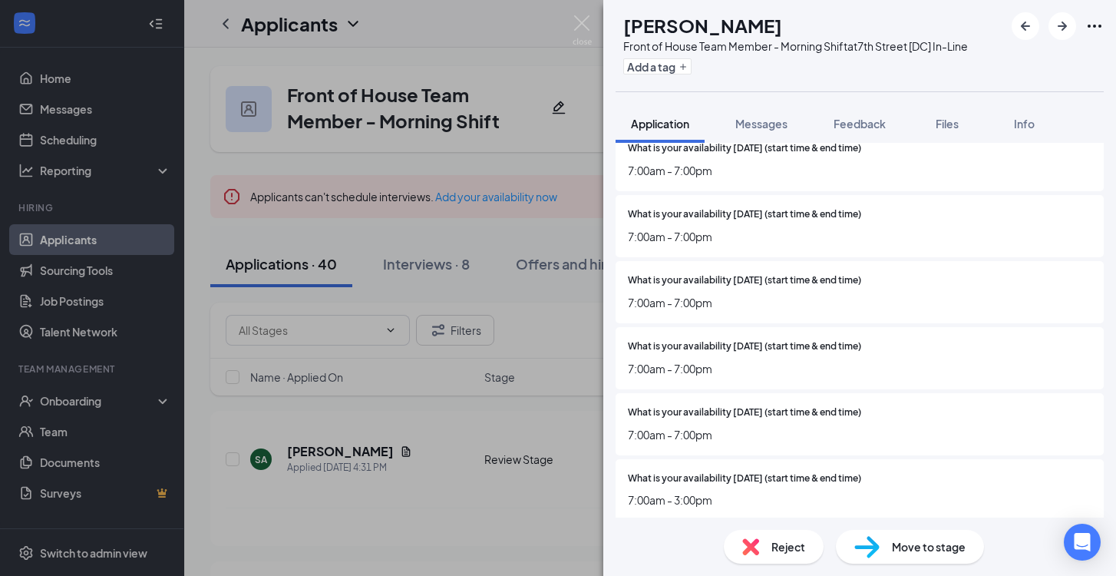
scroll to position [1351, 0]
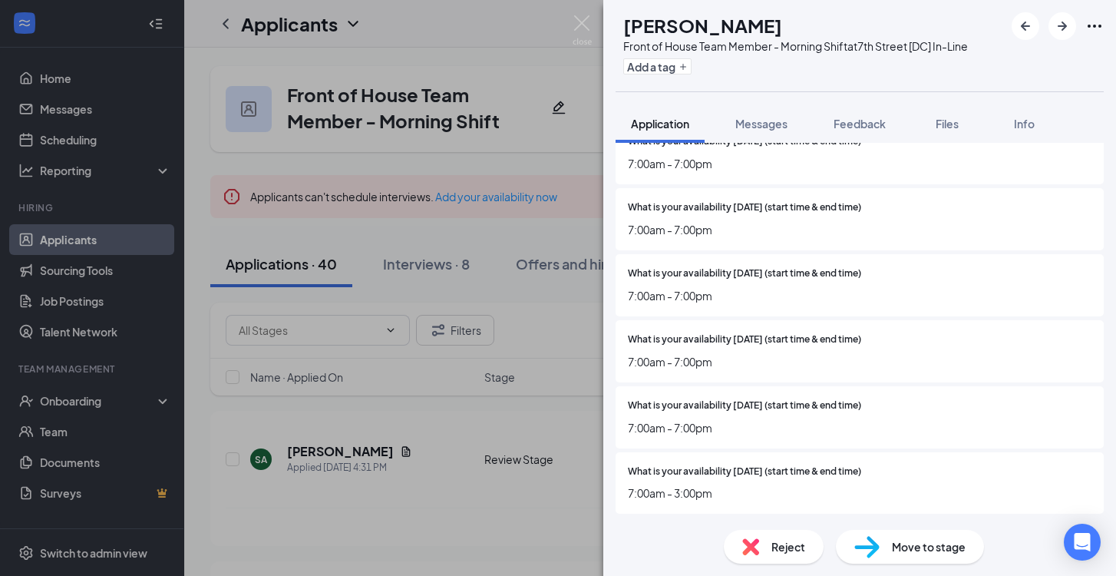
click at [766, 544] on div "Reject" at bounding box center [774, 547] width 100 height 34
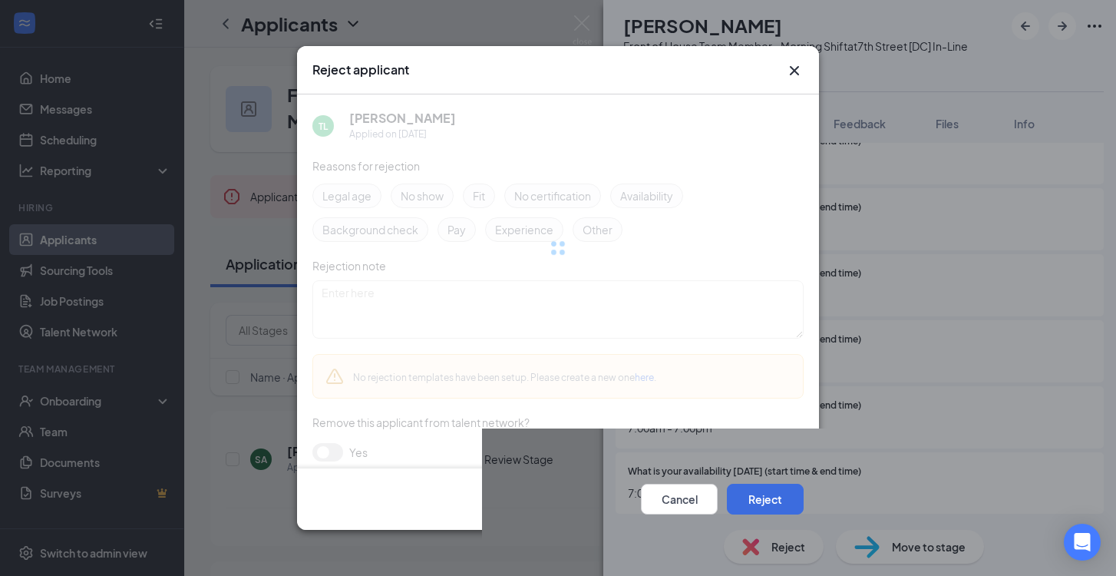
scroll to position [1345, 0]
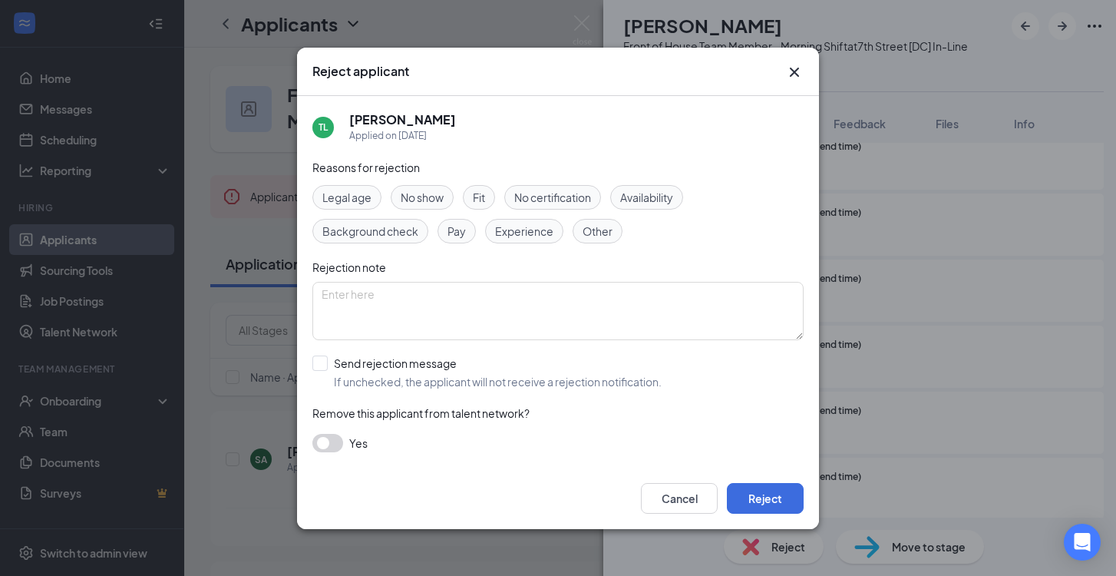
click at [662, 195] on span "Availability" at bounding box center [646, 197] width 53 height 17
click at [780, 494] on button "Reject" at bounding box center [765, 498] width 77 height 31
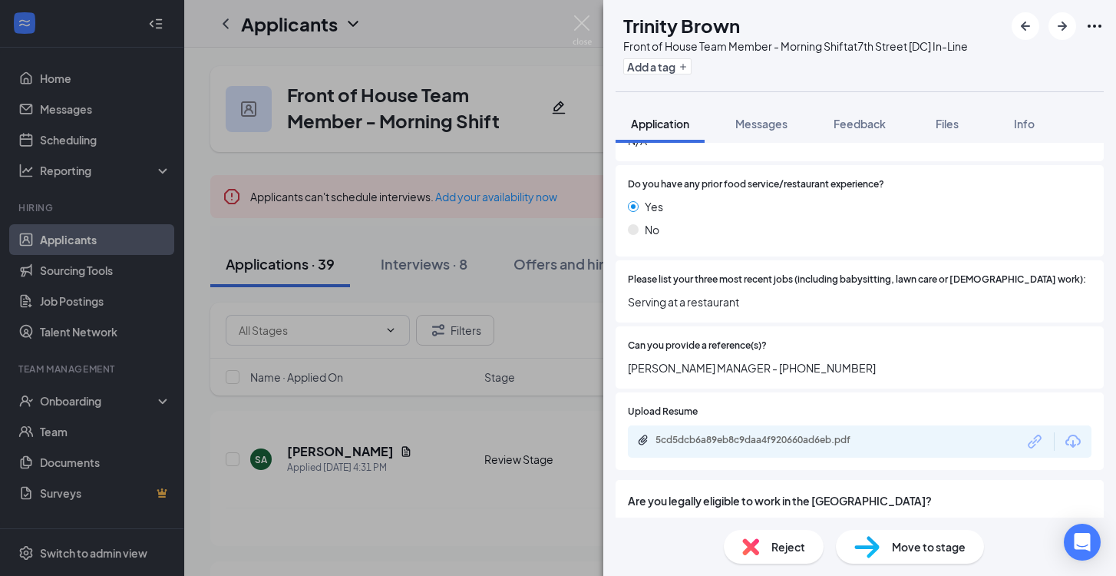
scroll to position [610, 0]
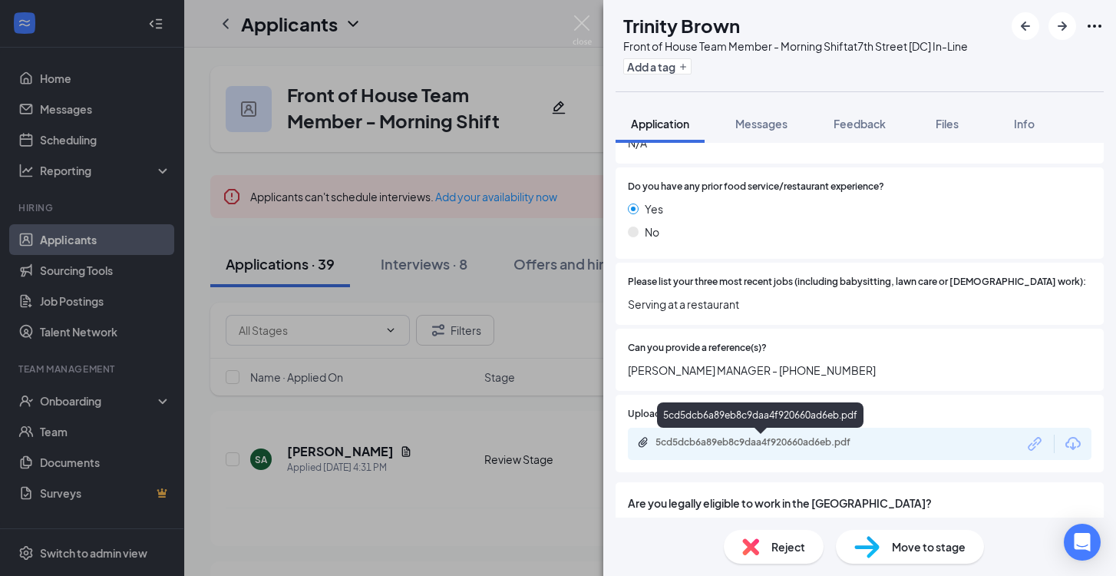
click at [779, 443] on div "5cd5dcb6a89eb8c9daa4f920660ad6eb.pdf" at bounding box center [763, 442] width 215 height 12
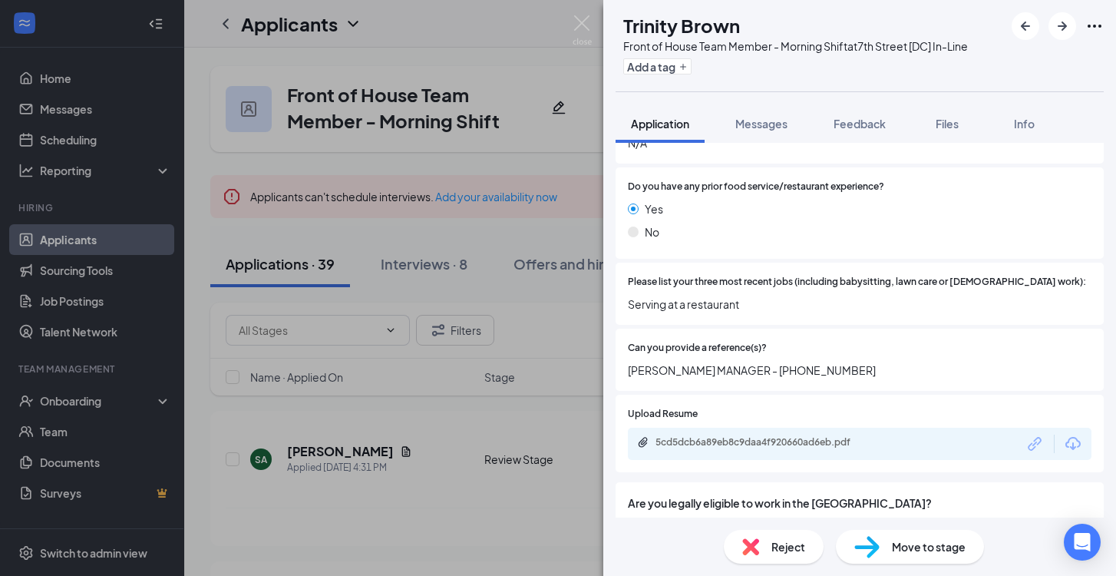
click at [902, 551] on span "Move to stage" at bounding box center [929, 546] width 74 height 17
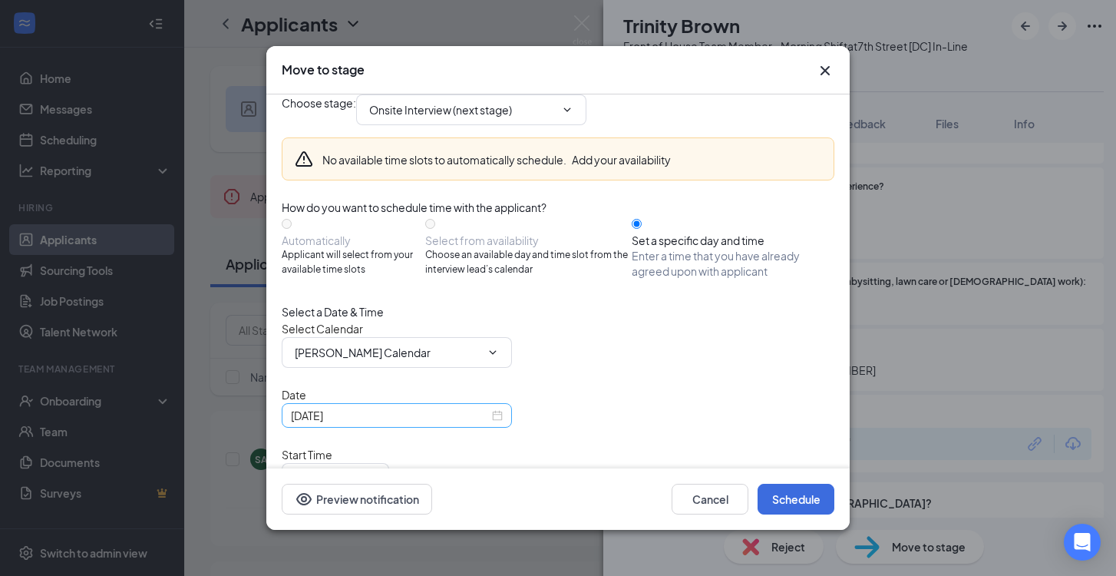
click at [469, 424] on input "[DATE]" at bounding box center [390, 415] width 198 height 17
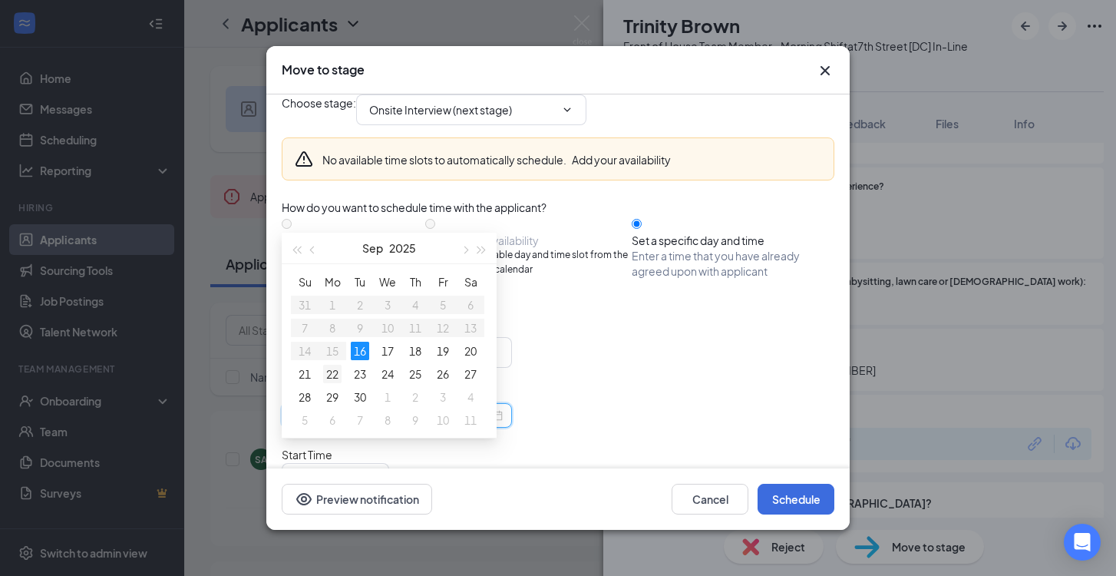
type input "[DATE]"
click at [330, 375] on div "22" at bounding box center [332, 374] width 18 height 18
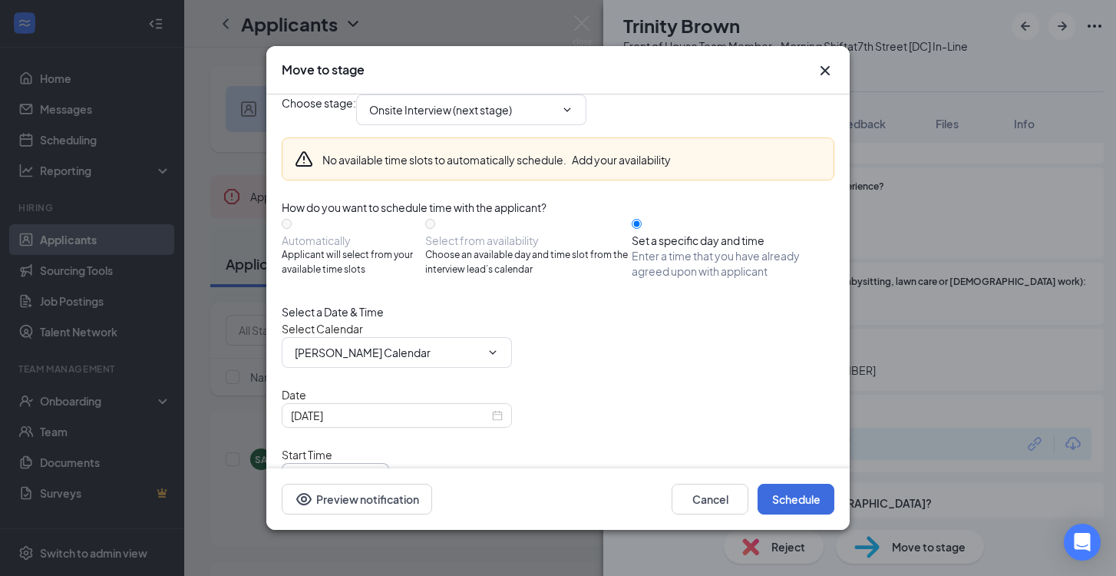
click at [358, 470] on input "05:30 PM" at bounding box center [326, 478] width 63 height 17
click at [380, 310] on div "03:45 PM" at bounding box center [337, 327] width 85 height 35
type input "03:45 PM"
click at [358, 536] on input "06:00 PM" at bounding box center [326, 544] width 63 height 17
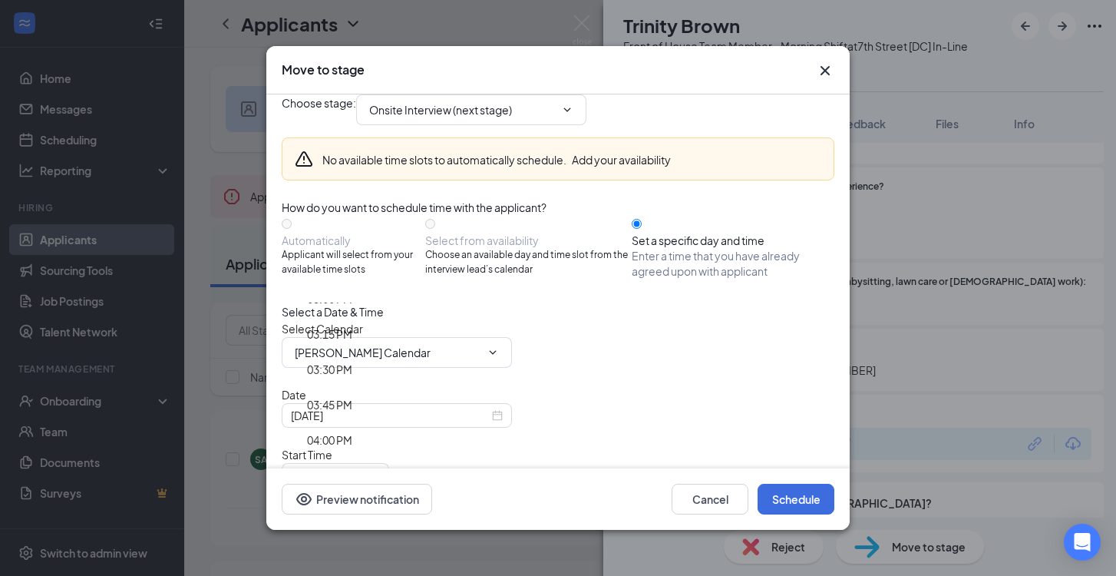
scroll to position [2142, 0]
click at [352, 431] on div "04:00 PM" at bounding box center [329, 439] width 45 height 17
type input "04:00 PM"
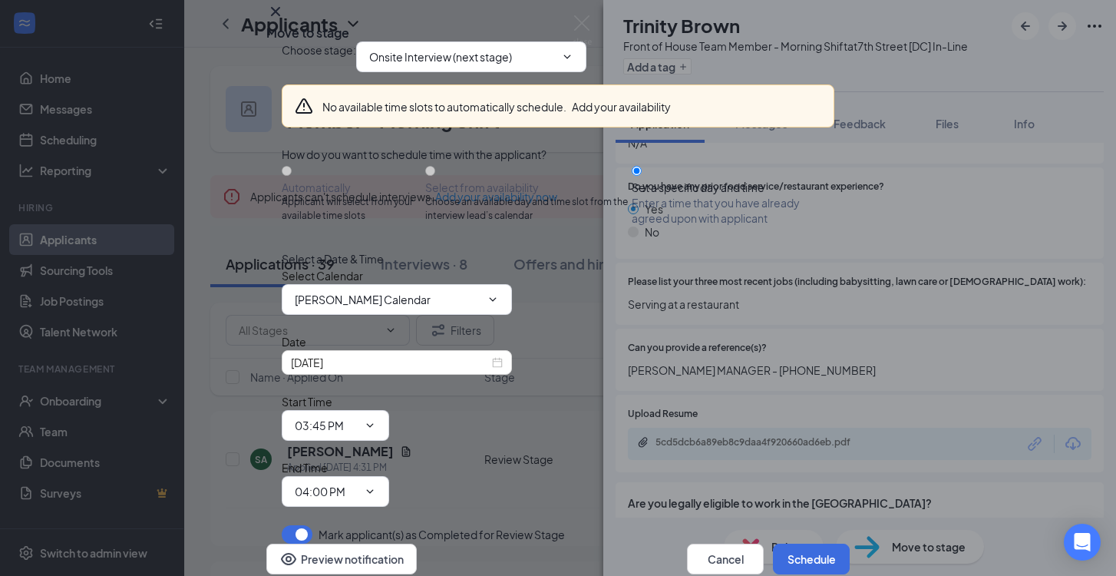
scroll to position [74, 0]
click at [782, 544] on button "Schedule" at bounding box center [811, 559] width 77 height 31
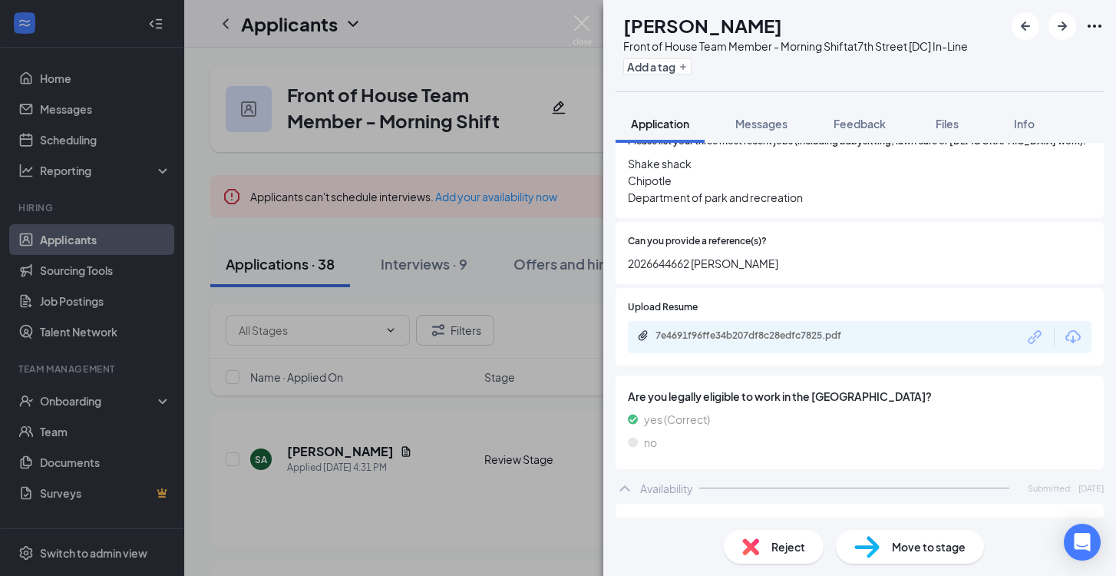
scroll to position [756, 0]
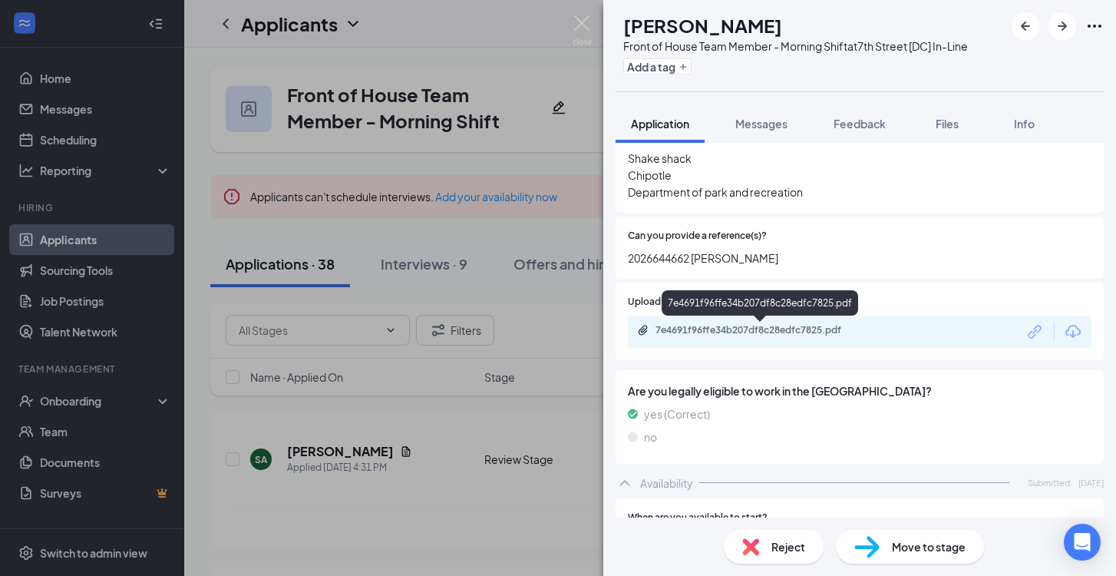
click at [780, 339] on div "7e4691f96ffe34b207df8c28edfc7825.pdf" at bounding box center [761, 331] width 249 height 15
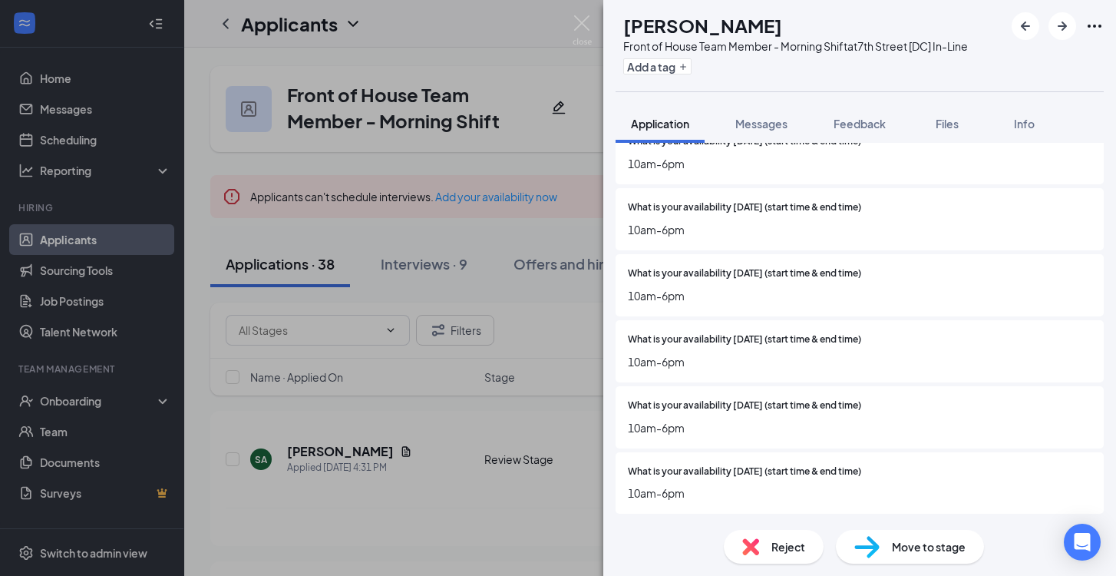
scroll to position [1405, 0]
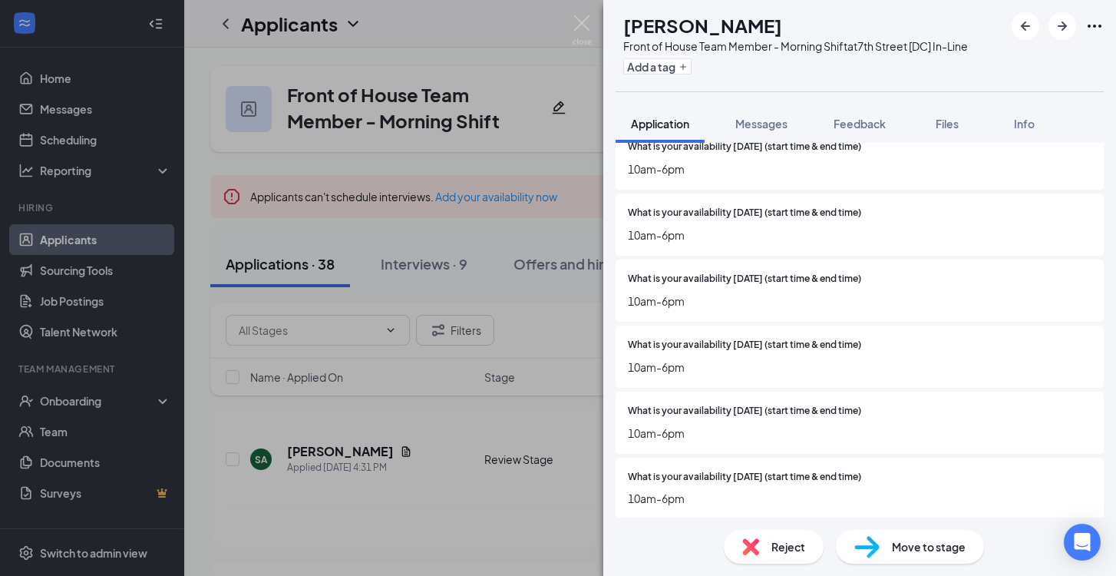
click at [807, 547] on div "Reject" at bounding box center [774, 547] width 100 height 34
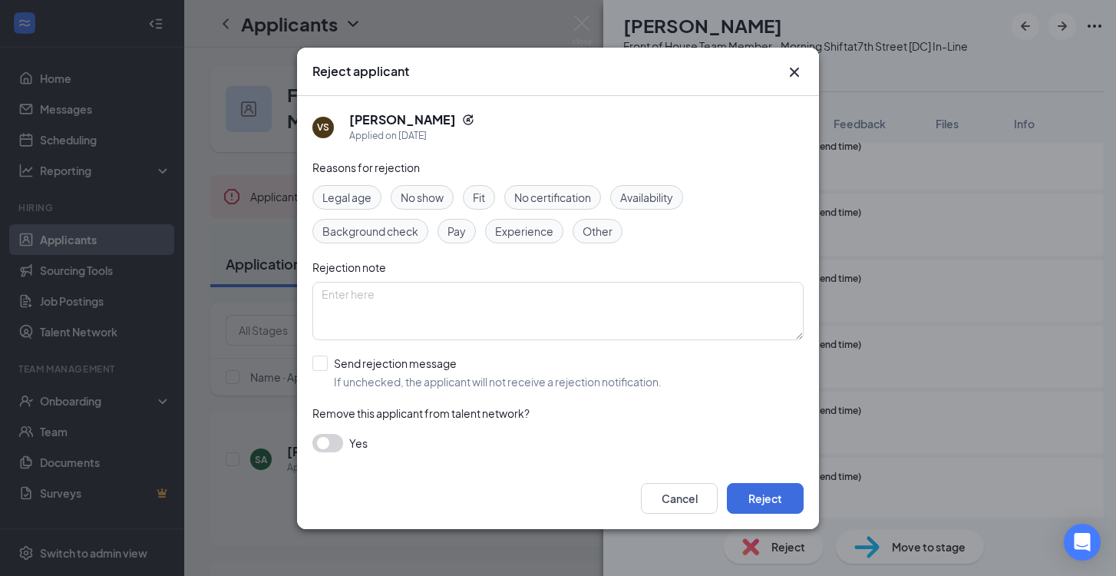
click at [673, 204] on span "Availability" at bounding box center [646, 197] width 53 height 17
click at [775, 495] on button "Reject" at bounding box center [765, 498] width 77 height 31
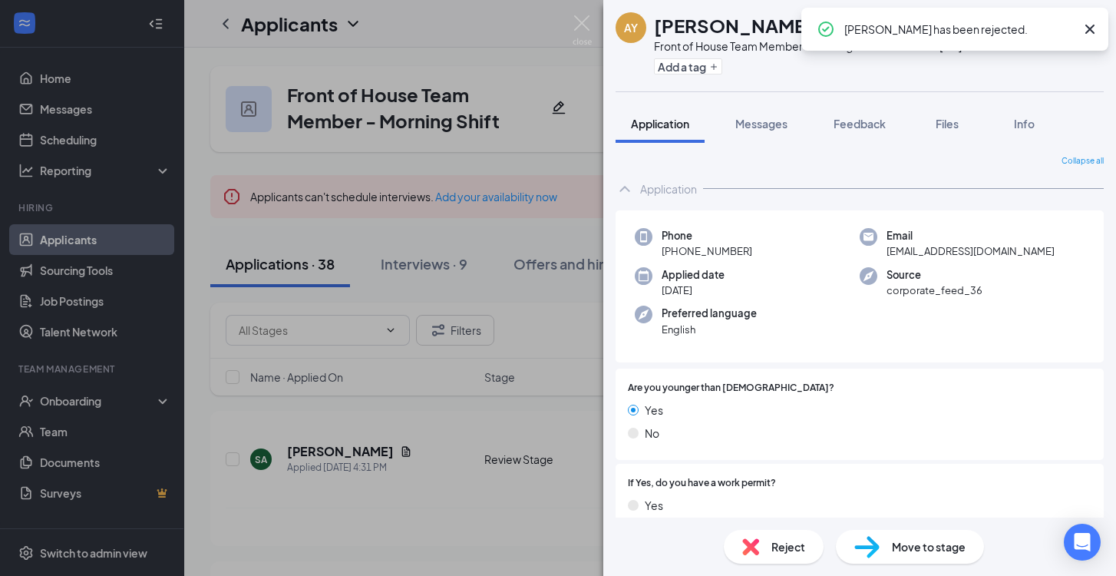
click at [780, 547] on span "Reject" at bounding box center [789, 546] width 34 height 17
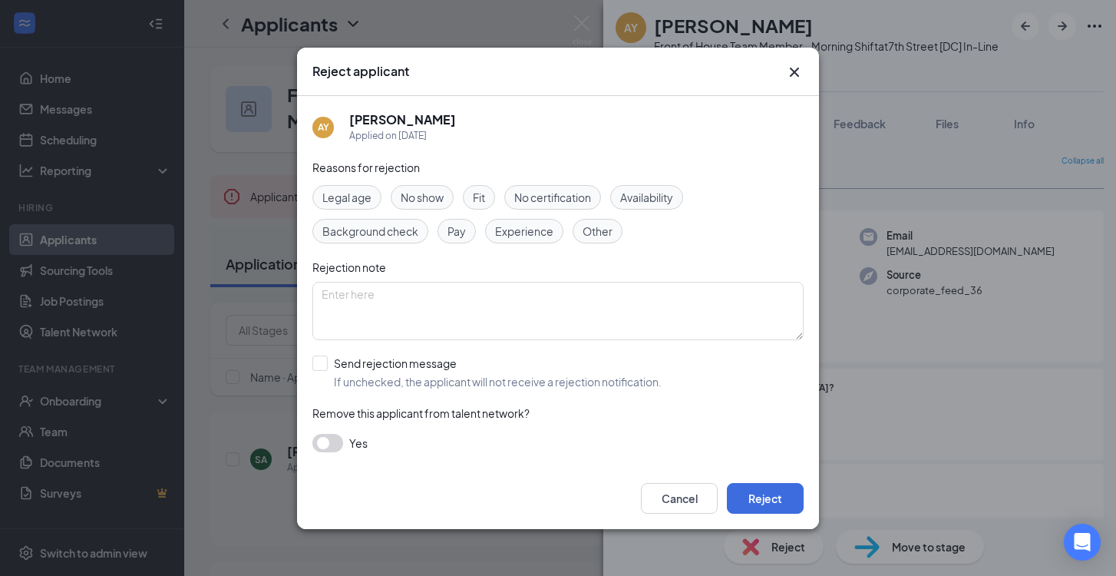
click at [363, 187] on div "Legal age" at bounding box center [347, 197] width 69 height 25
click at [762, 494] on button "Reject" at bounding box center [765, 498] width 77 height 31
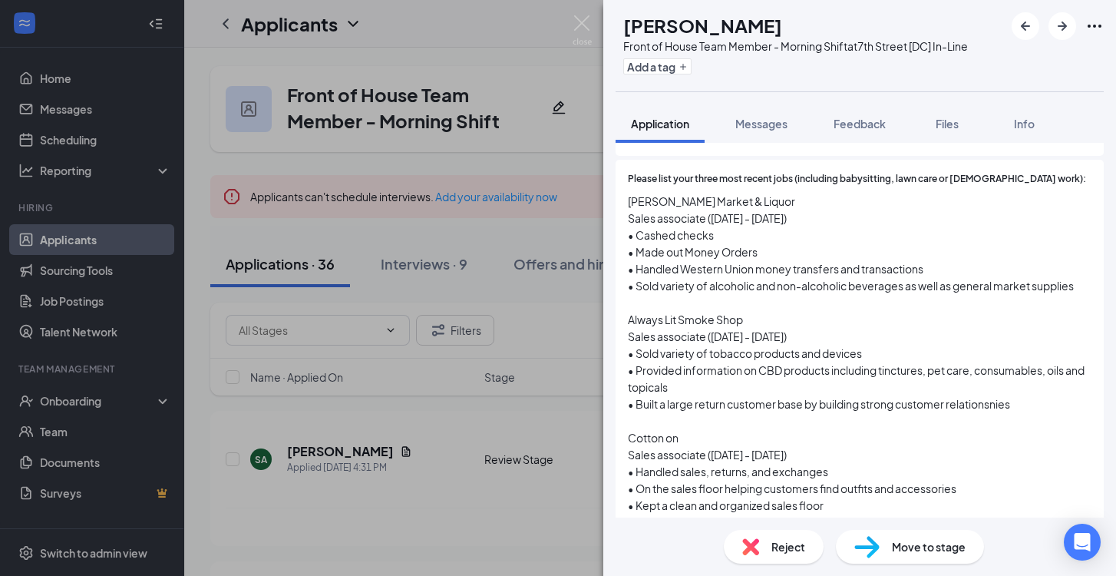
scroll to position [718, 0]
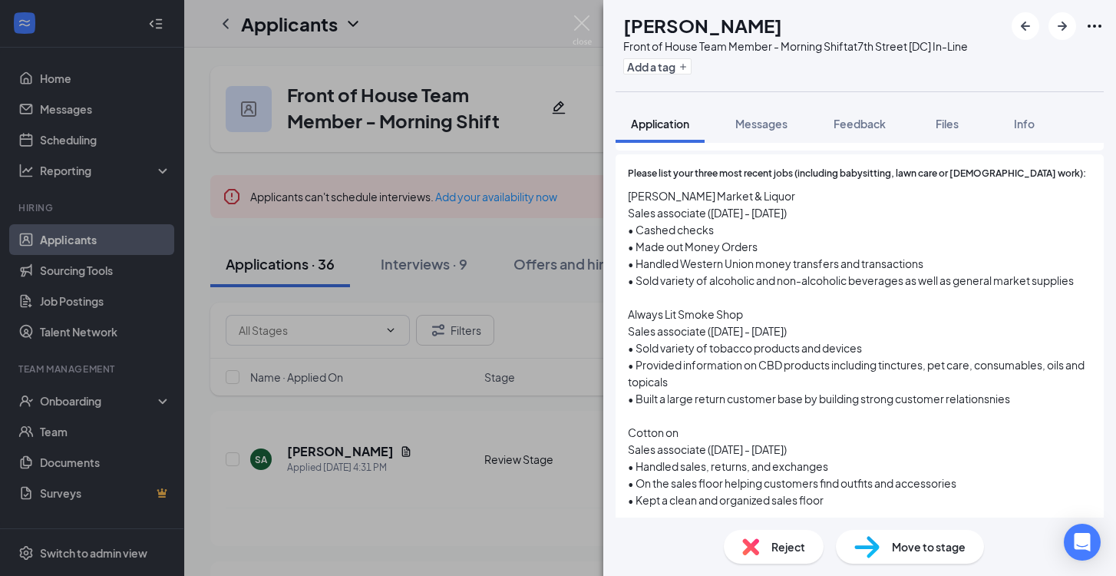
click at [787, 543] on span "Reject" at bounding box center [789, 546] width 34 height 17
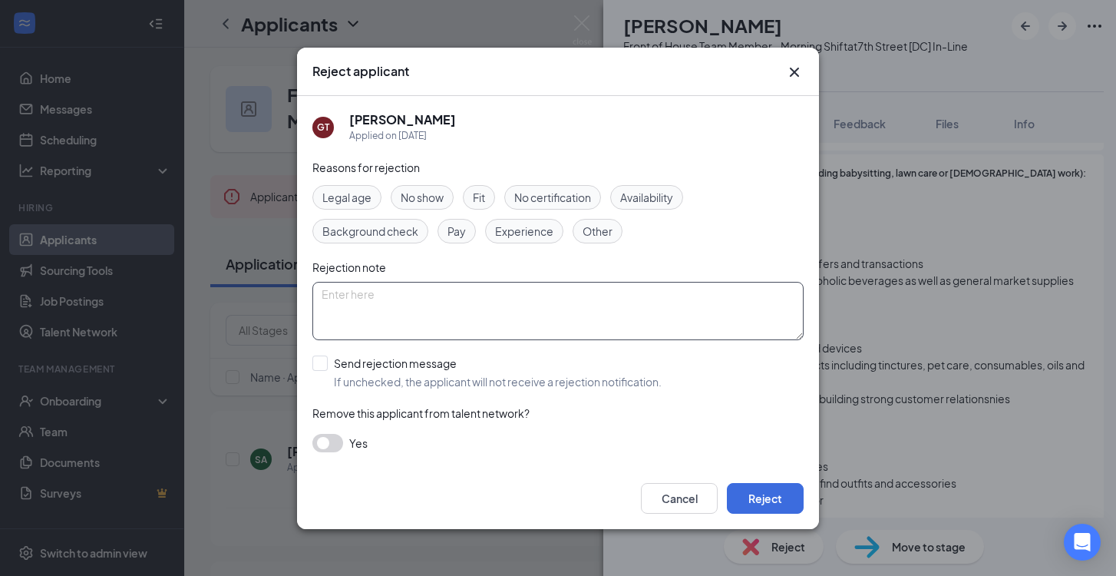
click at [615, 293] on textarea at bounding box center [558, 311] width 491 height 58
type textarea "hired"
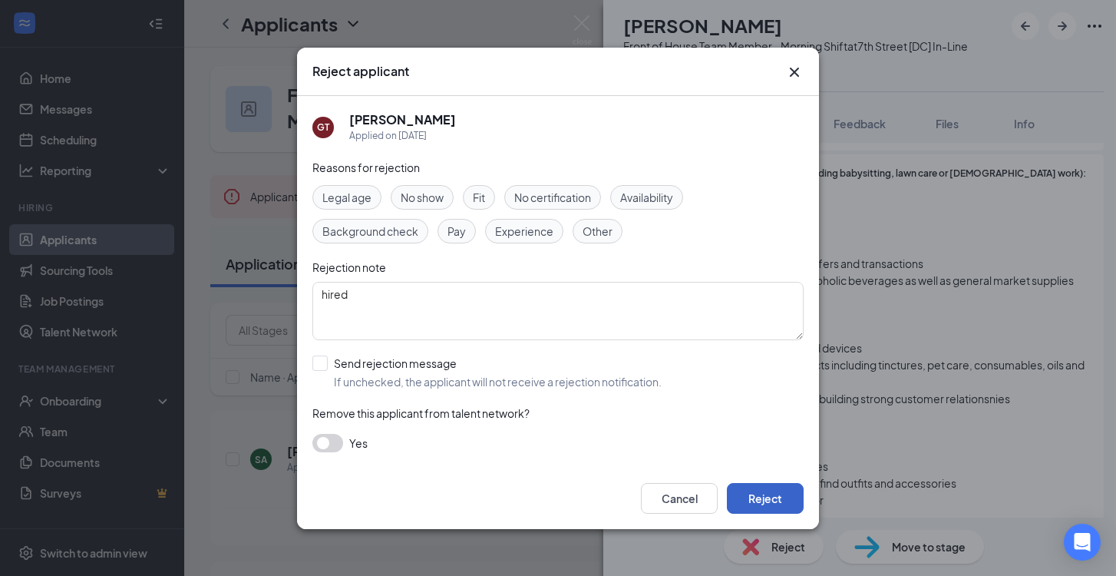
click at [783, 496] on button "Reject" at bounding box center [765, 498] width 77 height 31
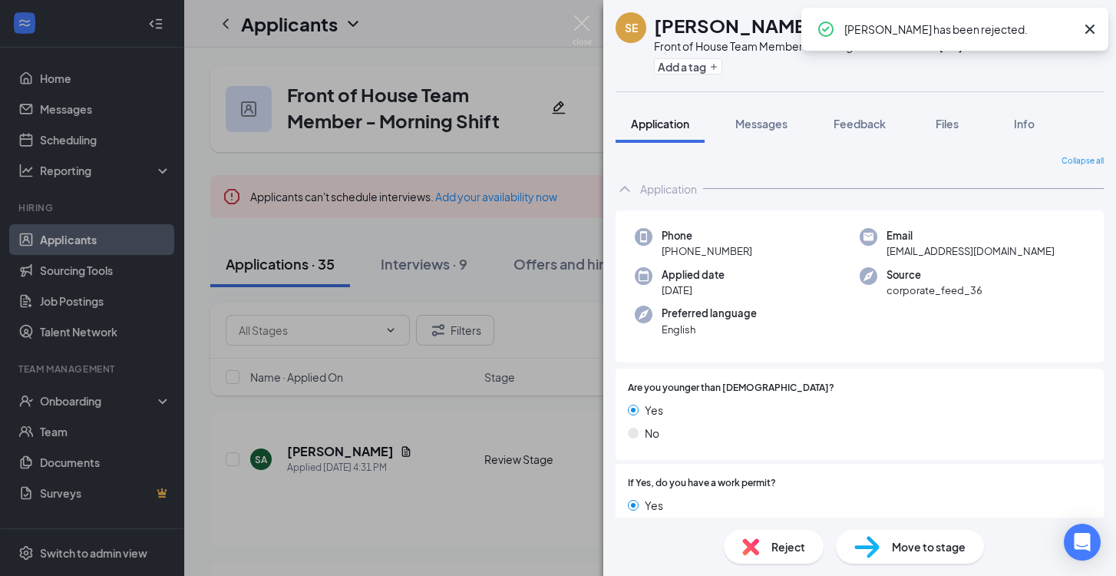
click at [789, 541] on span "Reject" at bounding box center [789, 546] width 34 height 17
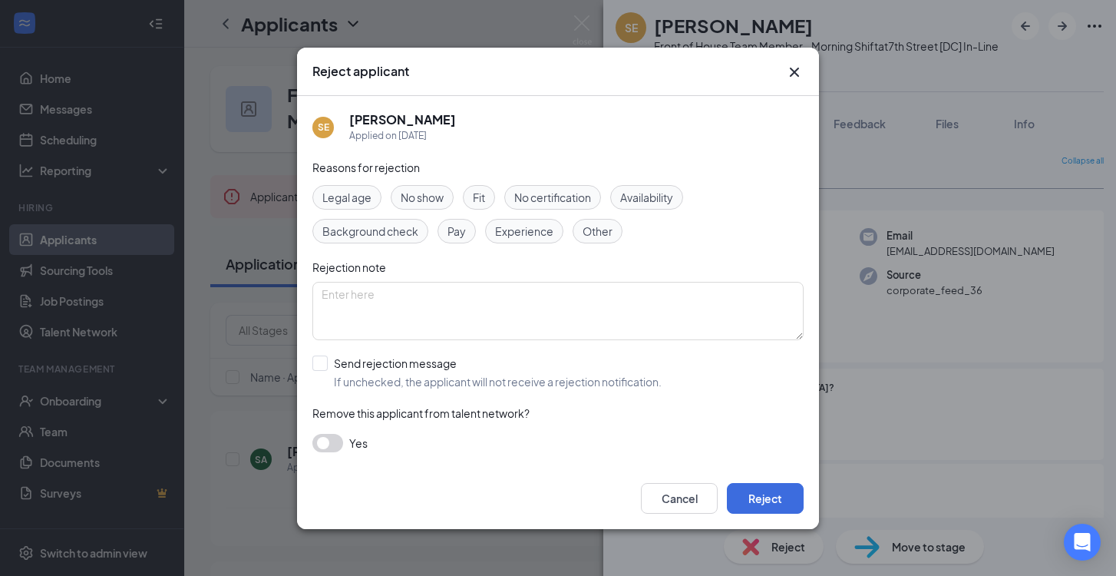
click at [349, 190] on span "Legal age" at bounding box center [347, 197] width 49 height 17
click at [766, 489] on button "Reject" at bounding box center [765, 498] width 77 height 31
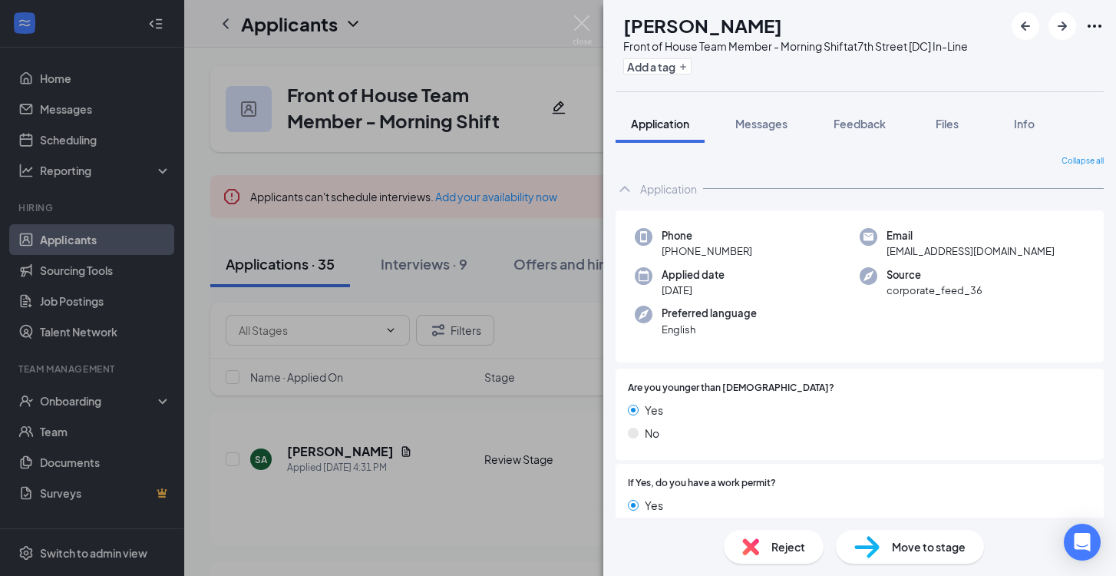
click at [782, 540] on span "Reject" at bounding box center [789, 546] width 34 height 17
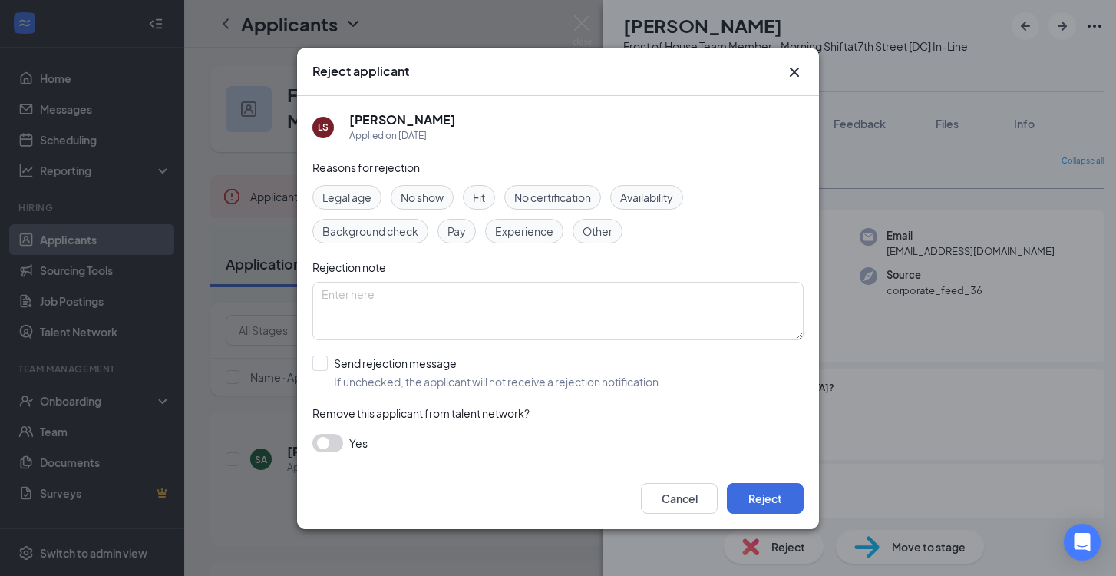
click at [359, 197] on span "Legal age" at bounding box center [347, 197] width 49 height 17
click at [776, 494] on button "Reject" at bounding box center [765, 498] width 77 height 31
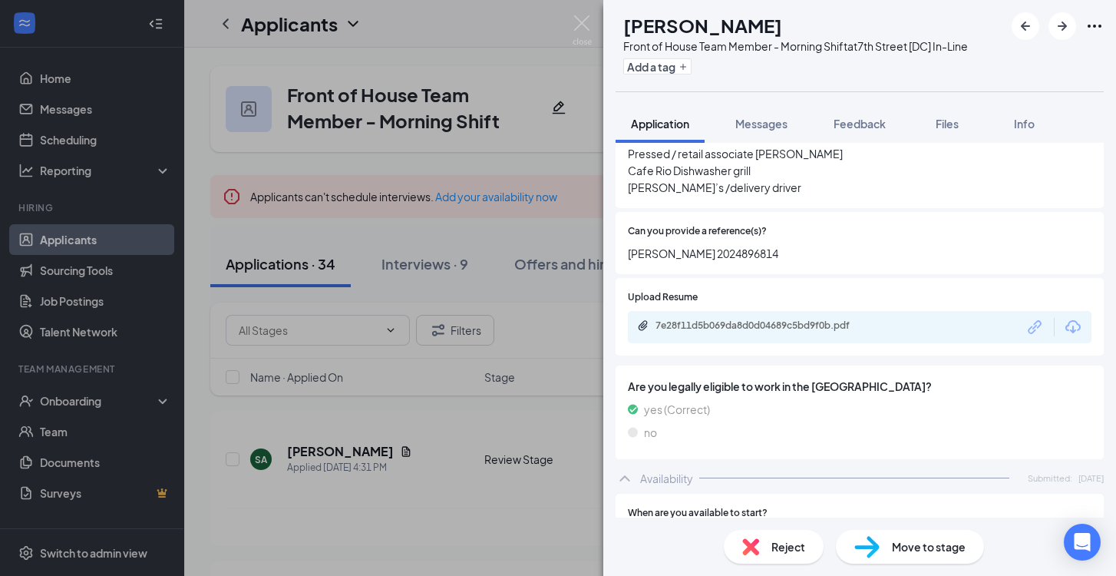
scroll to position [649, 0]
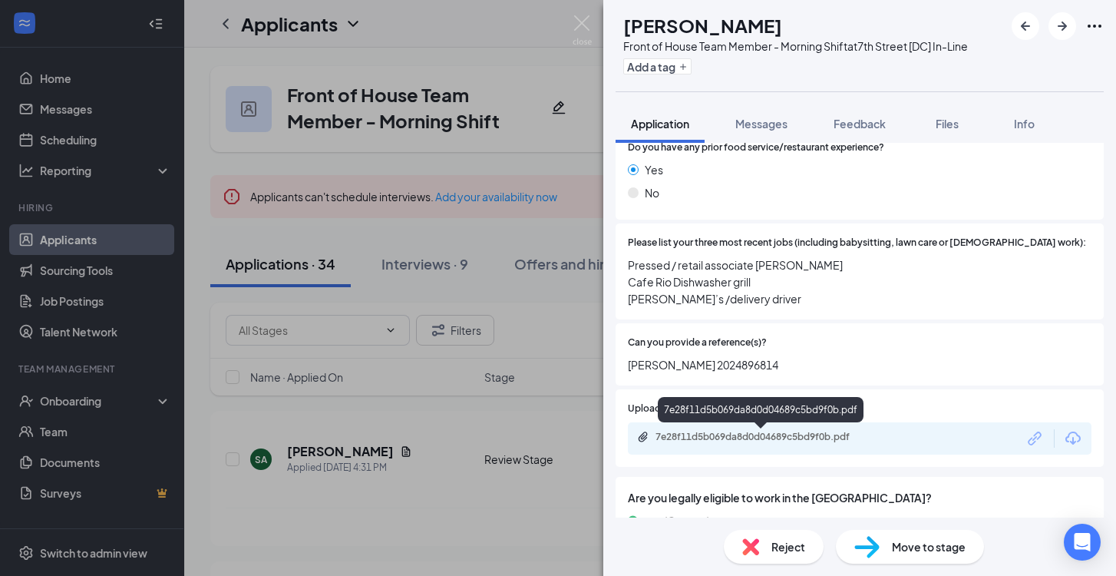
click at [784, 438] on div "7e28f11d5b069da8d0d04689c5bd9f0b.pdf" at bounding box center [763, 437] width 215 height 12
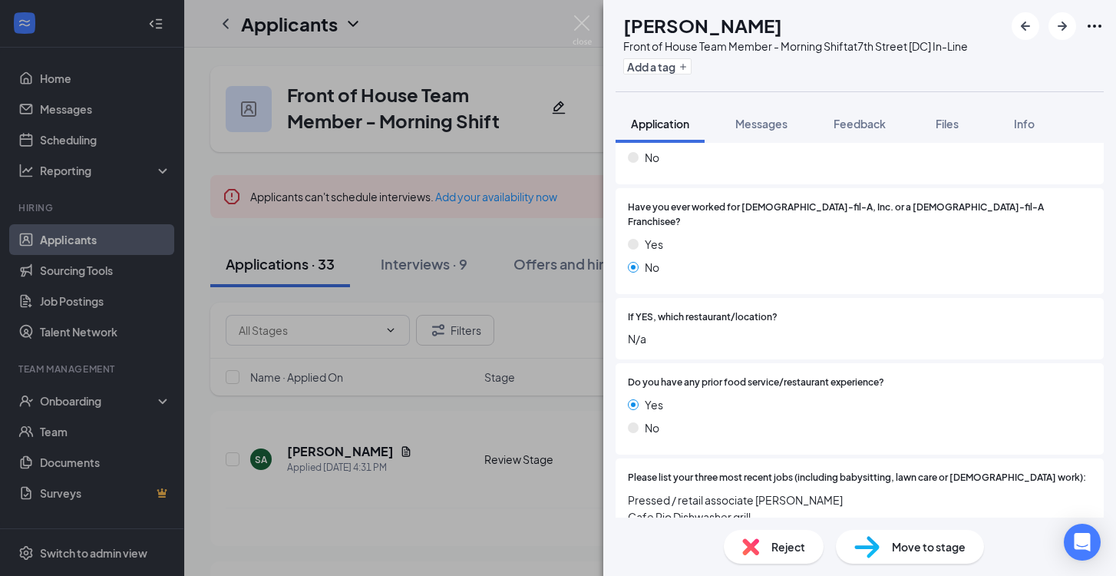
scroll to position [0, 0]
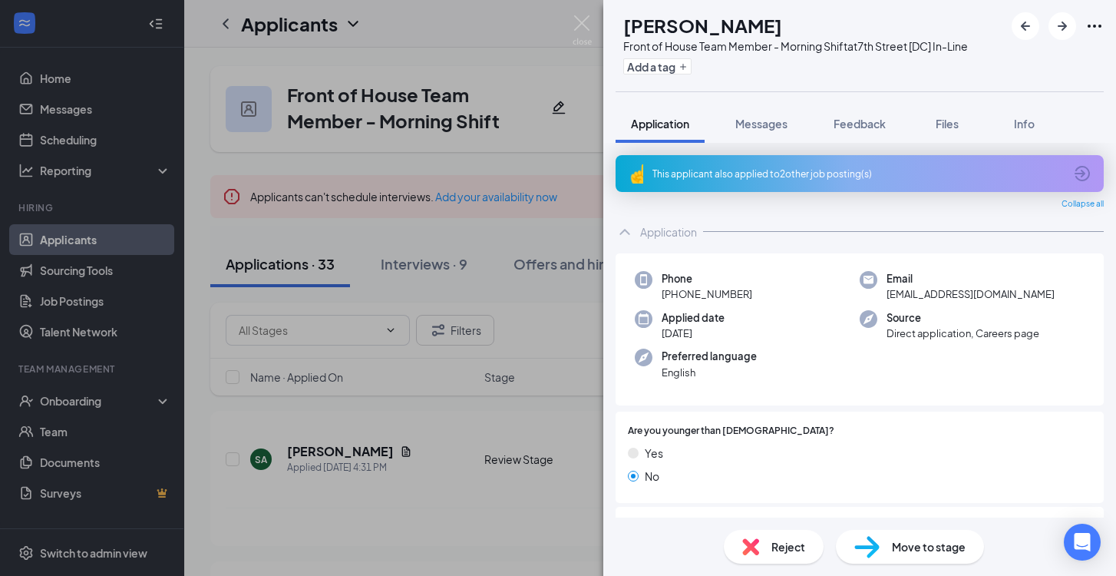
click at [748, 180] on div "This applicant also applied to 2 other job posting(s)" at bounding box center [859, 173] width 412 height 13
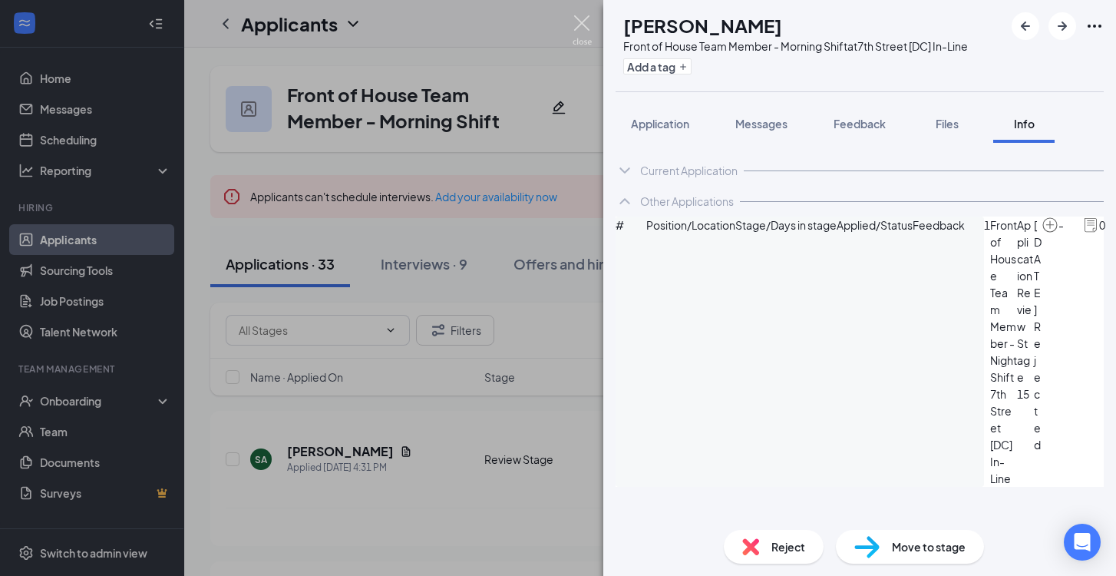
click at [580, 22] on img at bounding box center [582, 30] width 19 height 30
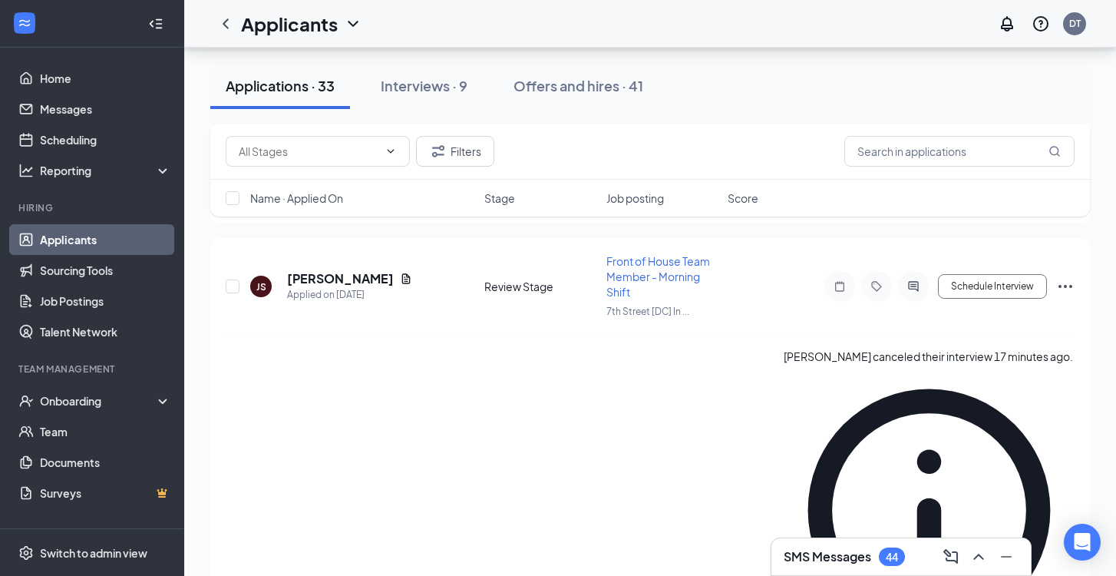
scroll to position [322, 0]
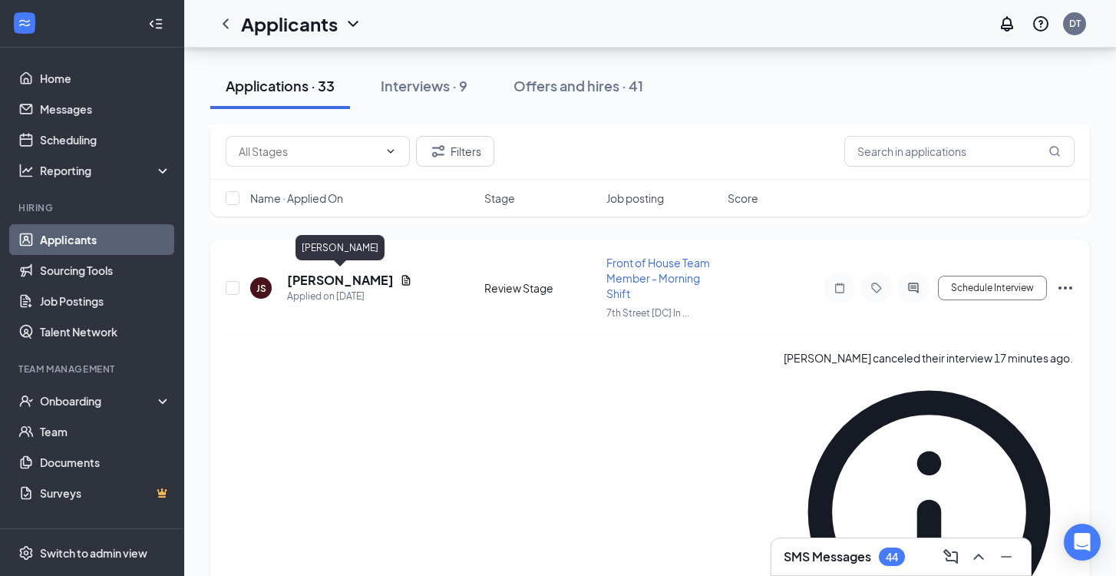
click at [358, 278] on h5 "[PERSON_NAME]" at bounding box center [340, 280] width 107 height 17
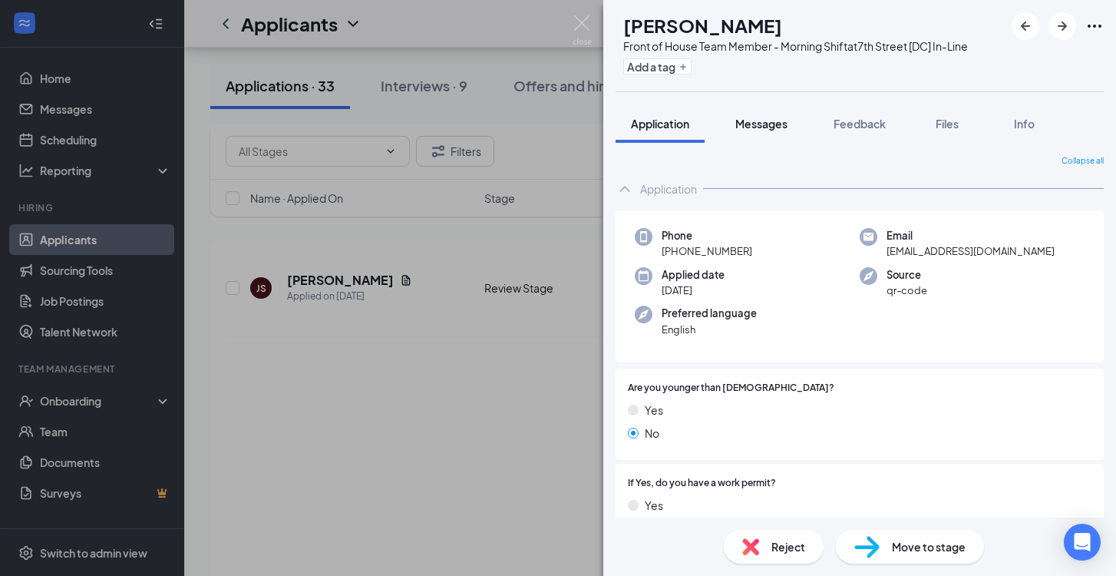
click at [784, 131] on span "Messages" at bounding box center [762, 124] width 52 height 14
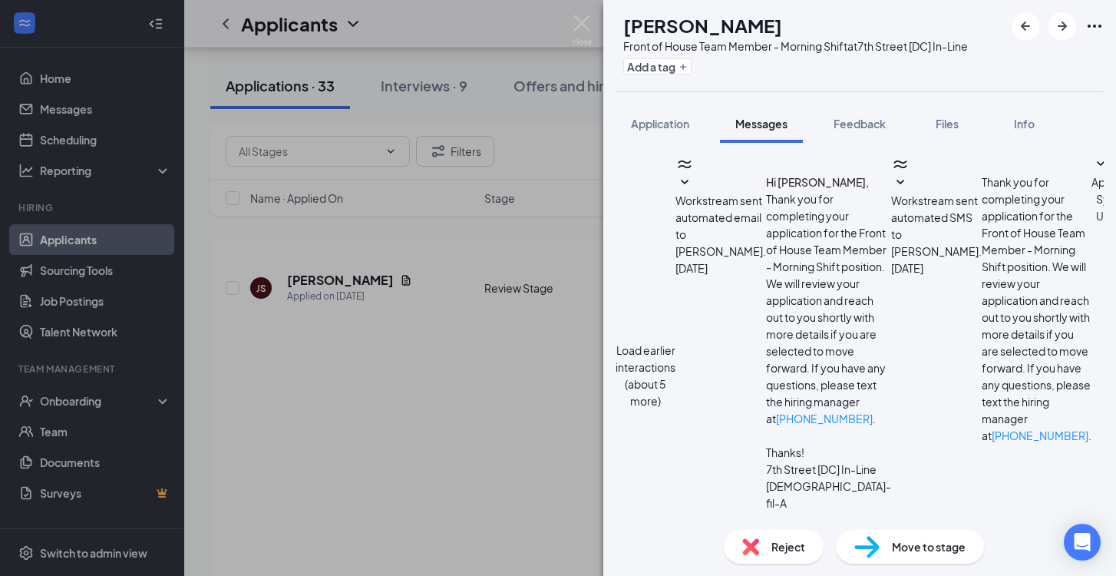
scroll to position [419, 0]
click at [652, 131] on span "Application" at bounding box center [660, 124] width 58 height 14
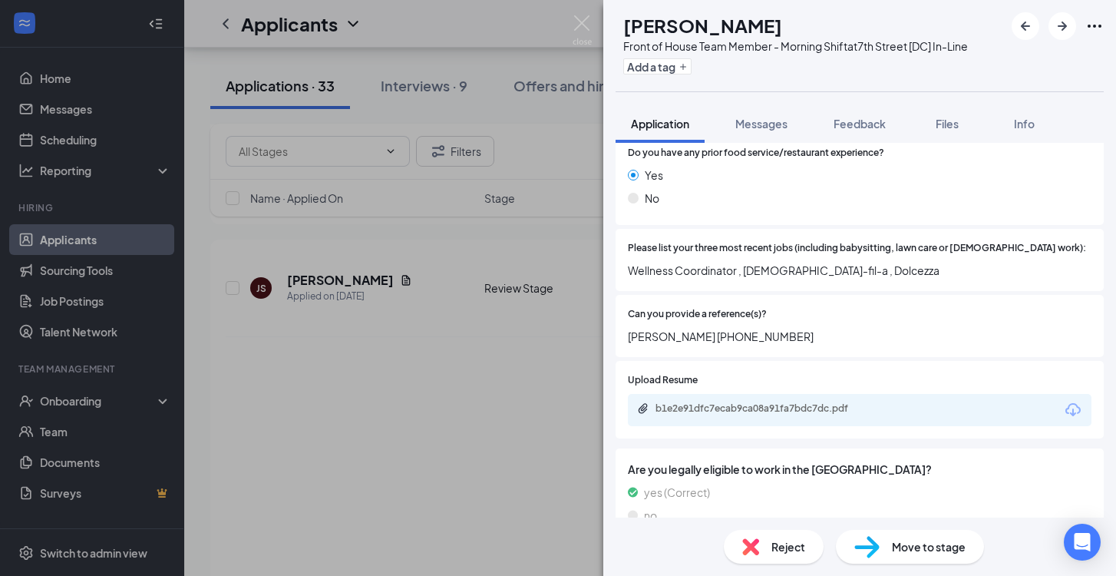
scroll to position [606, 0]
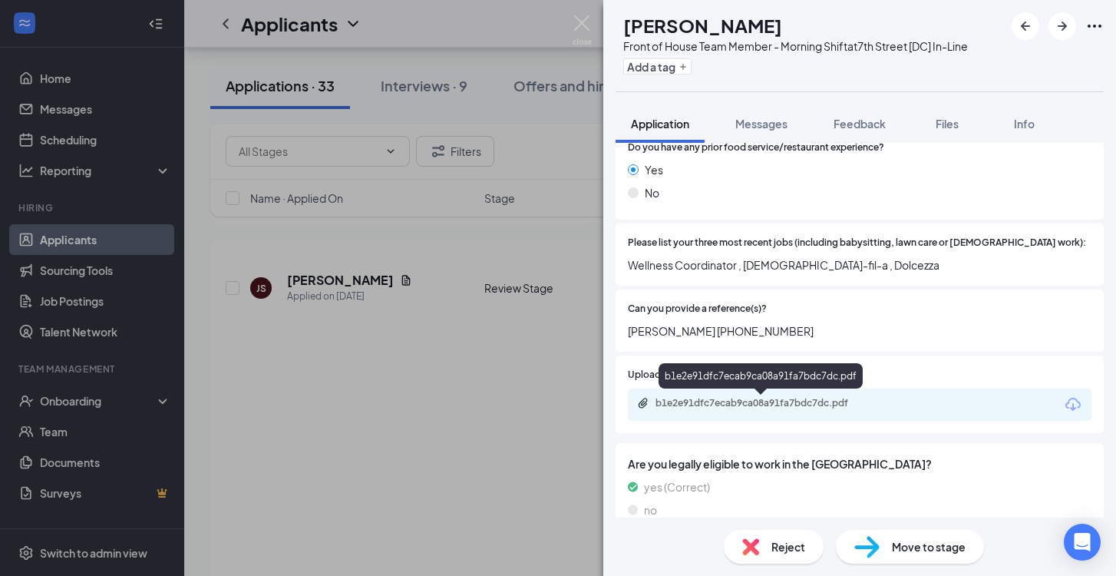
click at [822, 407] on div "b1e2e91dfc7ecab9ca08a91fa7bdc7dc.pdf" at bounding box center [763, 403] width 215 height 12
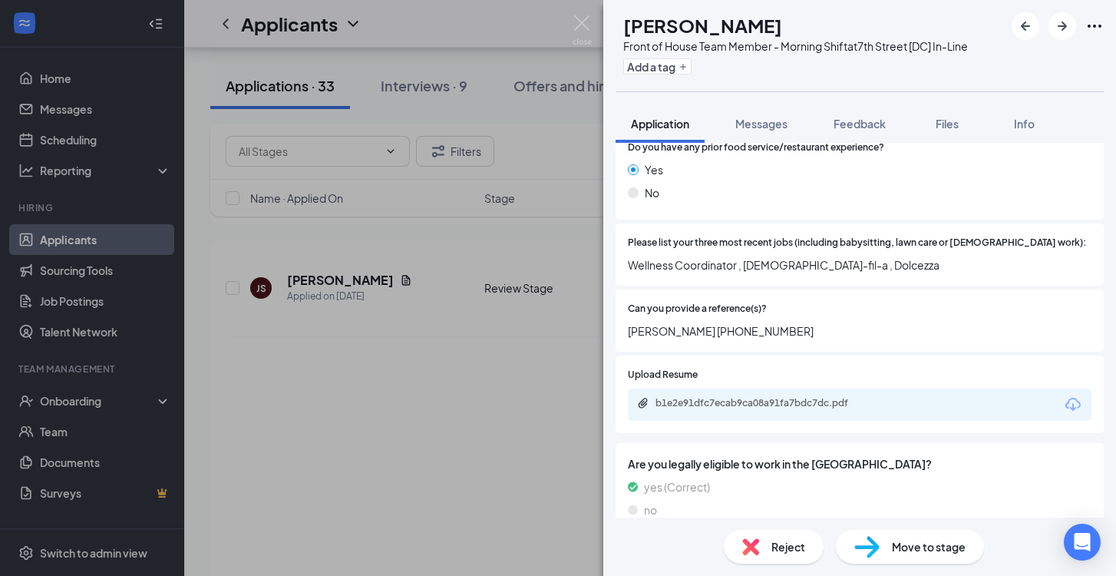
click at [857, 540] on img at bounding box center [867, 547] width 25 height 22
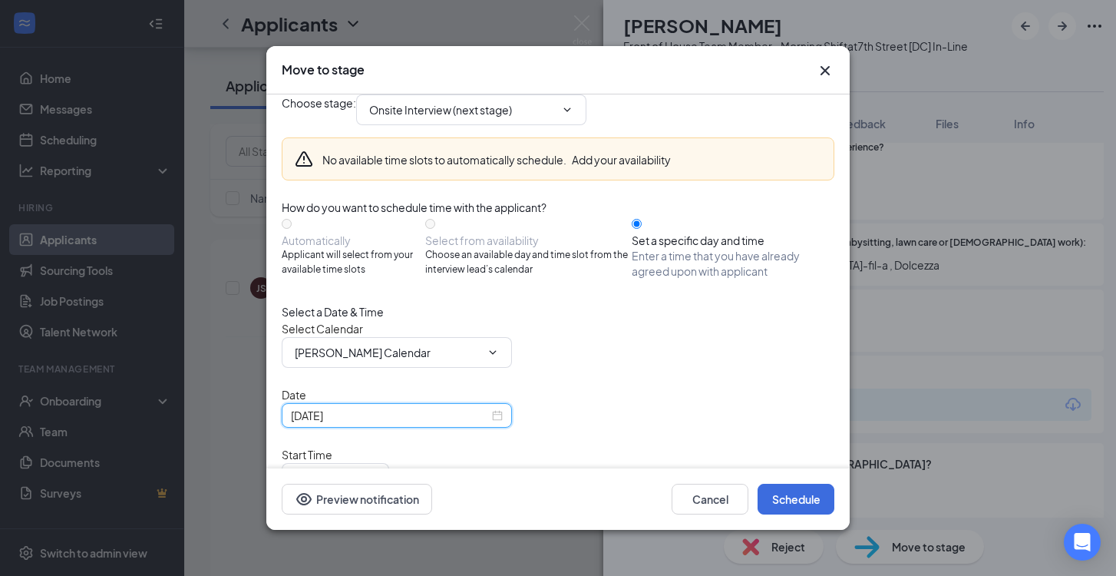
click at [471, 424] on input "[DATE]" at bounding box center [390, 415] width 198 height 17
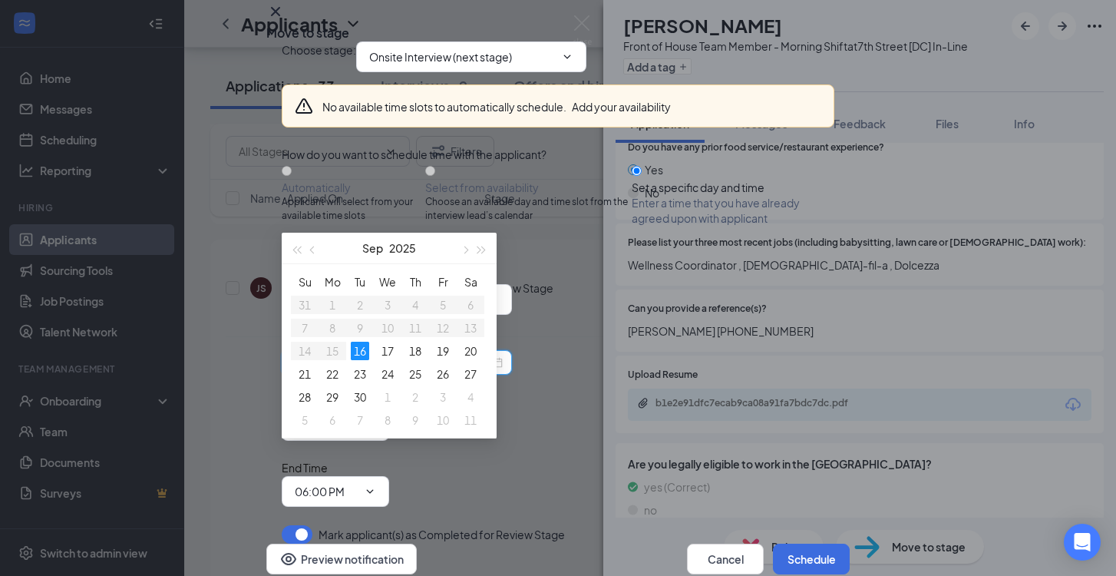
scroll to position [35, 0]
type input "[DATE]"
click at [338, 372] on div "22" at bounding box center [332, 374] width 18 height 18
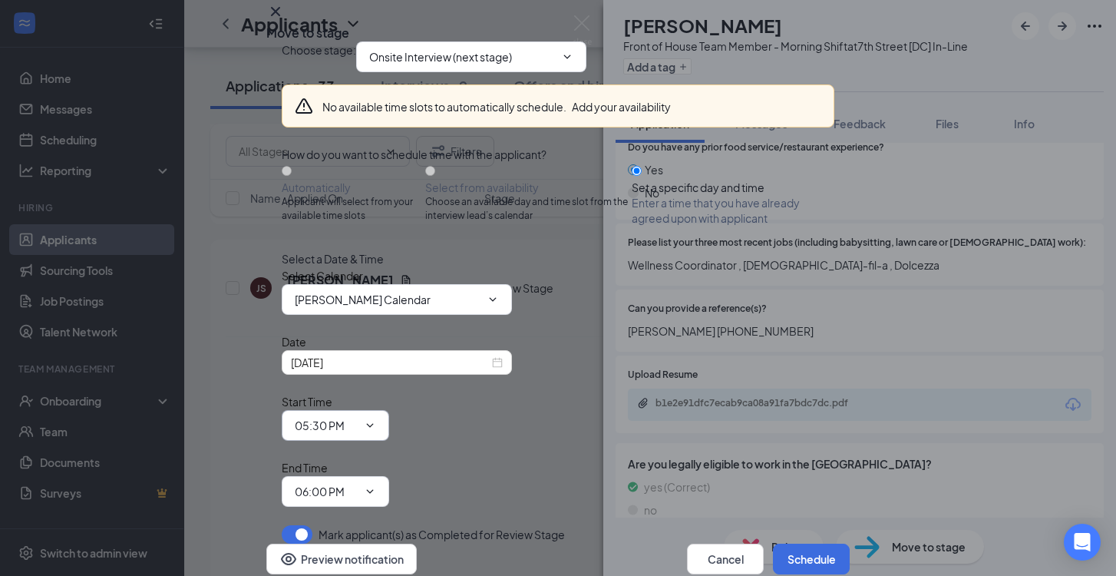
click at [358, 420] on input "05:30 PM" at bounding box center [326, 425] width 63 height 17
click at [352, 221] on div "04:00 PM" at bounding box center [329, 218] width 45 height 17
type input "04:00 PM"
click at [358, 483] on input "06:00 PM" at bounding box center [326, 491] width 63 height 17
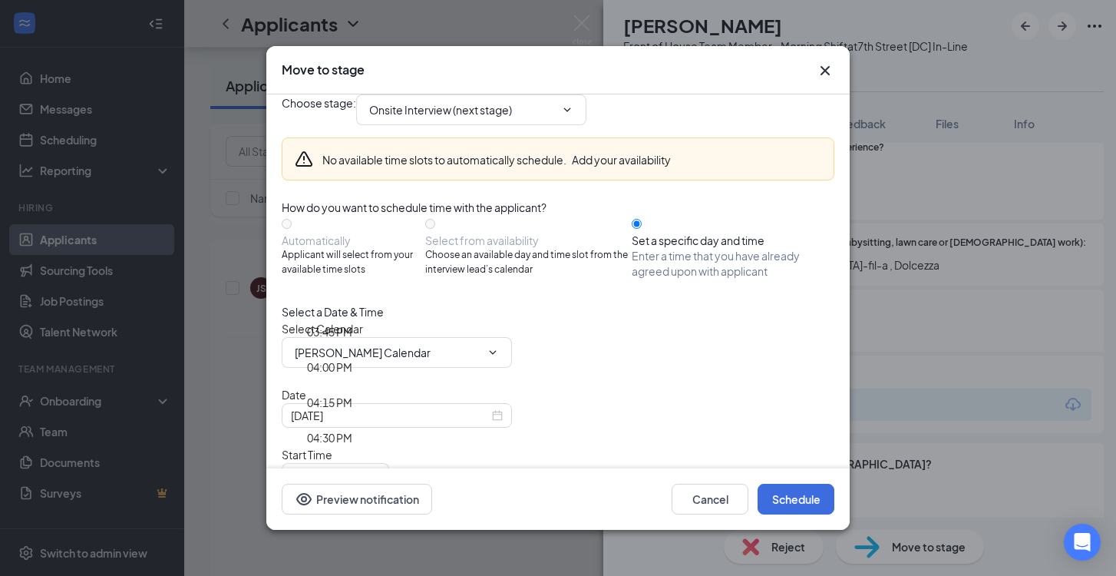
scroll to position [2215, 0]
click at [352, 393] on div "04:15 PM" at bounding box center [329, 401] width 45 height 17
type input "04:15 PM"
click at [805, 498] on button "Schedule" at bounding box center [796, 499] width 77 height 31
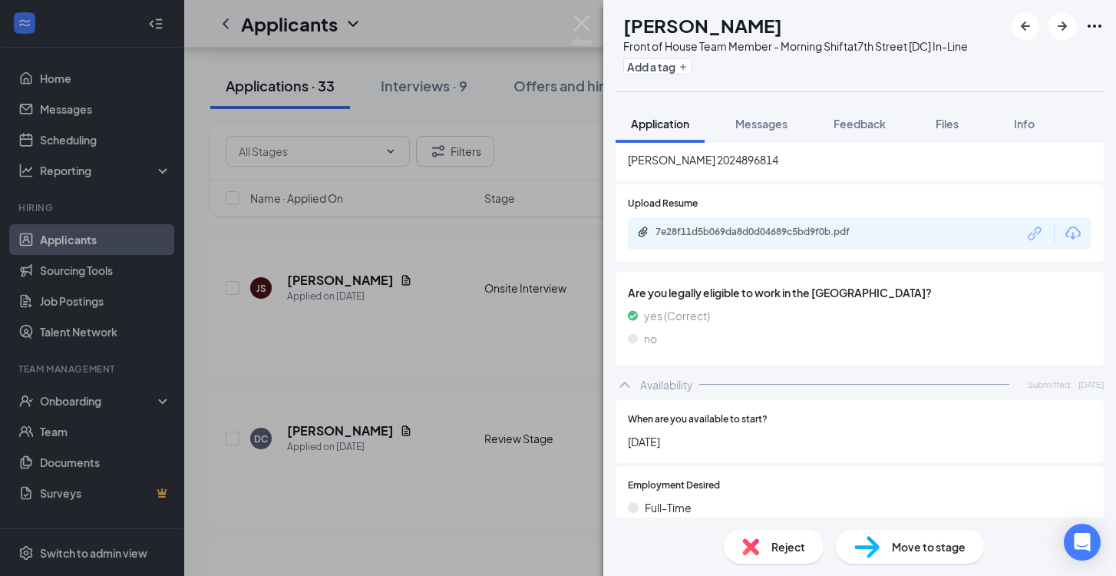
scroll to position [717, 0]
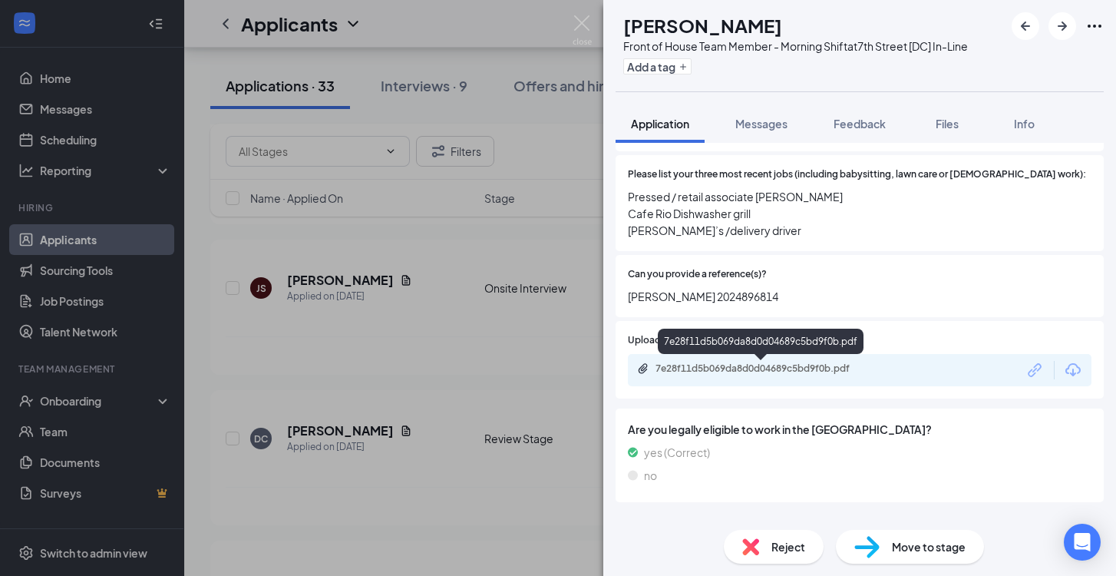
click at [764, 369] on div "7e28f11d5b069da8d0d04689c5bd9f0b.pdf" at bounding box center [763, 368] width 215 height 12
click at [878, 539] on img at bounding box center [867, 547] width 25 height 22
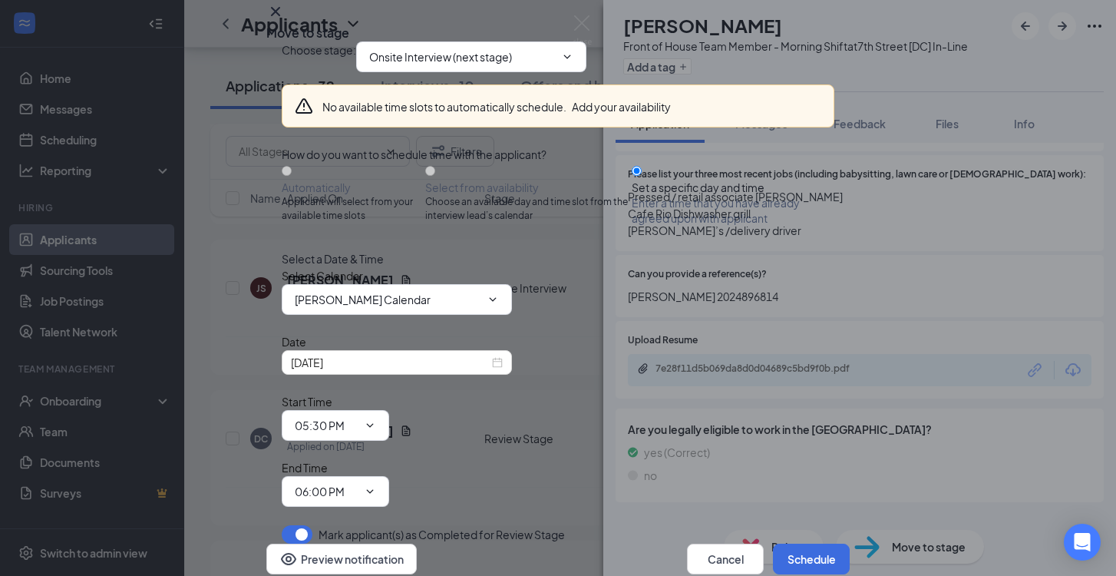
scroll to position [74, 0]
click at [497, 371] on div "[DATE]" at bounding box center [397, 362] width 212 height 17
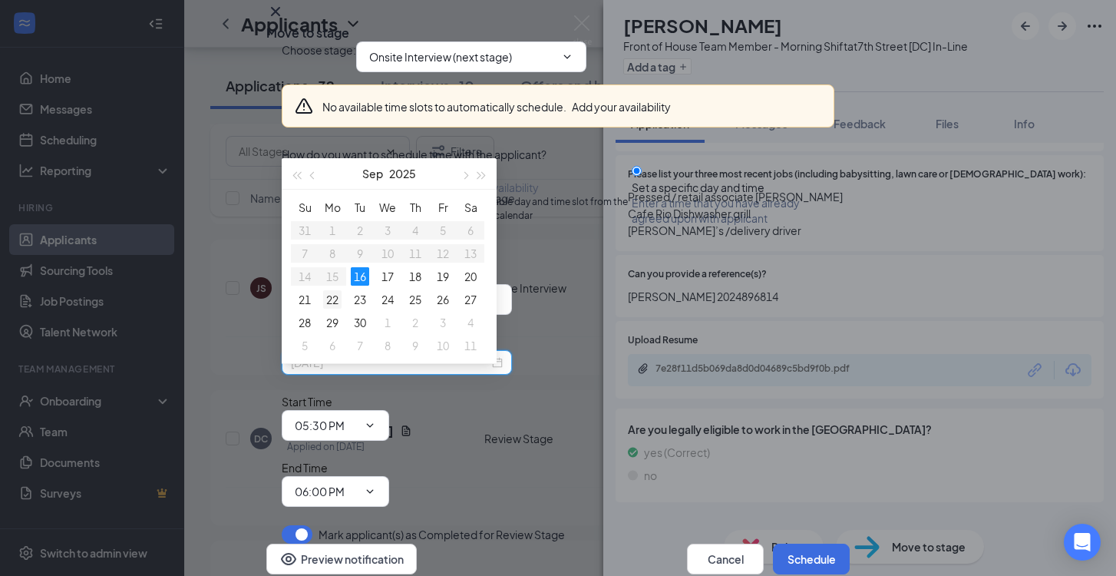
type input "[DATE]"
click at [339, 299] on div "22" at bounding box center [332, 299] width 18 height 18
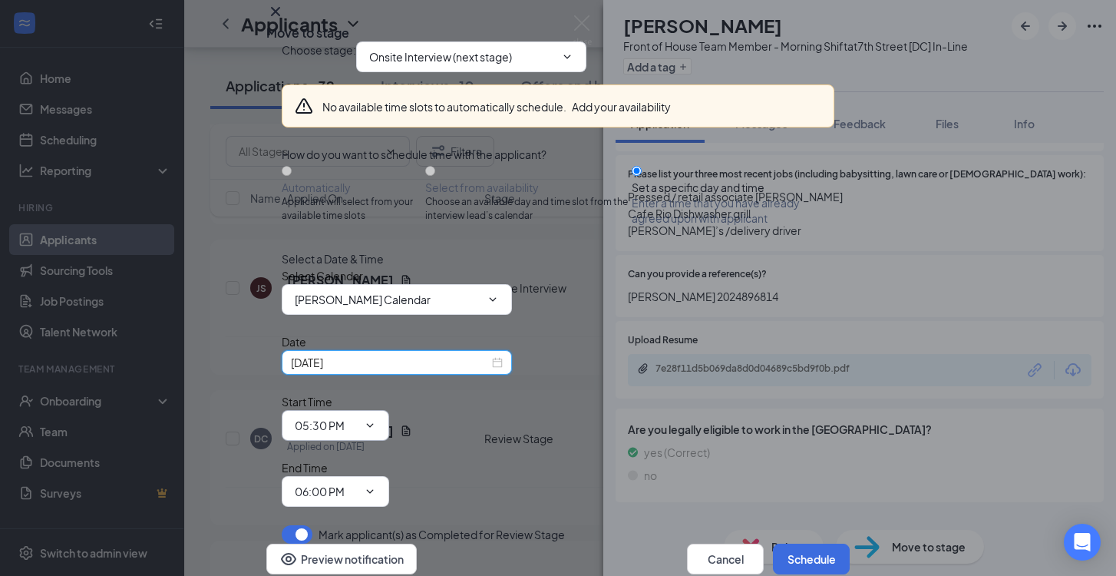
click at [389, 410] on span "05:30 PM" at bounding box center [336, 425] width 108 height 31
click at [358, 417] on input "05:30 PM" at bounding box center [326, 425] width 63 height 17
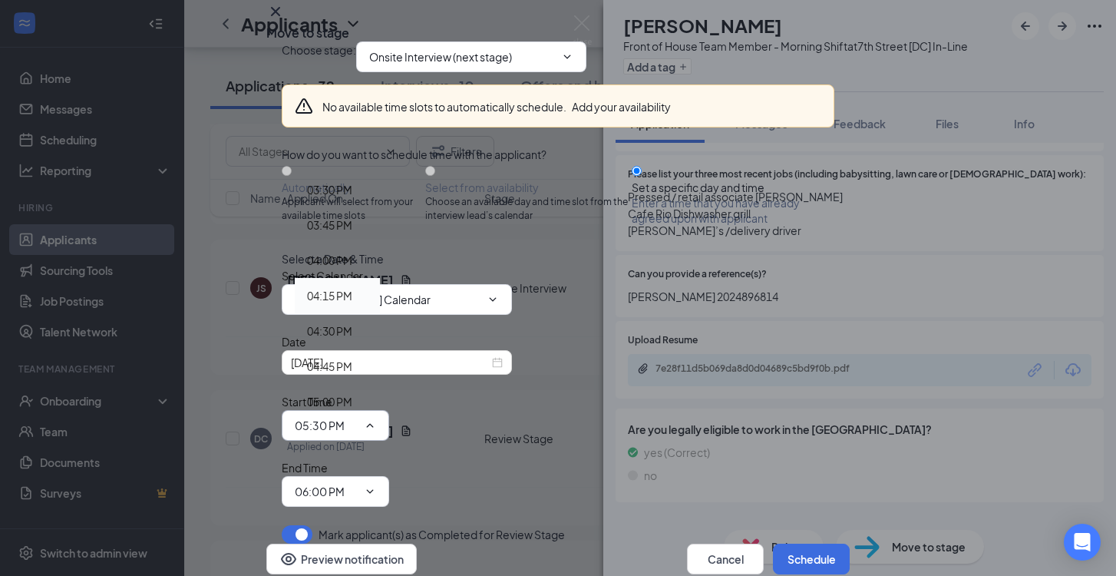
click at [368, 287] on div "04:15 PM" at bounding box center [337, 295] width 61 height 17
type input "04:15 PM"
click at [358, 483] on input "06:00 PM" at bounding box center [326, 491] width 63 height 17
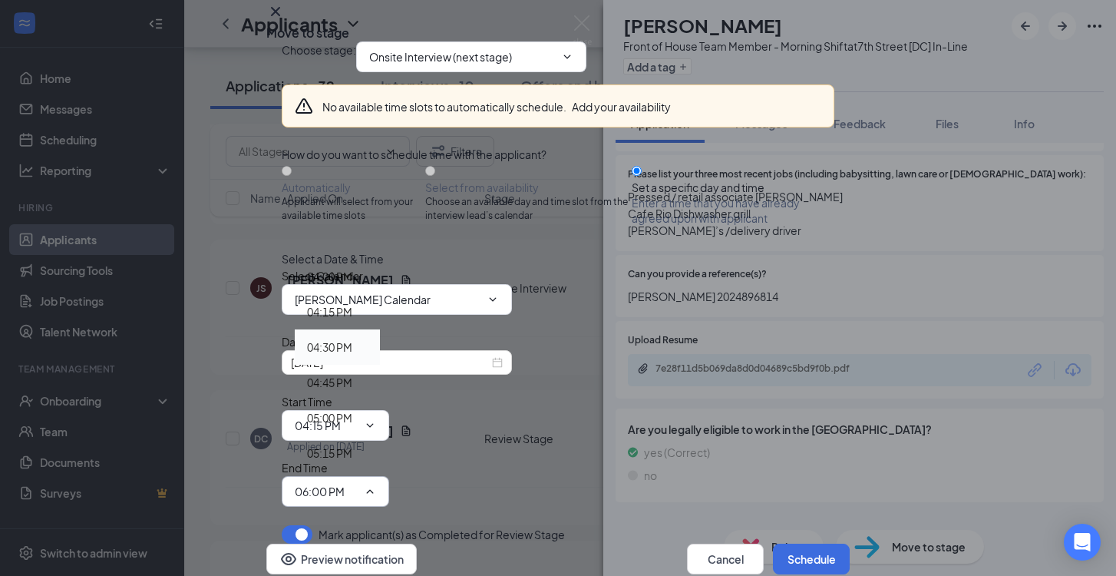
click at [380, 329] on div "04:30 PM" at bounding box center [337, 346] width 85 height 35
type input "04:30 PM"
click at [814, 544] on button "Schedule" at bounding box center [811, 559] width 77 height 31
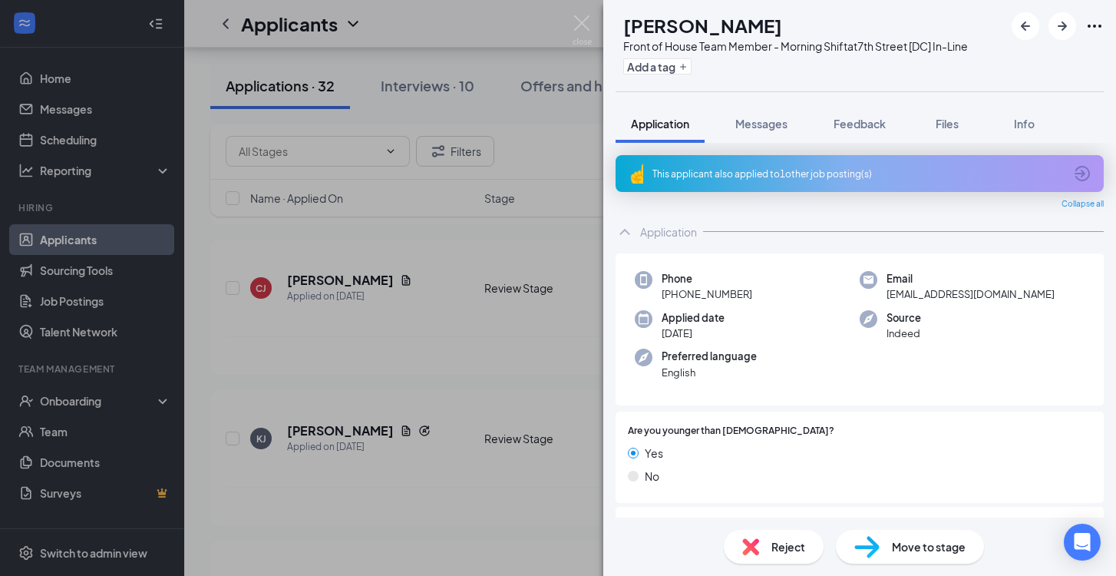
click at [792, 549] on span "Reject" at bounding box center [789, 546] width 34 height 17
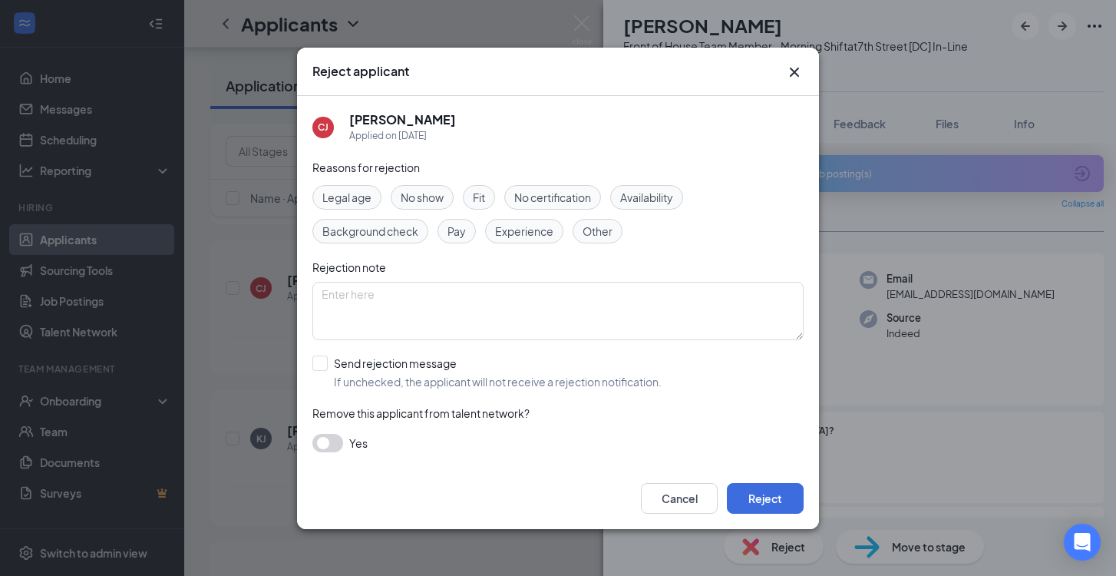
click at [353, 200] on span "Legal age" at bounding box center [347, 197] width 49 height 17
click at [751, 485] on button "Reject" at bounding box center [765, 498] width 77 height 31
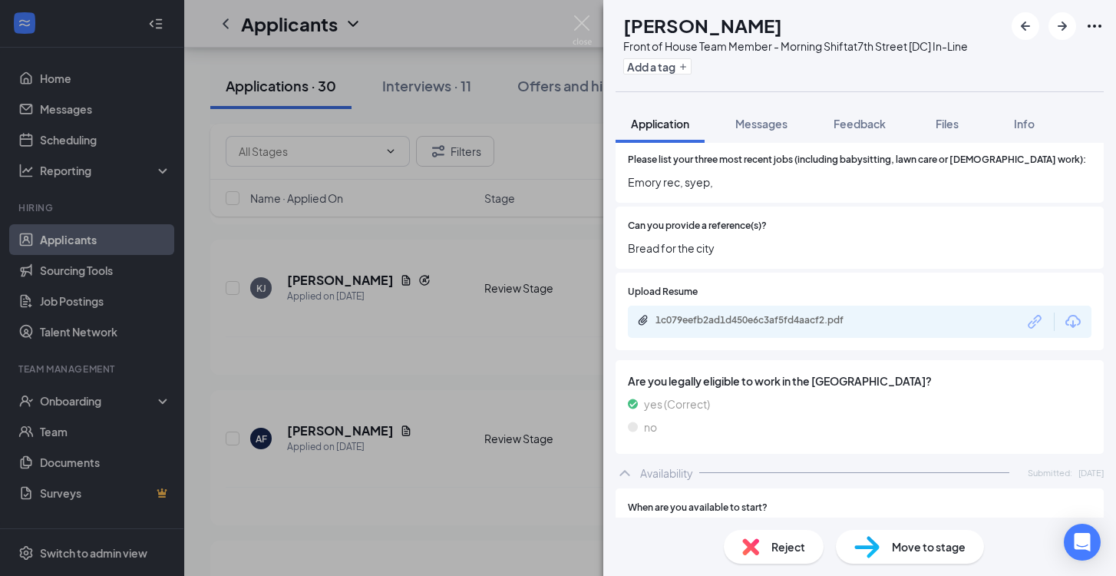
scroll to position [733, 0]
click at [733, 325] on div "1c079eefb2ad1d450e6c3af5fd4aacf2.pdf" at bounding box center [763, 319] width 215 height 12
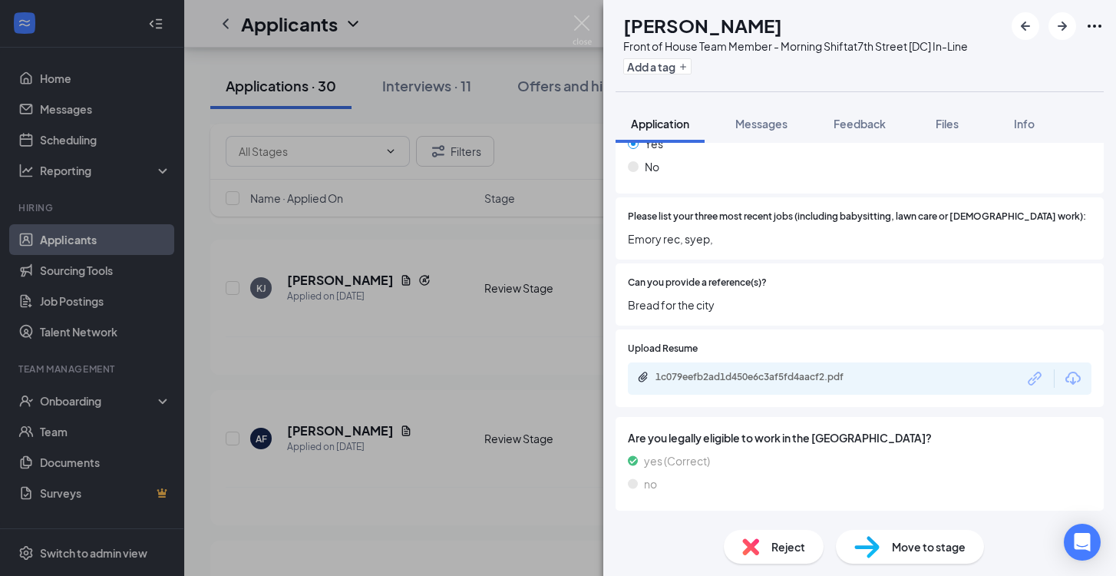
scroll to position [619, 0]
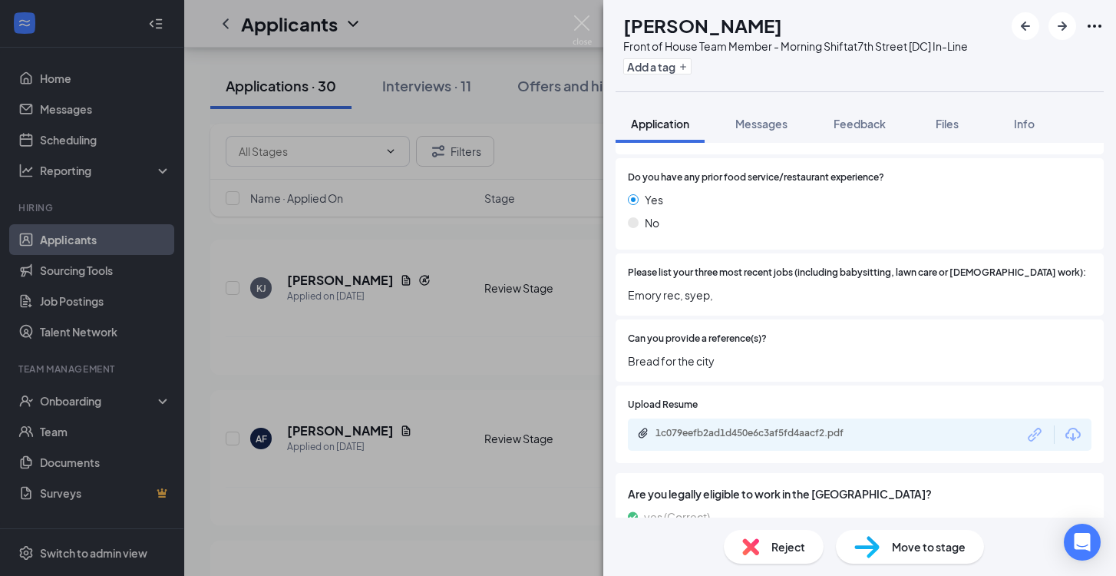
click at [802, 551] on span "Reject" at bounding box center [789, 546] width 34 height 17
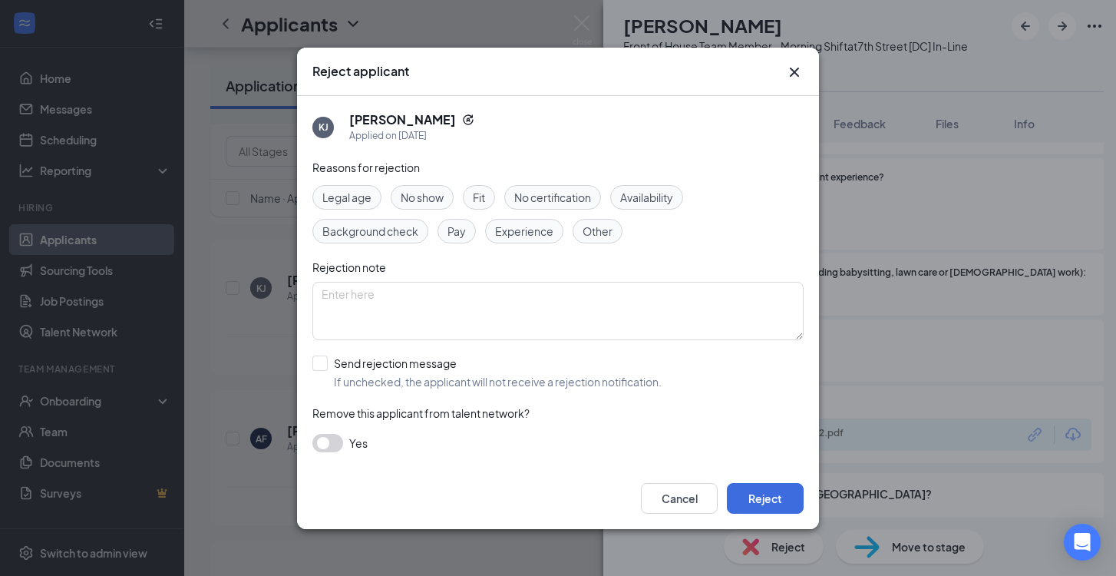
click at [488, 191] on div "Fit" at bounding box center [479, 197] width 32 height 25
click at [779, 503] on button "Reject" at bounding box center [765, 498] width 77 height 31
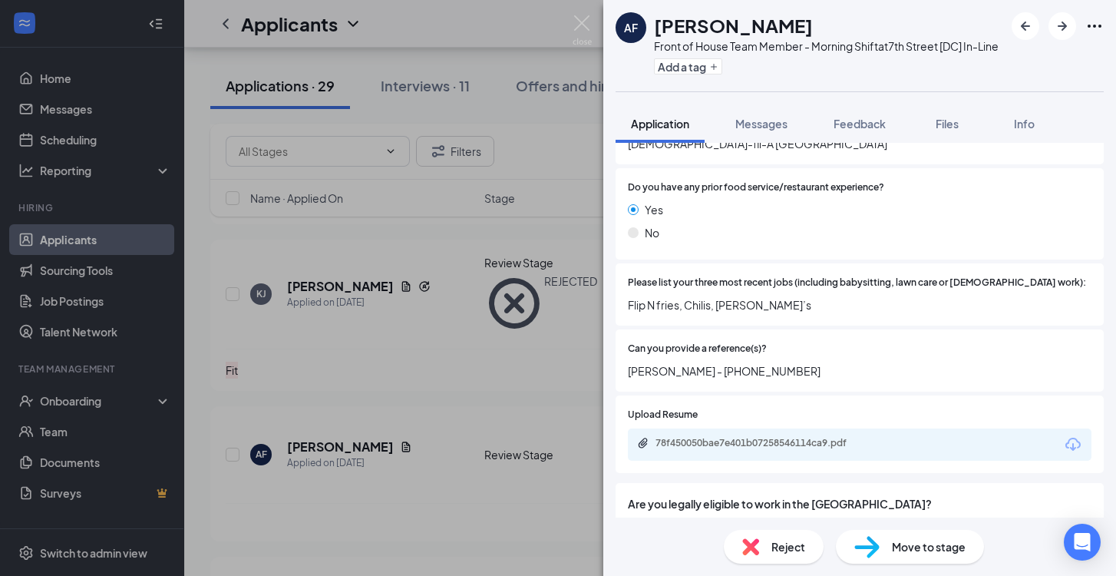
scroll to position [567, 0]
click at [864, 547] on img at bounding box center [867, 547] width 25 height 22
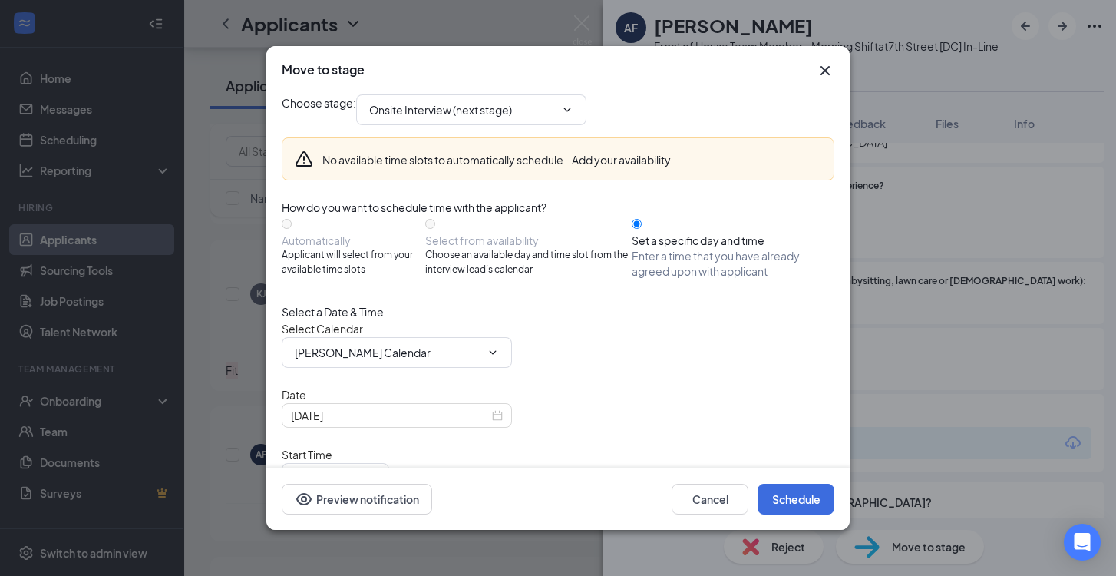
click at [822, 63] on icon "Cross" at bounding box center [825, 70] width 18 height 18
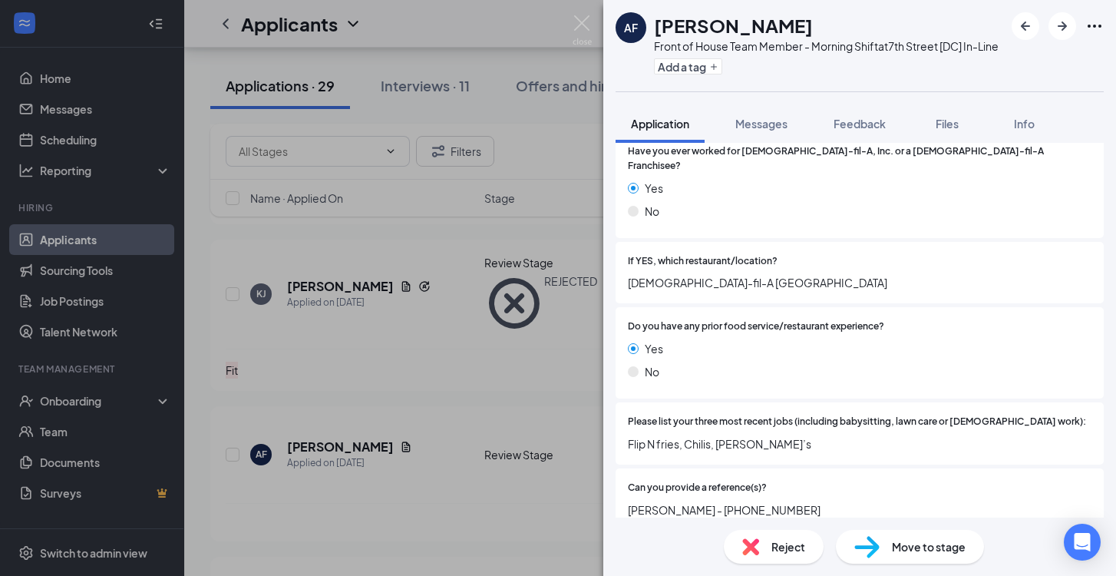
scroll to position [426, 0]
click at [782, 544] on span "Reject" at bounding box center [789, 546] width 34 height 17
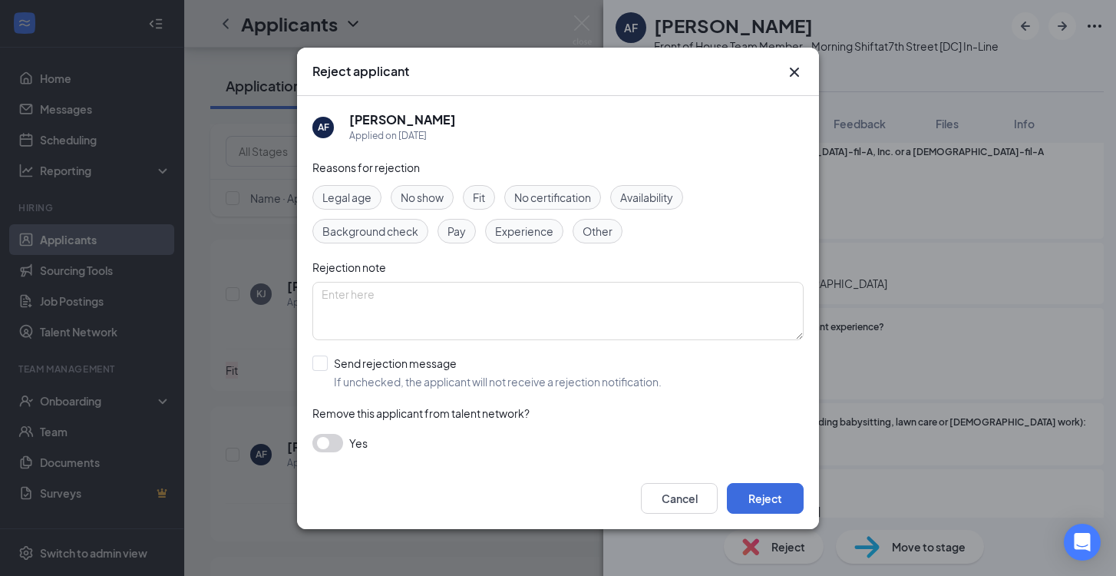
click at [662, 200] on span "Availability" at bounding box center [646, 197] width 53 height 17
click at [788, 485] on button "Reject" at bounding box center [765, 498] width 77 height 31
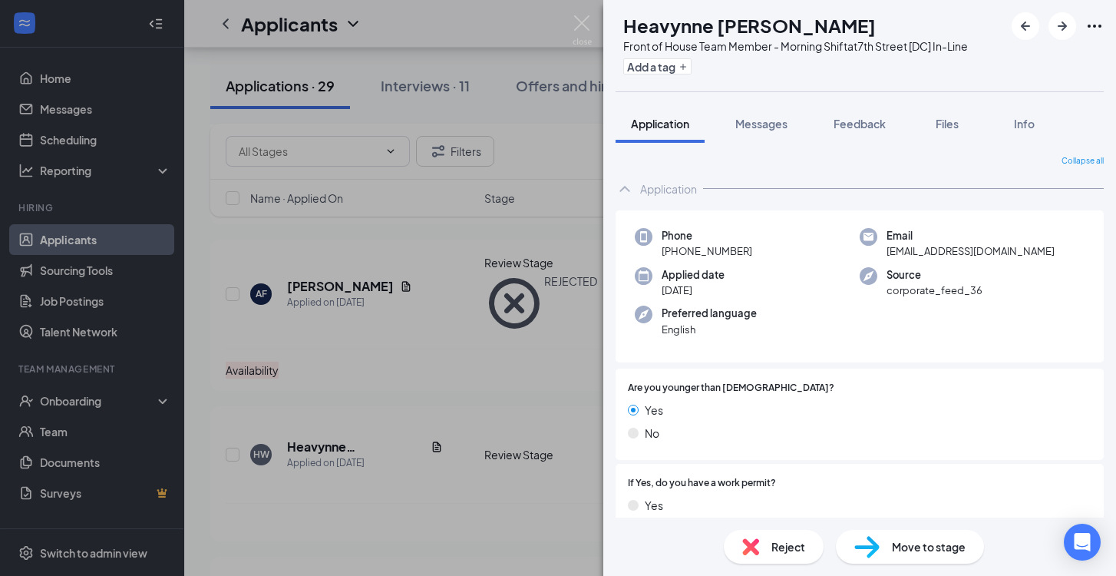
click at [782, 541] on span "Reject" at bounding box center [789, 546] width 34 height 17
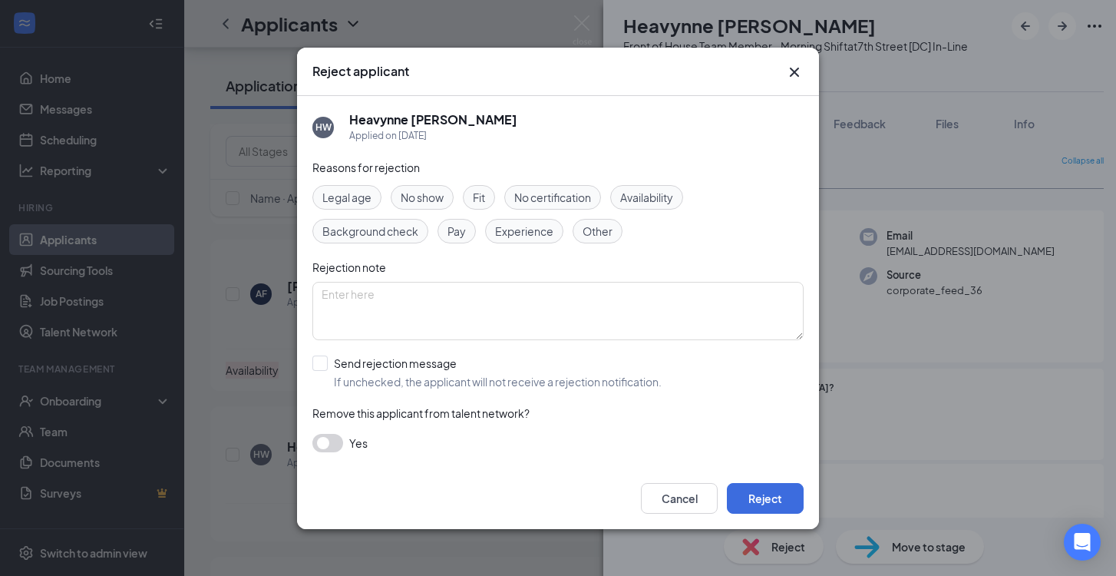
click at [366, 194] on span "Legal age" at bounding box center [347, 197] width 49 height 17
click at [788, 507] on button "Reject" at bounding box center [765, 498] width 77 height 31
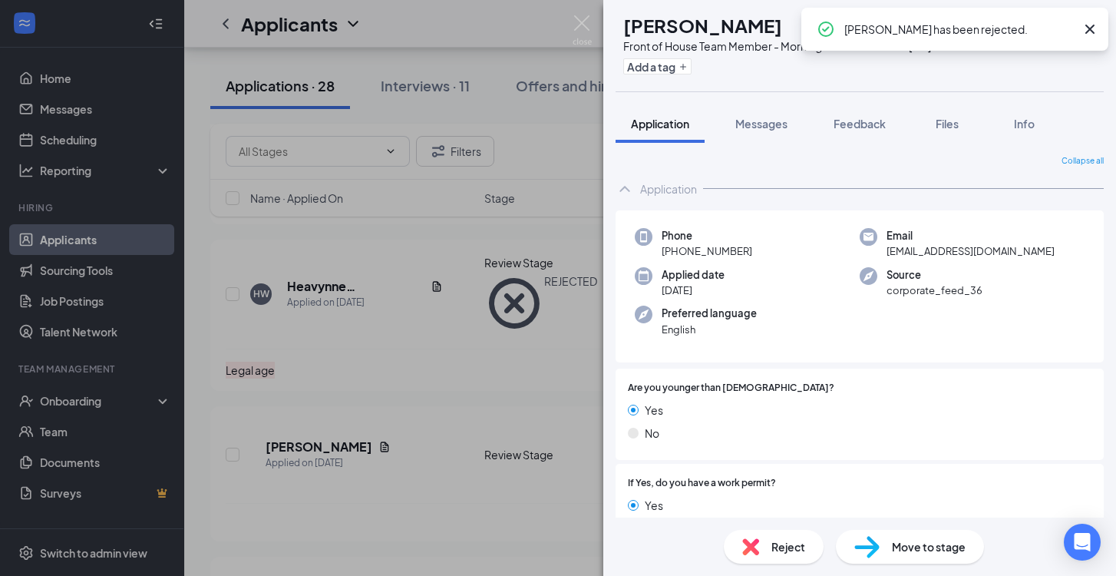
click at [788, 547] on span "Reject" at bounding box center [789, 546] width 34 height 17
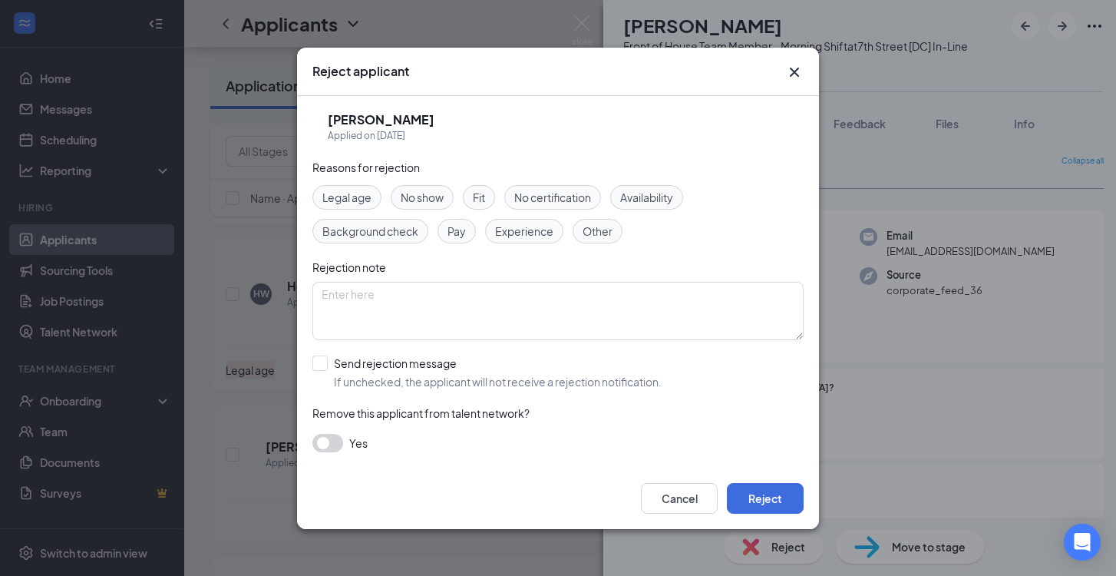
click at [372, 198] on div "Legal age" at bounding box center [347, 197] width 69 height 25
click at [755, 488] on button "Reject" at bounding box center [765, 498] width 77 height 31
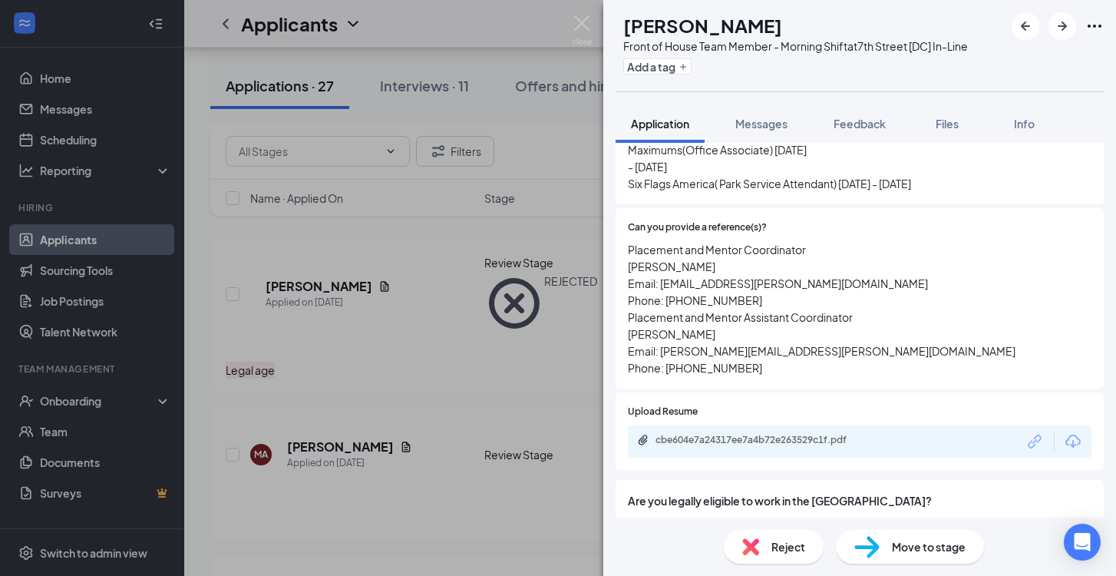
scroll to position [785, 0]
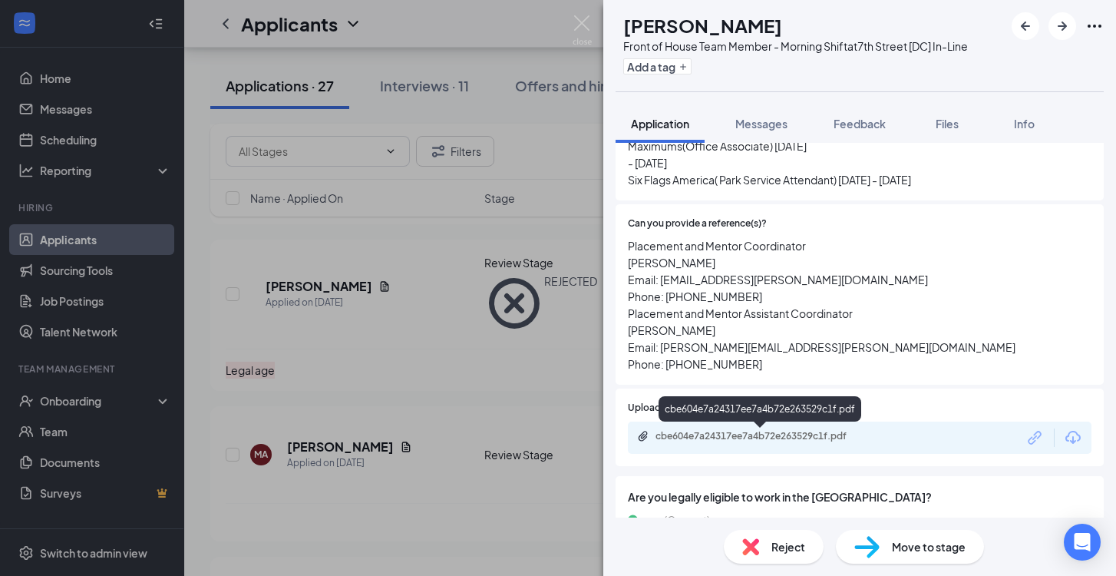
click at [756, 442] on div "cbe604e7a24317ee7a4b72e263529c1f.pdf" at bounding box center [763, 436] width 215 height 12
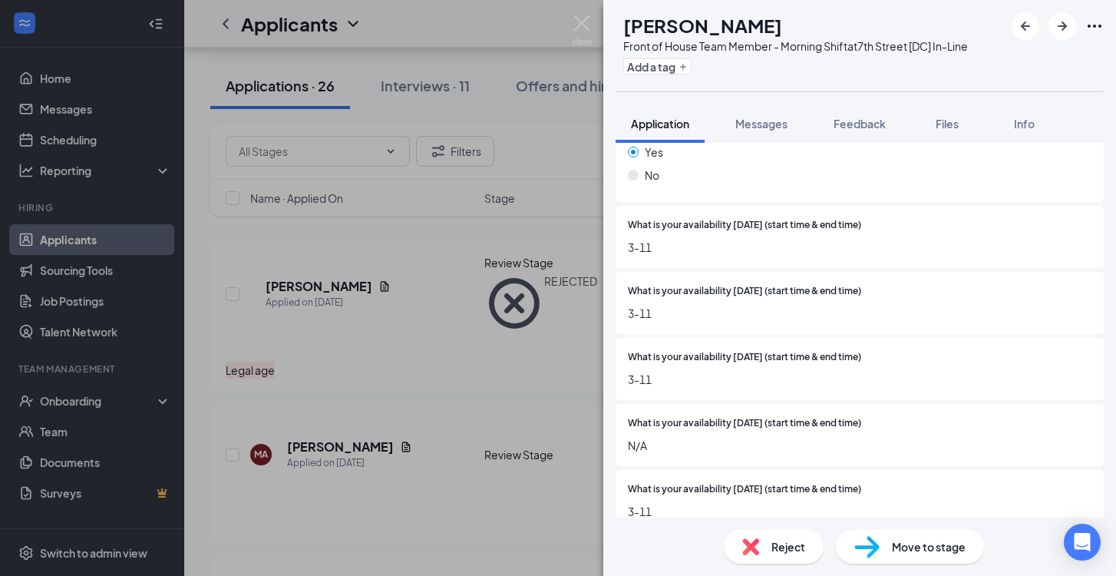
scroll to position [1546, 0]
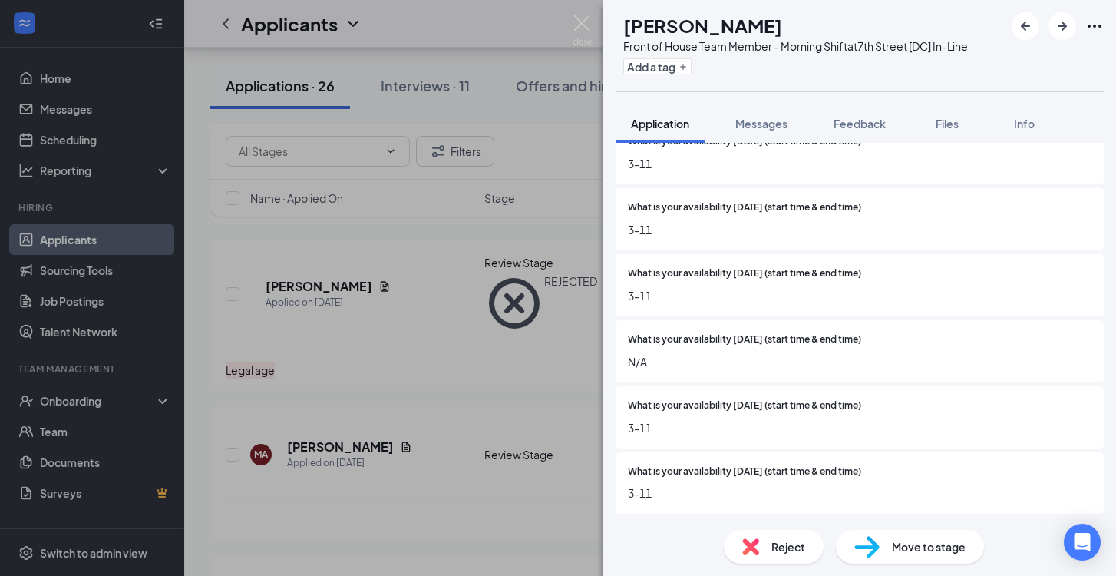
click at [798, 538] on span "Reject" at bounding box center [789, 546] width 34 height 17
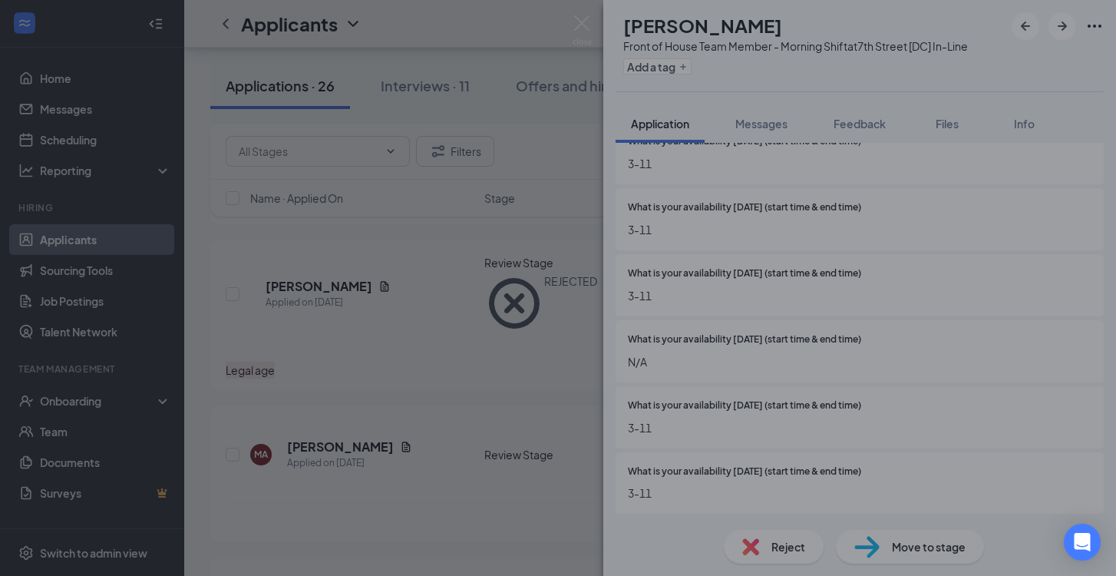
scroll to position [1540, 0]
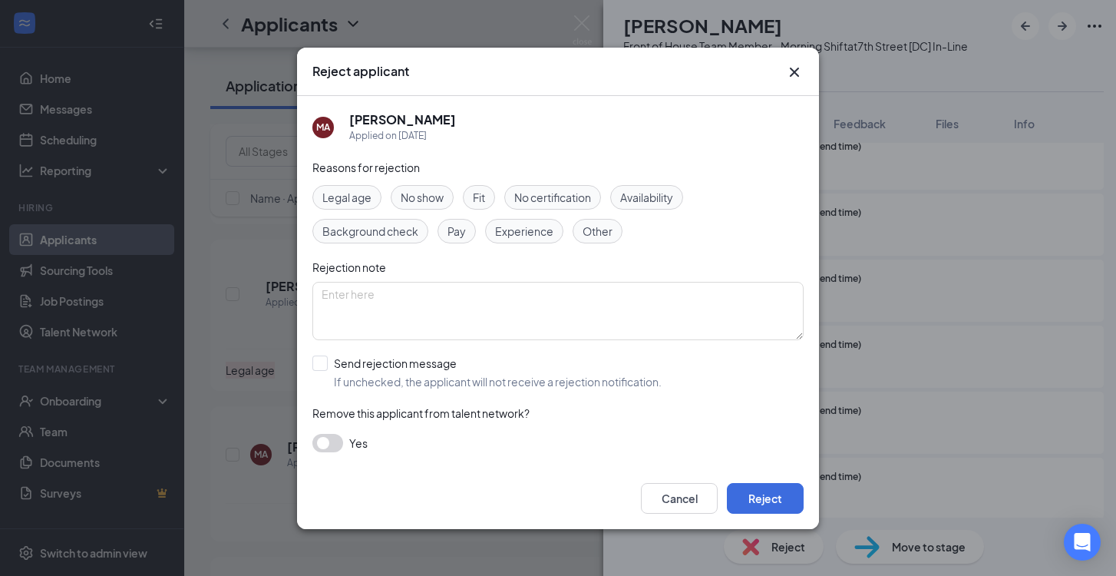
click at [673, 183] on div "Reasons for rejection Legal age No show Fit No certification Availability Backg…" at bounding box center [558, 313] width 491 height 309
click at [673, 194] on span "Availability" at bounding box center [646, 197] width 53 height 17
click at [791, 495] on button "Reject" at bounding box center [765, 498] width 77 height 31
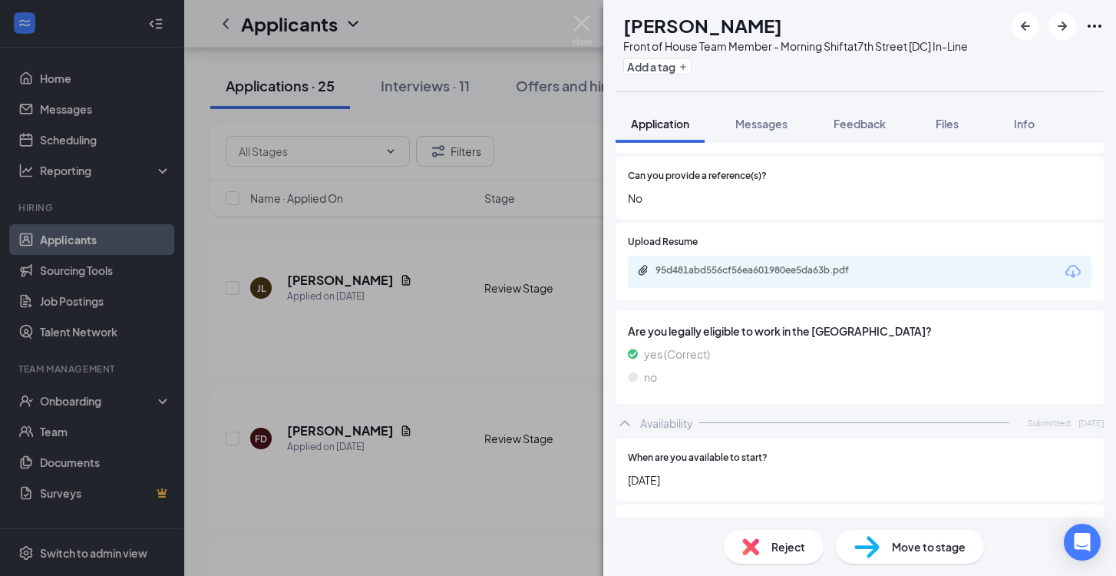
scroll to position [608, 0]
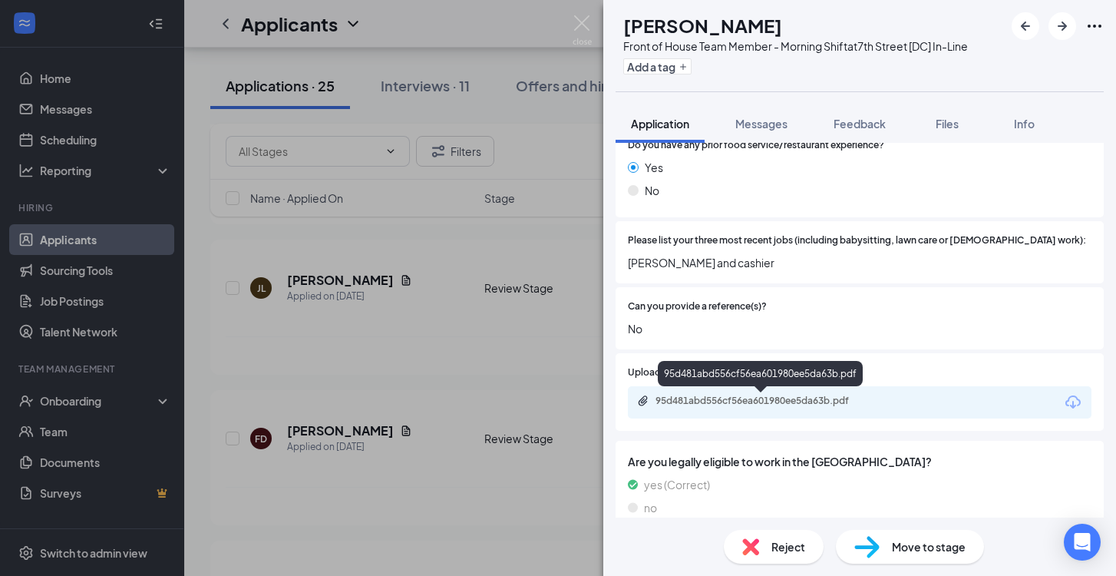
click at [802, 402] on div "95d481abd556cf56ea601980ee5da63b.pdf" at bounding box center [763, 401] width 215 height 12
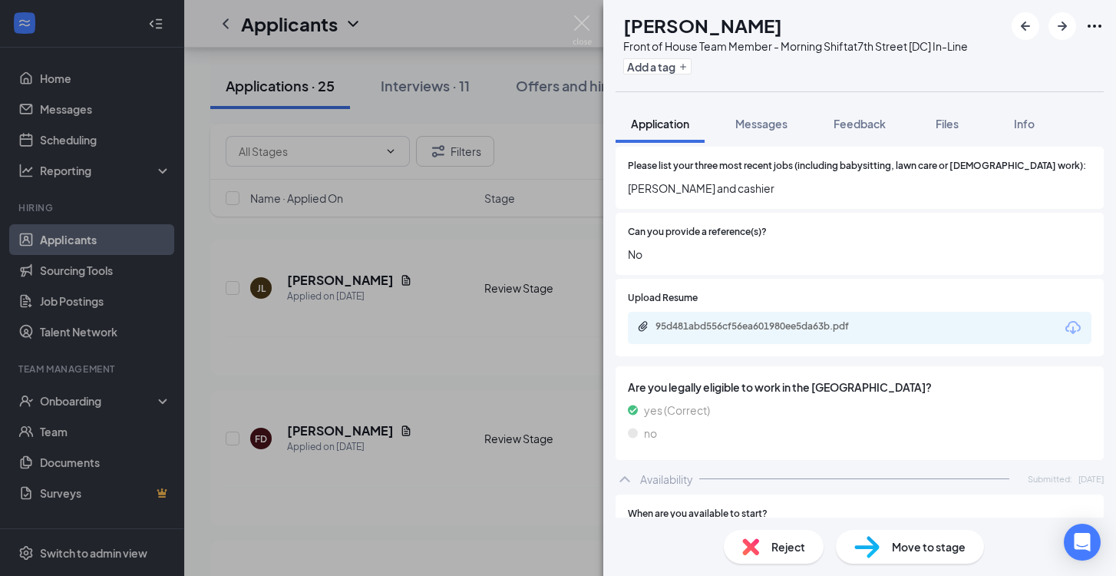
scroll to position [218, 0]
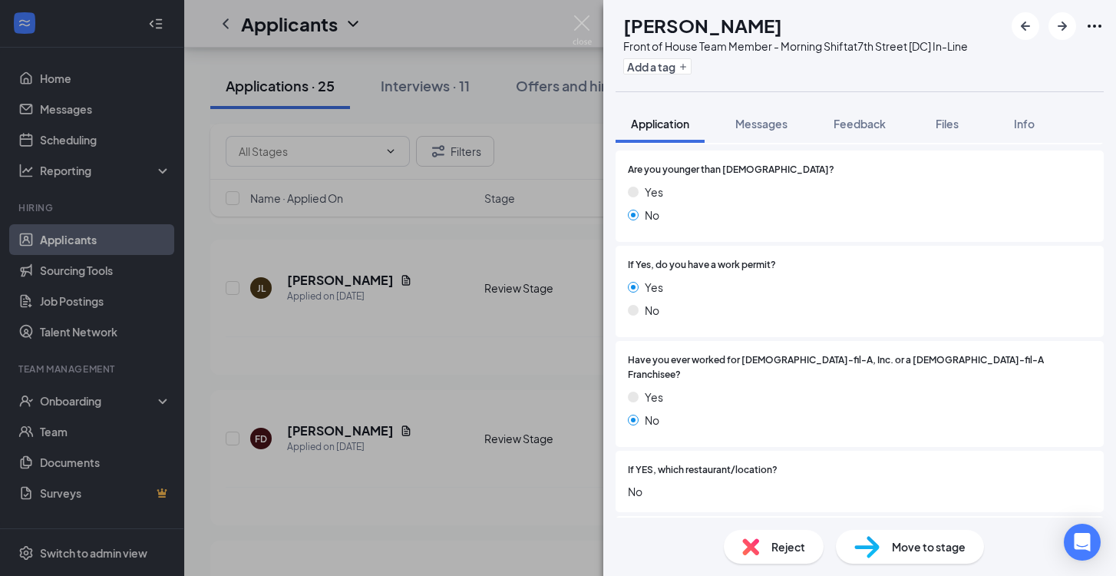
click at [796, 551] on span "Reject" at bounding box center [789, 546] width 34 height 17
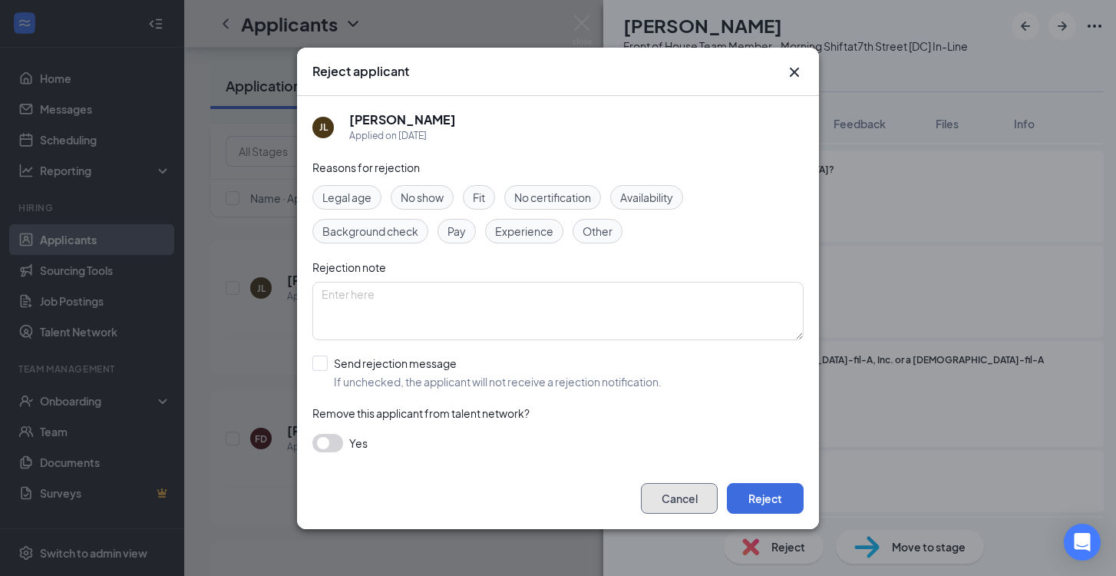
click at [690, 499] on button "Cancel" at bounding box center [679, 498] width 77 height 31
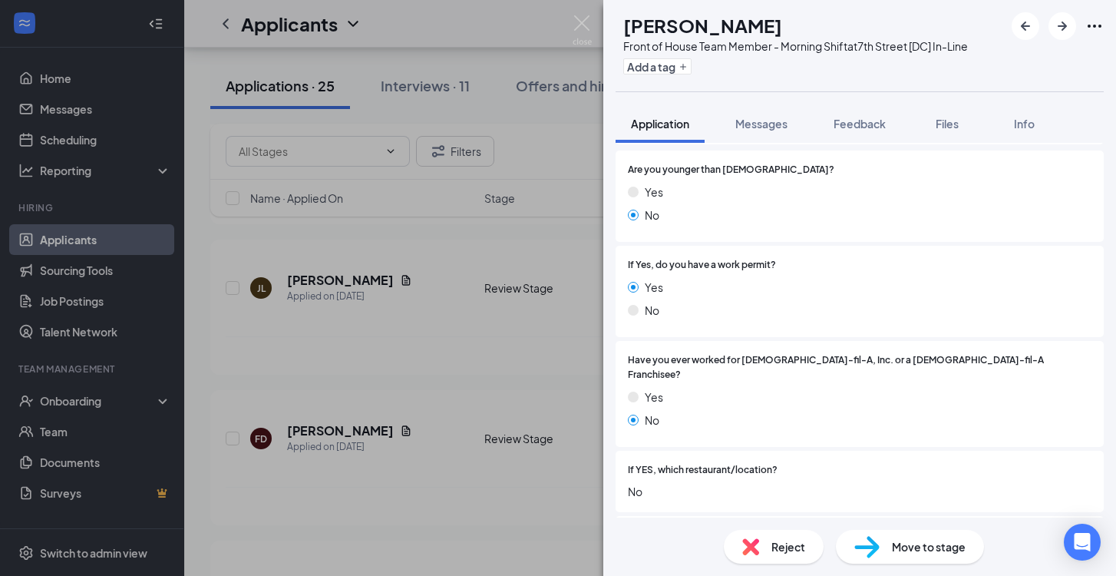
click at [894, 538] on span "Move to stage" at bounding box center [929, 546] width 74 height 17
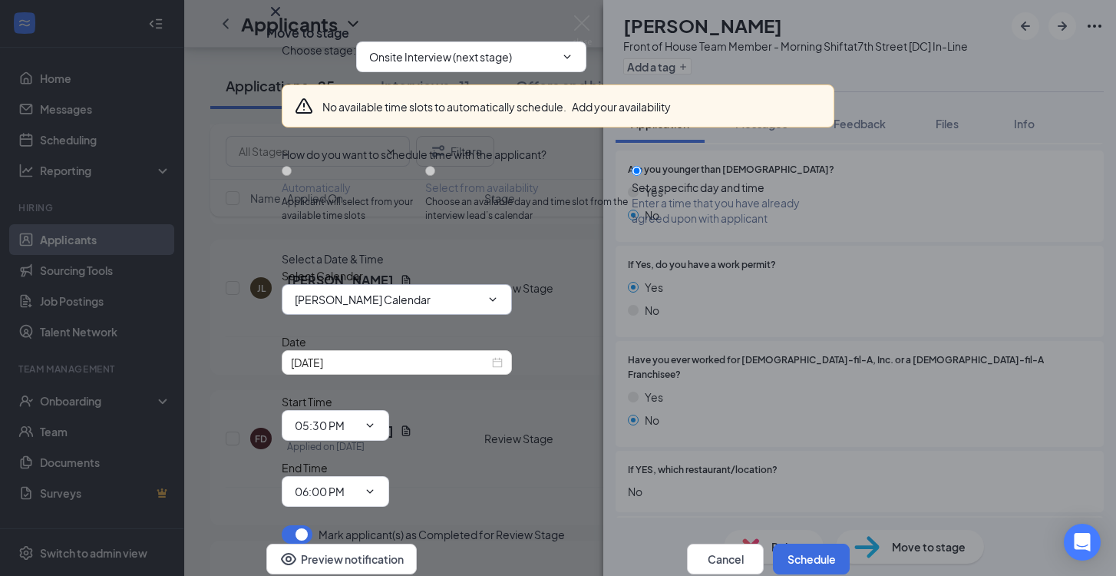
scroll to position [74, 0]
click at [428, 371] on input "[DATE]" at bounding box center [390, 362] width 198 height 17
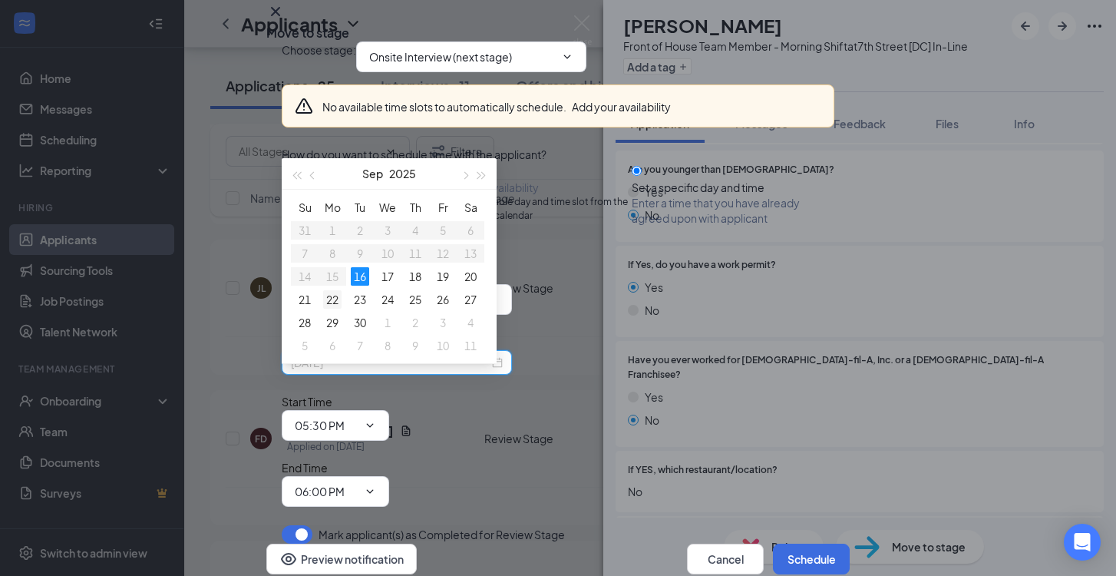
type input "[DATE]"
click at [330, 291] on div "22" at bounding box center [332, 299] width 18 height 18
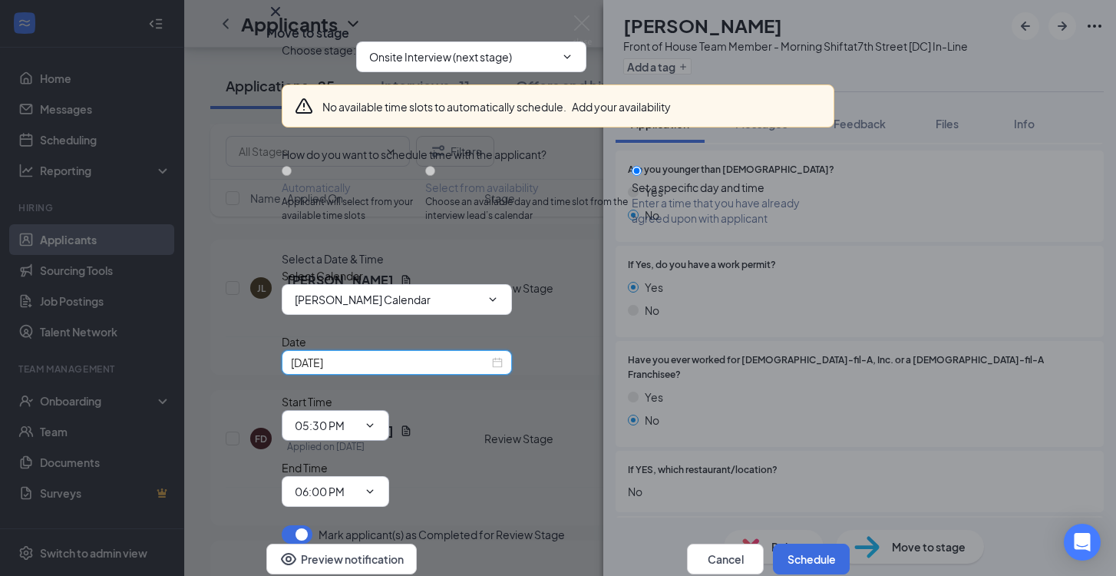
click at [389, 410] on span "05:30 PM" at bounding box center [336, 425] width 108 height 31
click at [358, 417] on input "05:30 PM" at bounding box center [326, 425] width 63 height 17
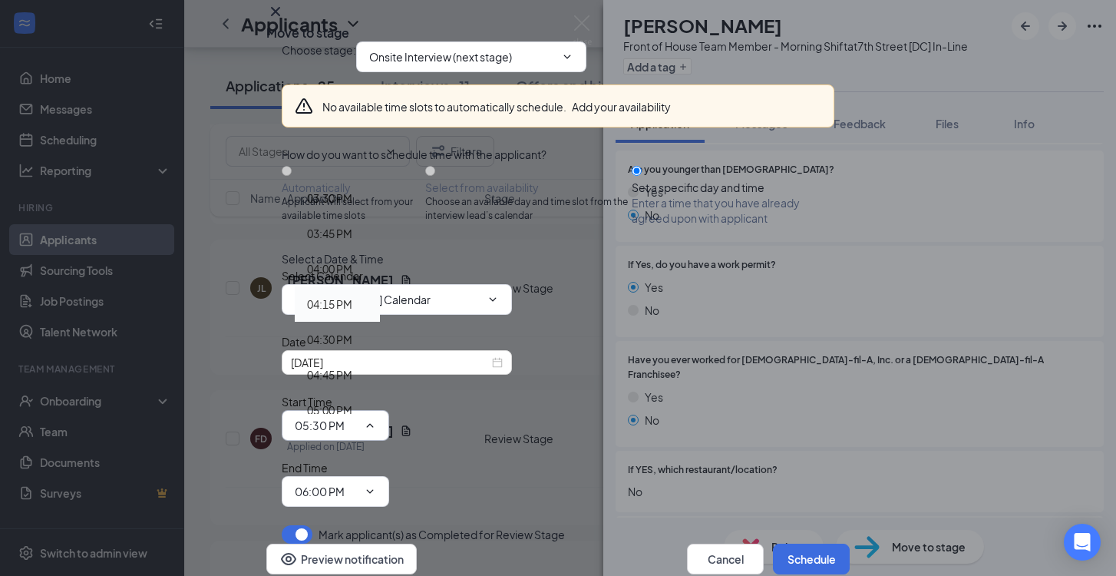
click at [380, 286] on div "04:15 PM" at bounding box center [337, 303] width 85 height 35
type input "04:15 PM"
click at [358, 483] on input "06:00 PM" at bounding box center [326, 491] width 63 height 17
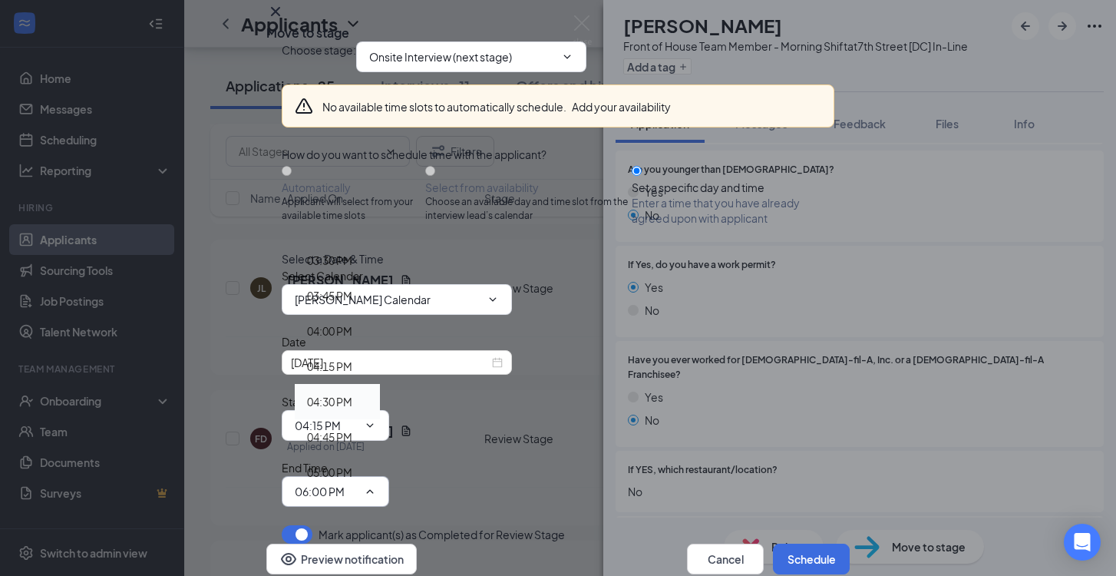
click at [352, 393] on div "04:30 PM" at bounding box center [329, 401] width 45 height 17
type input "04:30 PM"
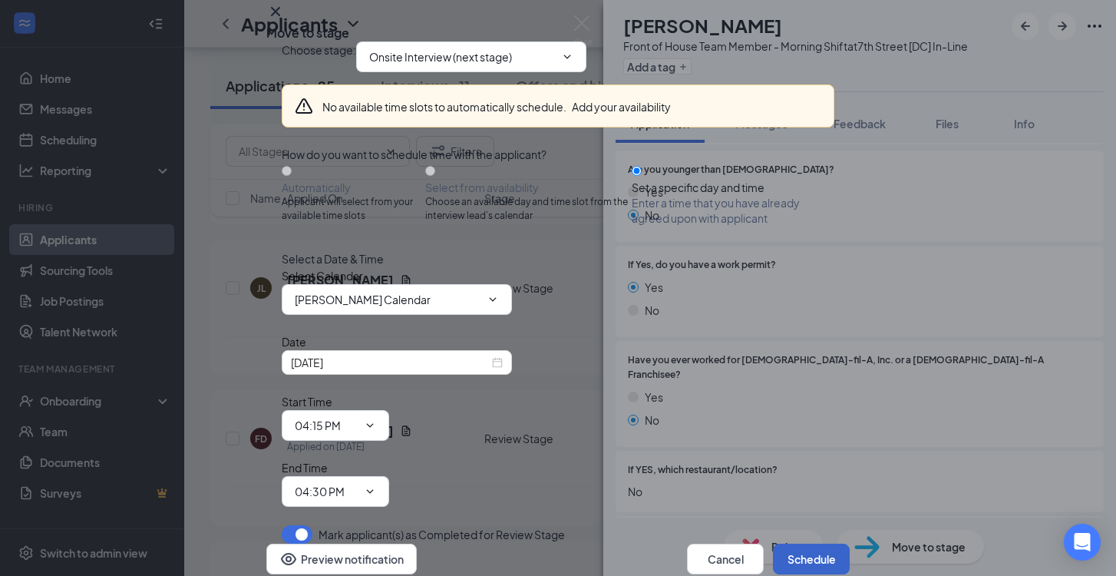
click at [812, 544] on button "Schedule" at bounding box center [811, 559] width 77 height 31
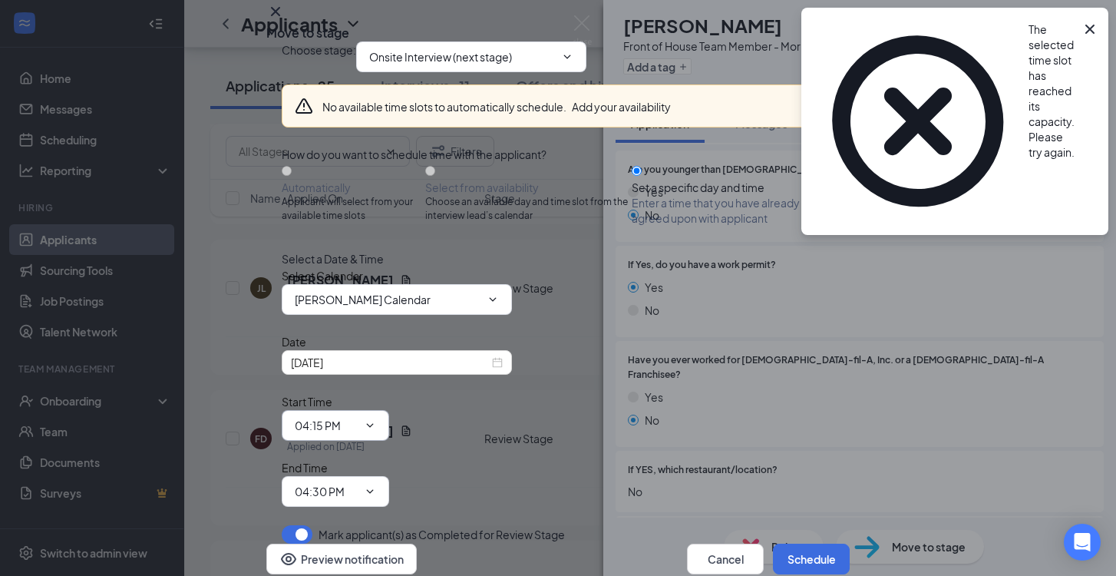
click at [389, 410] on span "04:15 PM 12:00 AM 12:15 AM 12:30 AM 12:45 AM 01:00 AM 01:15 AM 01:30 AM 01:45 A…" at bounding box center [336, 425] width 108 height 31
click at [358, 417] on input "04:15 PM" at bounding box center [326, 425] width 63 height 17
click at [380, 322] on div "04:30 PM" at bounding box center [337, 339] width 85 height 35
type input "04:30 PM"
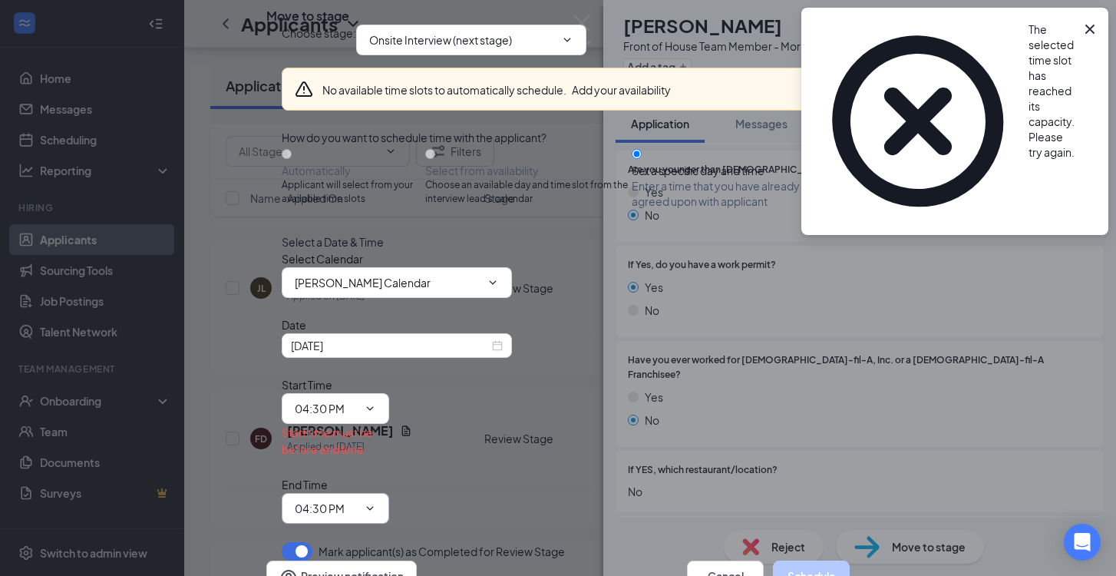
click at [358, 500] on input "04:30 PM" at bounding box center [326, 508] width 63 height 17
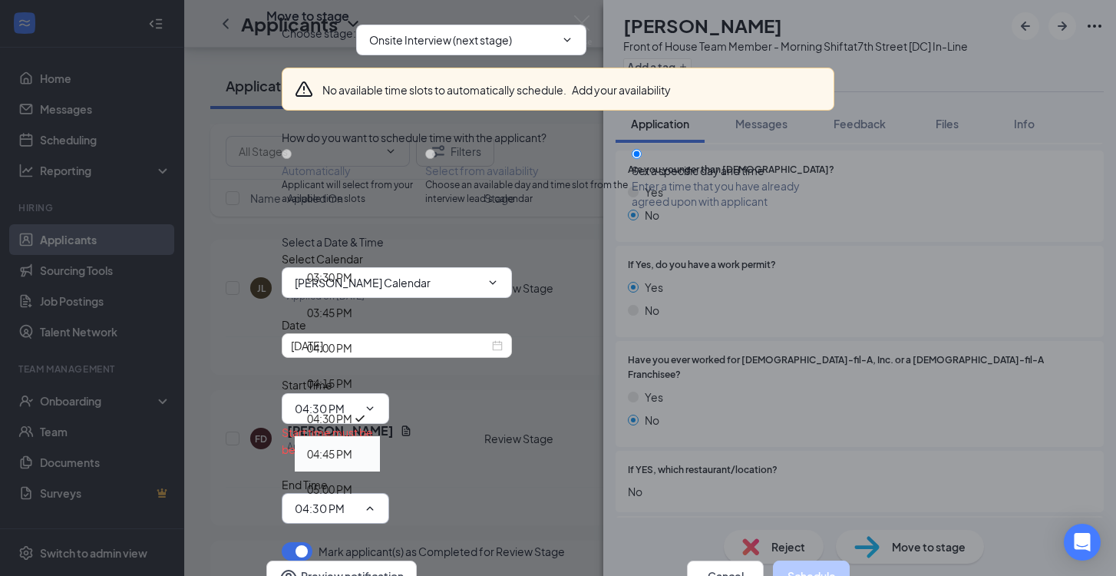
click at [352, 445] on div "04:45 PM" at bounding box center [329, 453] width 45 height 17
type input "04:45 PM"
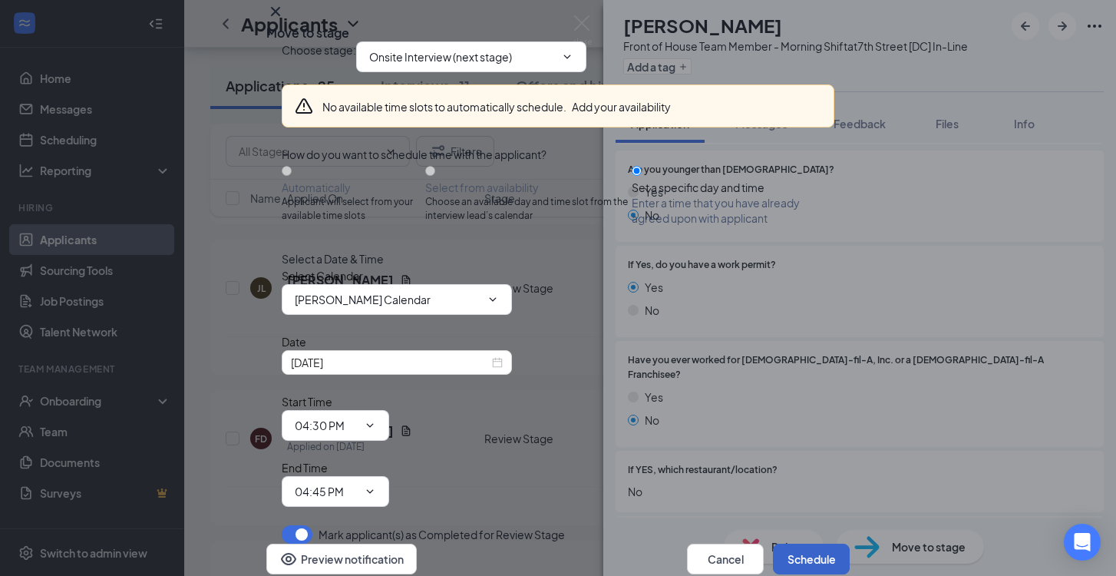
click at [809, 544] on button "Schedule" at bounding box center [811, 559] width 77 height 31
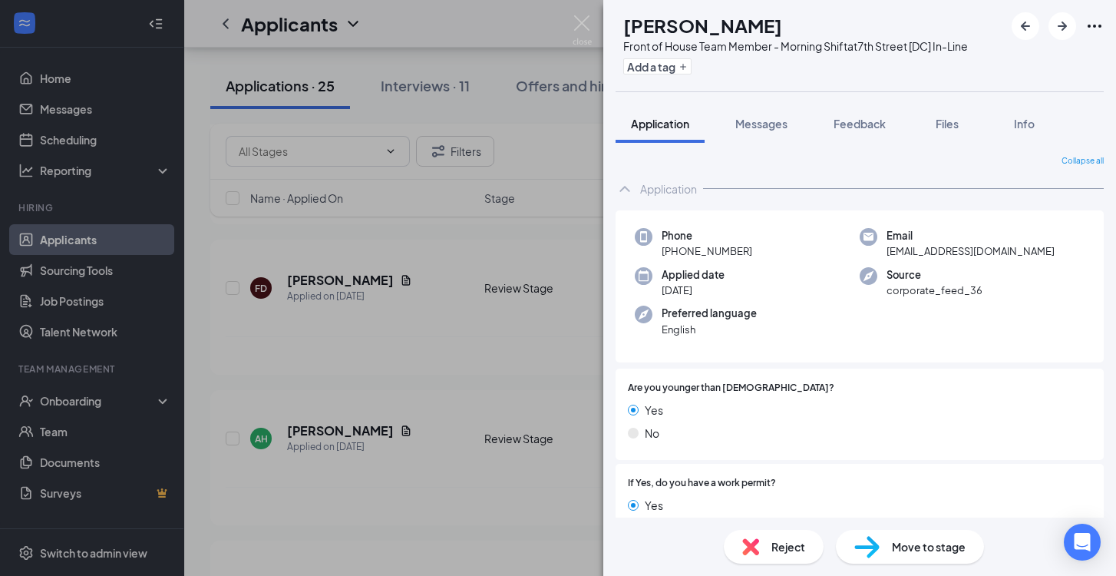
click at [779, 545] on span "Reject" at bounding box center [789, 546] width 34 height 17
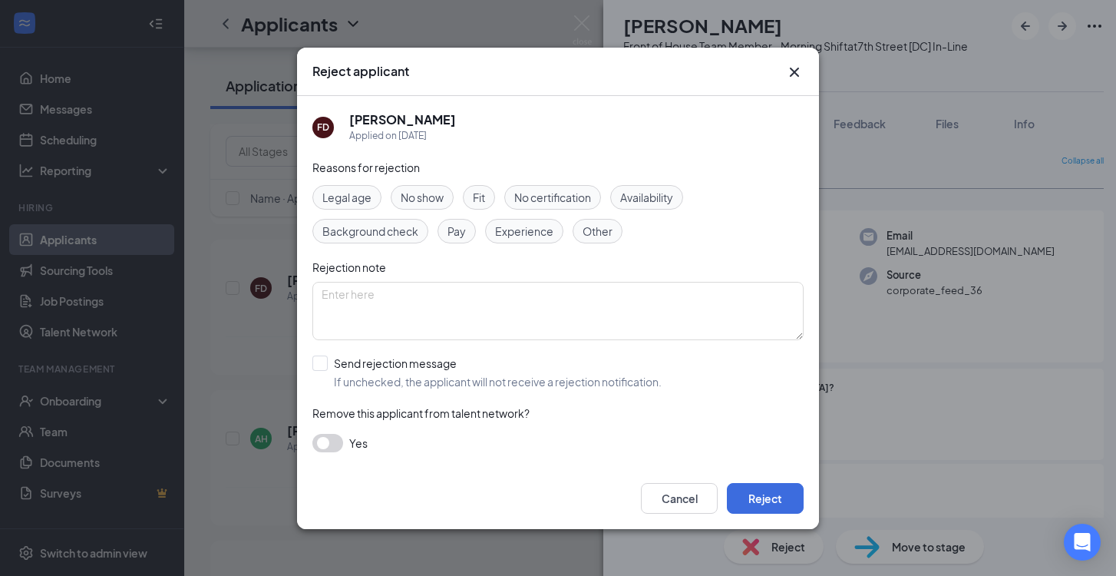
click at [366, 197] on span "Legal age" at bounding box center [347, 197] width 49 height 17
click at [783, 501] on button "Reject" at bounding box center [765, 498] width 77 height 31
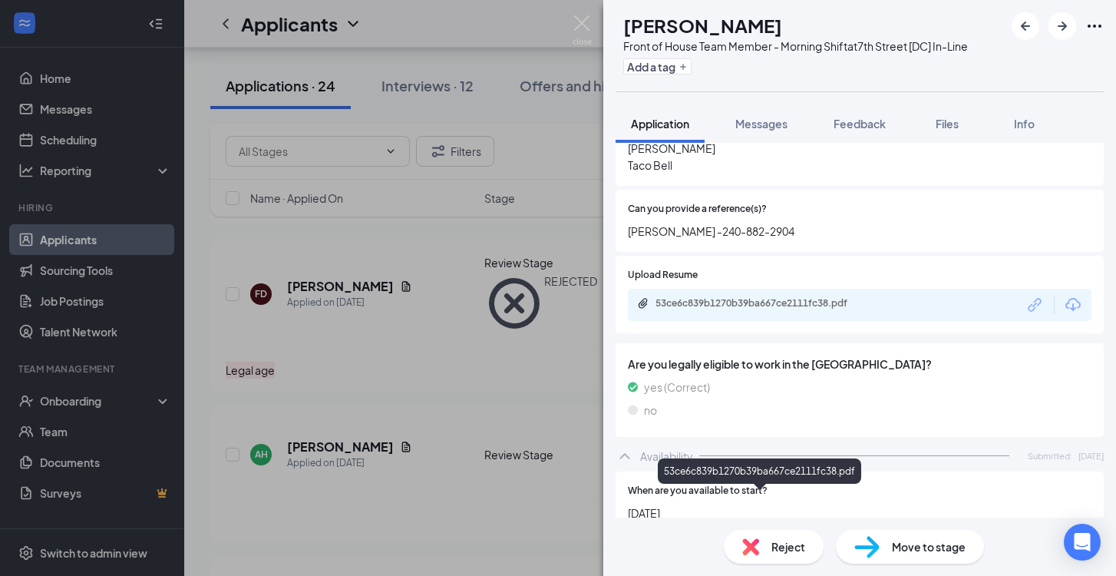
scroll to position [729, 0]
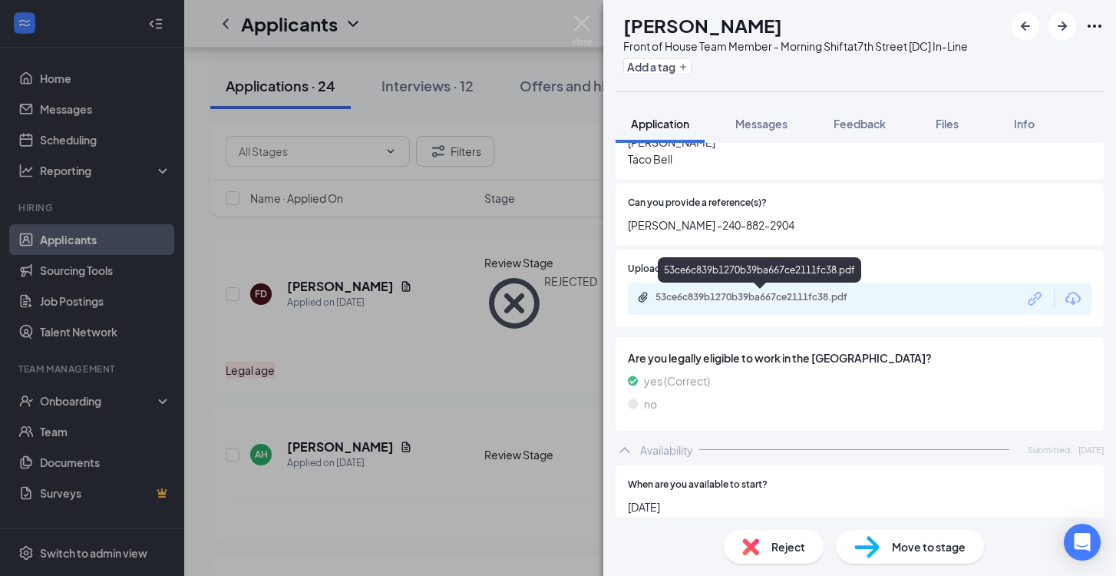
click at [724, 303] on div "53ce6c839b1270b39ba667ce2111fc38.pdf" at bounding box center [763, 297] width 215 height 12
click at [769, 559] on div "Reject" at bounding box center [774, 547] width 100 height 34
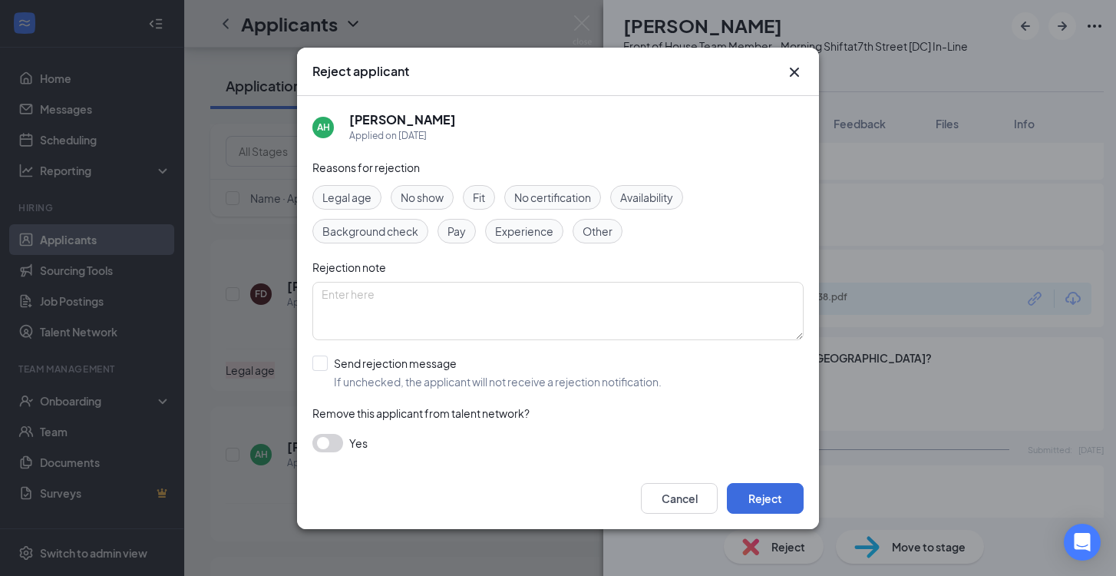
click at [482, 202] on span "Fit" at bounding box center [479, 197] width 12 height 17
click at [762, 498] on button "Reject" at bounding box center [765, 498] width 77 height 31
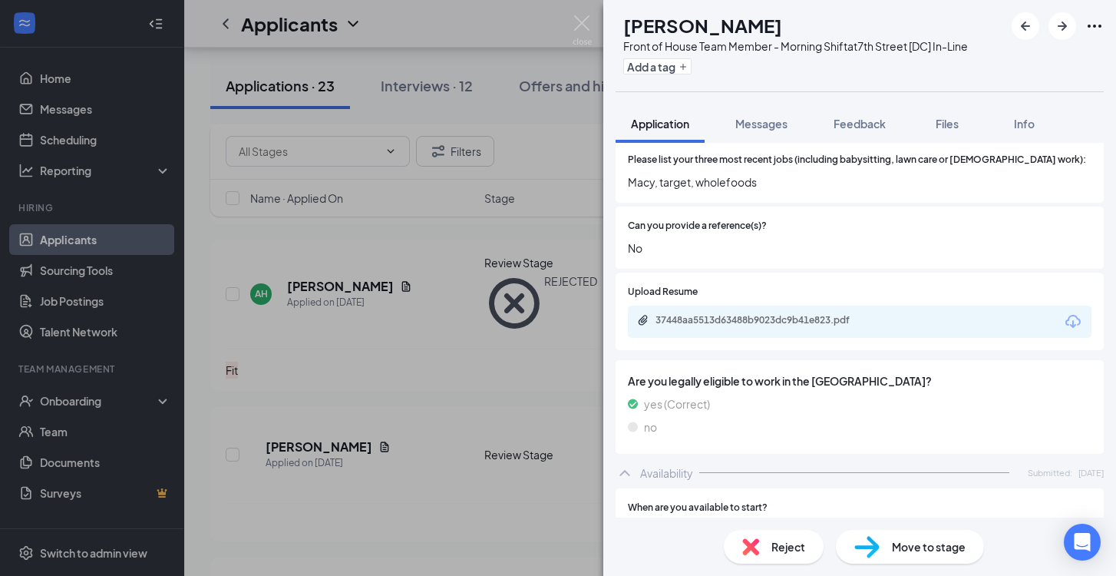
scroll to position [709, 0]
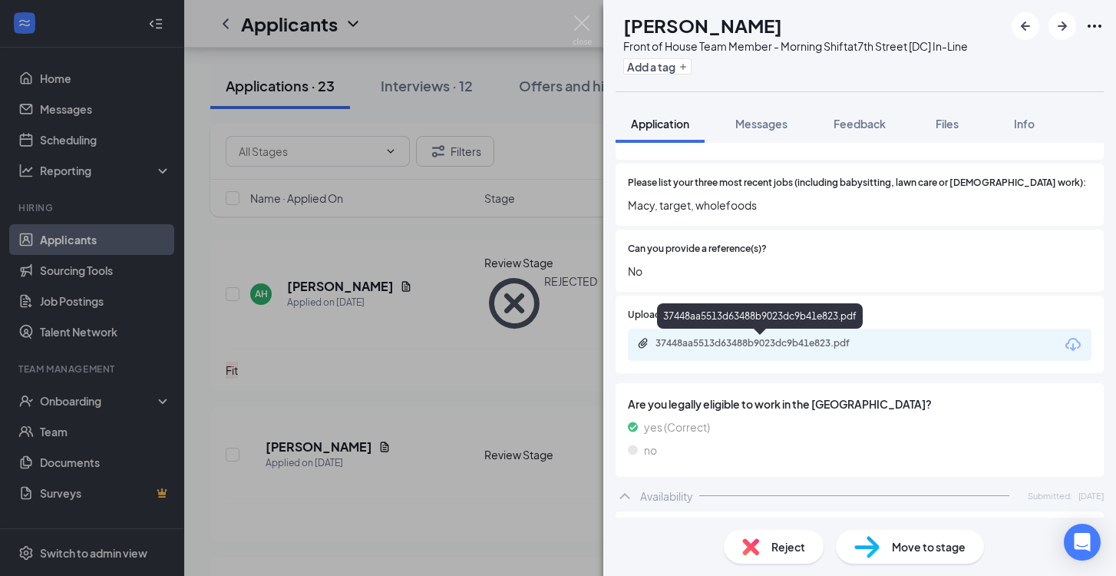
click at [768, 339] on div "37448aa5513d63488b9023dc9b41e823.pdf" at bounding box center [763, 343] width 215 height 12
click at [804, 541] on span "Reject" at bounding box center [789, 546] width 34 height 17
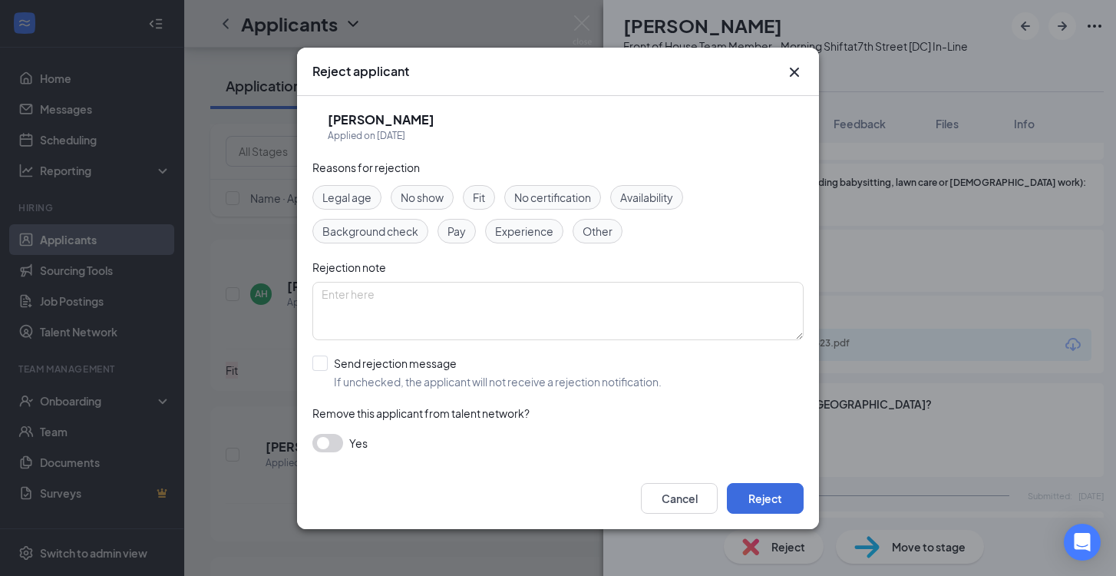
click at [493, 194] on div "Fit" at bounding box center [479, 197] width 32 height 25
click at [765, 496] on button "Reject" at bounding box center [765, 498] width 77 height 31
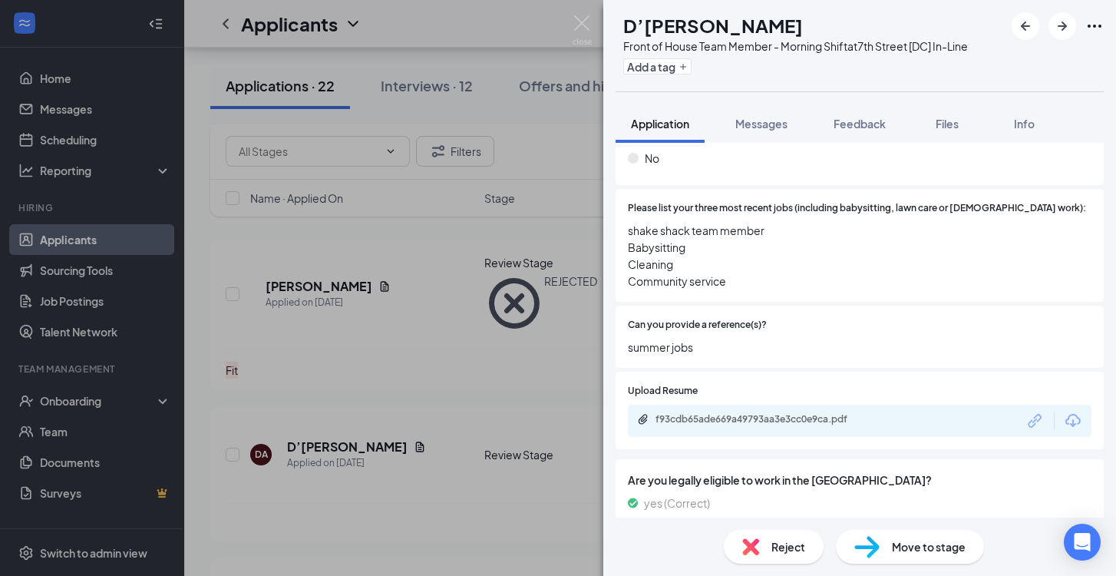
scroll to position [649, 0]
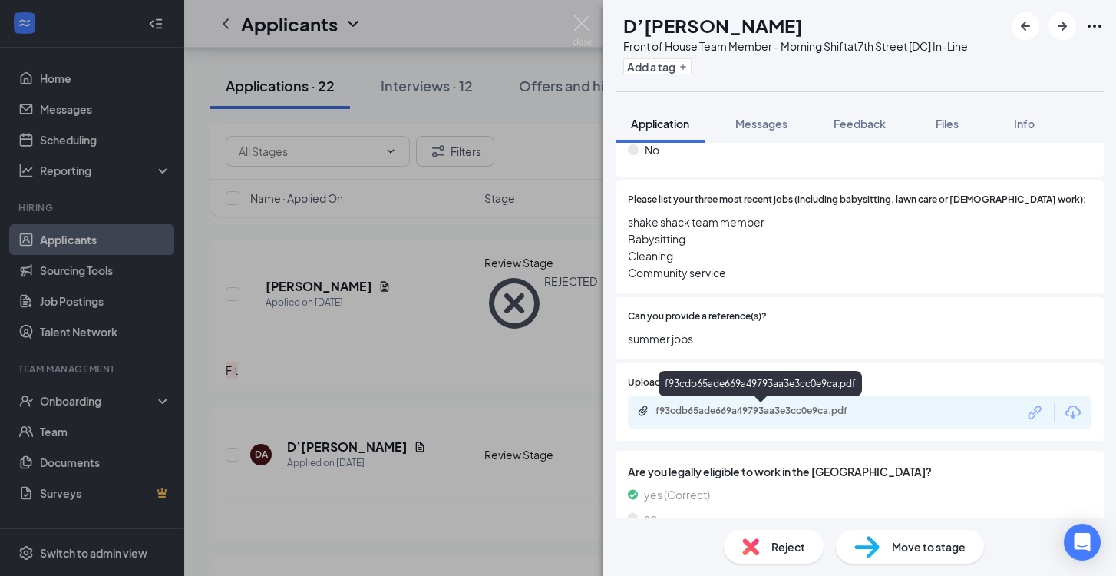
click at [765, 413] on div "f93cdb65ade669a49793aa3e3cc0e9ca.pdf" at bounding box center [763, 411] width 215 height 12
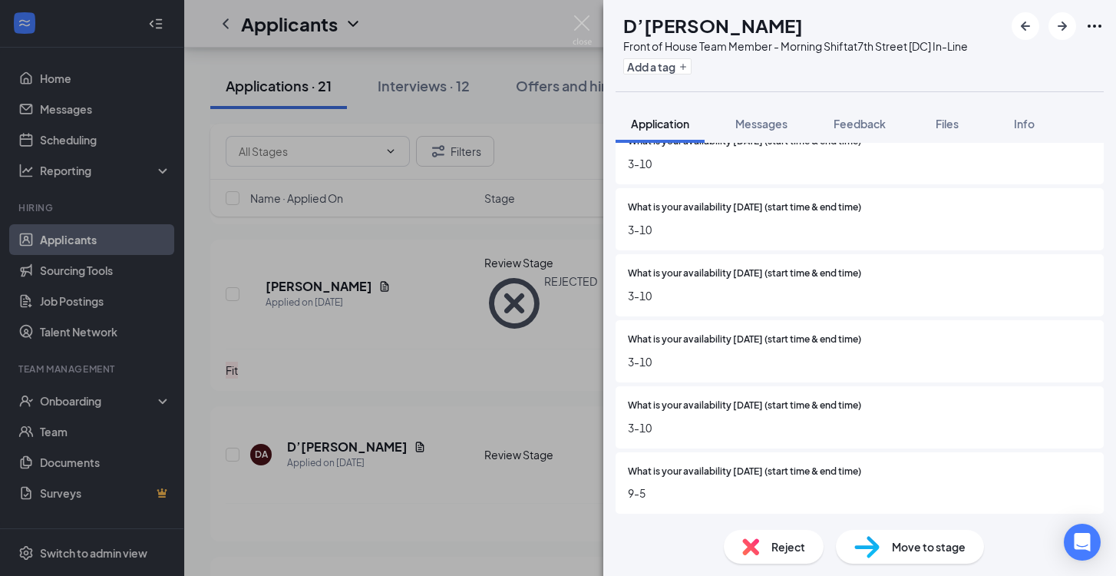
scroll to position [1379, 0]
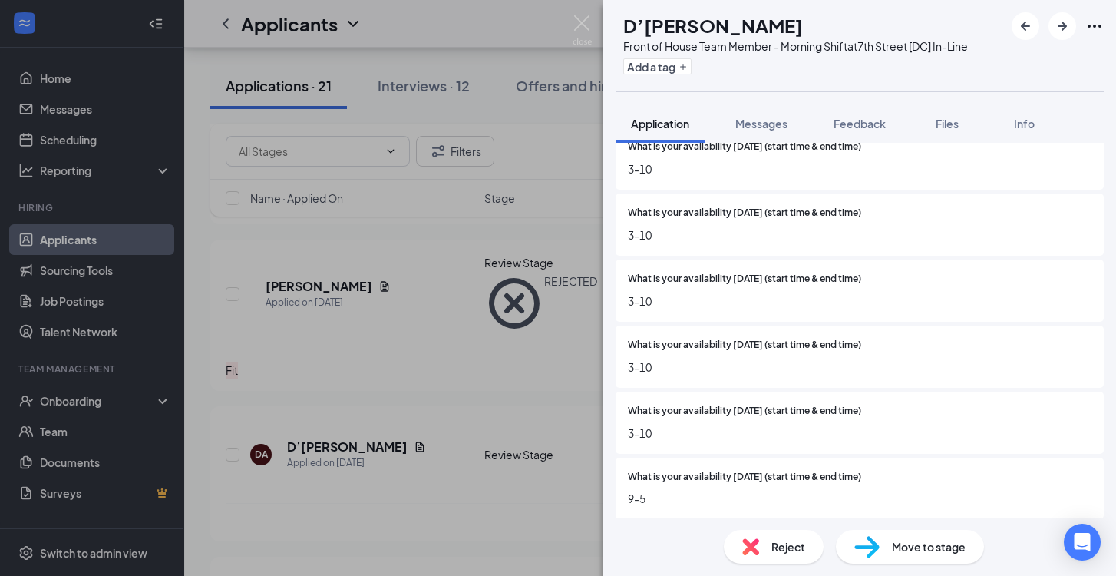
click at [786, 553] on span "Reject" at bounding box center [789, 546] width 34 height 17
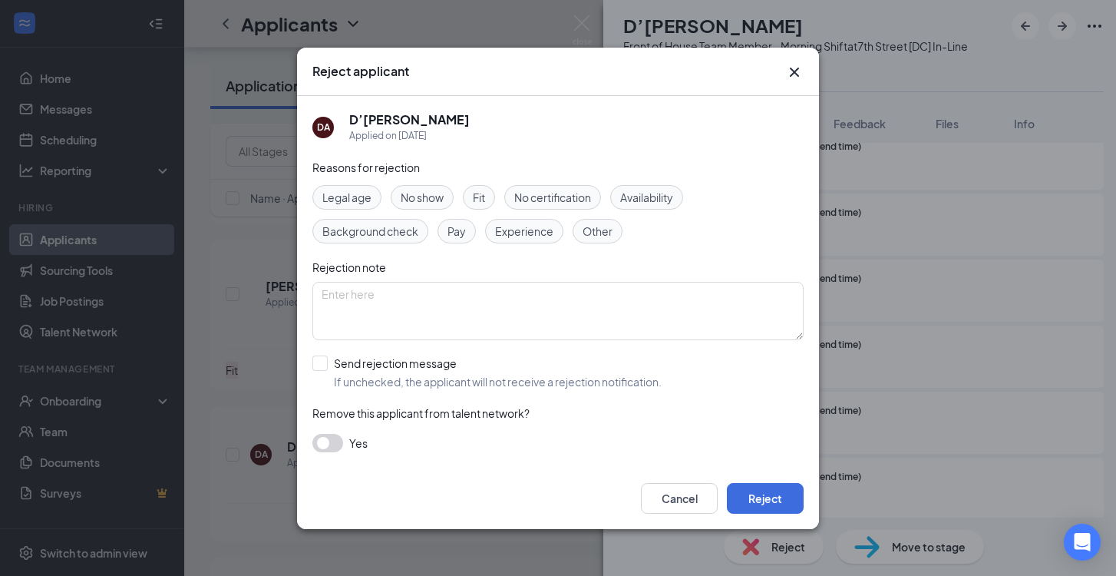
click at [660, 195] on span "Availability" at bounding box center [646, 197] width 53 height 17
click at [784, 493] on button "Reject" at bounding box center [765, 498] width 77 height 31
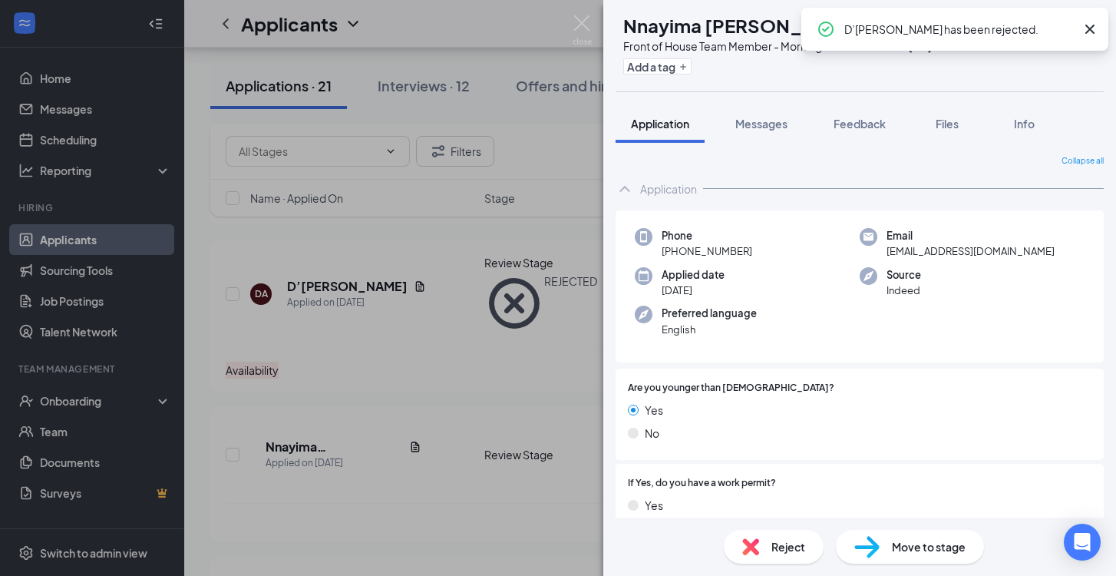
click at [789, 542] on span "Reject" at bounding box center [789, 546] width 34 height 17
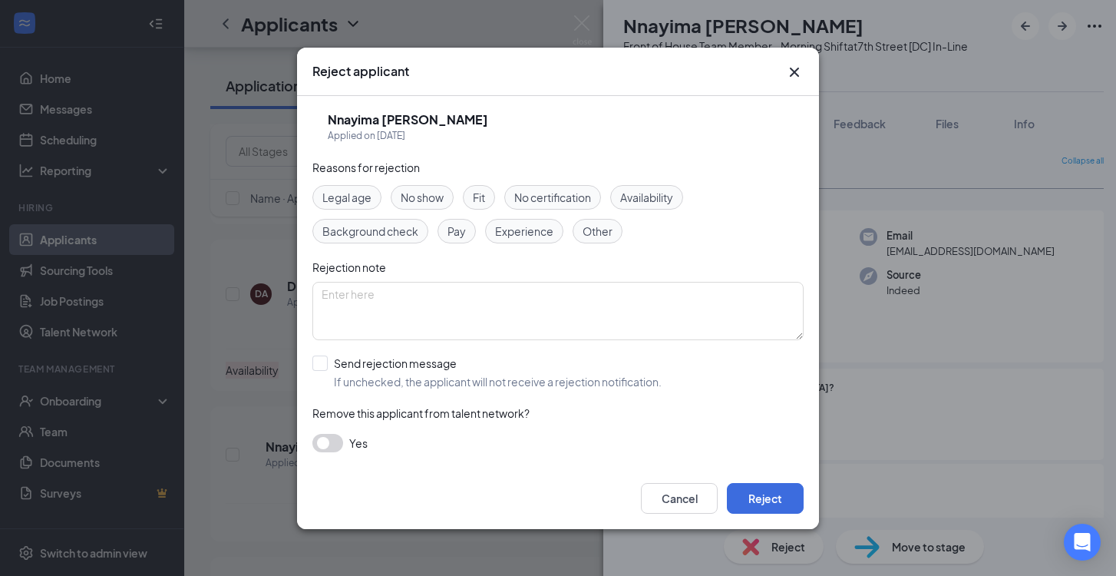
click at [372, 201] on div "Legal age" at bounding box center [347, 197] width 69 height 25
click at [771, 491] on button "Reject" at bounding box center [765, 498] width 77 height 31
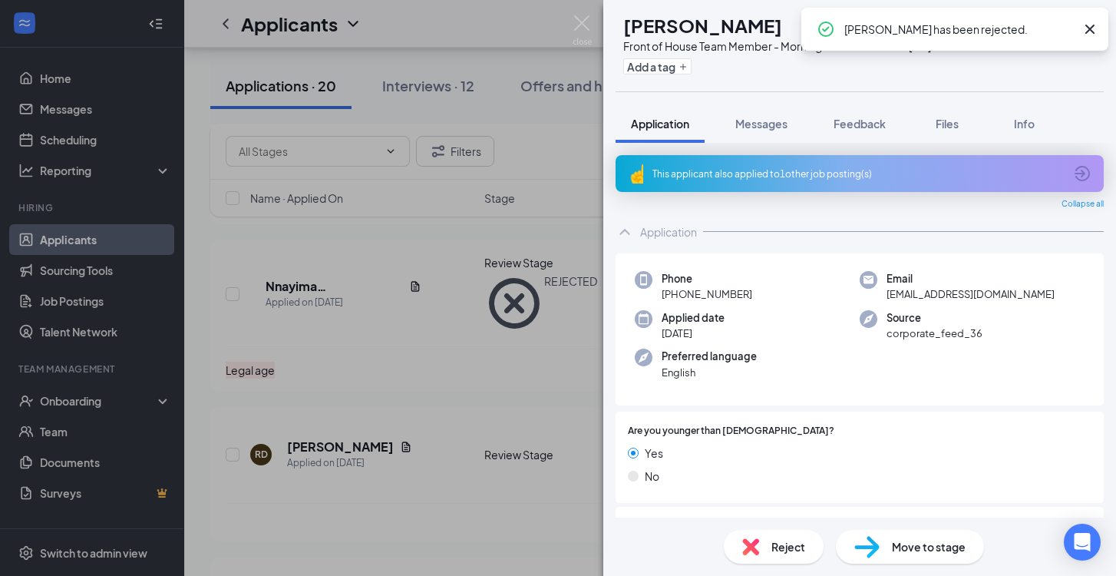
click at [786, 550] on span "Reject" at bounding box center [789, 546] width 34 height 17
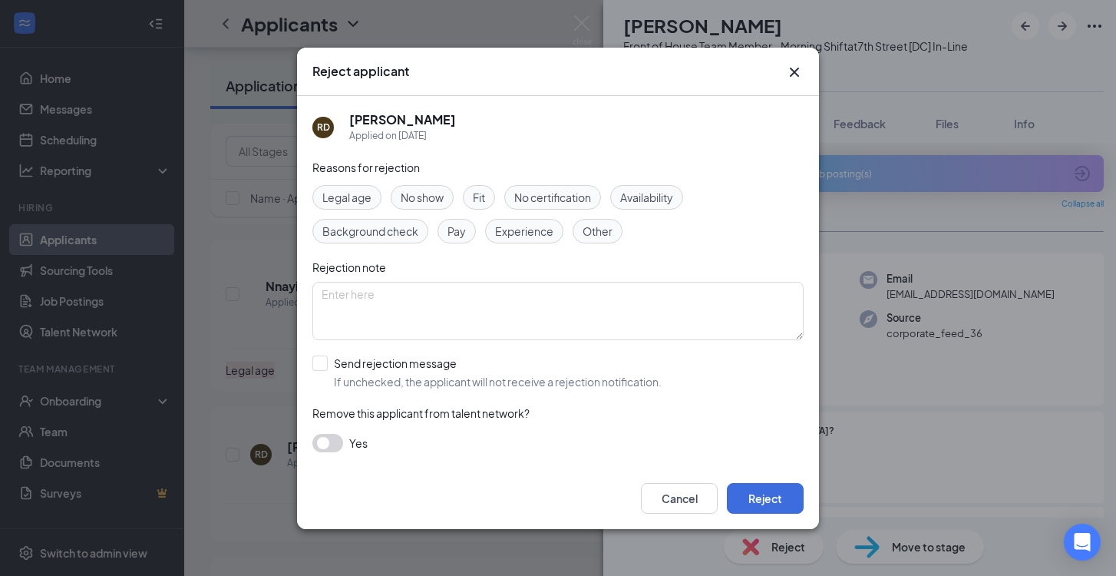
click at [369, 194] on span "Legal age" at bounding box center [347, 197] width 49 height 17
click at [780, 502] on button "Reject" at bounding box center [765, 498] width 77 height 31
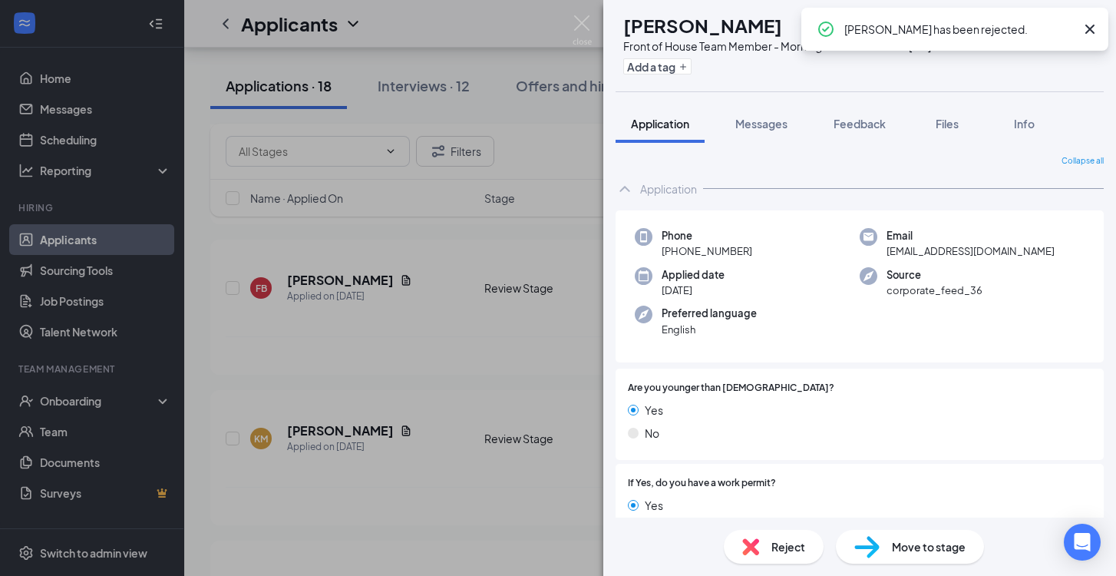
click at [786, 544] on span "Reject" at bounding box center [789, 546] width 34 height 17
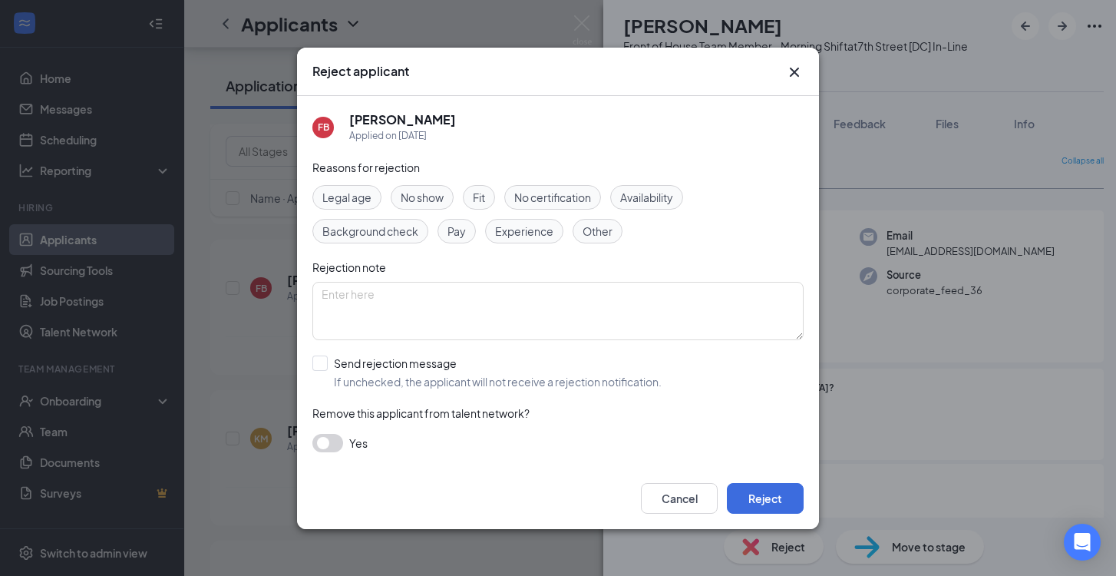
click at [371, 198] on span "Legal age" at bounding box center [347, 197] width 49 height 17
click at [774, 501] on button "Reject" at bounding box center [765, 498] width 77 height 31
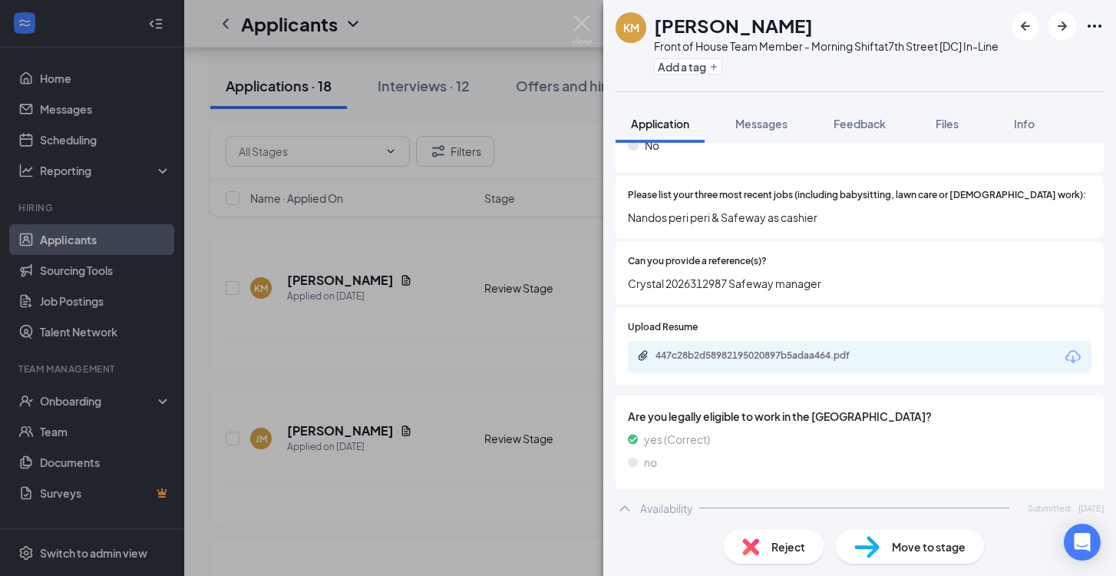
scroll to position [654, 0]
click at [742, 358] on div "447c28b2d58982195020897b5adaa464.pdf" at bounding box center [763, 355] width 215 height 12
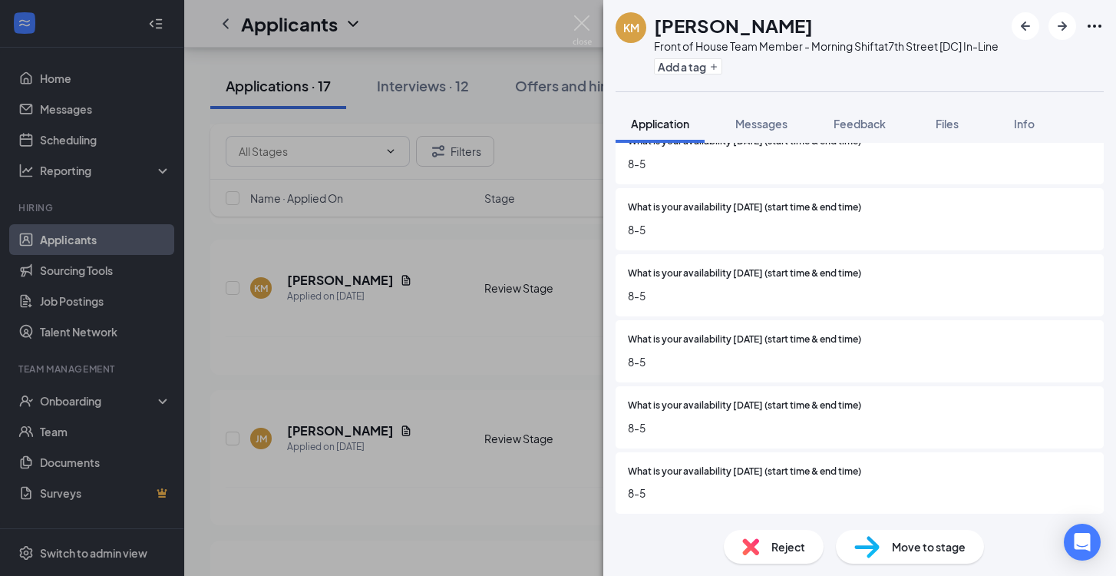
scroll to position [1335, 0]
click at [784, 551] on span "Reject" at bounding box center [789, 546] width 34 height 17
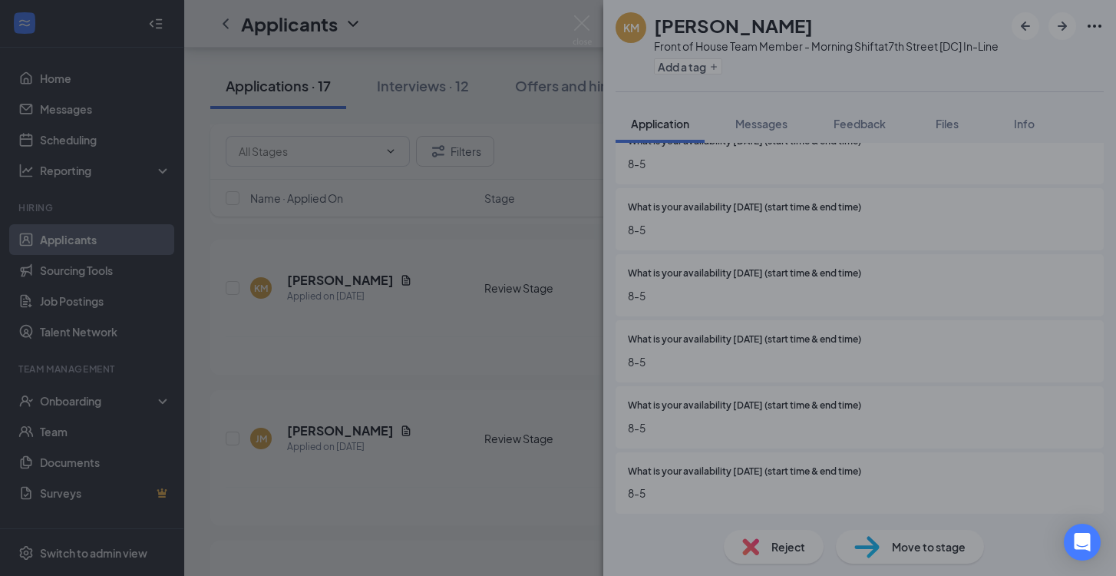
scroll to position [1328, 0]
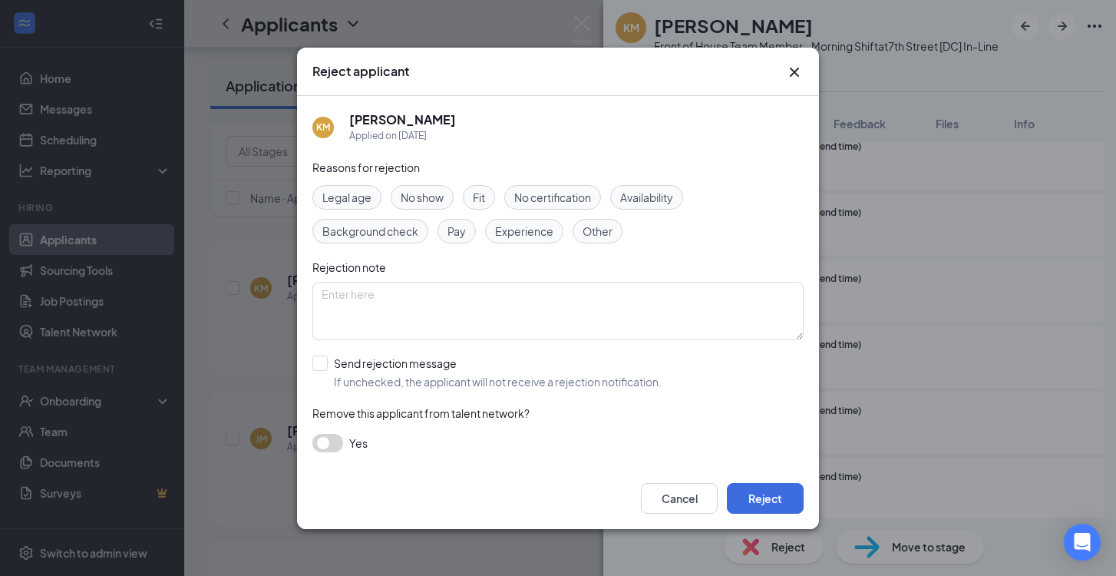
click at [647, 198] on span "Availability" at bounding box center [646, 197] width 53 height 17
click at [793, 503] on button "Reject" at bounding box center [765, 498] width 77 height 31
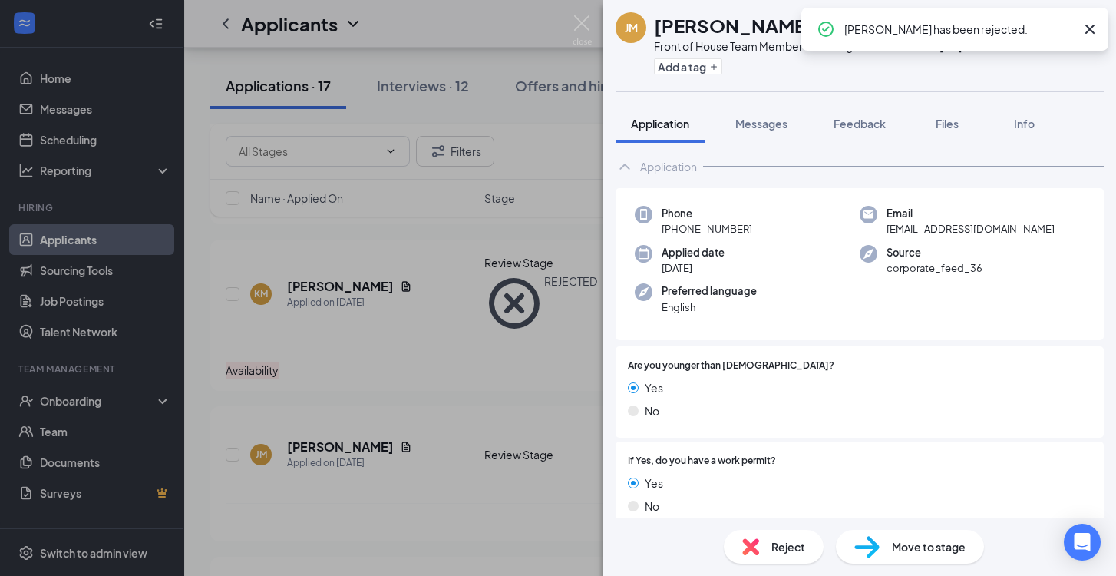
scroll to position [23, 0]
click at [785, 555] on div "Reject" at bounding box center [774, 547] width 100 height 34
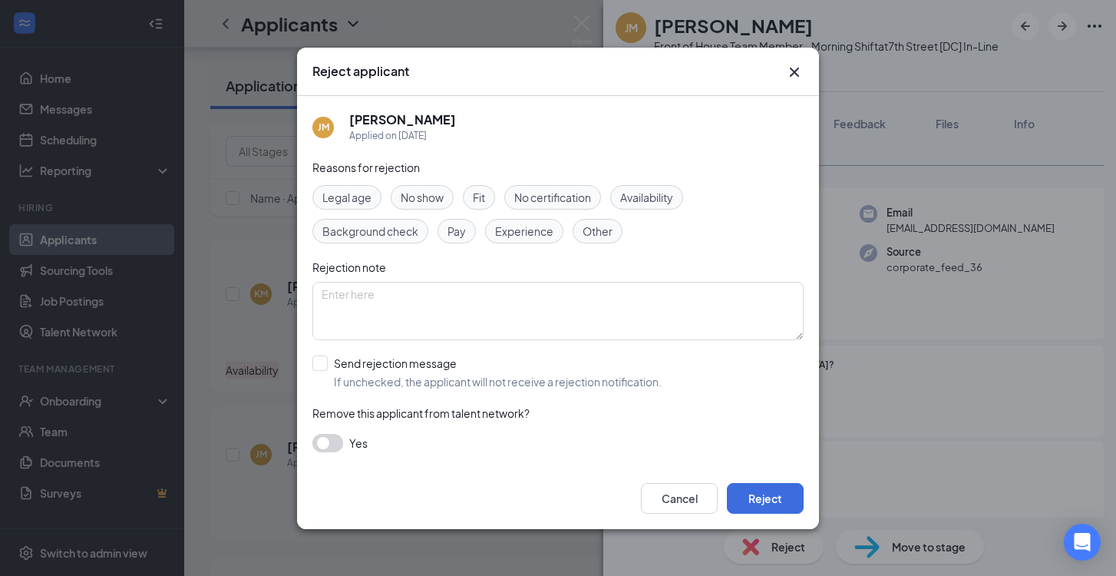
click at [375, 190] on div "Legal age" at bounding box center [347, 197] width 69 height 25
click at [767, 497] on button "Reject" at bounding box center [765, 498] width 77 height 31
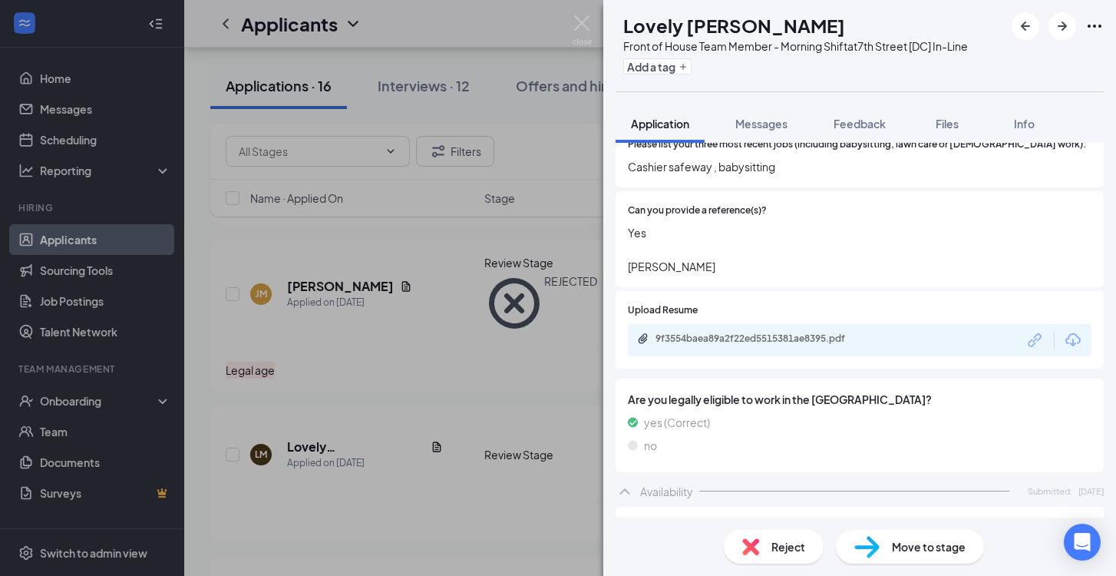
scroll to position [676, 0]
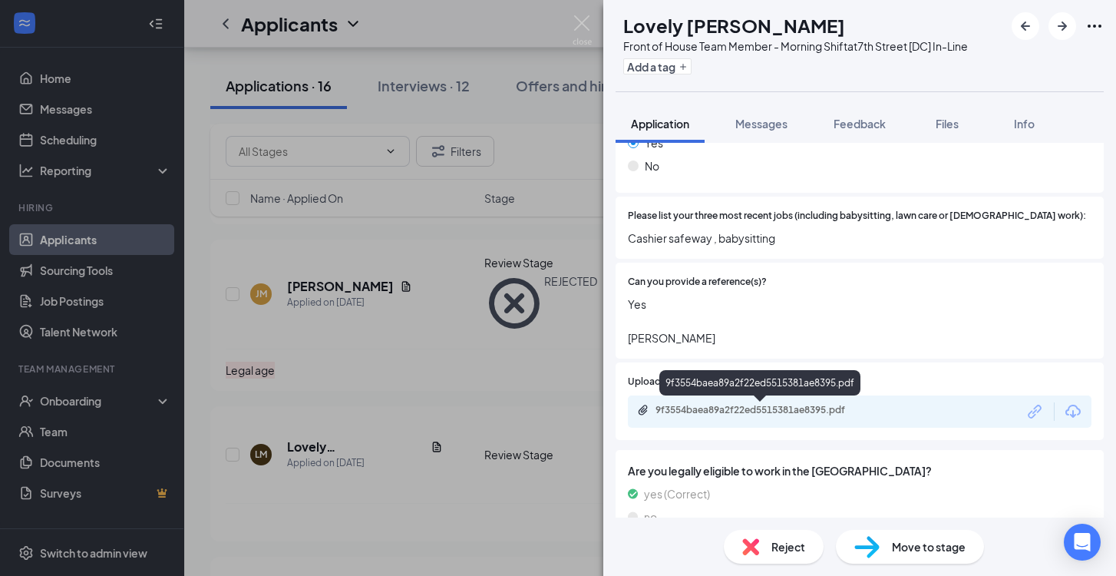
click at [773, 408] on div "9f3554baea89a2f22ed5515381ae8395.pdf" at bounding box center [763, 410] width 215 height 12
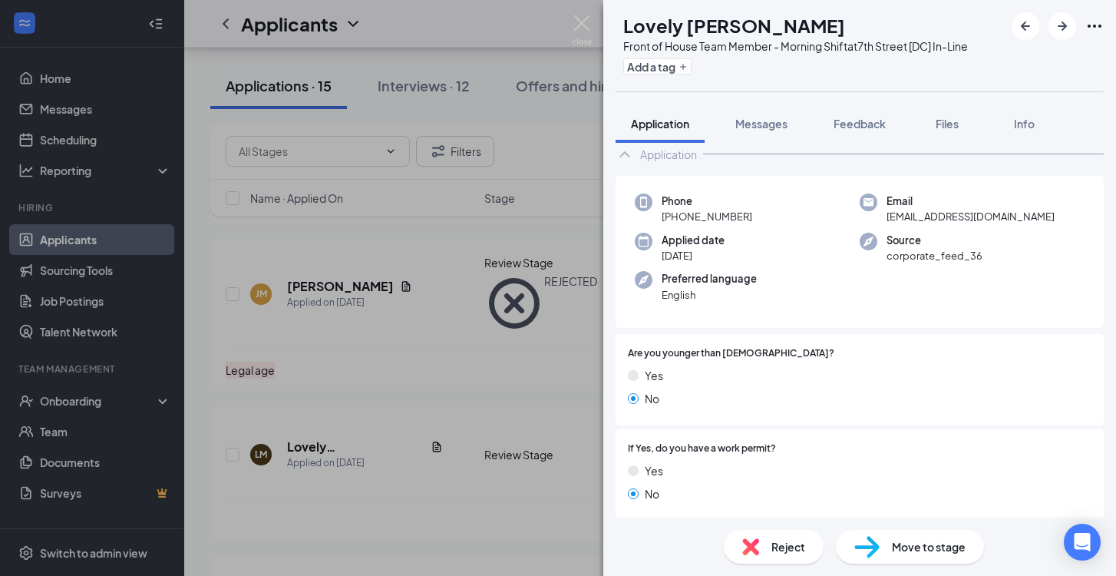
scroll to position [72, 0]
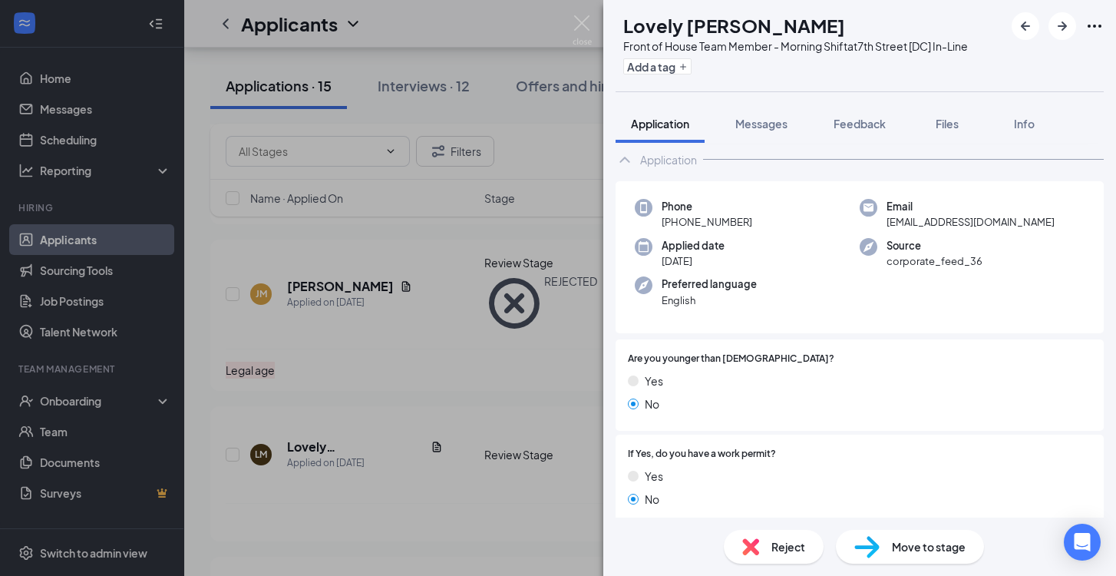
click at [808, 541] on div "Reject" at bounding box center [774, 547] width 100 height 34
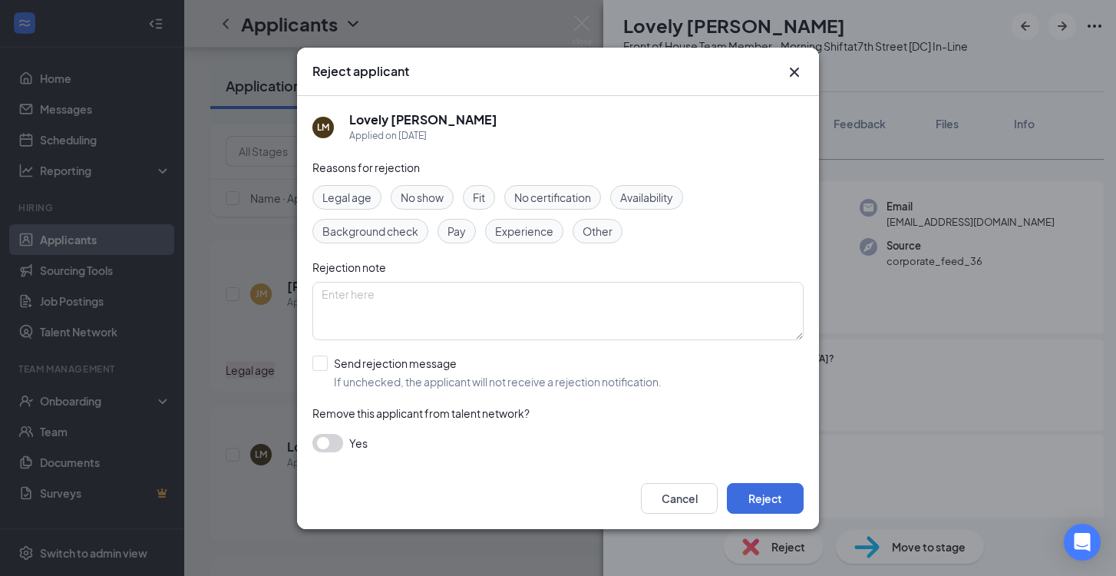
click at [478, 199] on span "Fit" at bounding box center [479, 197] width 12 height 17
click at [760, 488] on button "Reject" at bounding box center [765, 498] width 77 height 31
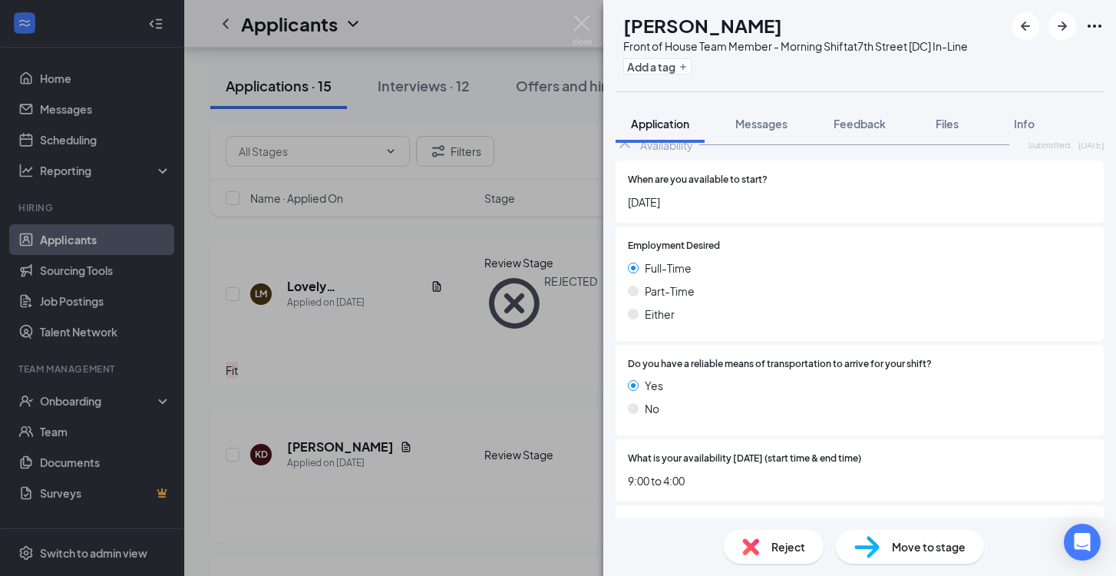
scroll to position [788, 0]
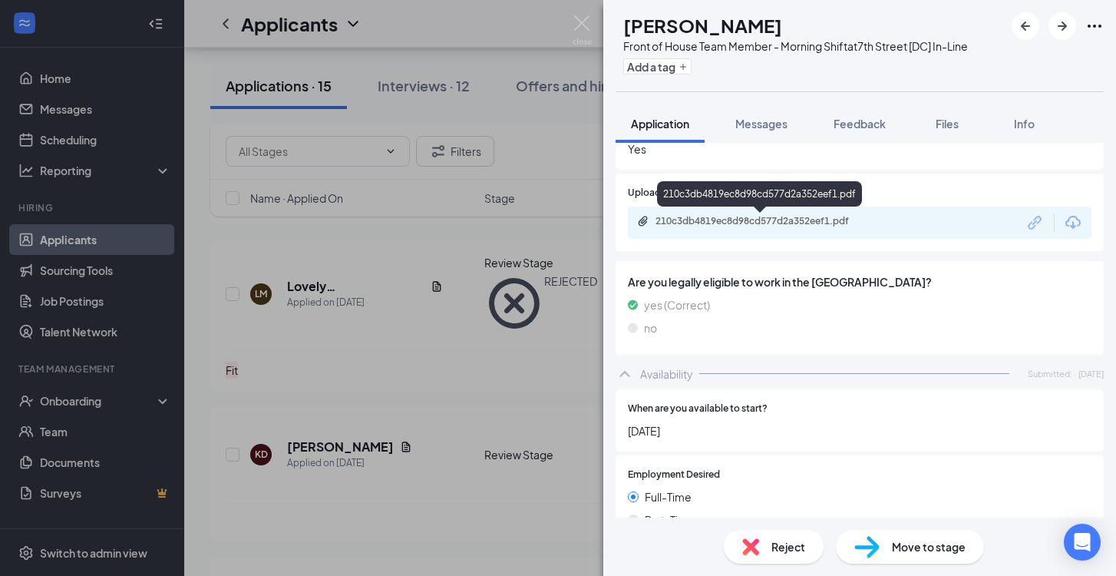
click at [750, 210] on div "210c3db4819ec8d98cd577d2a352eef1.pdf" at bounding box center [759, 196] width 205 height 31
click at [754, 228] on div "210c3db4819ec8d98cd577d2a352eef1.pdf" at bounding box center [761, 222] width 249 height 15
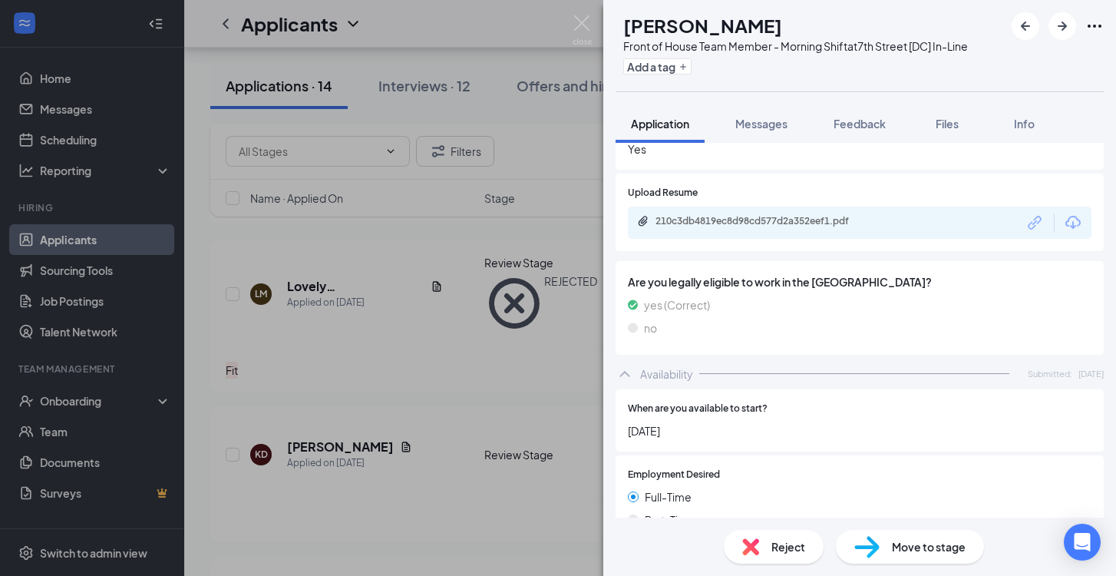
click at [779, 557] on div "Reject" at bounding box center [774, 547] width 100 height 34
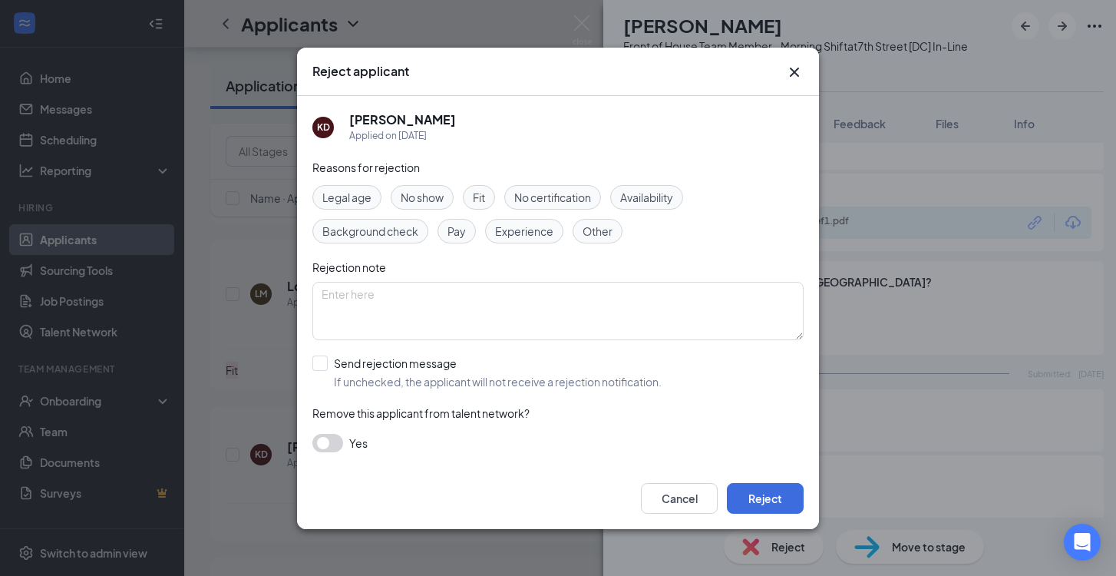
click at [485, 199] on span "Fit" at bounding box center [479, 197] width 12 height 17
click at [764, 499] on button "Reject" at bounding box center [765, 498] width 77 height 31
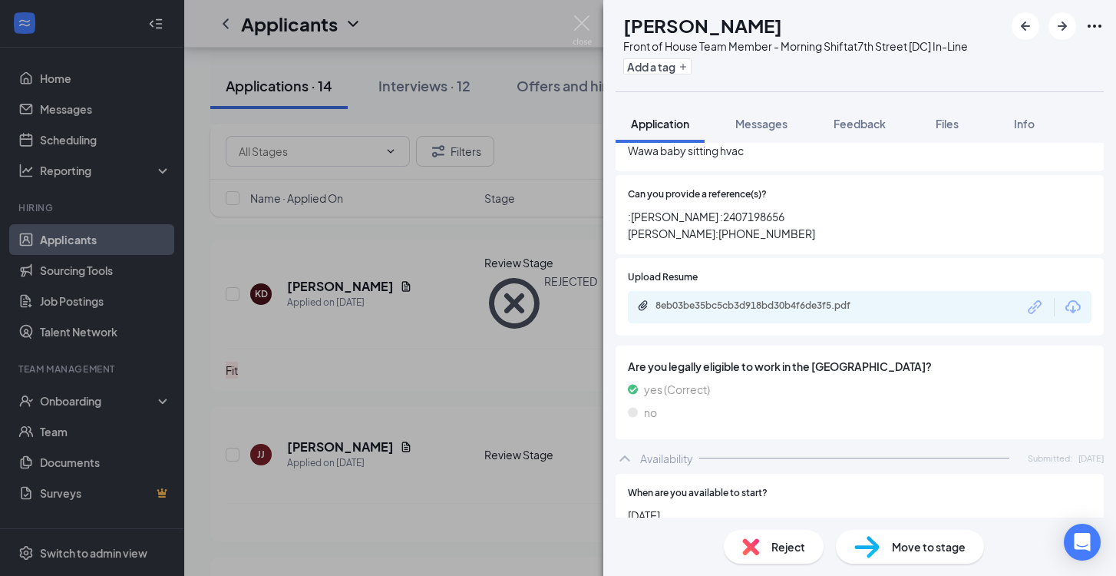
scroll to position [764, 0]
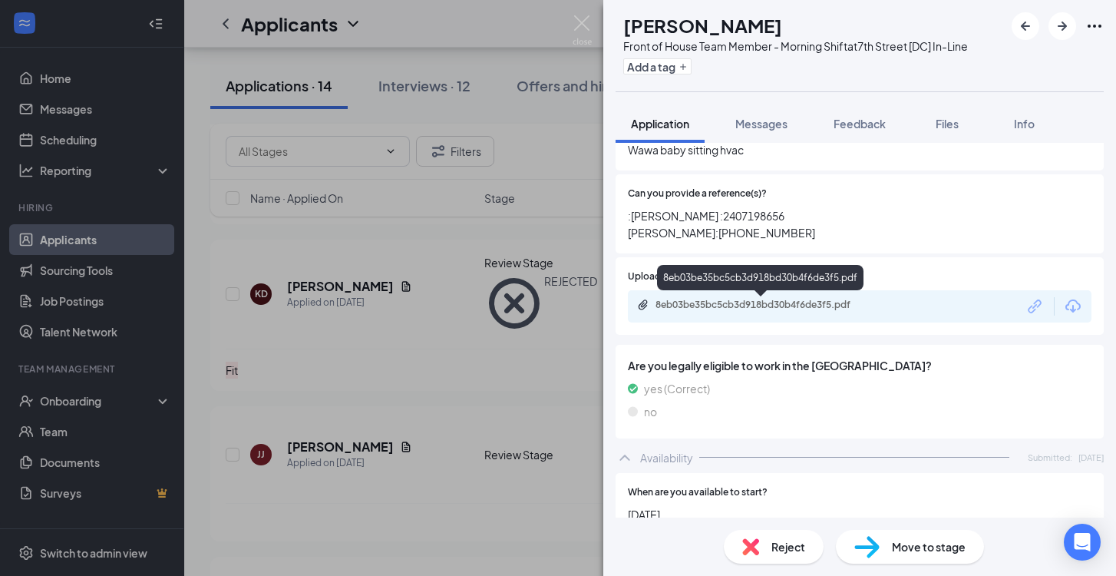
click at [729, 309] on div "8eb03be35bc5cb3d918bd30b4f6de3f5.pdf" at bounding box center [763, 305] width 215 height 12
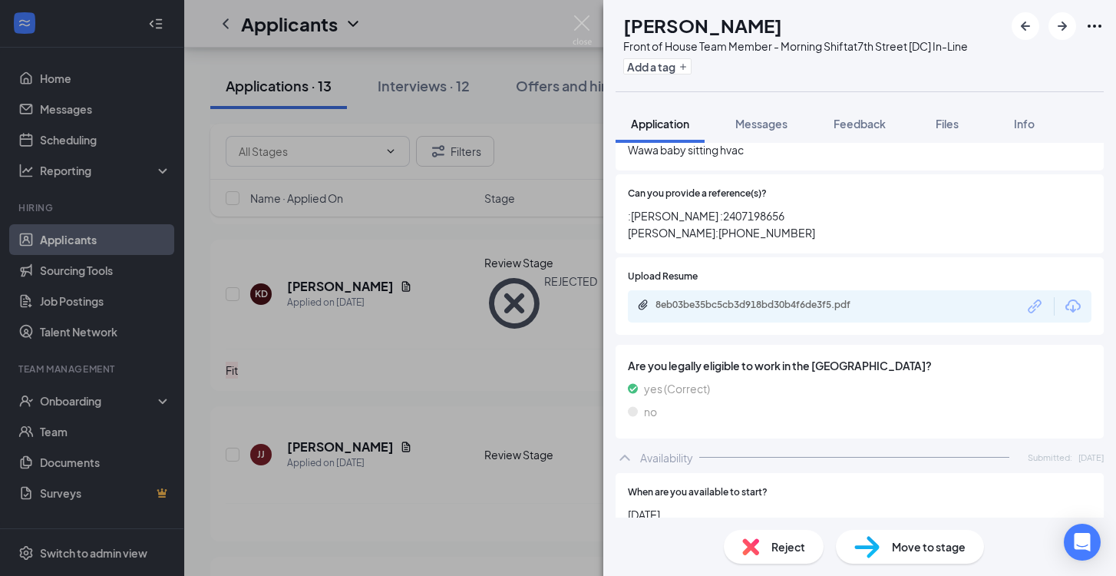
click at [775, 544] on span "Reject" at bounding box center [789, 546] width 34 height 17
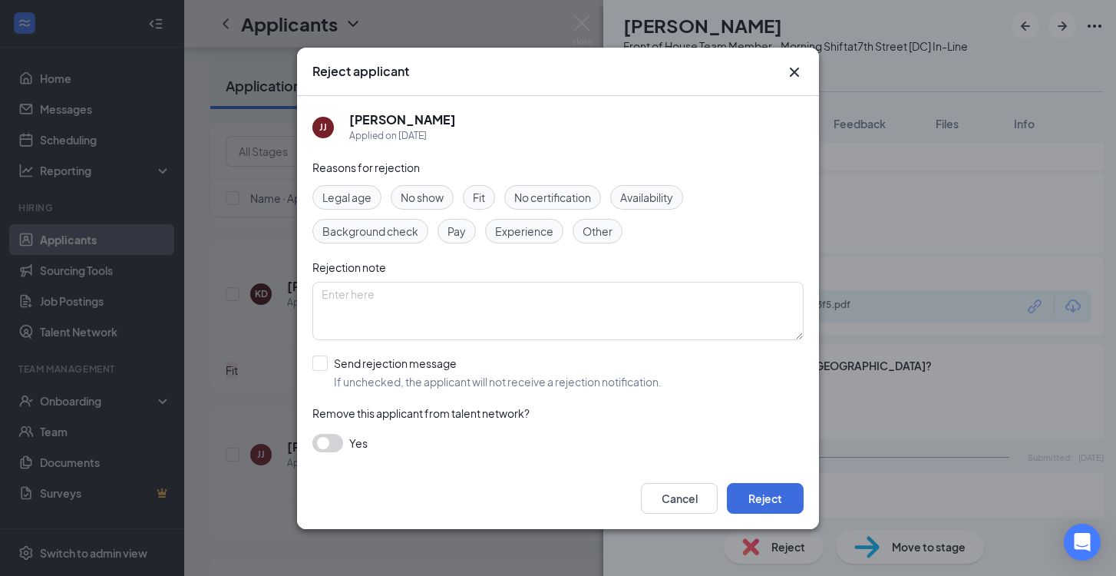
click at [482, 195] on span "Fit" at bounding box center [479, 197] width 12 height 17
click at [759, 506] on button "Reject" at bounding box center [765, 498] width 77 height 31
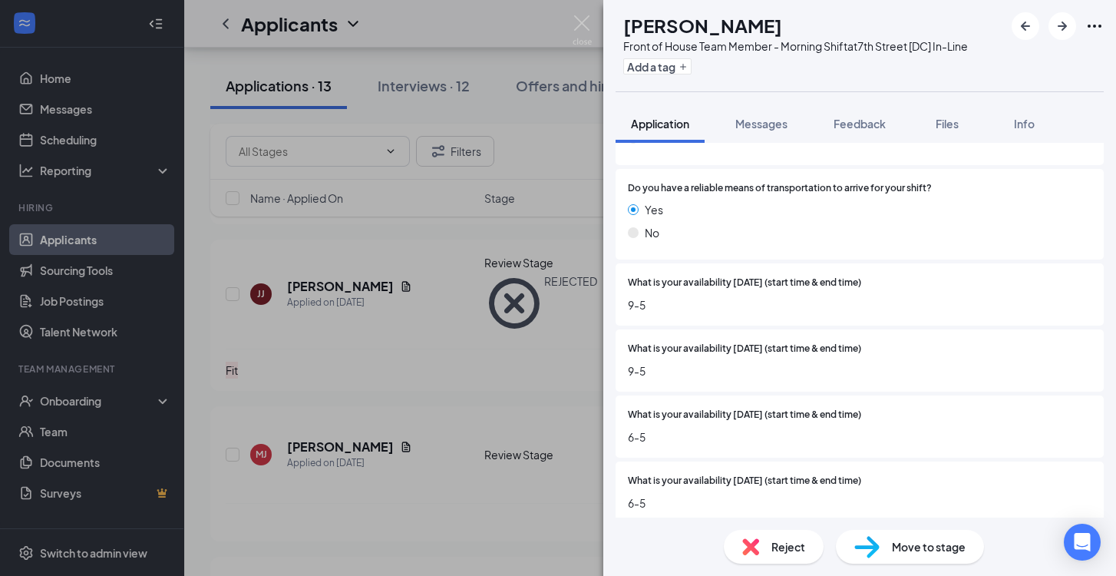
scroll to position [1192, 0]
click at [777, 550] on span "Reject" at bounding box center [789, 546] width 34 height 17
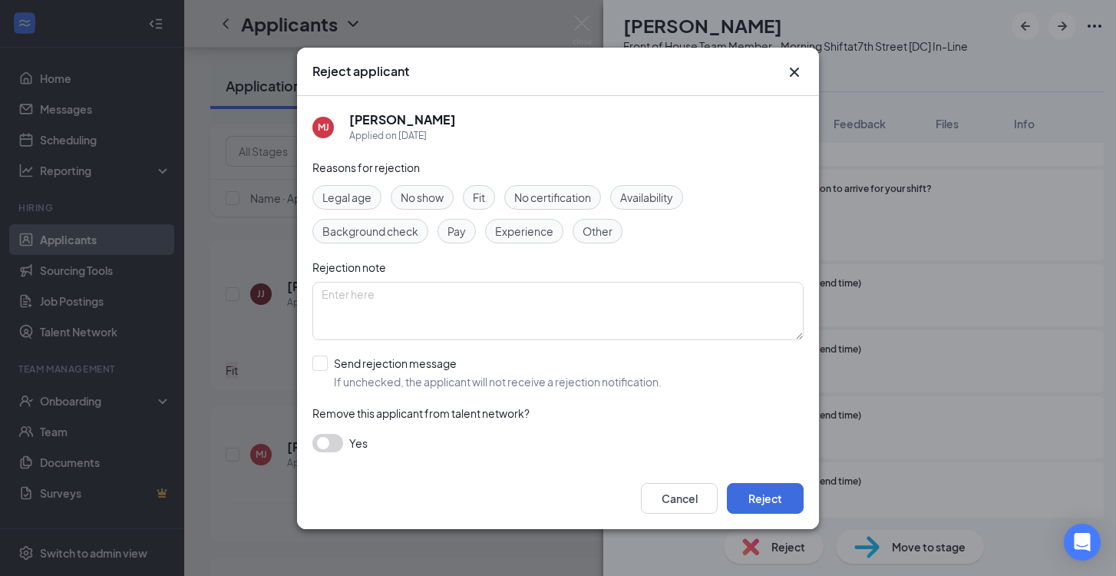
click at [665, 200] on span "Availability" at bounding box center [646, 197] width 53 height 17
click at [778, 497] on button "Reject" at bounding box center [765, 498] width 77 height 31
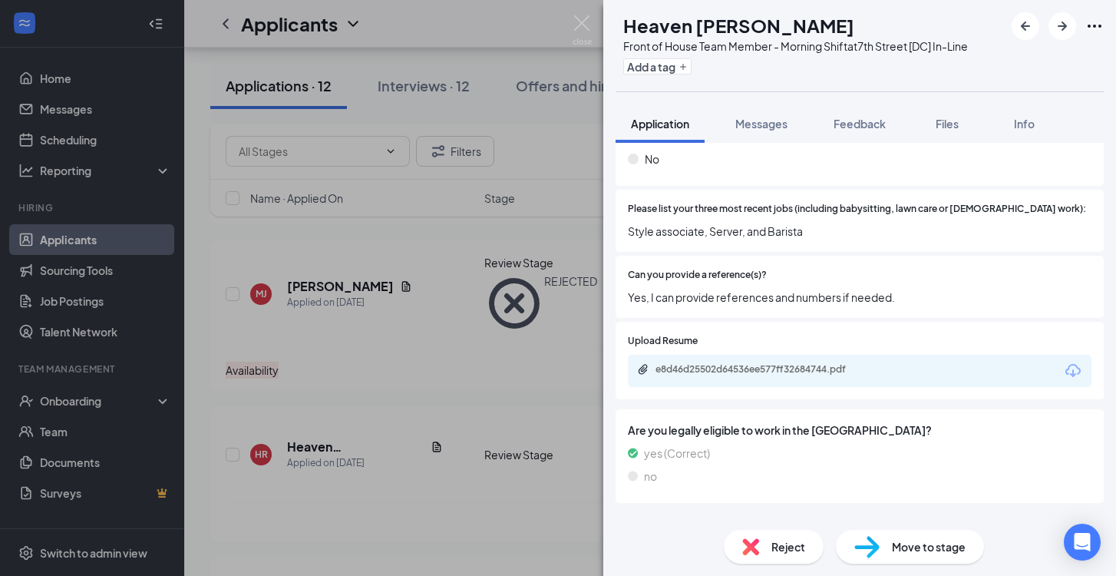
scroll to position [665, 0]
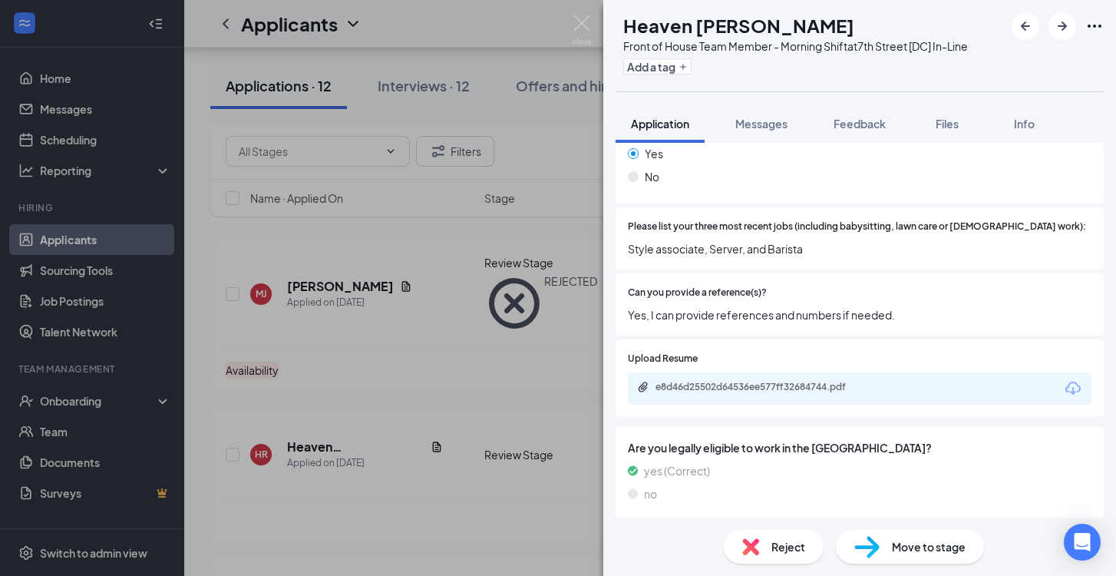
click at [739, 396] on div "e8d46d25502d64536ee577ff32684744.pdf" at bounding box center [860, 388] width 464 height 32
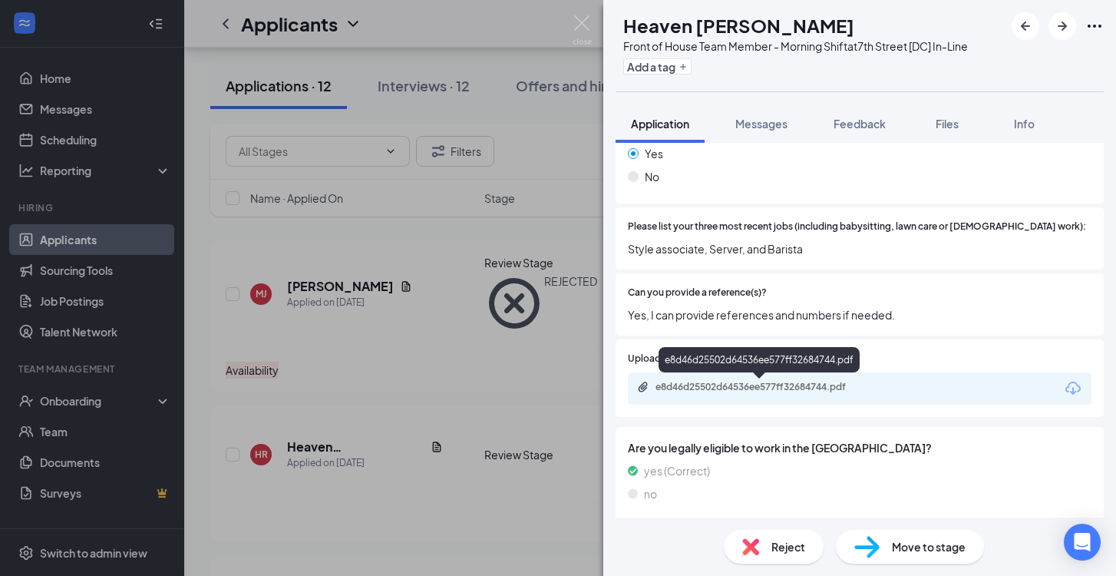
click at [739, 392] on div "e8d46d25502d64536ee577ff32684744.pdf" at bounding box center [763, 387] width 215 height 12
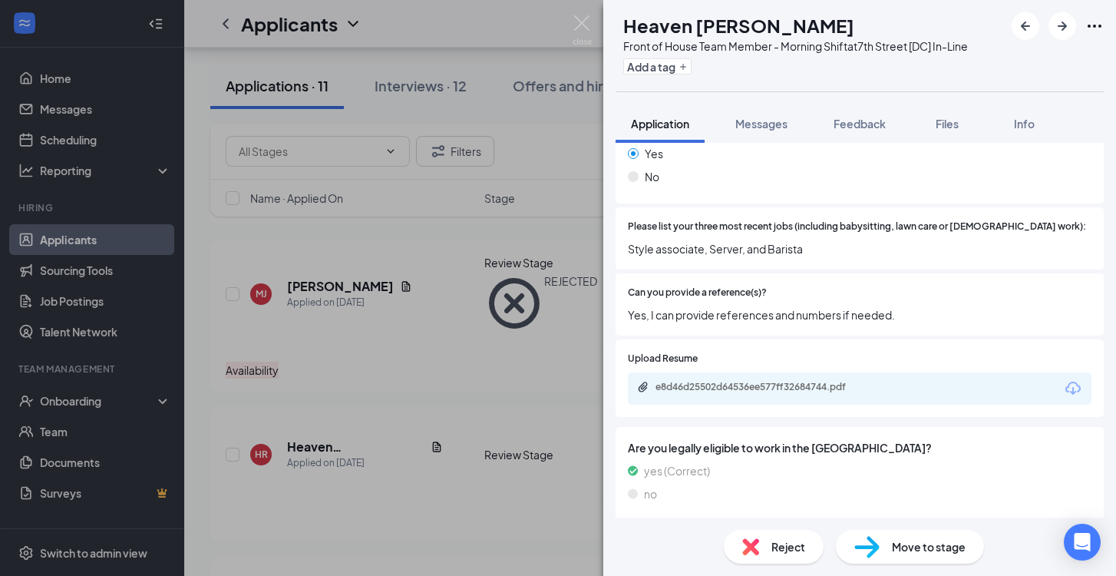
click at [797, 541] on span "Reject" at bounding box center [789, 546] width 34 height 17
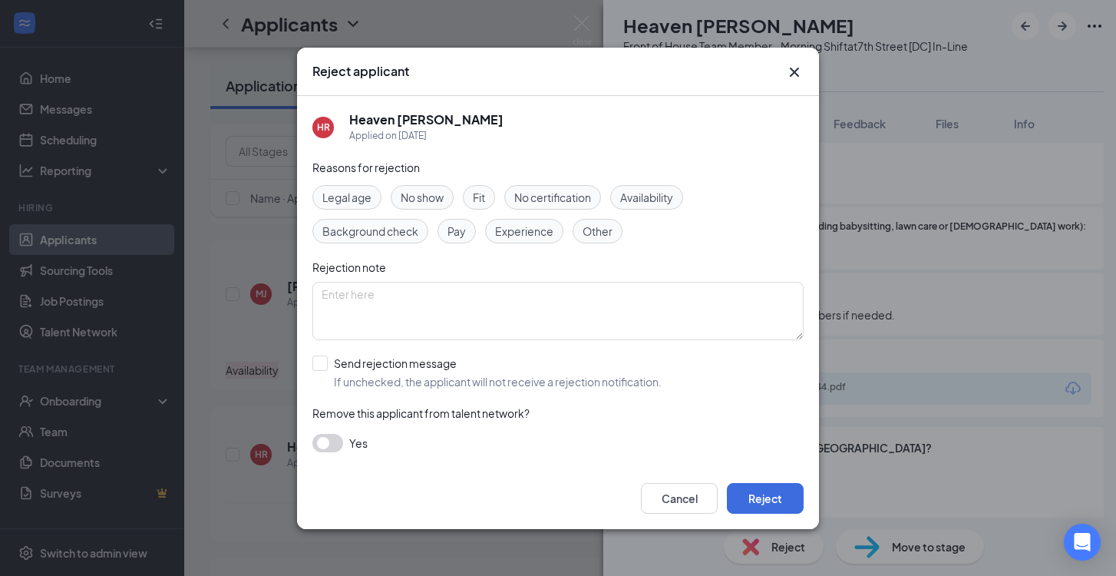
click at [495, 197] on div "Fit" at bounding box center [479, 197] width 32 height 25
click at [766, 495] on button "Reject" at bounding box center [765, 498] width 77 height 31
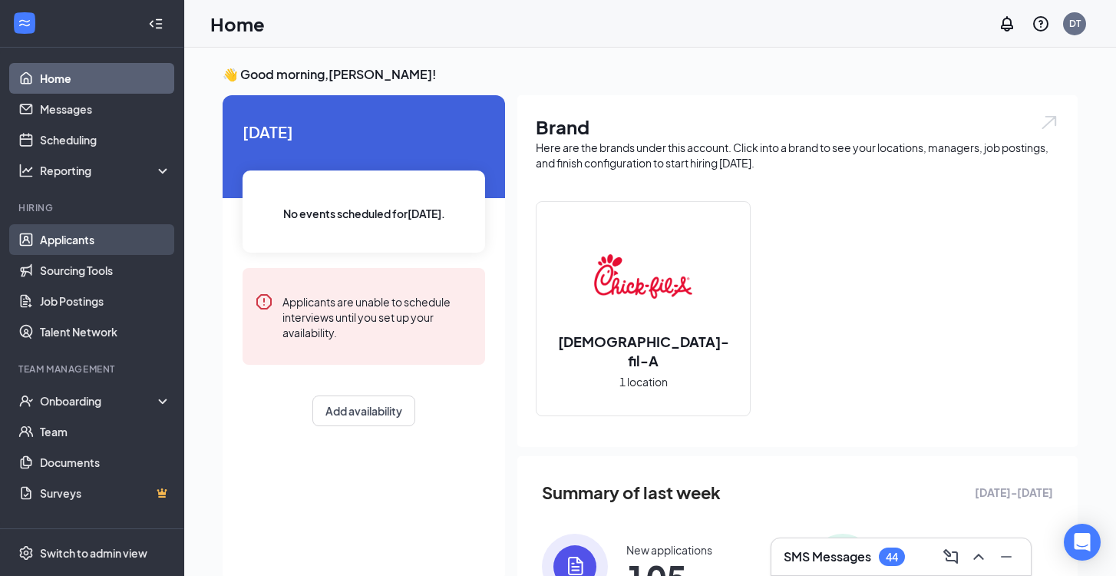
click at [113, 238] on link "Applicants" at bounding box center [105, 239] width 131 height 31
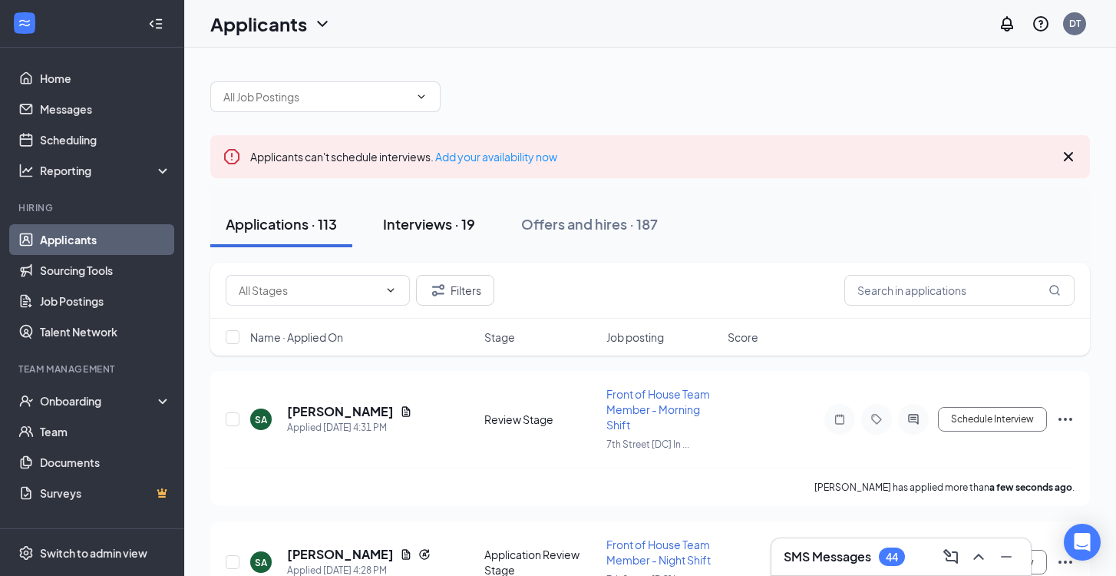
click at [458, 220] on div "Interviews · 19" at bounding box center [429, 223] width 92 height 19
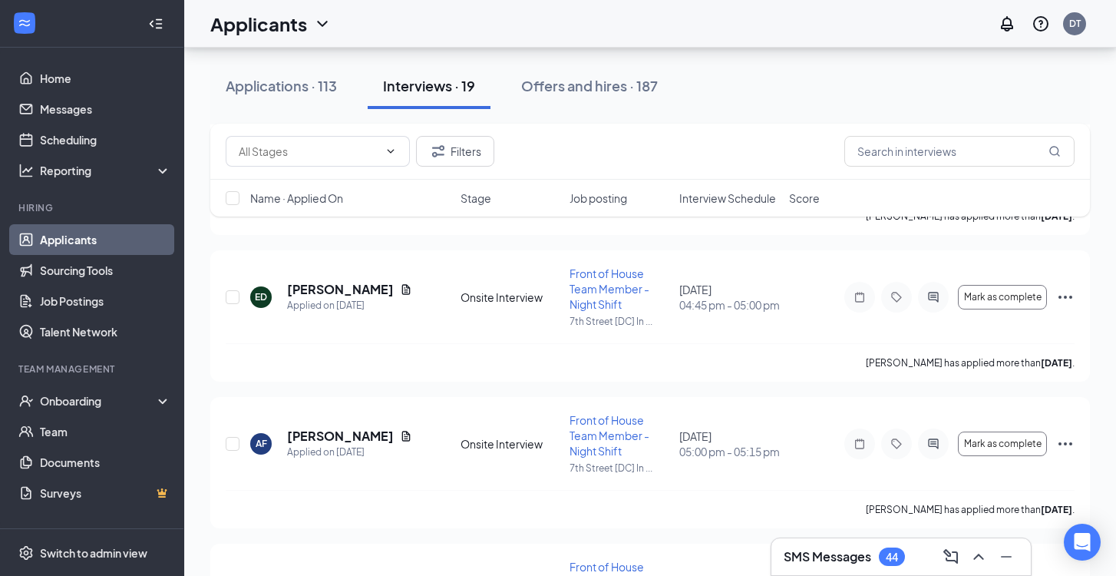
scroll to position [2030, 0]
